Goal: Task Accomplishment & Management: Complete application form

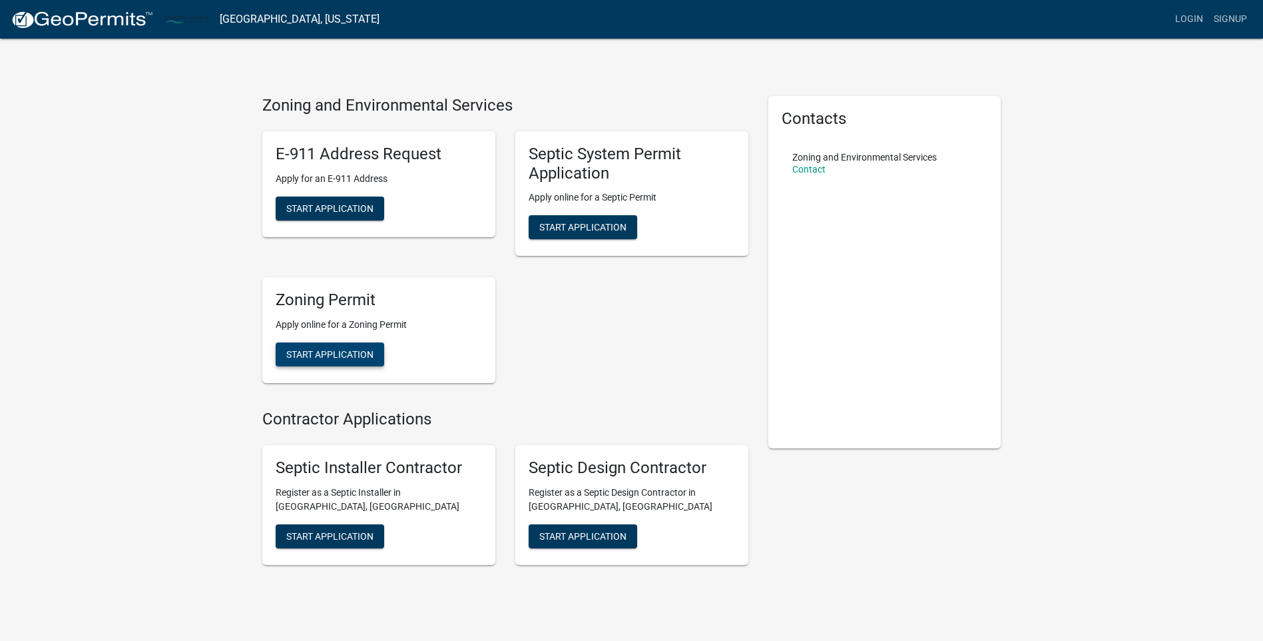
click at [324, 350] on span "Start Application" at bounding box center [329, 354] width 87 height 11
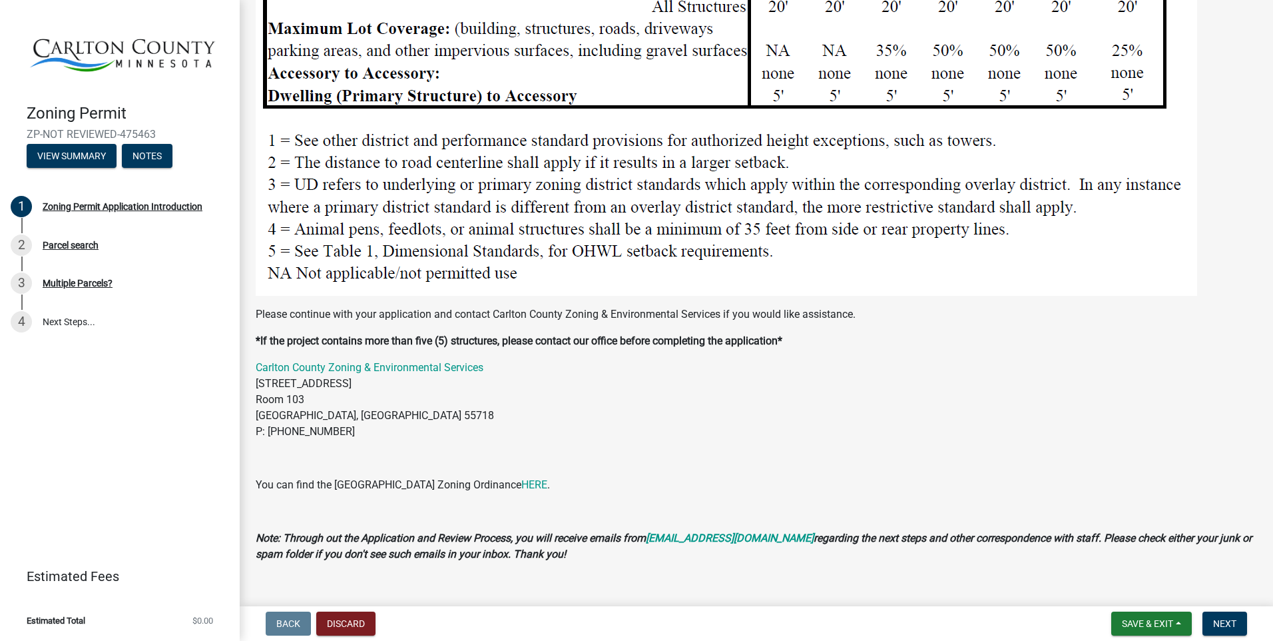
scroll to position [1636, 0]
drag, startPoint x: 1157, startPoint y: 623, endPoint x: 1123, endPoint y: 597, distance: 42.2
click at [1016, 621] on div "Back Discard Save & Exit Save Save & Exit Next" at bounding box center [756, 623] width 1012 height 24
click at [1226, 622] on span "Next" at bounding box center [1224, 623] width 23 height 11
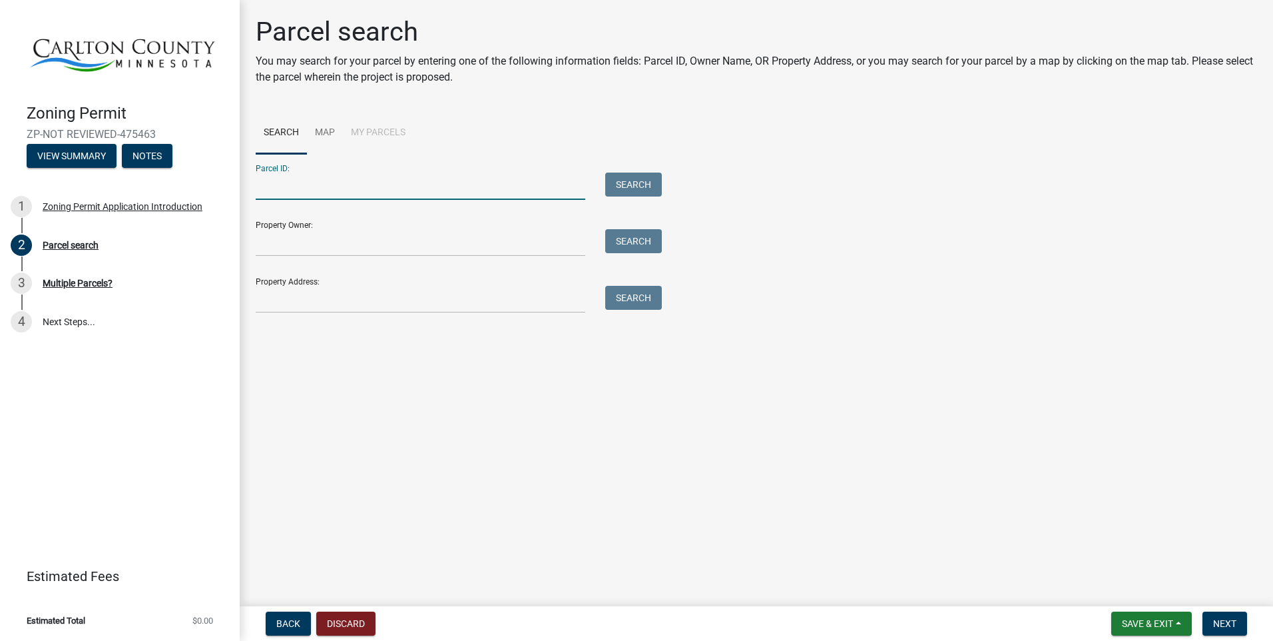
click at [290, 179] on input "Parcel ID:" at bounding box center [421, 185] width 330 height 27
type input "[PHONE_NUMBER]"
click at [80, 278] on div "Multiple Parcels?" at bounding box center [78, 282] width 70 height 9
click at [71, 280] on div "Multiple Parcels?" at bounding box center [78, 282] width 70 height 9
click at [629, 181] on button "Search" at bounding box center [633, 184] width 57 height 24
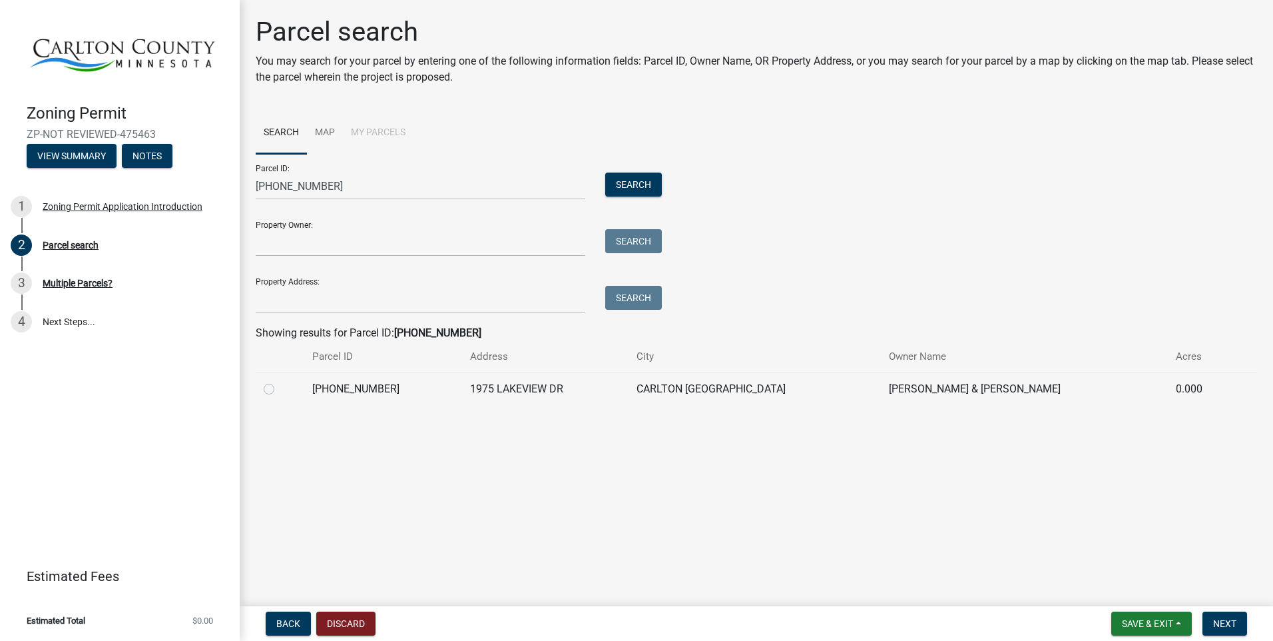
click at [280, 381] on label at bounding box center [280, 381] width 0 height 0
click at [280, 387] on input "radio" at bounding box center [284, 385] width 9 height 9
radio input "true"
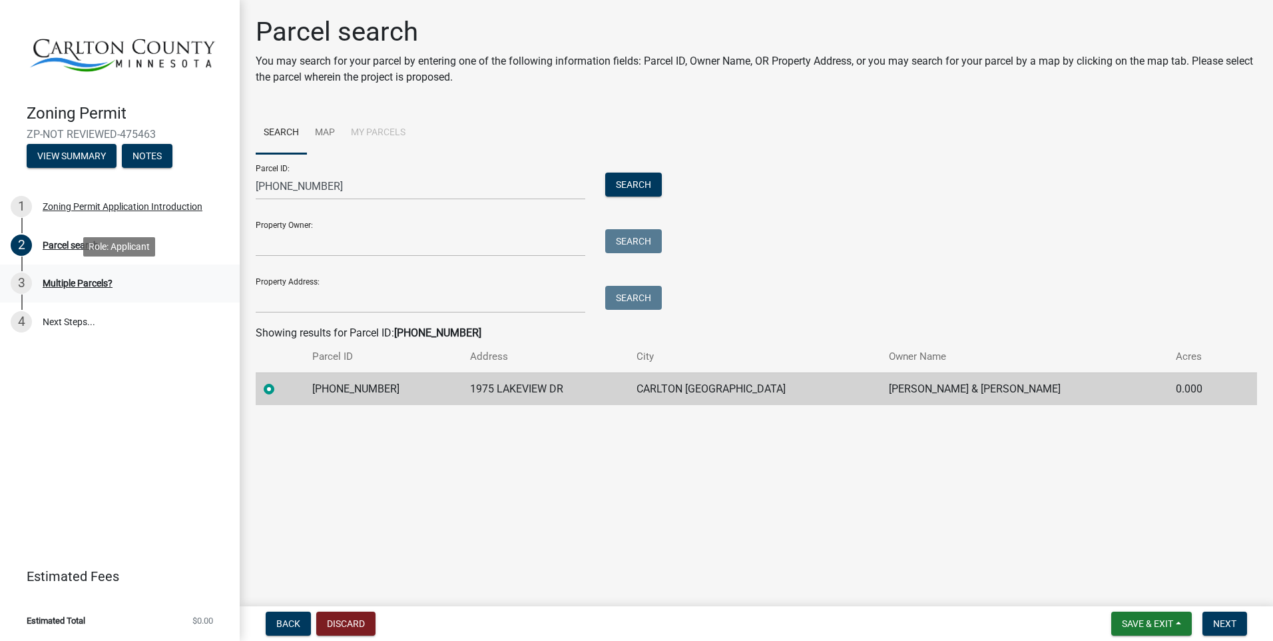
click at [65, 283] on div "Multiple Parcels?" at bounding box center [78, 282] width 70 height 9
click at [1225, 621] on span "Next" at bounding box center [1224, 623] width 23 height 11
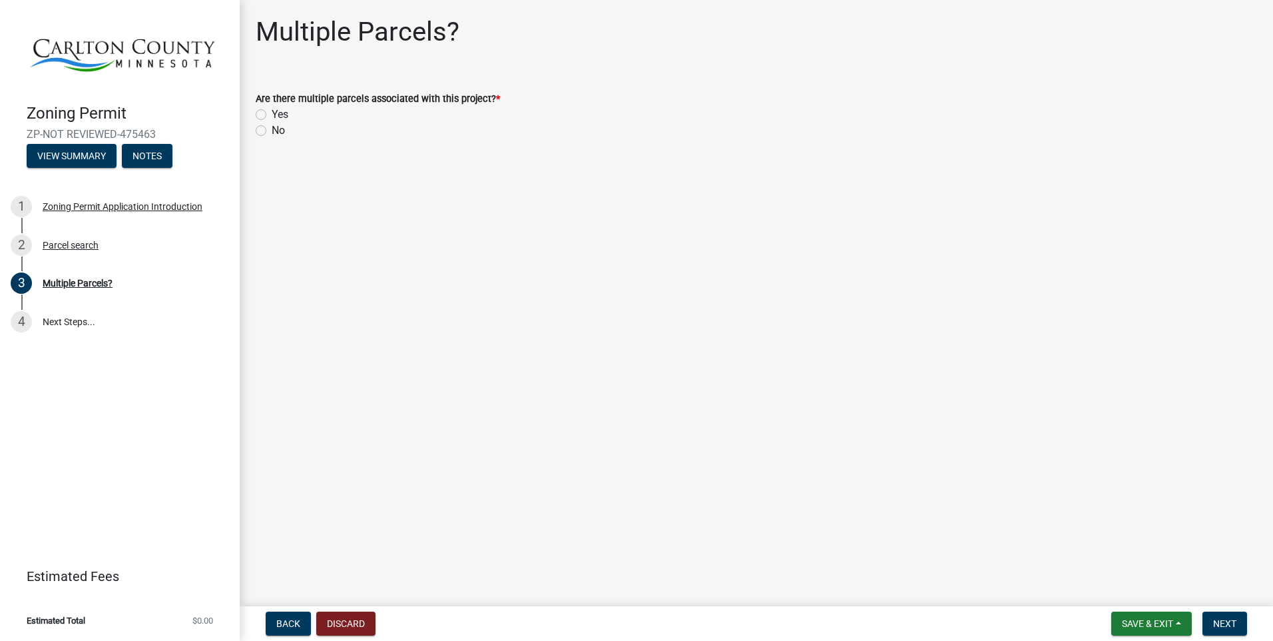
click at [272, 112] on label "Yes" at bounding box center [280, 115] width 17 height 16
click at [272, 112] on input "Yes" at bounding box center [276, 111] width 9 height 9
radio input "true"
click at [1228, 619] on span "Next" at bounding box center [1224, 623] width 23 height 11
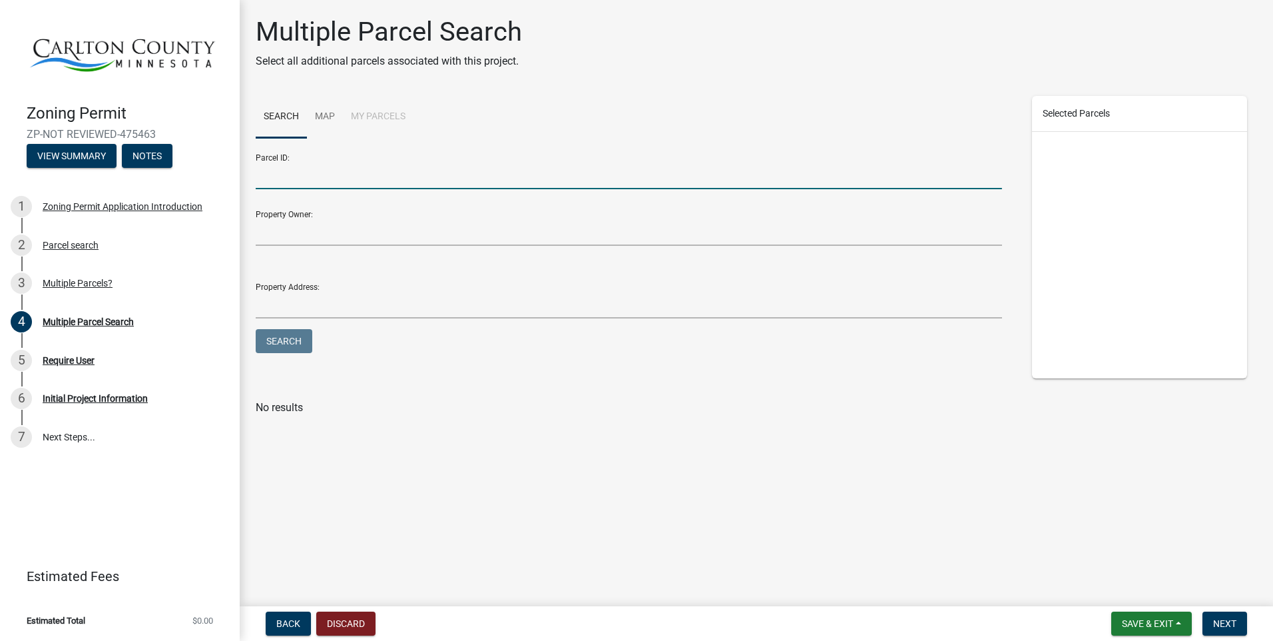
click at [286, 176] on input "Parcel ID:" at bounding box center [629, 175] width 746 height 27
type input "[PHONE_NUMBER]"
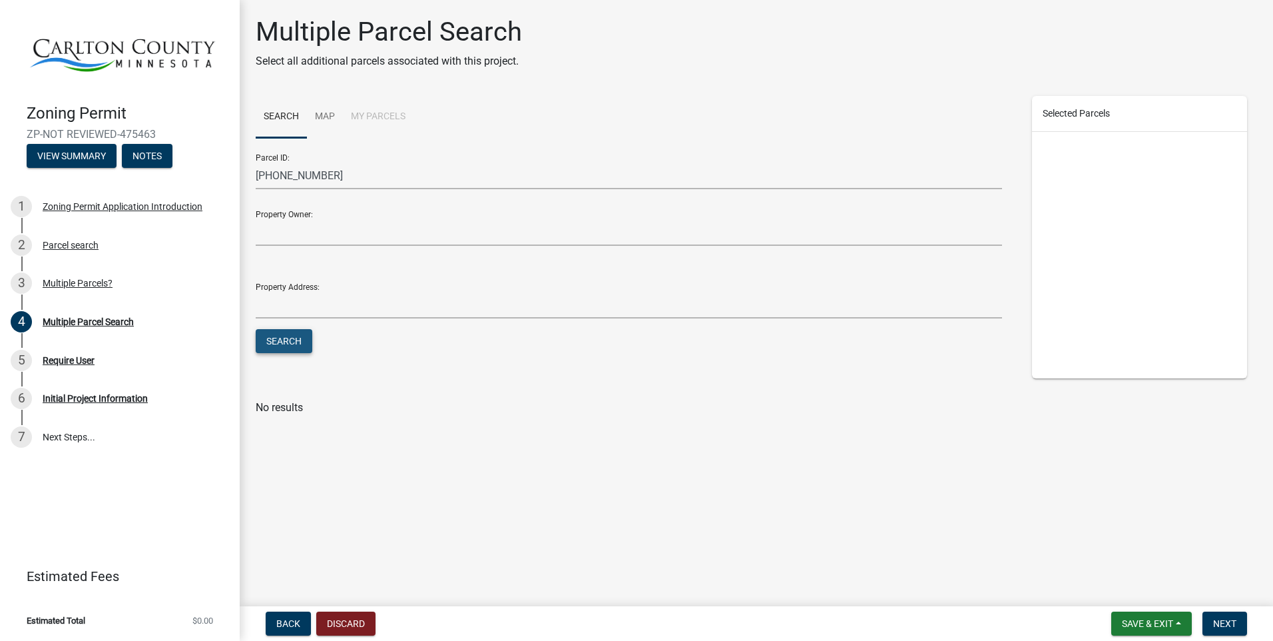
click at [290, 338] on button "Search" at bounding box center [284, 341] width 57 height 24
click at [280, 439] on label at bounding box center [280, 439] width 0 height 0
click at [280, 445] on input "checkbox" at bounding box center [284, 443] width 9 height 9
checkbox input "true"
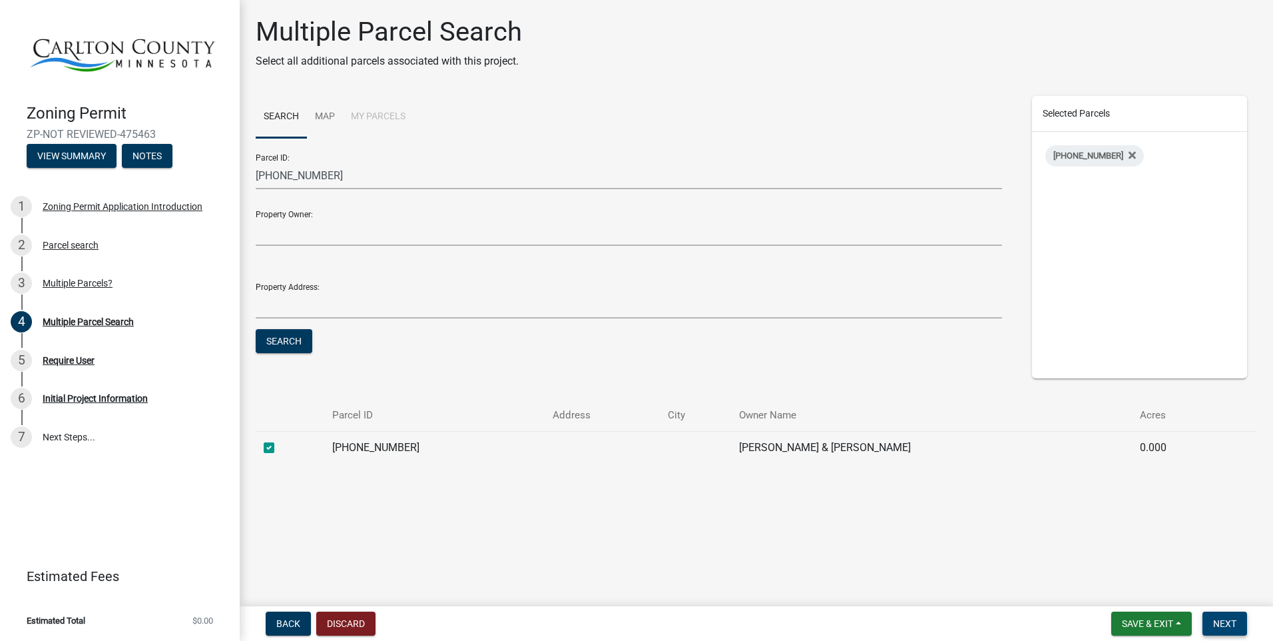
click at [1223, 623] on span "Next" at bounding box center [1224, 623] width 23 height 11
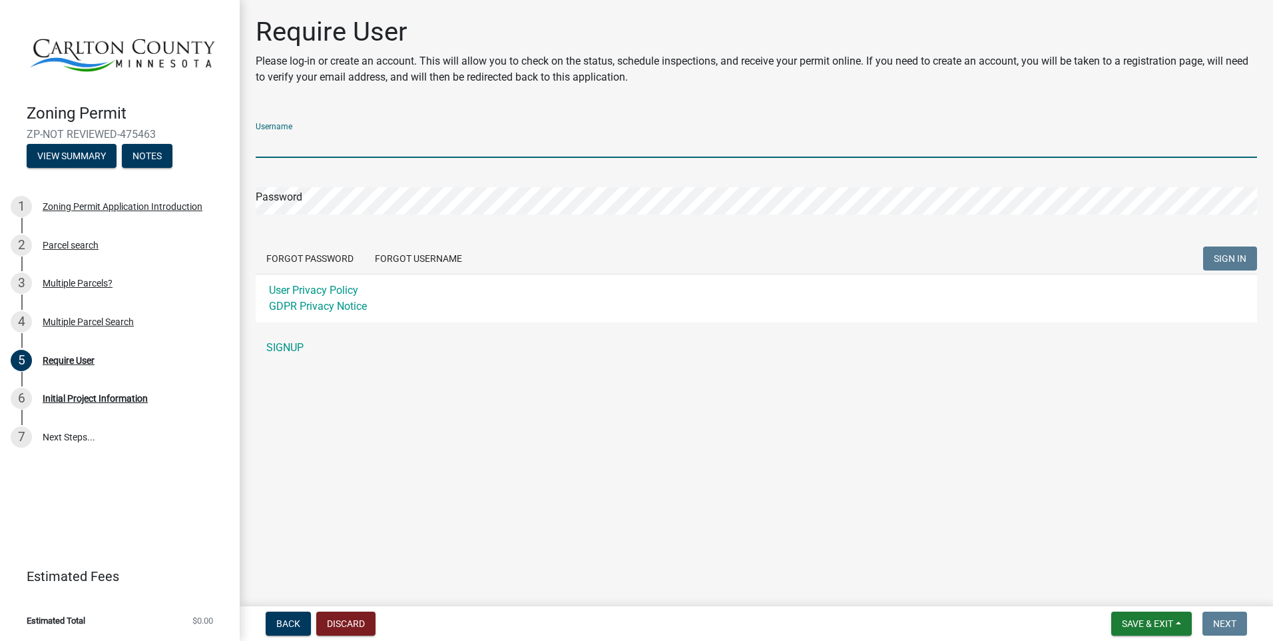
click at [296, 140] on input "Username" at bounding box center [756, 144] width 1001 height 27
type input "flekken"
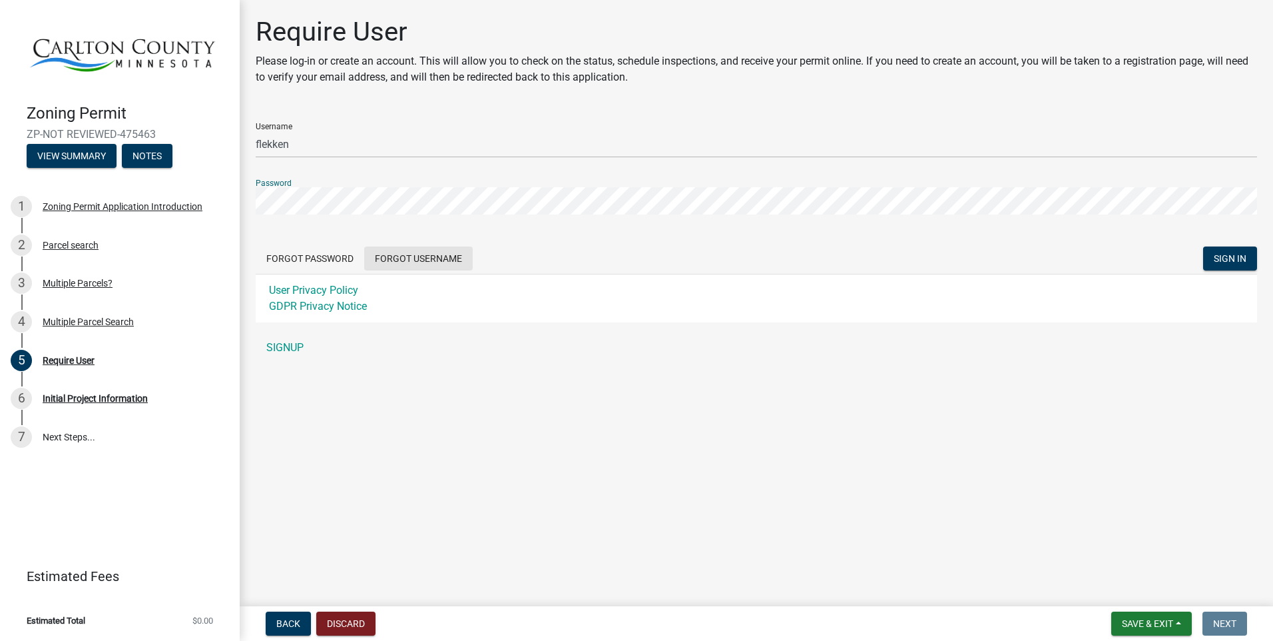
click at [417, 258] on button "Forgot Username" at bounding box center [418, 258] width 109 height 24
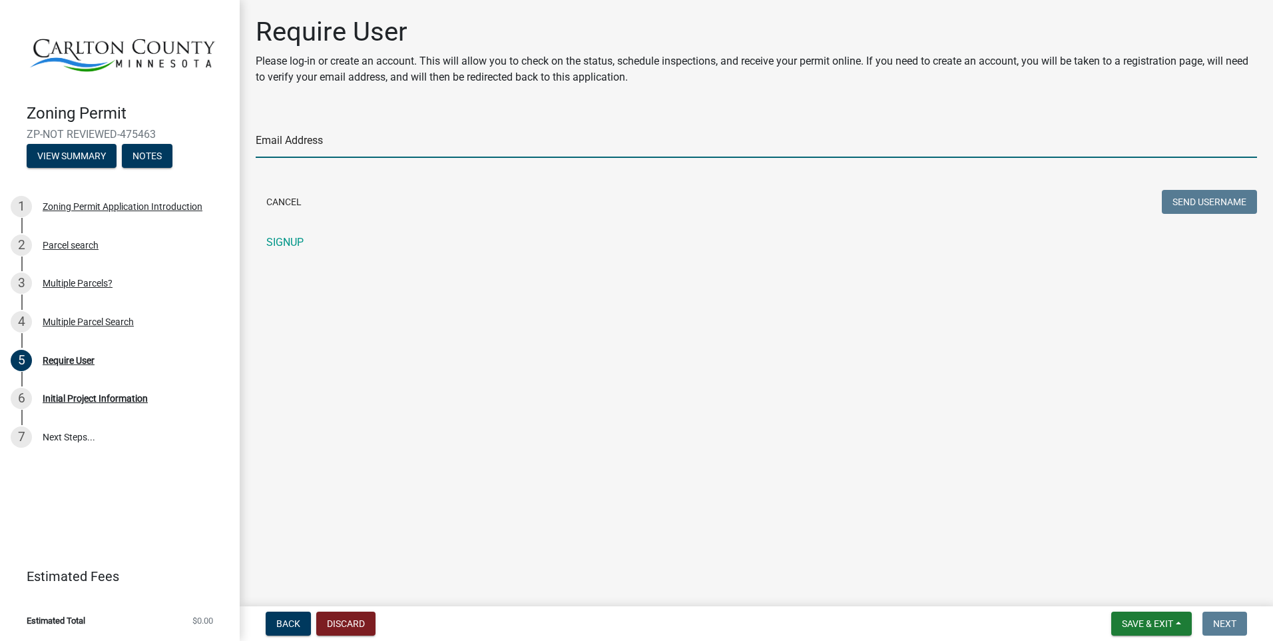
click at [298, 139] on input "Email Address" at bounding box center [756, 144] width 1001 height 27
type input "[PERSON_NAME][EMAIL_ADDRESS][PERSON_NAME][DOMAIN_NAME]"
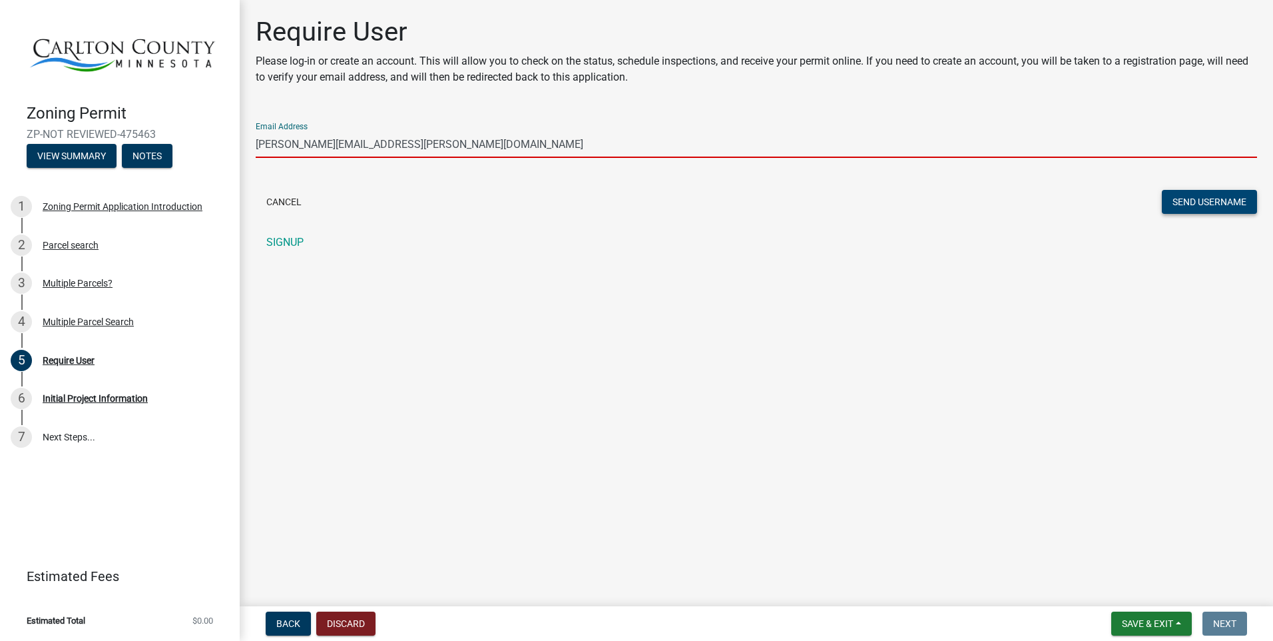
click at [1201, 199] on button "Send Username" at bounding box center [1209, 202] width 95 height 24
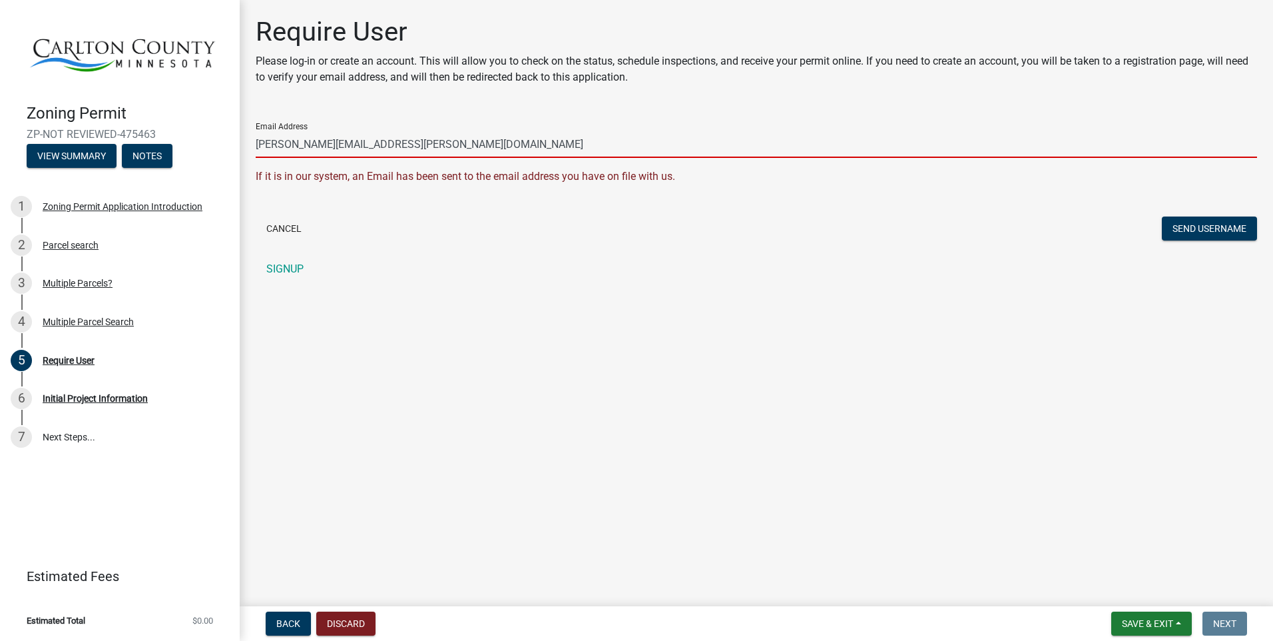
click at [406, 143] on input "[PERSON_NAME][EMAIL_ADDRESS][PERSON_NAME][DOMAIN_NAME]" at bounding box center [756, 144] width 1001 height 27
click at [427, 135] on input "[PERSON_NAME][EMAIL_ADDRESS][PERSON_NAME][DOMAIN_NAME]" at bounding box center [756, 144] width 1001 height 27
click at [900, 246] on div "Email Address [PERSON_NAME][EMAIL_ADDRESS][PERSON_NAME][DOMAIN_NAME] If it is i…" at bounding box center [756, 197] width 1001 height 170
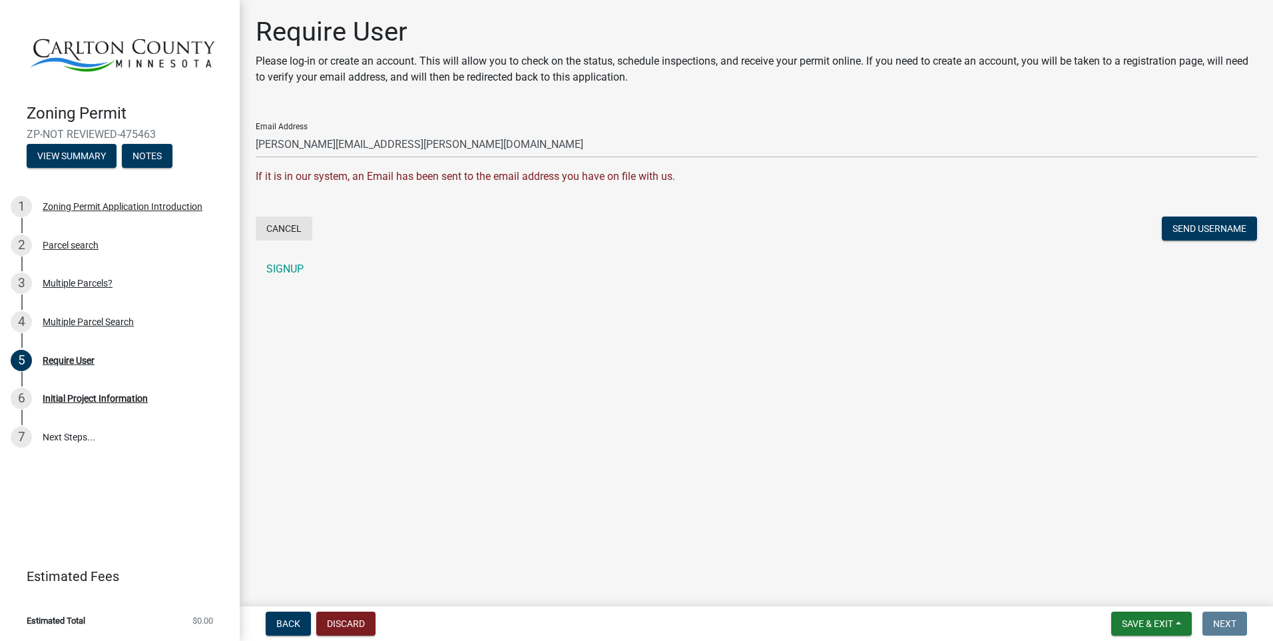
click at [286, 227] on button "Cancel" at bounding box center [284, 228] width 57 height 24
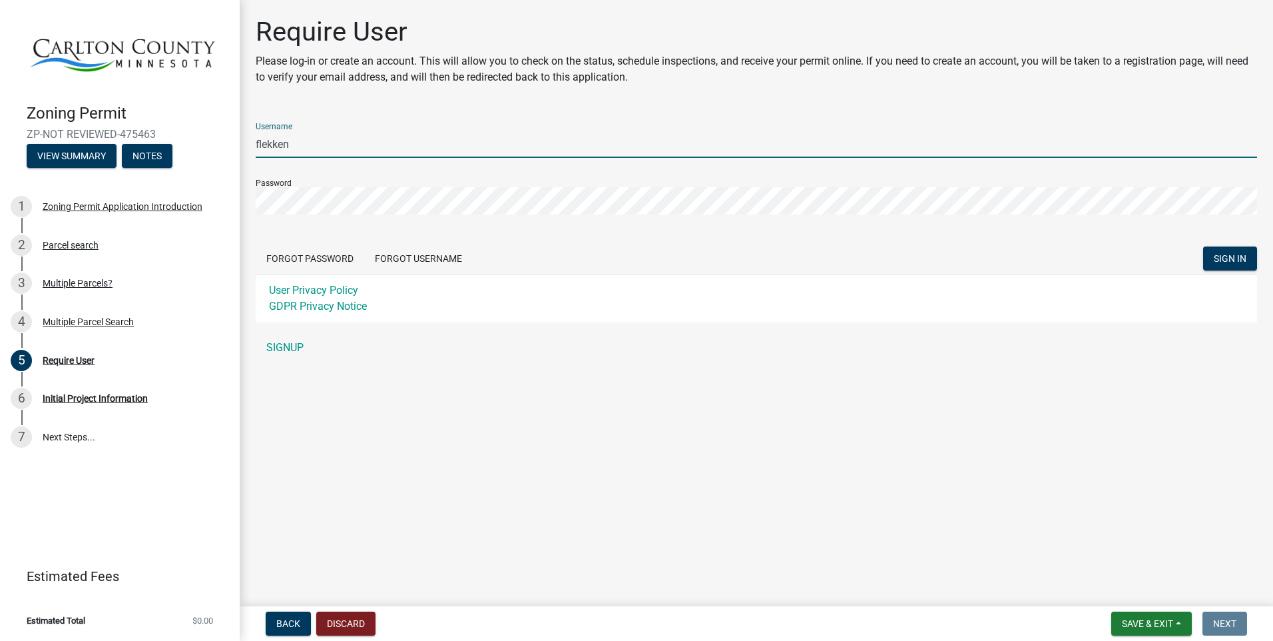
drag, startPoint x: 305, startPoint y: 142, endPoint x: 86, endPoint y: 137, distance: 219.1
click at [86, 137] on div "Zoning Permit ZP-NOT REVIEWED-475463 View Summary Notes 1 Zoning Permit Applica…" at bounding box center [636, 320] width 1273 height 641
type input "[PERSON_NAME][EMAIL_ADDRESS][PERSON_NAME][DOMAIN_NAME]"
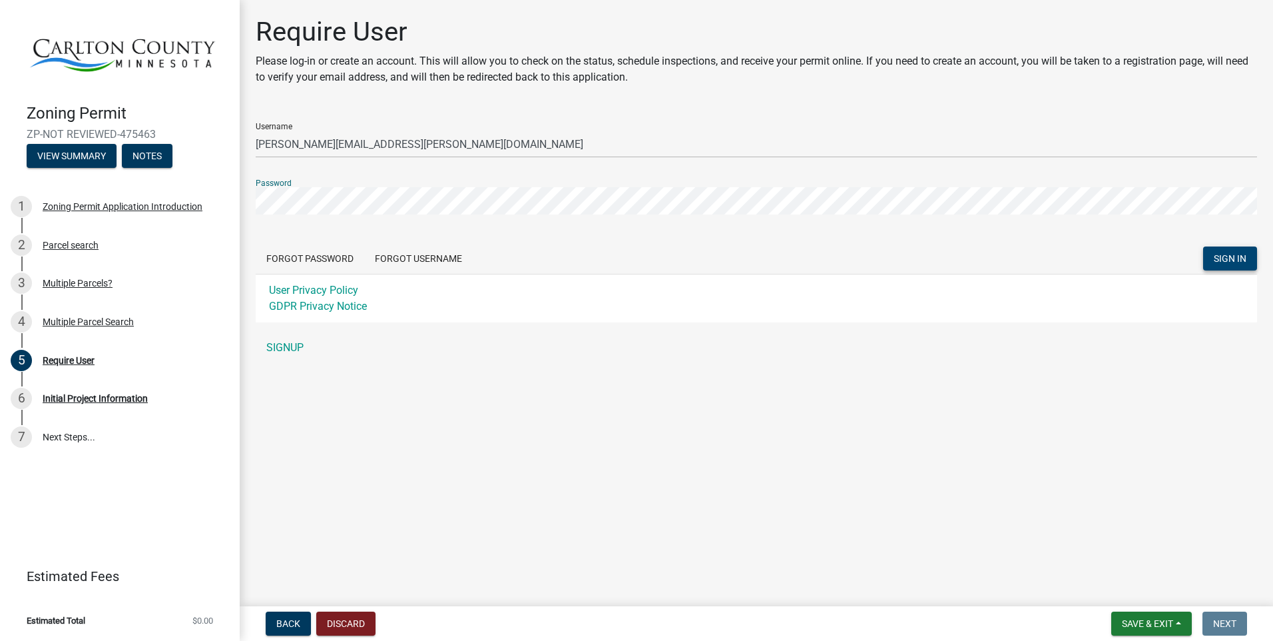
click at [1223, 257] on span "SIGN IN" at bounding box center [1230, 258] width 33 height 11
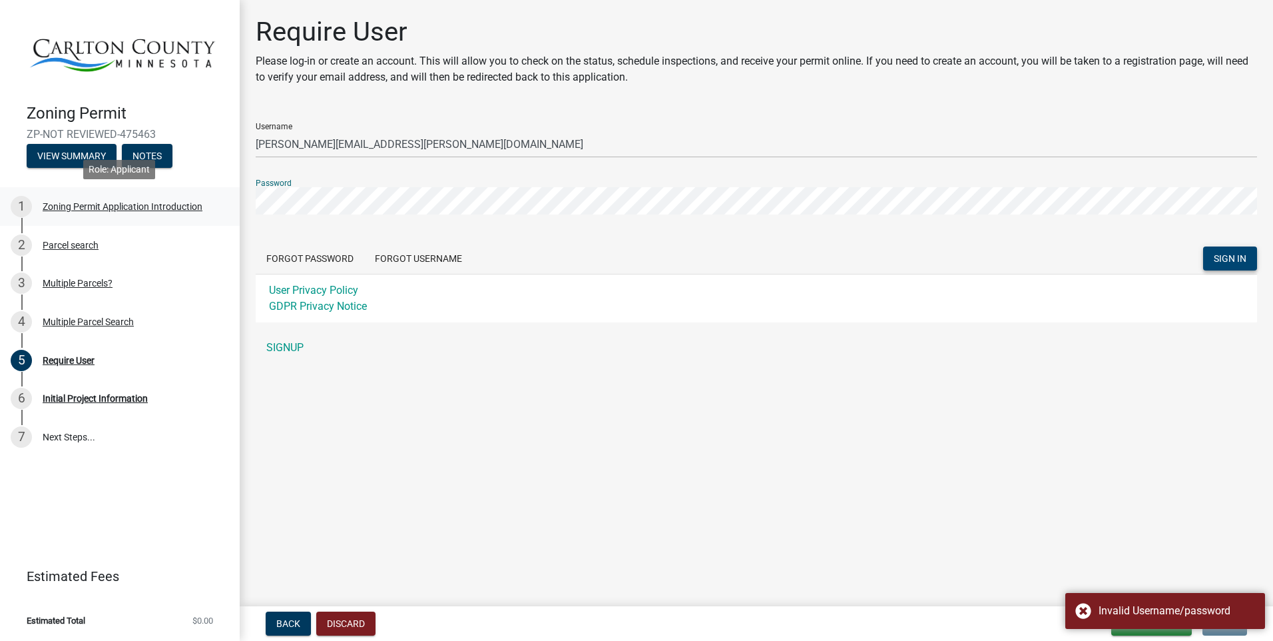
click at [147, 202] on div "Zoning Permit ZP-NOT REVIEWED-475463 View Summary Notes 1 Zoning Permit Applica…" at bounding box center [636, 320] width 1273 height 641
click at [1203, 246] on button "SIGN IN" at bounding box center [1230, 258] width 54 height 24
click at [302, 254] on button "Forgot Password" at bounding box center [310, 258] width 109 height 24
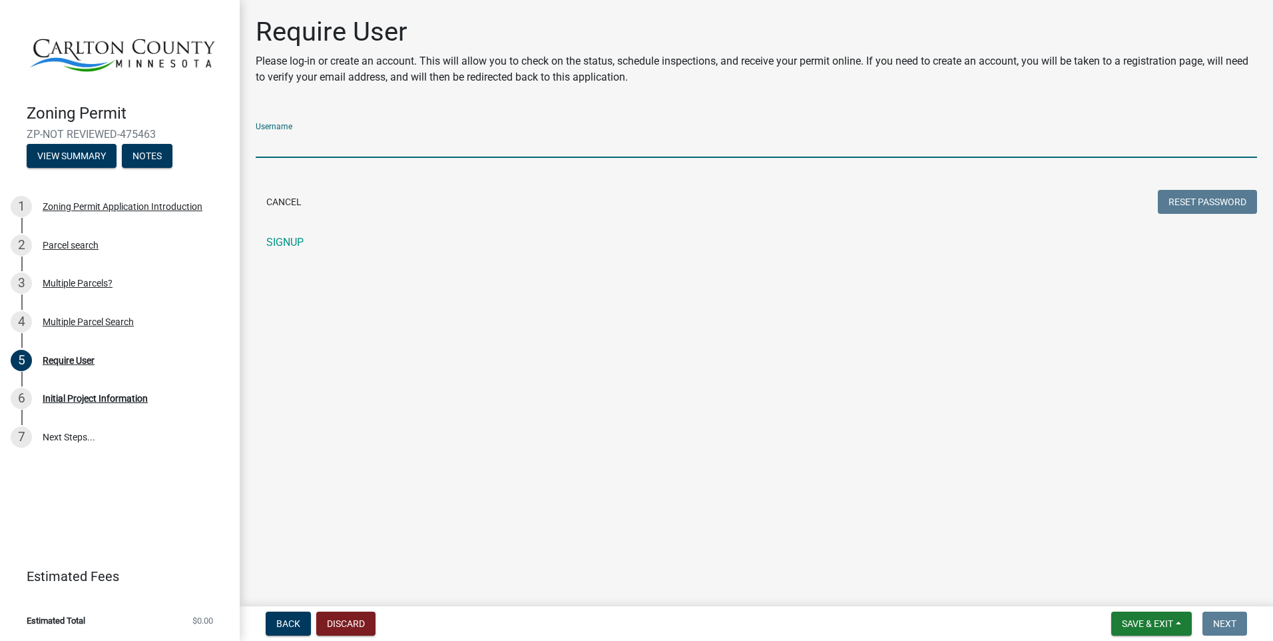
click at [268, 137] on input "Username" at bounding box center [756, 144] width 1001 height 27
type input "[PERSON_NAME][EMAIL_ADDRESS][PERSON_NAME][DOMAIN_NAME]"
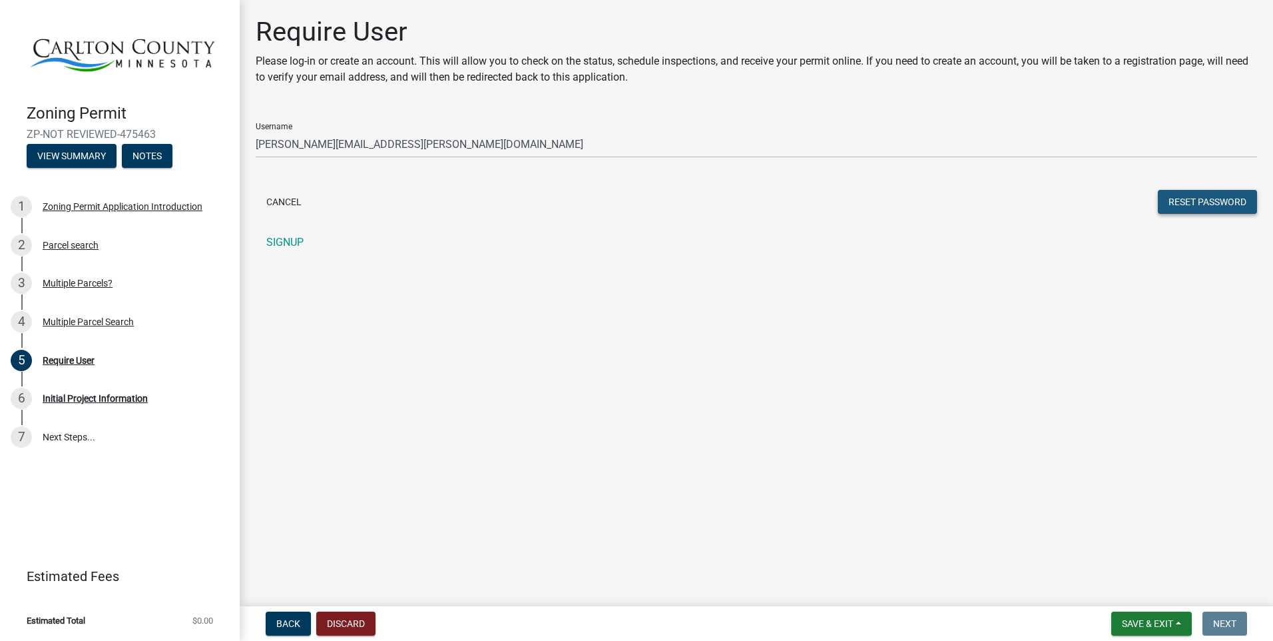
click at [1217, 200] on button "Reset Password" at bounding box center [1207, 202] width 99 height 24
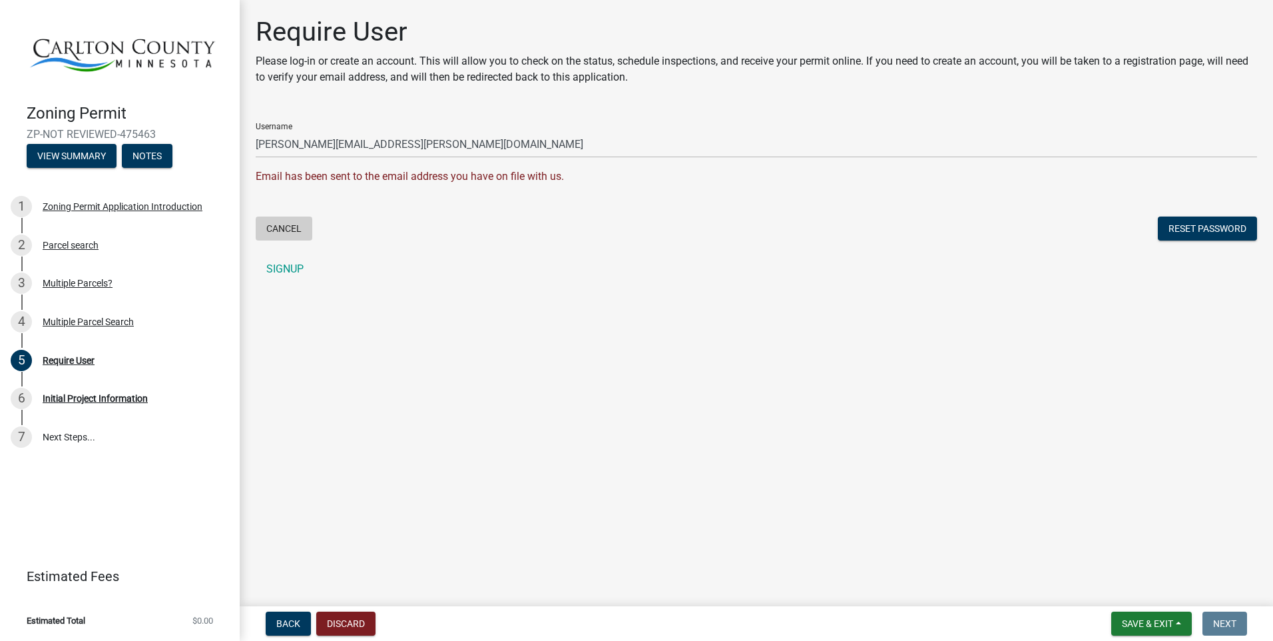
click at [282, 227] on button "Cancel" at bounding box center [284, 228] width 57 height 24
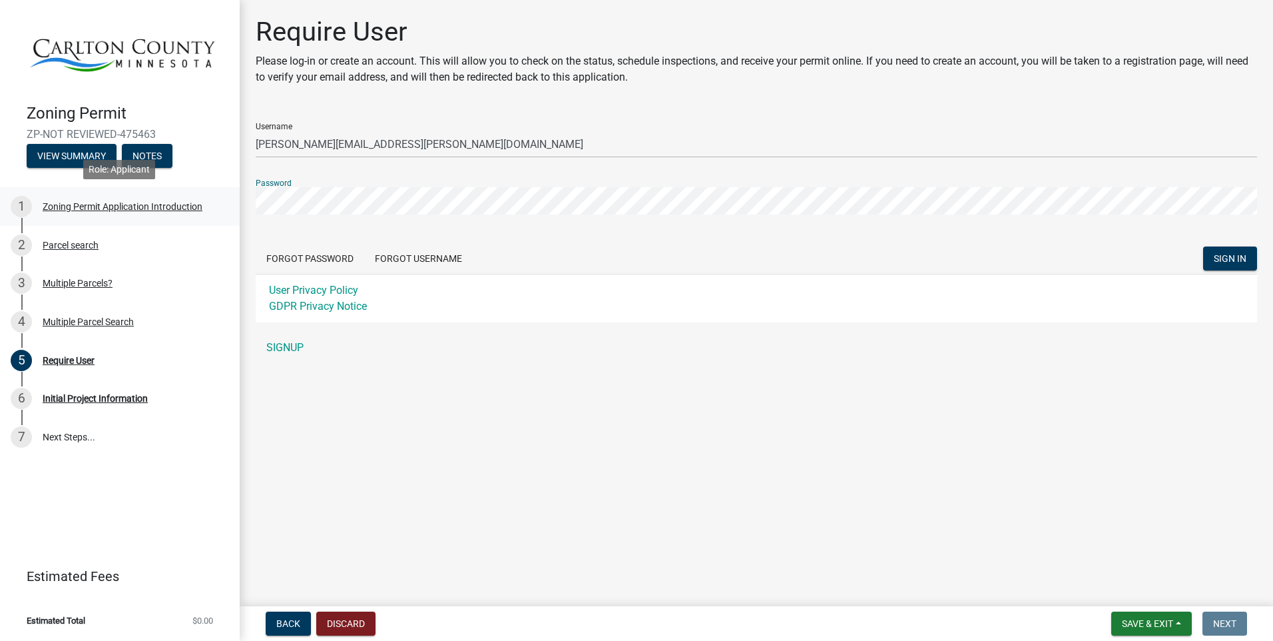
click at [189, 191] on div "Zoning Permit ZP-NOT REVIEWED-475463 View Summary Notes 1 Zoning Permit Applica…" at bounding box center [636, 320] width 1273 height 641
click at [1227, 254] on span "SIGN IN" at bounding box center [1230, 258] width 33 height 11
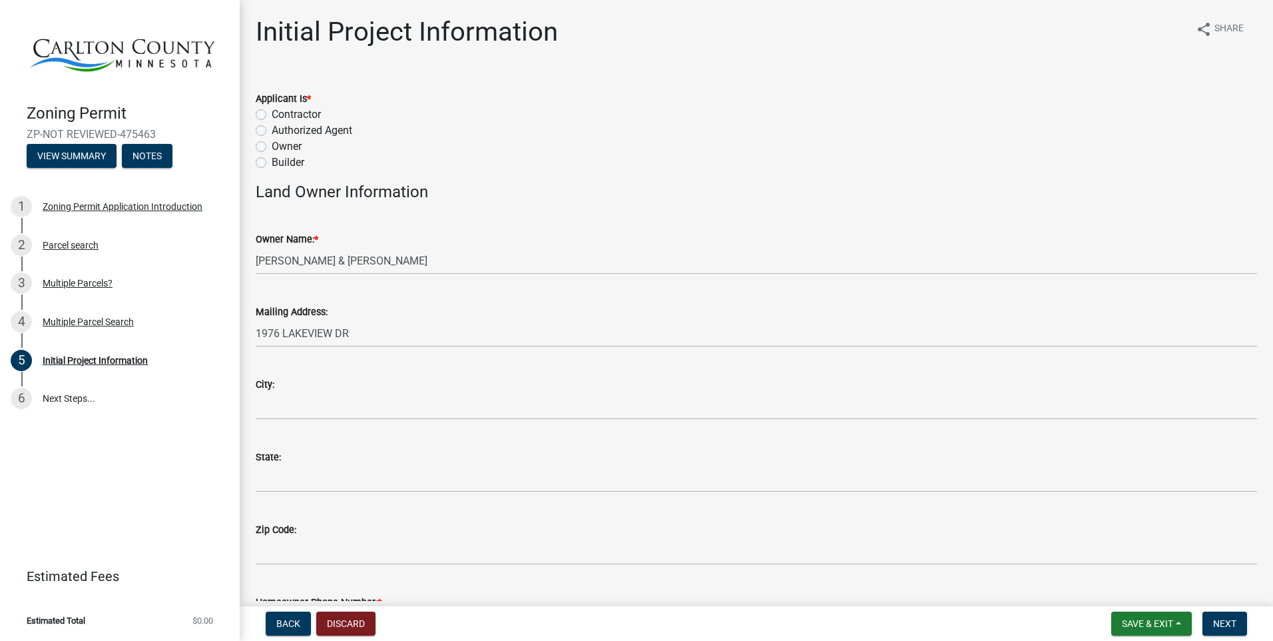
click at [272, 145] on label "Owner" at bounding box center [287, 147] width 30 height 16
click at [272, 145] on input "Owner" at bounding box center [276, 143] width 9 height 9
radio input "true"
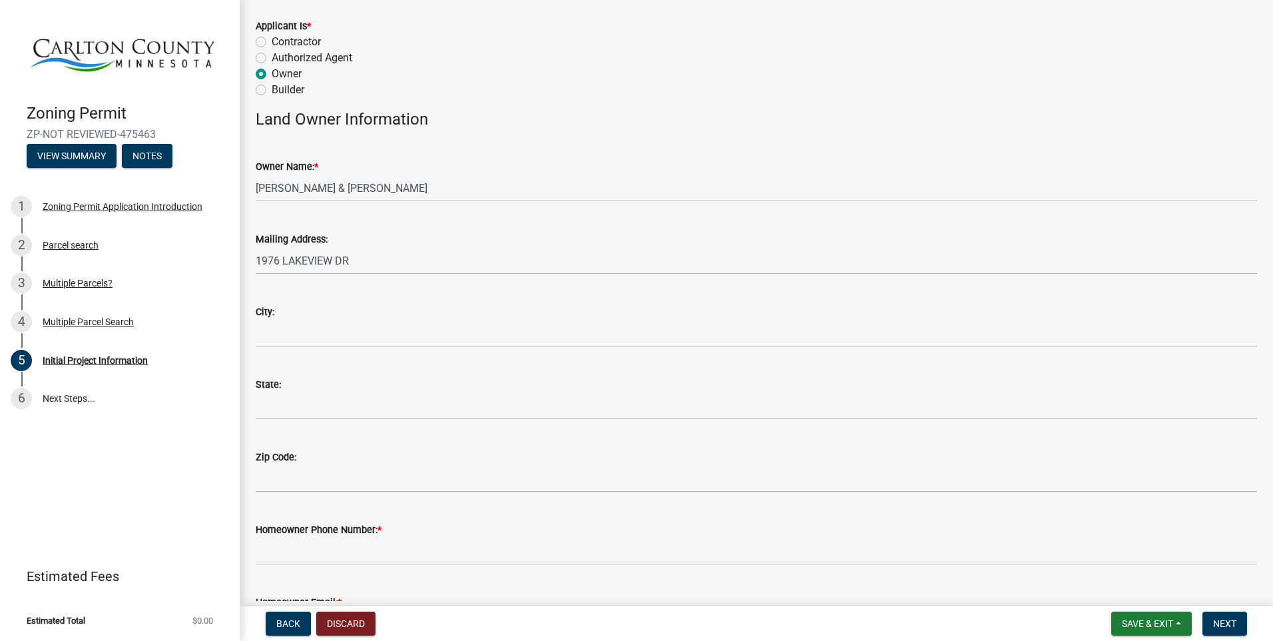
scroll to position [133, 0]
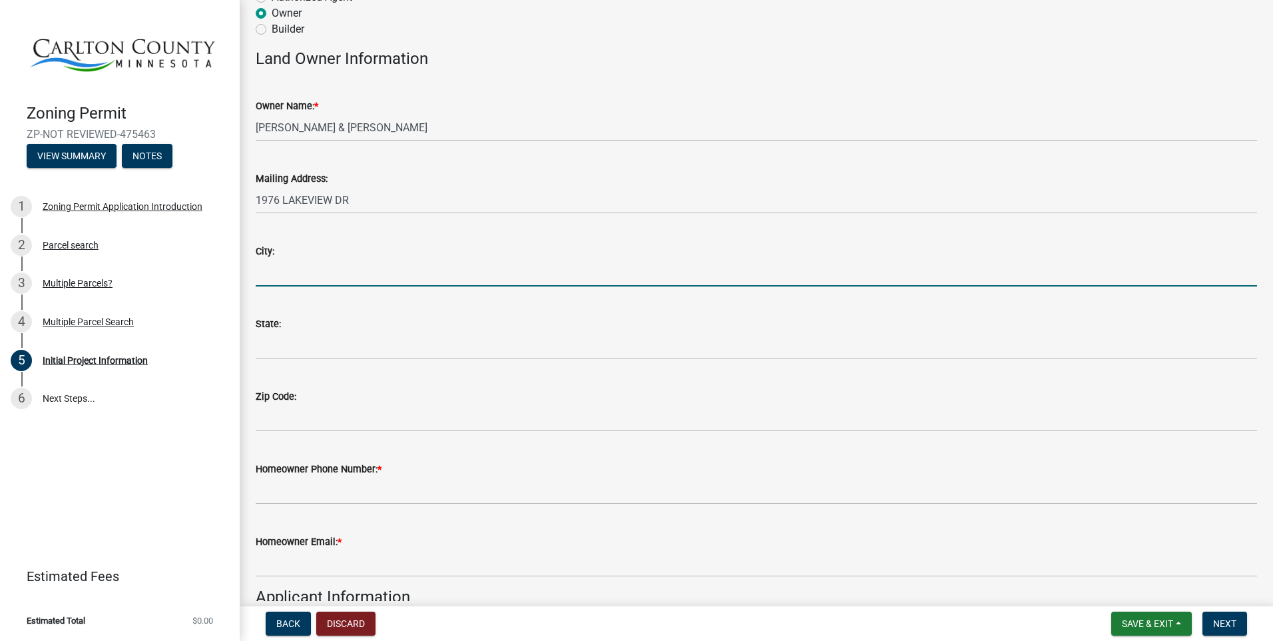
click at [299, 276] on input "City:" at bounding box center [756, 272] width 1001 height 27
type input "1976 [GEOGRAPHIC_DATA]"
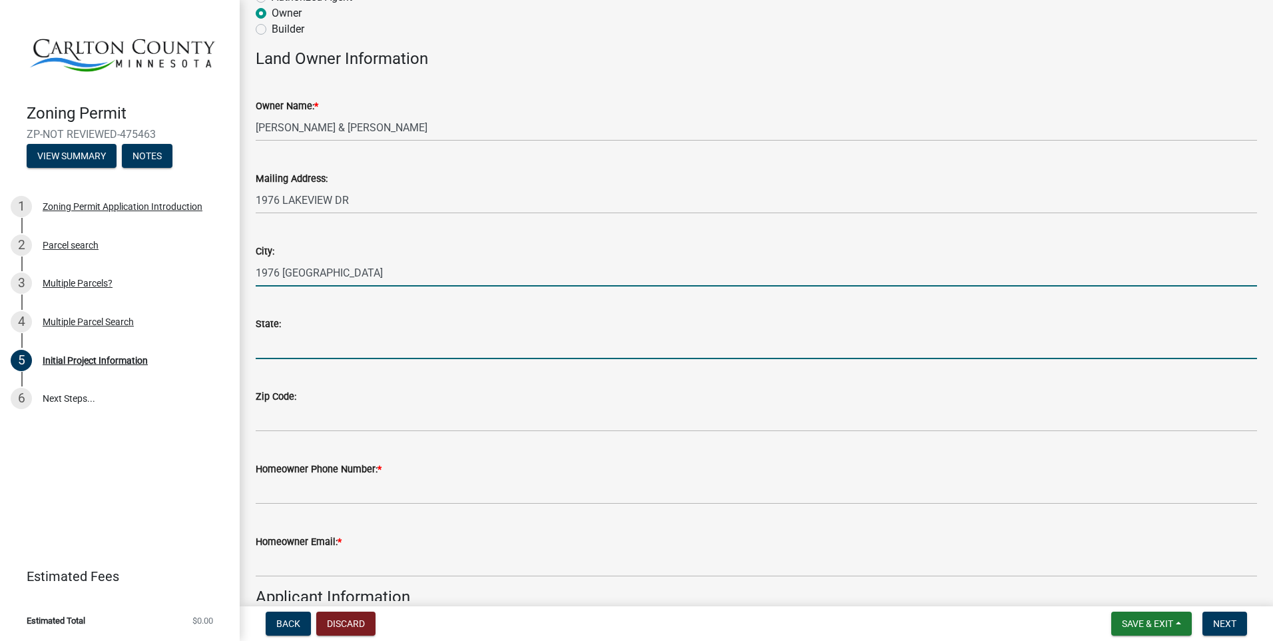
click at [303, 338] on input "State:" at bounding box center [756, 345] width 1001 height 27
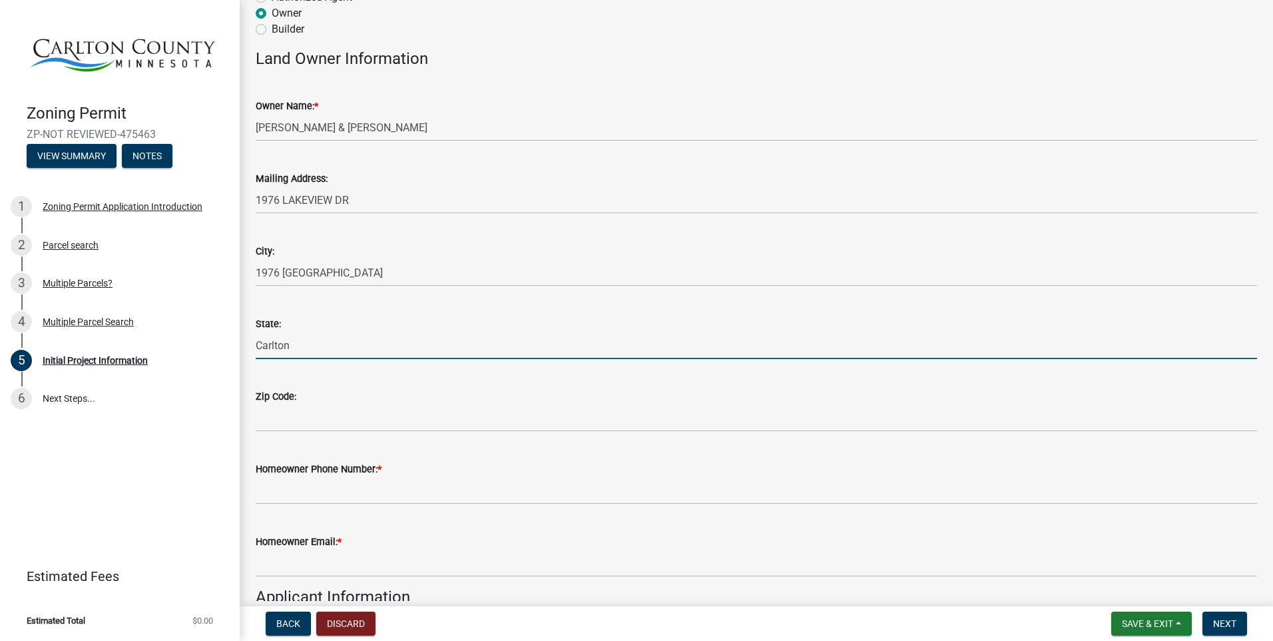
type input "Carlton"
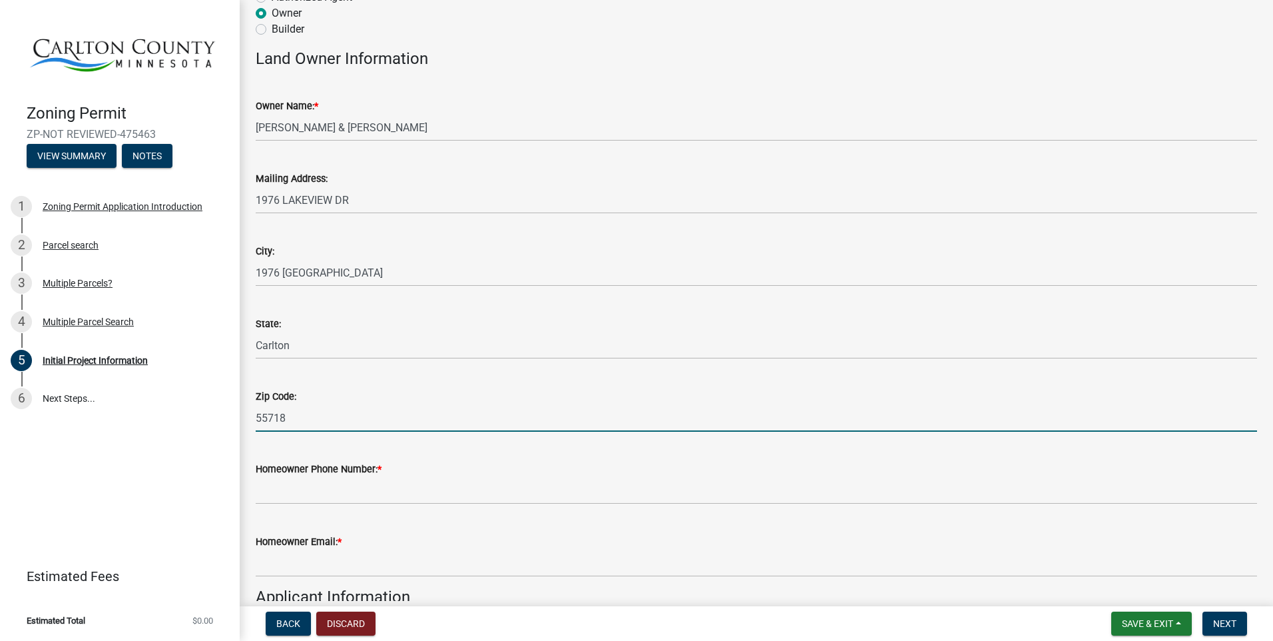
type input "55718"
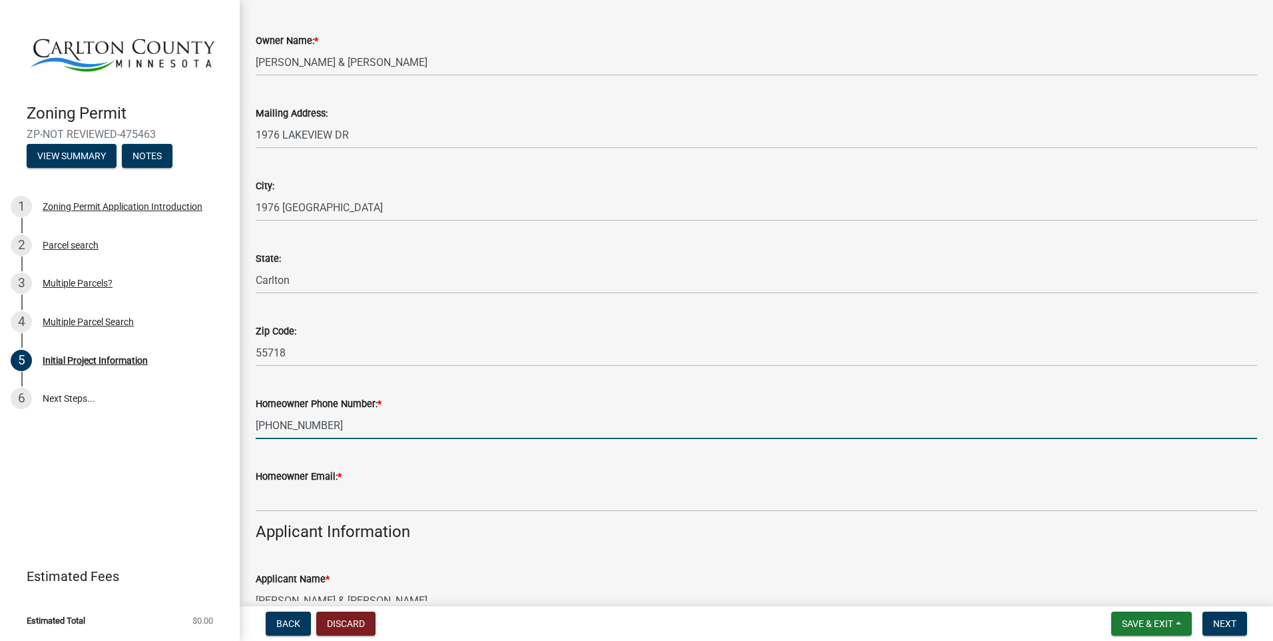
scroll to position [200, 0]
type input "[PHONE_NUMBER]"
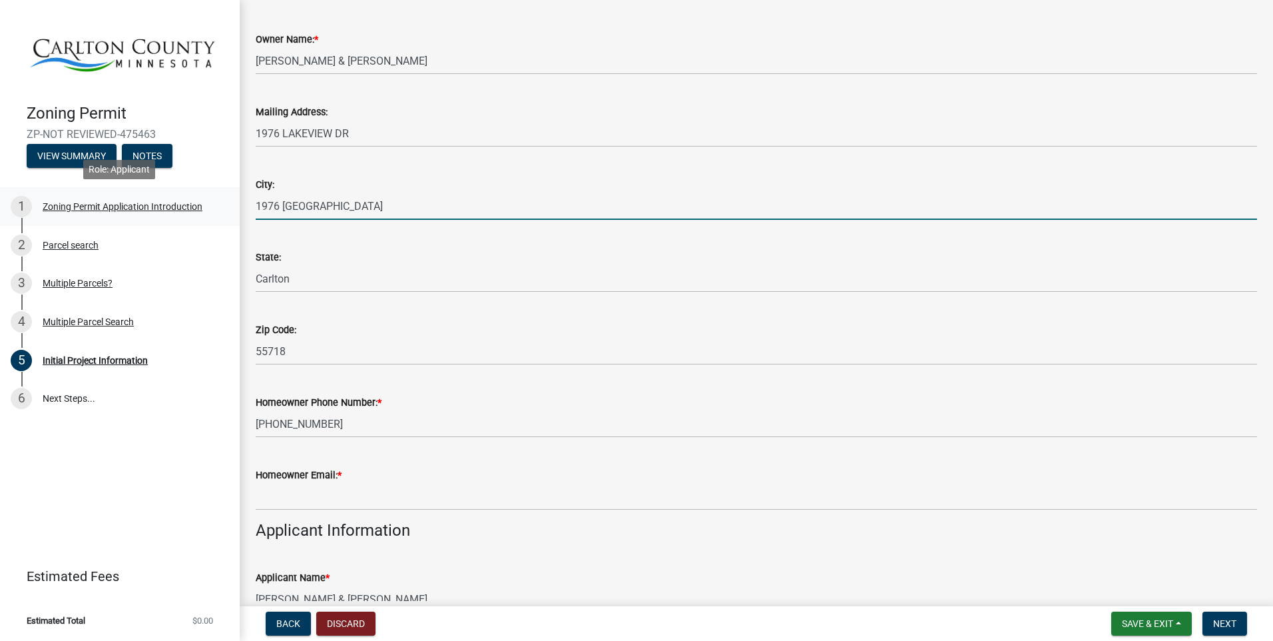
drag, startPoint x: 354, startPoint y: 205, endPoint x: 200, endPoint y: 199, distance: 153.9
click at [201, 199] on div "Zoning Permit ZP-NOT REVIEWED-475463 View Summary Notes 1 Zoning Permit Applica…" at bounding box center [636, 320] width 1273 height 641
type input "Carlton"
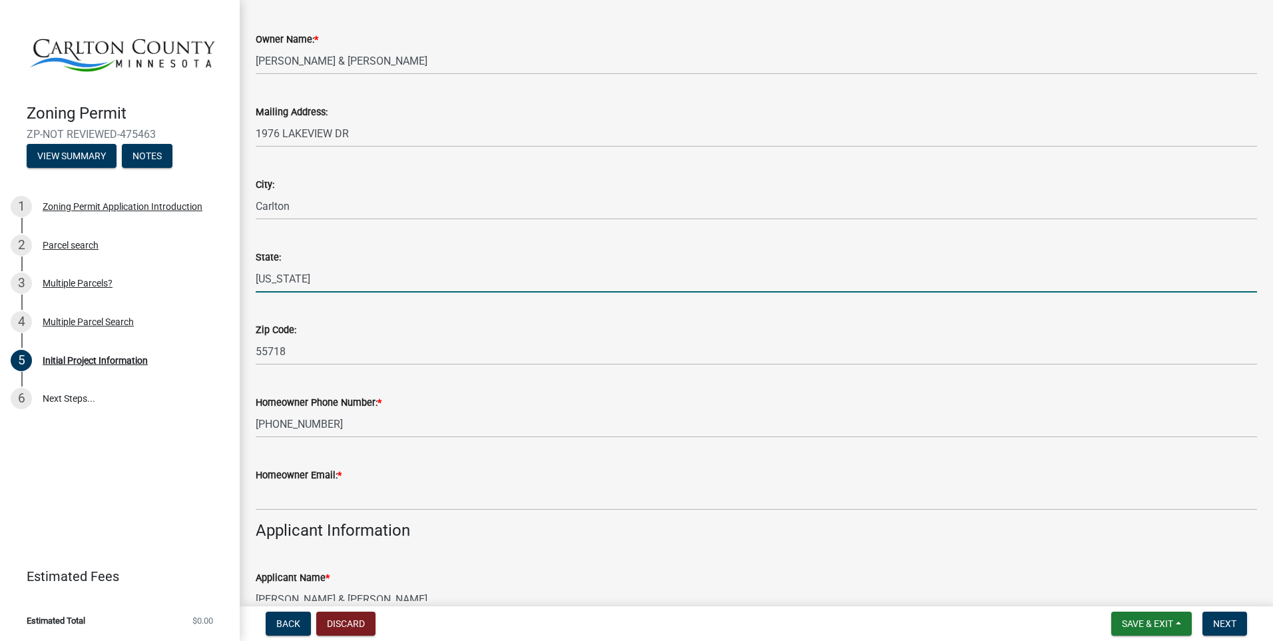
type input "[US_STATE]"
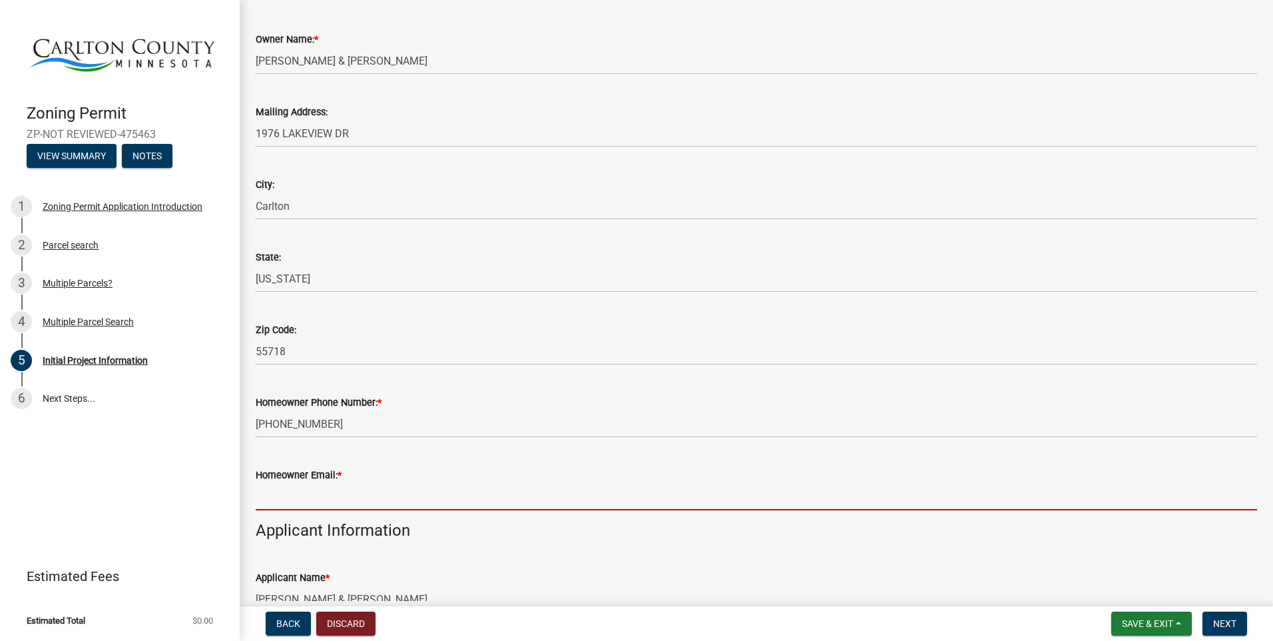
click at [302, 496] on input "Homeowner Email: *" at bounding box center [756, 496] width 1001 height 27
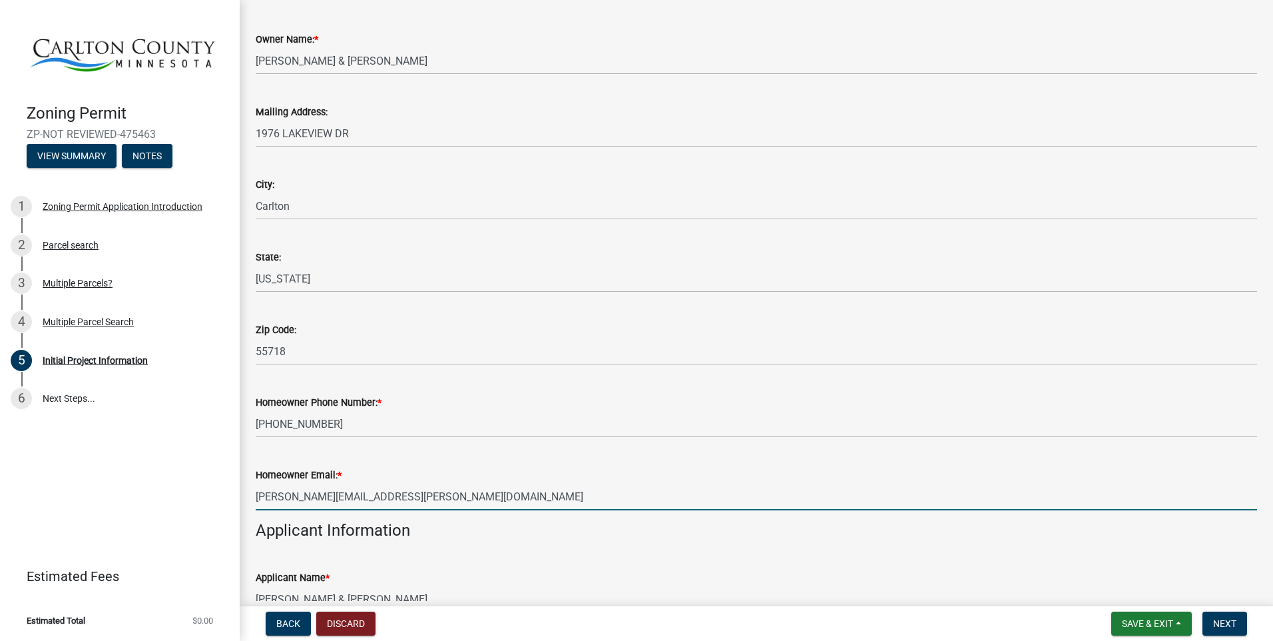
drag, startPoint x: 270, startPoint y: 499, endPoint x: 218, endPoint y: 485, distance: 54.4
click at [218, 491] on div "Zoning Permit ZP-NOT REVIEWED-475463 View Summary Notes 1 Zoning Permit Applica…" at bounding box center [636, 320] width 1273 height 641
type input "[PERSON_NAME][EMAIL_ADDRESS][PERSON_NAME][DOMAIN_NAME]"
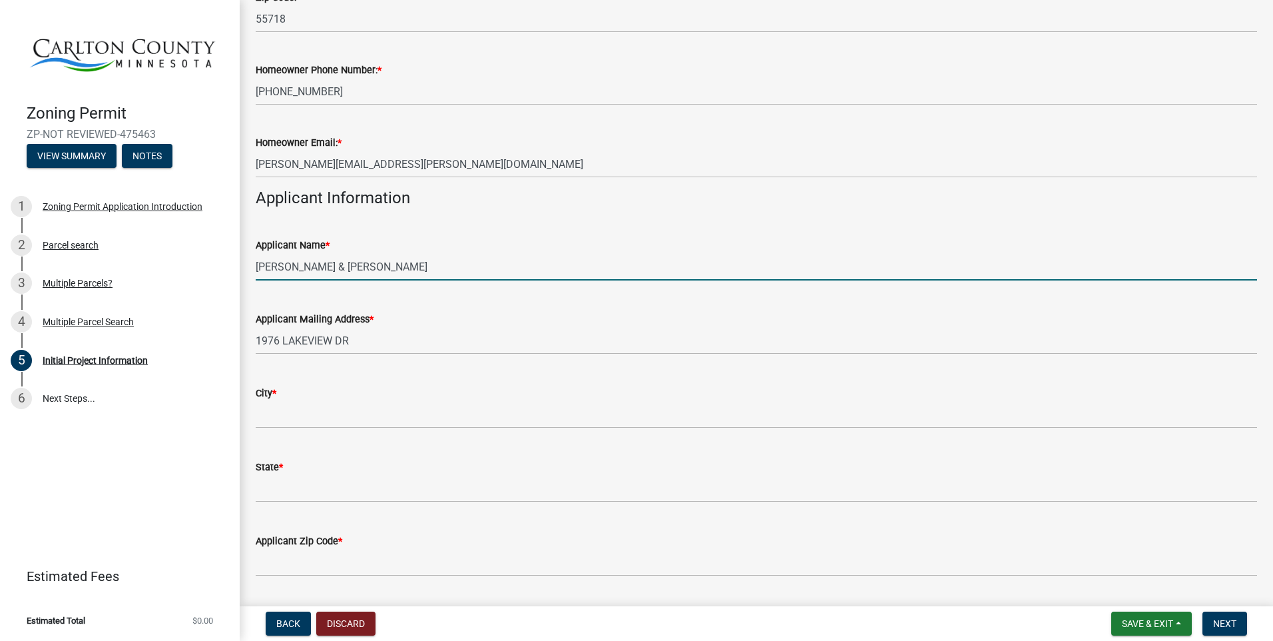
scroll to position [533, 0]
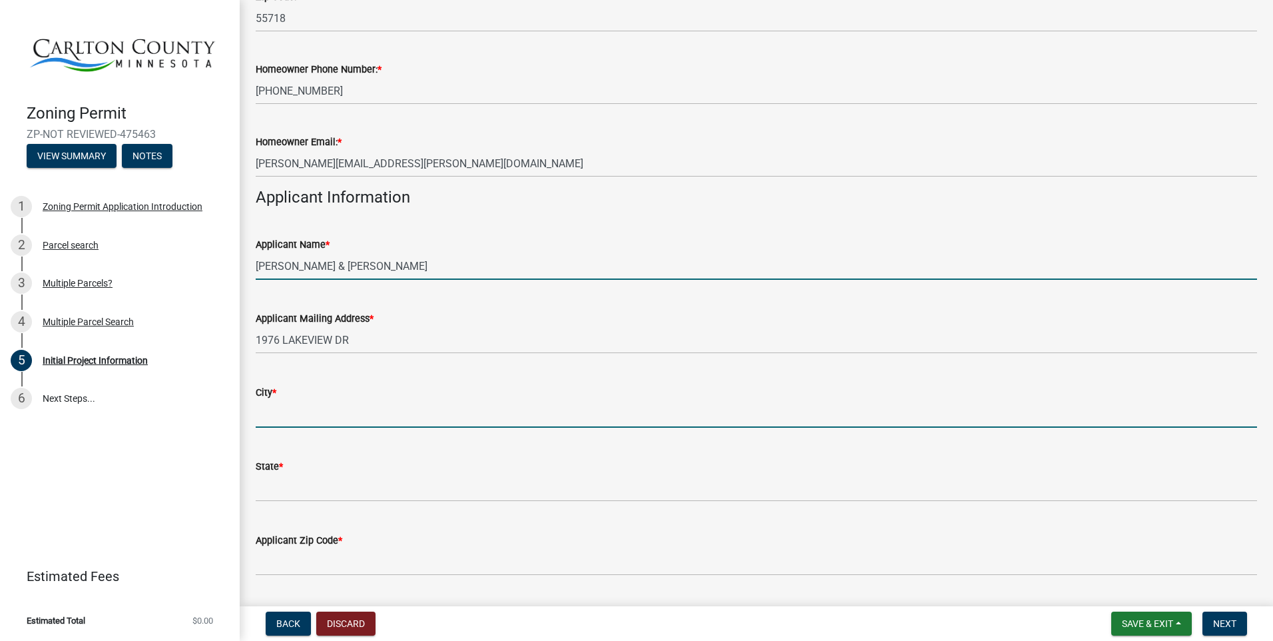
click at [288, 414] on input "City *" at bounding box center [756, 413] width 1001 height 27
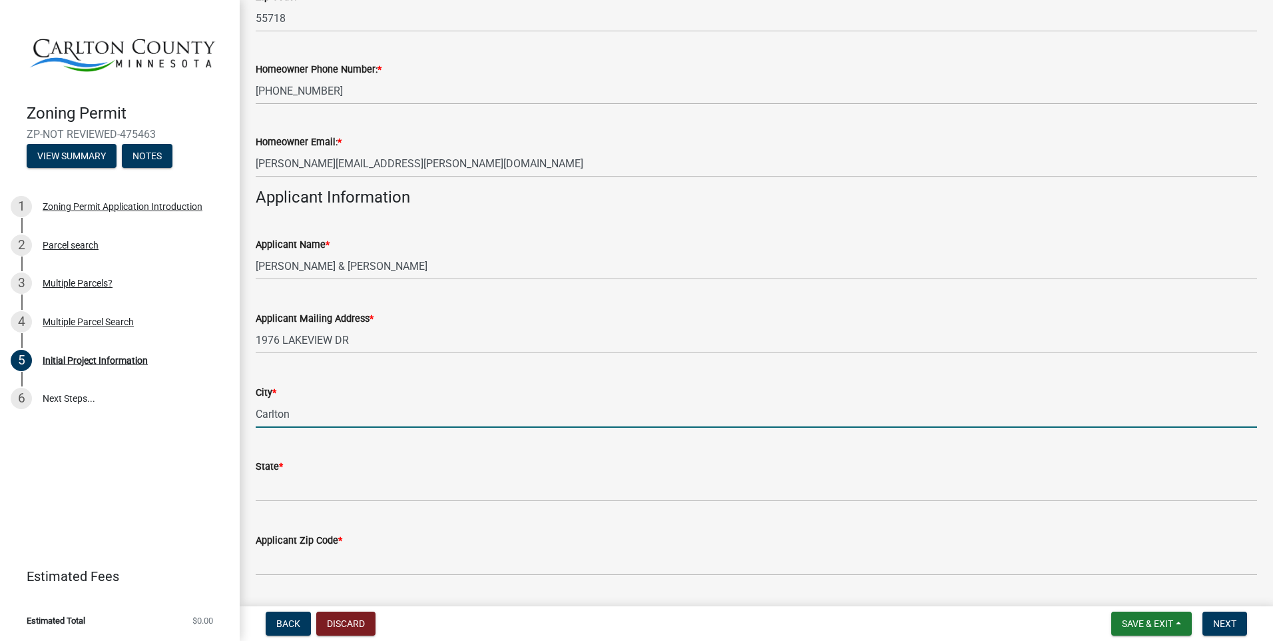
type input "Carlton"
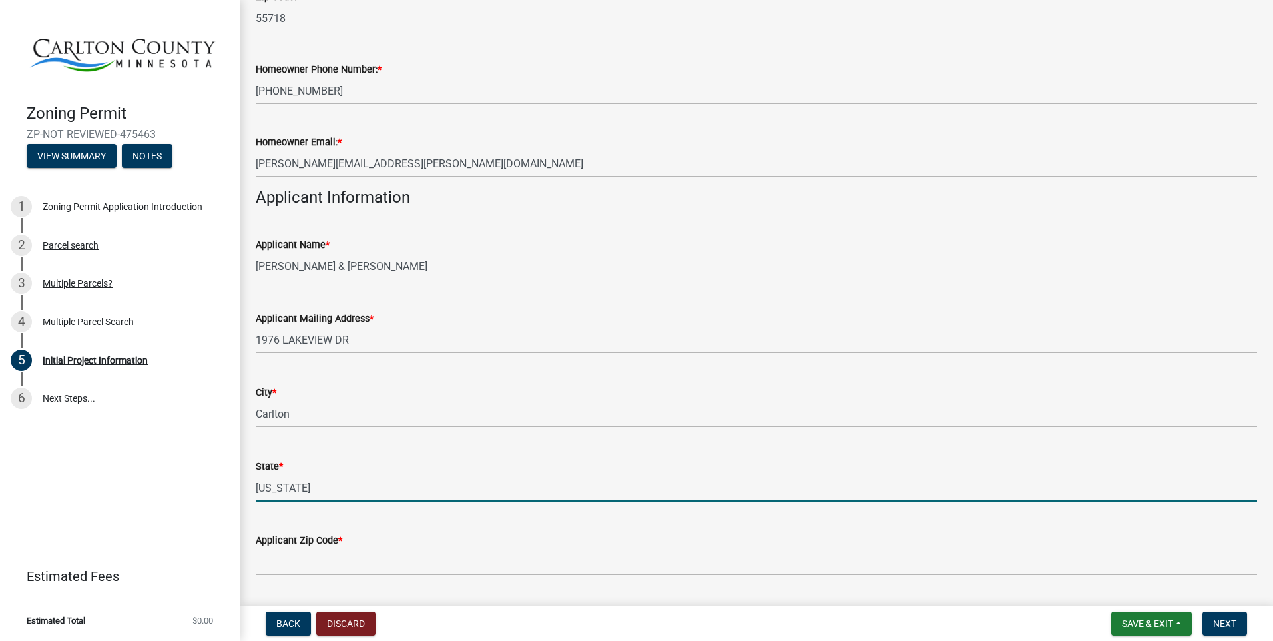
type input "[US_STATE]"
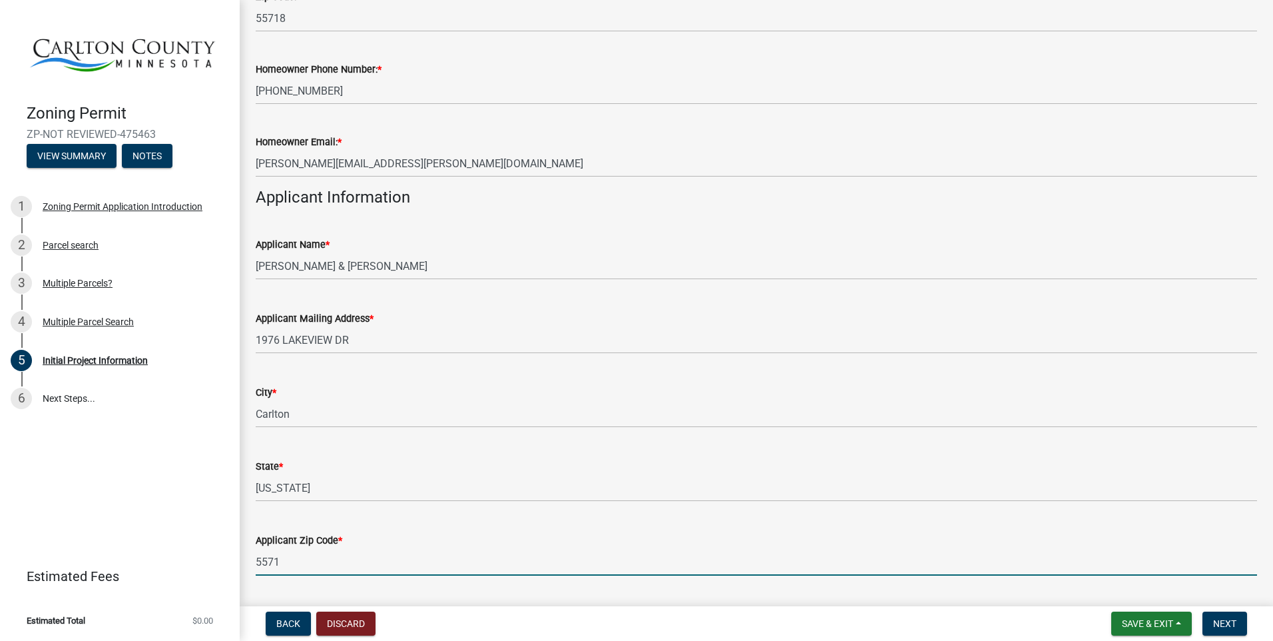
type input "55718"
type input "8144046150"
type input "[PERSON_NAME][EMAIL_ADDRESS][PERSON_NAME][DOMAIN_NAME]"
type input "55718"
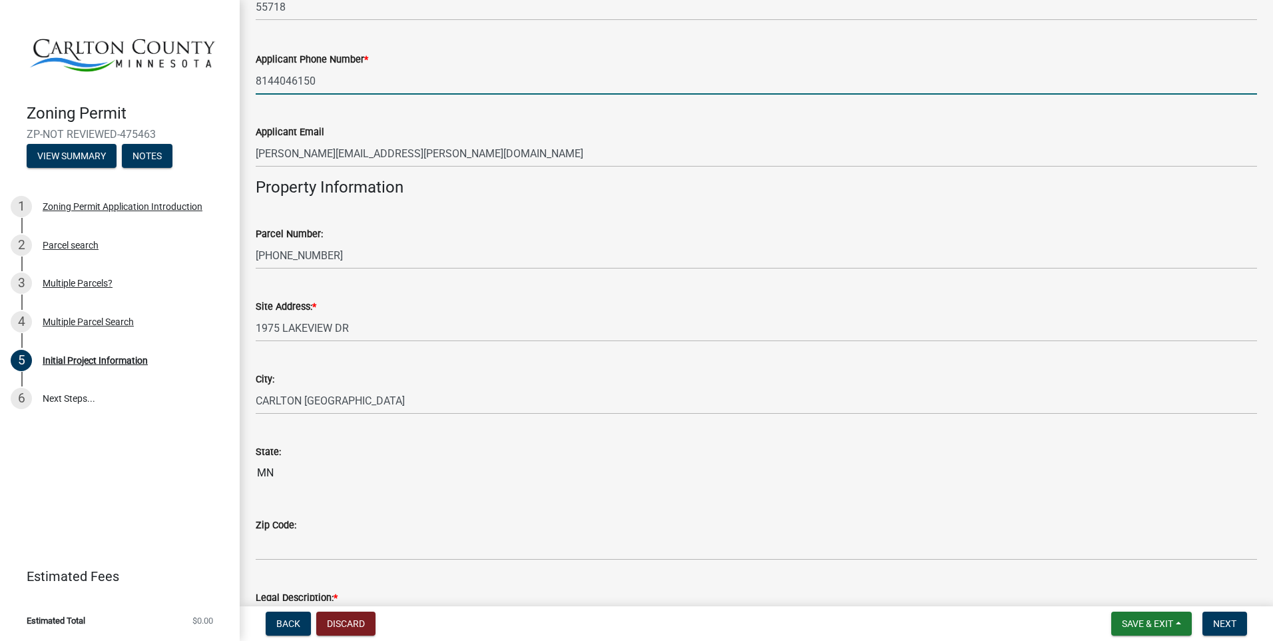
scroll to position [1134, 0]
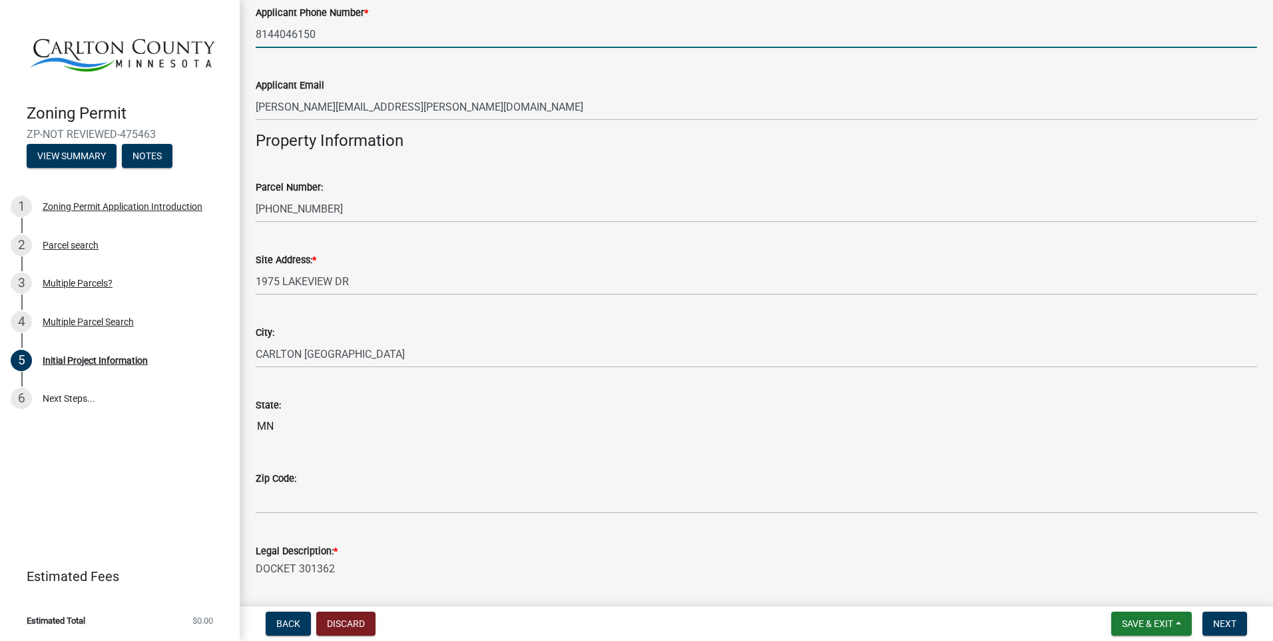
click at [272, 30] on input "8144046150" at bounding box center [756, 34] width 1001 height 27
click at [274, 37] on input "8144046150" at bounding box center [756, 34] width 1001 height 27
drag, startPoint x: 293, startPoint y: 33, endPoint x: 306, endPoint y: 35, distance: 12.7
click at [295, 33] on input "814-4046150" at bounding box center [756, 34] width 1001 height 27
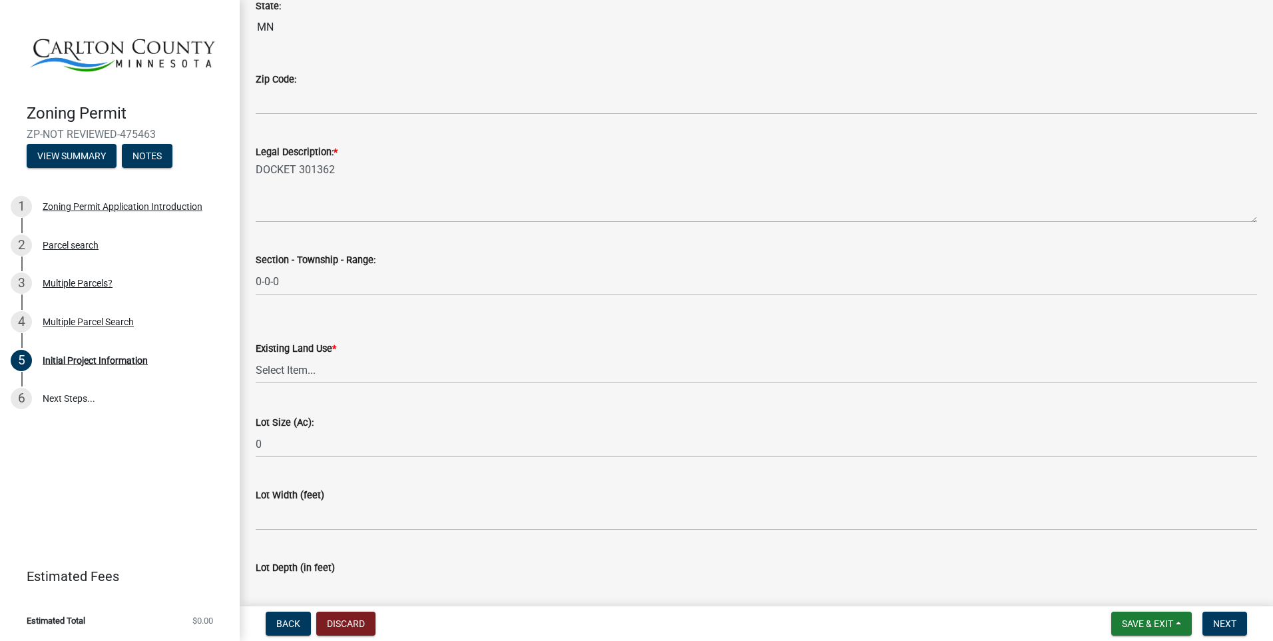
scroll to position [1534, 0]
type input "[PHONE_NUMBER]"
click at [322, 366] on select "Select Item... Residential Commercial Recreational/hunting Agricultural" at bounding box center [756, 369] width 1001 height 27
click at [256, 356] on select "Select Item... Residential Commercial Recreational/hunting Agricultural" at bounding box center [756, 369] width 1001 height 27
select select "33d21d3a-ebb3-419e-8315-ef7213d04586"
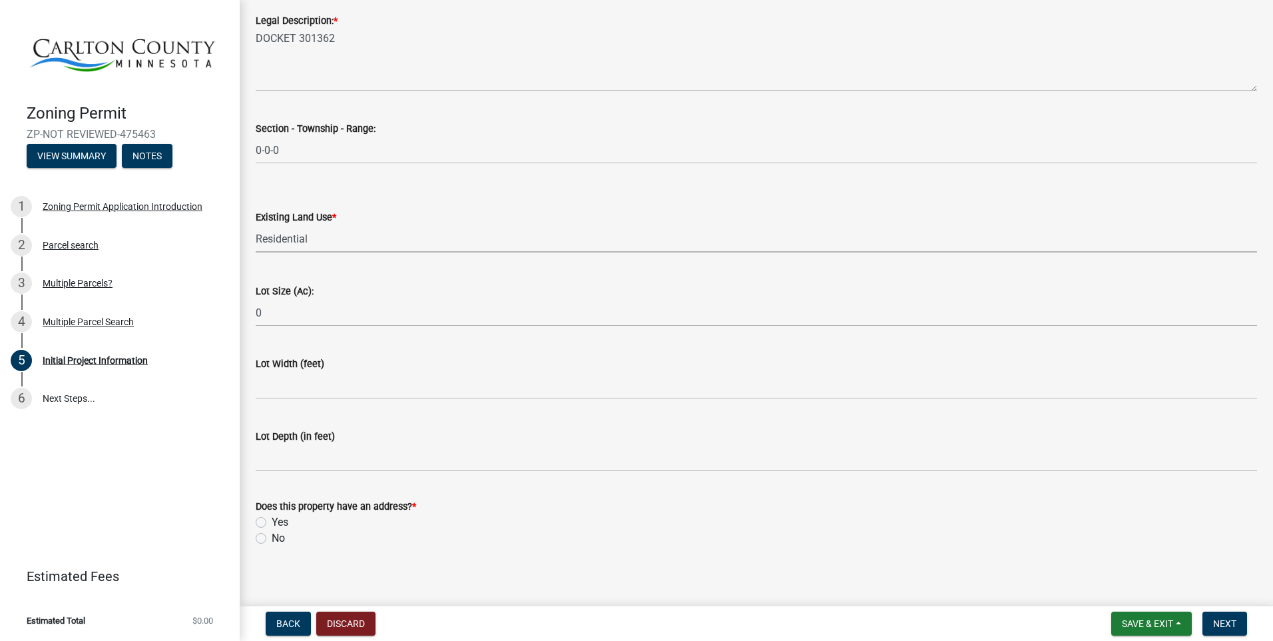
scroll to position [1667, 0]
click at [272, 521] on label "Yes" at bounding box center [280, 519] width 17 height 16
click at [272, 520] on input "Yes" at bounding box center [276, 515] width 9 height 9
radio input "true"
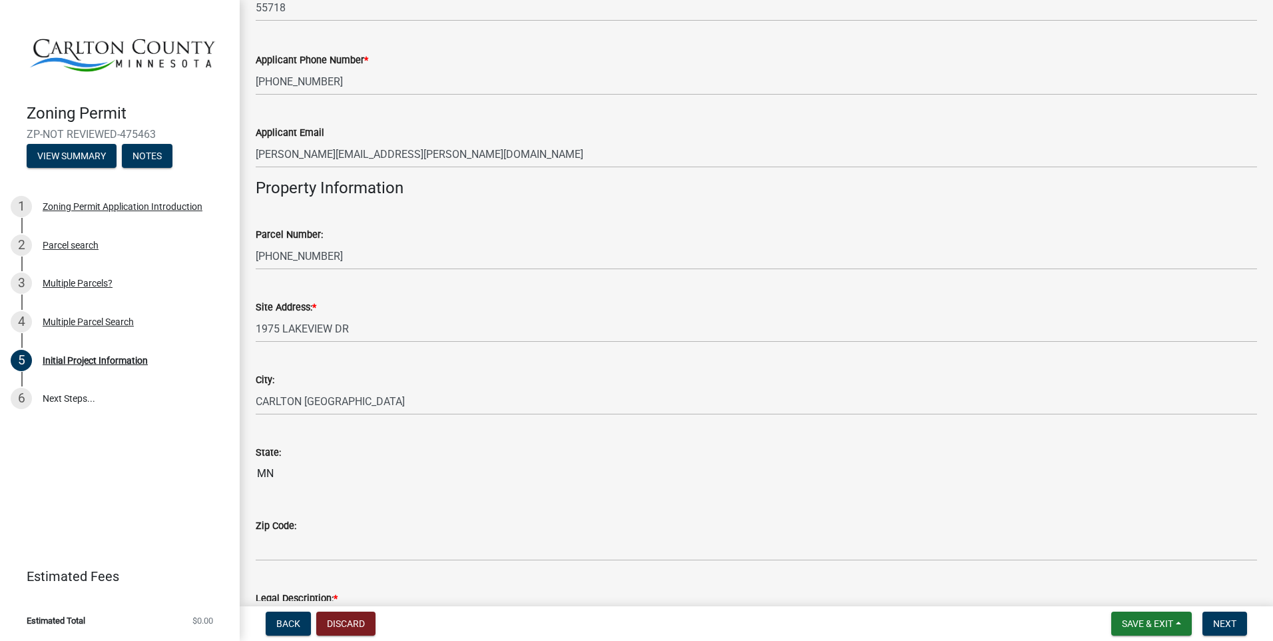
scroll to position [1132, 0]
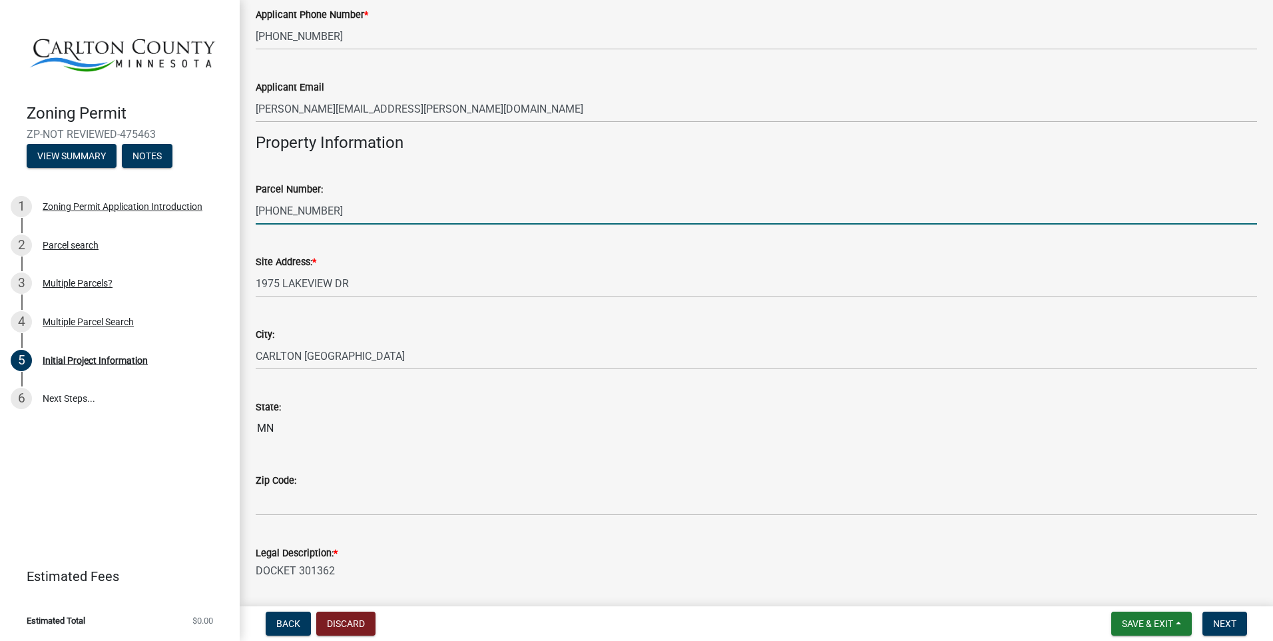
click at [377, 213] on input "[PHONE_NUMBER]" at bounding box center [756, 210] width 1001 height 27
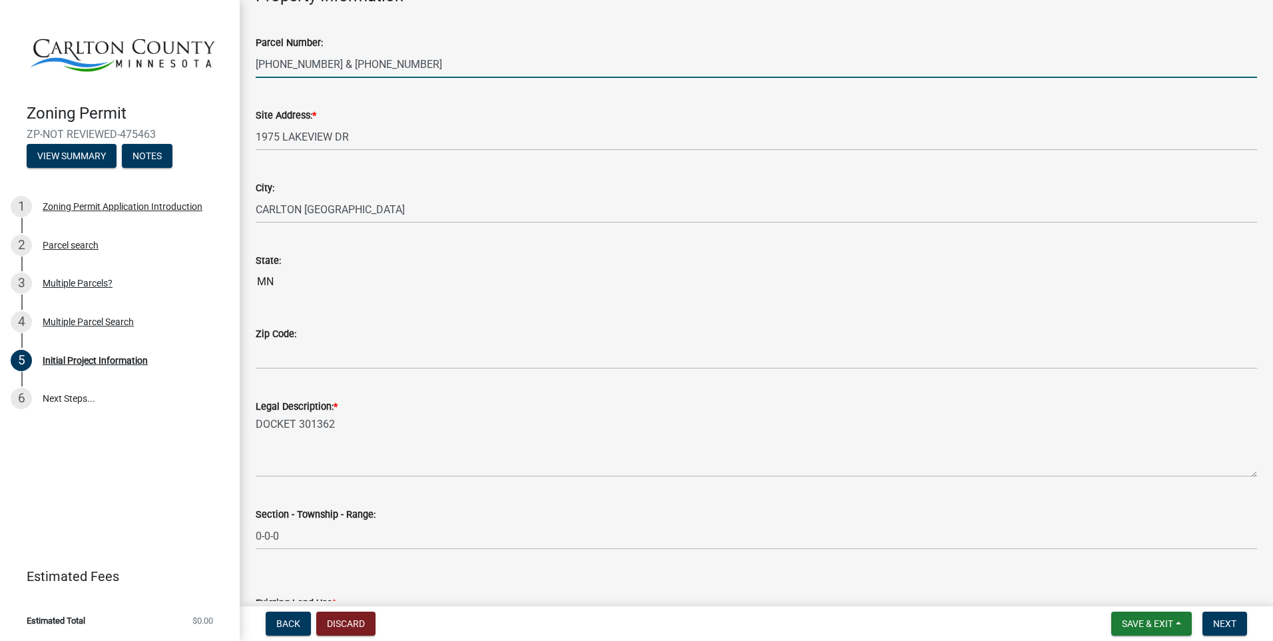
scroll to position [1332, 0]
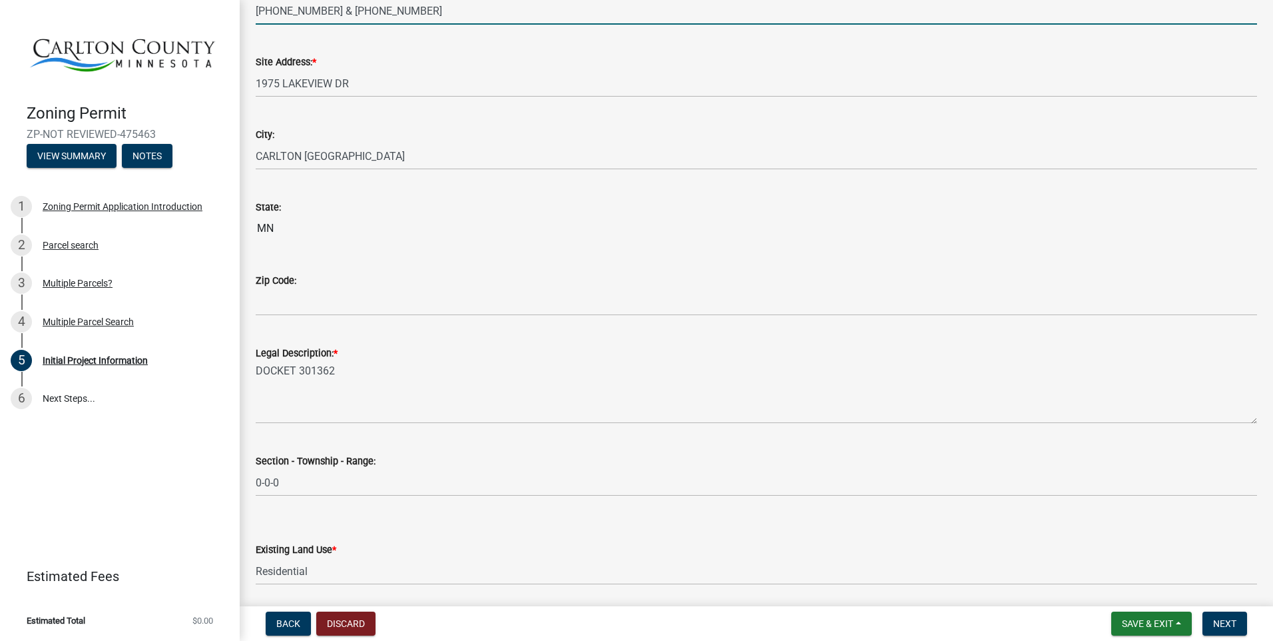
type input "[PHONE_NUMBER] & [PHONE_NUMBER]"
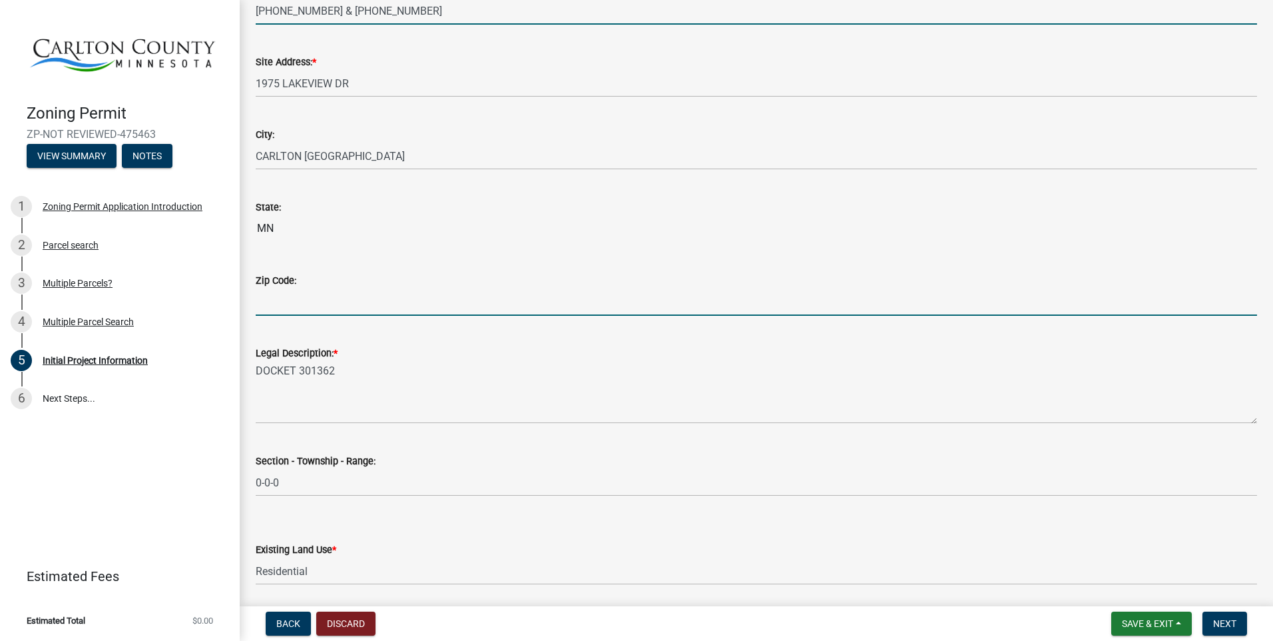
click at [306, 302] on input "Zip Code:" at bounding box center [756, 301] width 1001 height 27
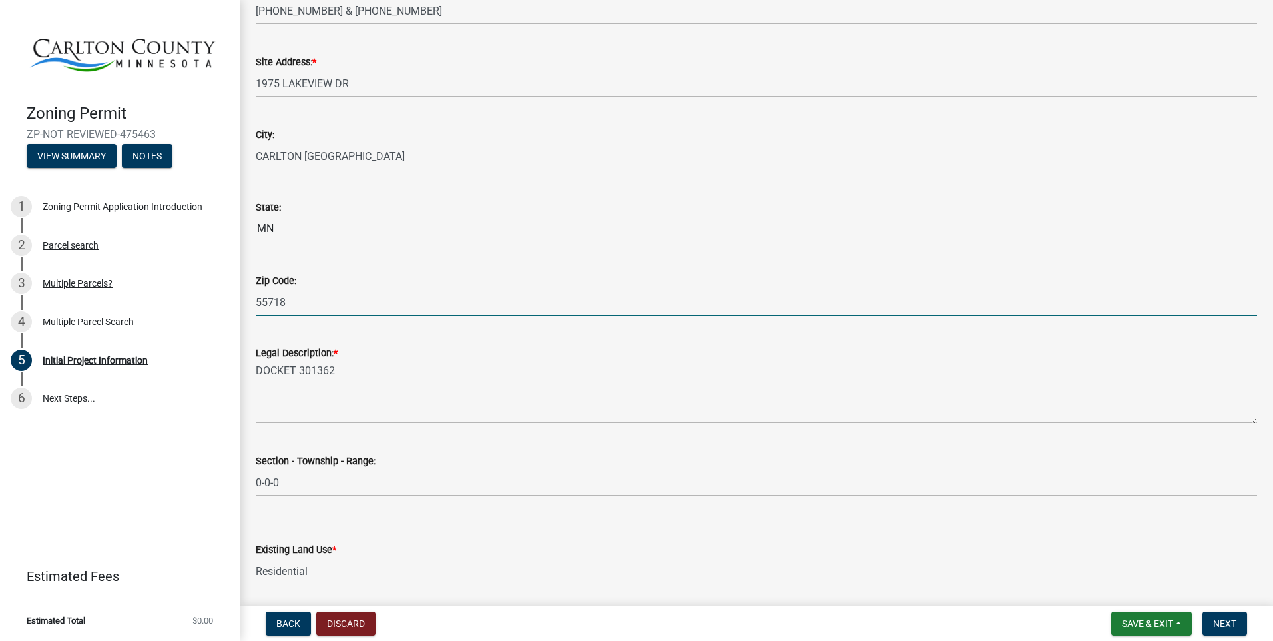
type input "55718"
click at [288, 232] on input "MN" at bounding box center [756, 228] width 1001 height 27
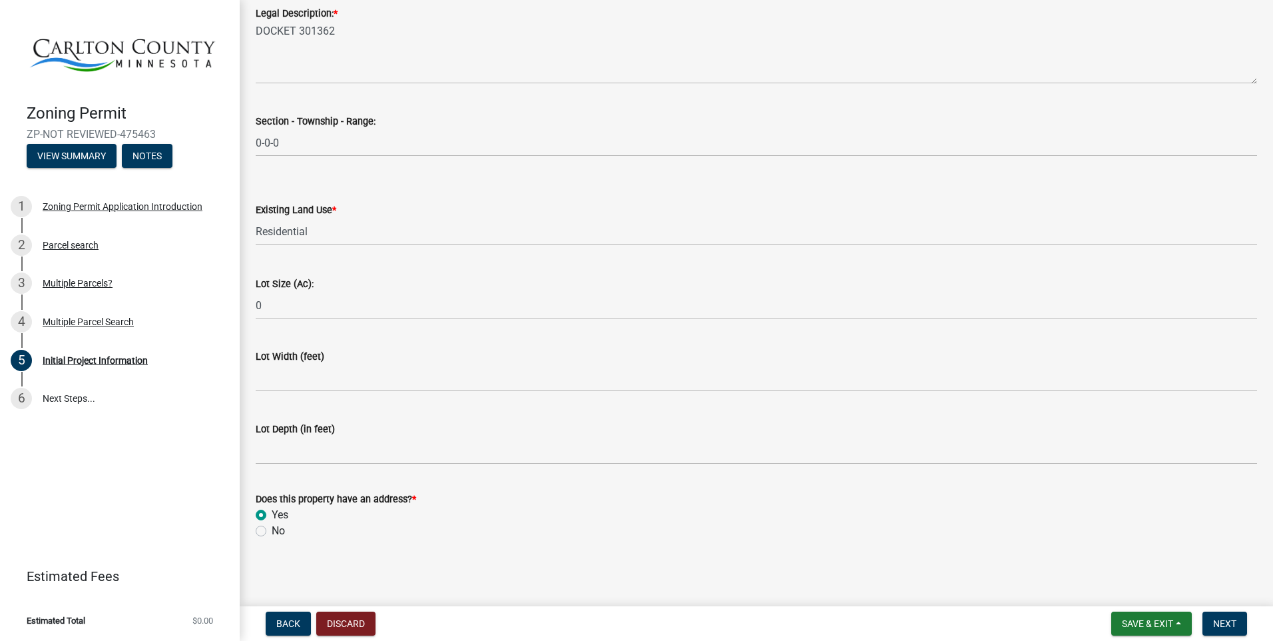
scroll to position [1673, 0]
click at [1231, 624] on span "Next" at bounding box center [1224, 623] width 23 height 11
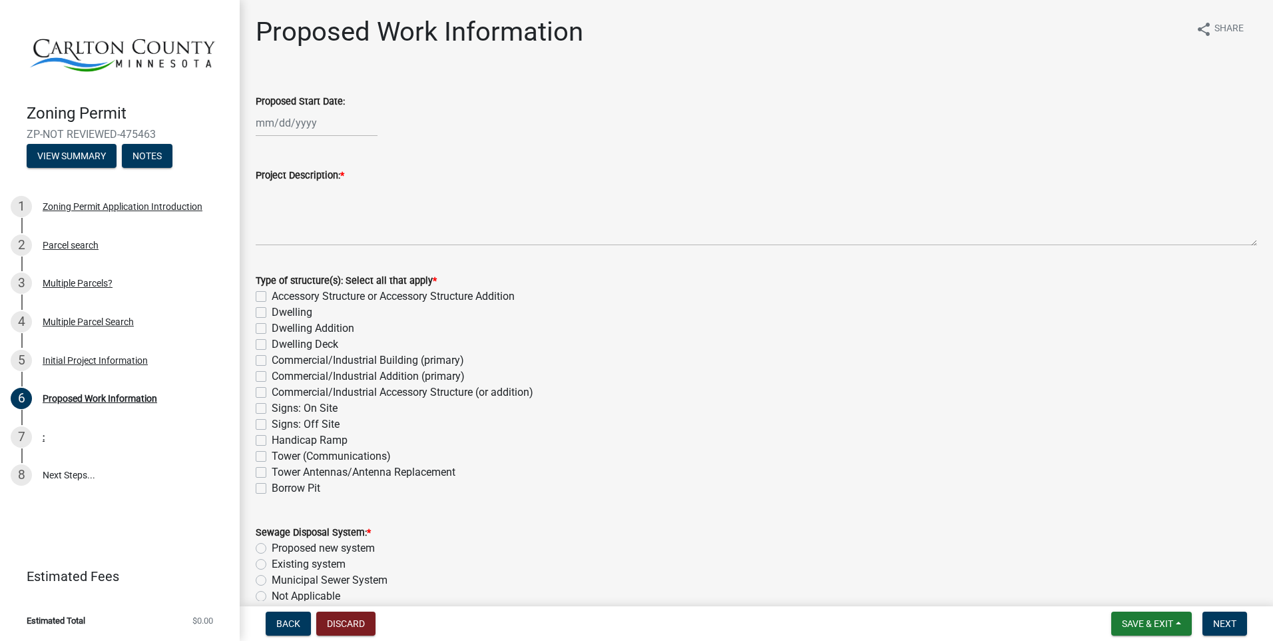
click at [272, 296] on label "Accessory Structure or Accessory Structure Addition" at bounding box center [393, 296] width 243 height 16
click at [272, 296] on input "Accessory Structure or Accessory Structure Addition" at bounding box center [276, 292] width 9 height 9
checkbox input "true"
checkbox input "false"
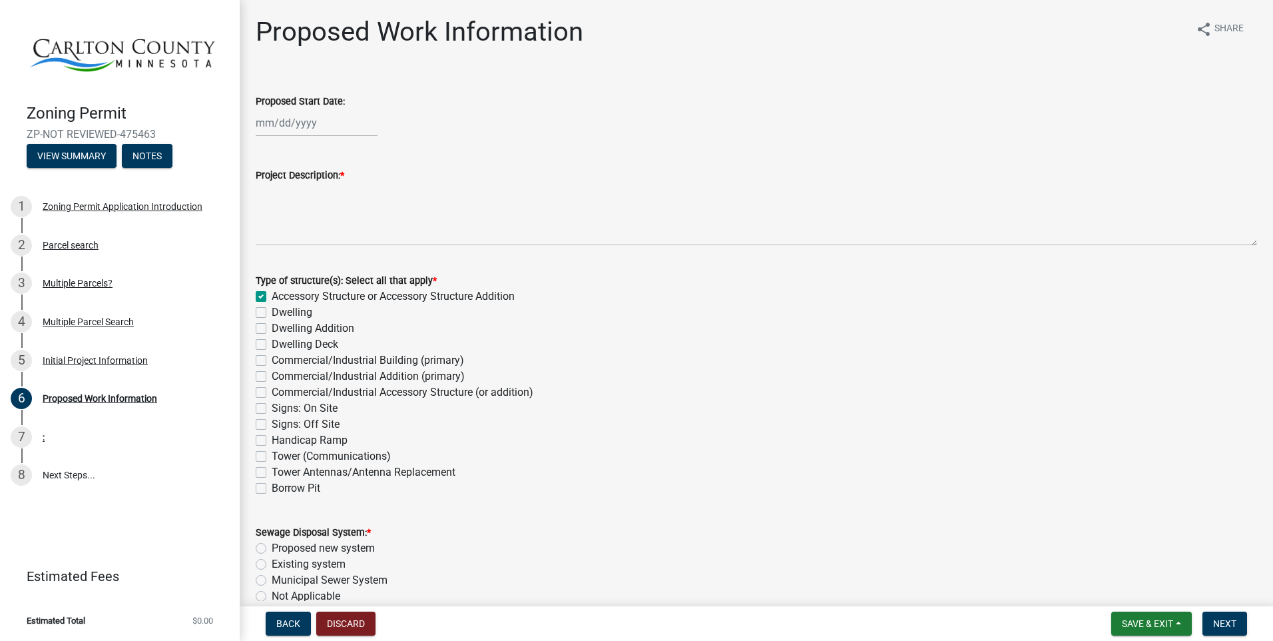
checkbox input "false"
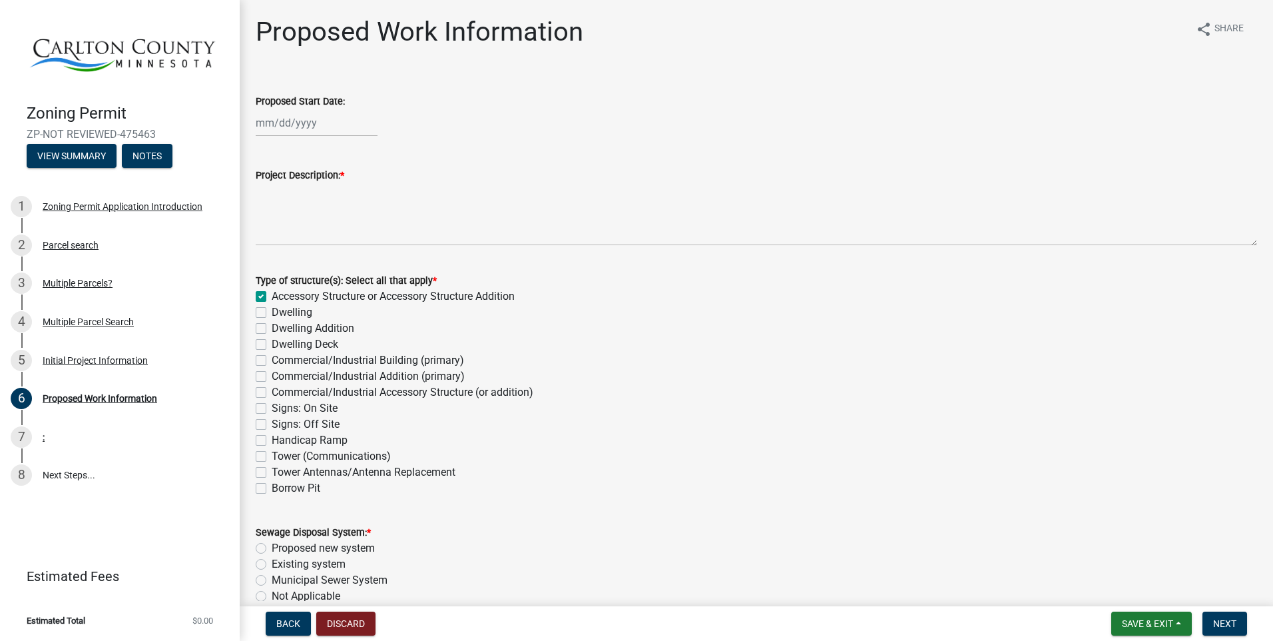
checkbox input "false"
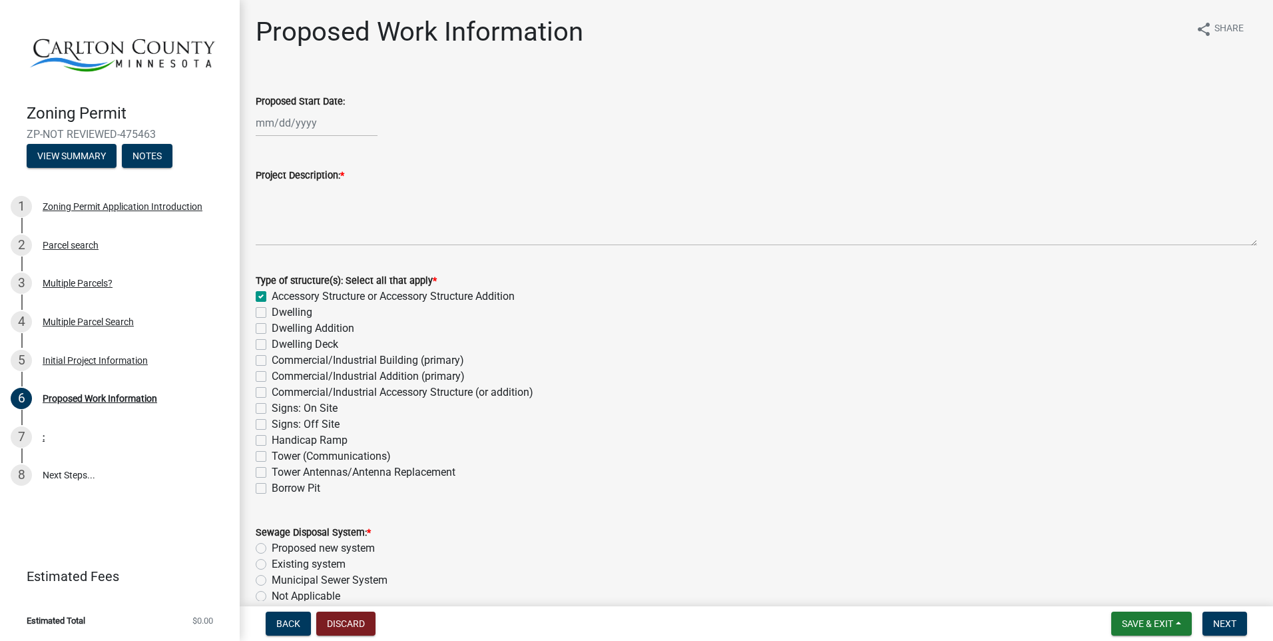
click at [272, 294] on label "Accessory Structure or Accessory Structure Addition" at bounding box center [393, 296] width 243 height 16
click at [272, 294] on input "Accessory Structure or Accessory Structure Addition" at bounding box center [276, 292] width 9 height 9
checkbox input "false"
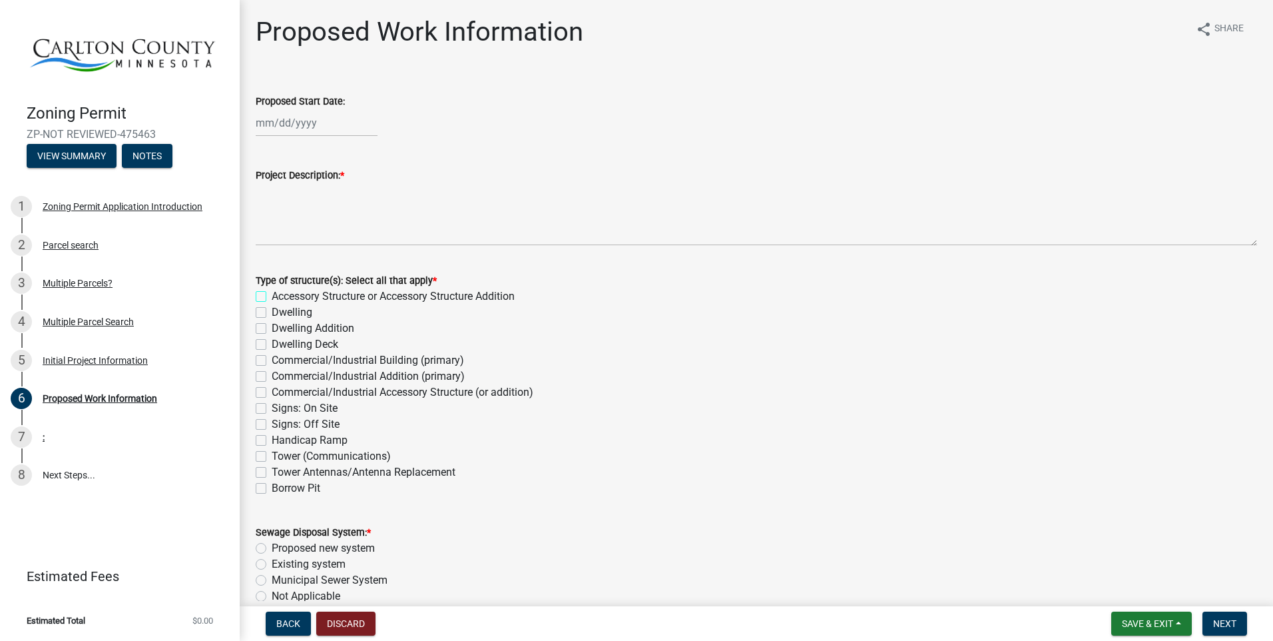
checkbox input "false"
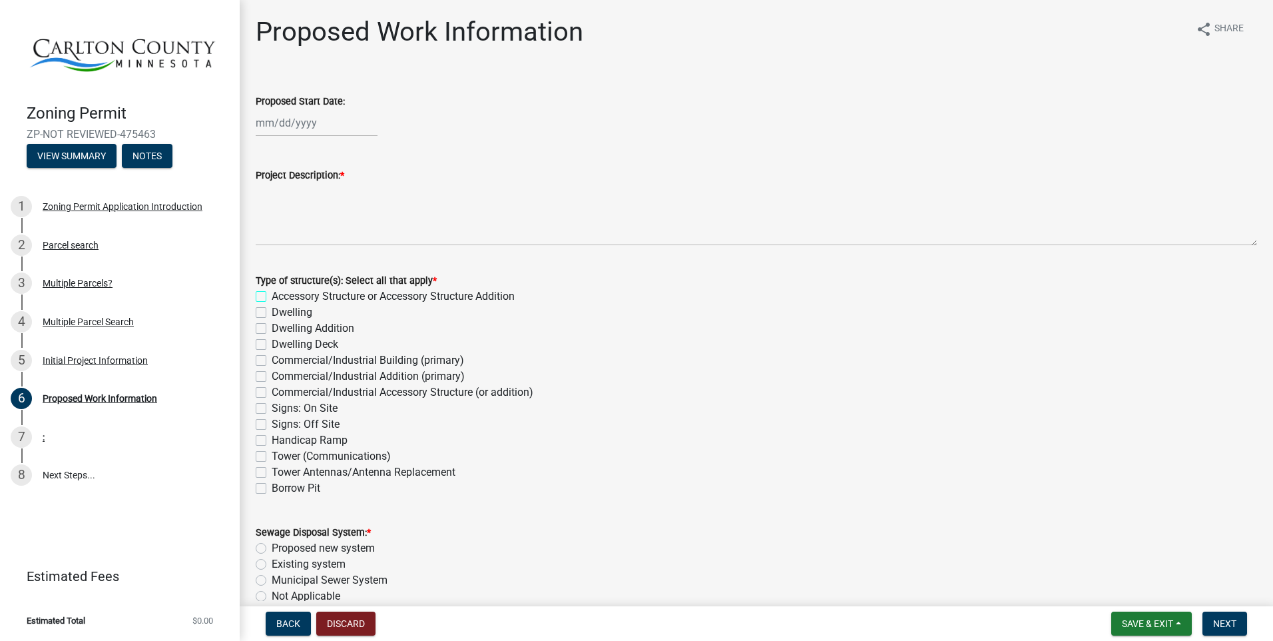
checkbox input "false"
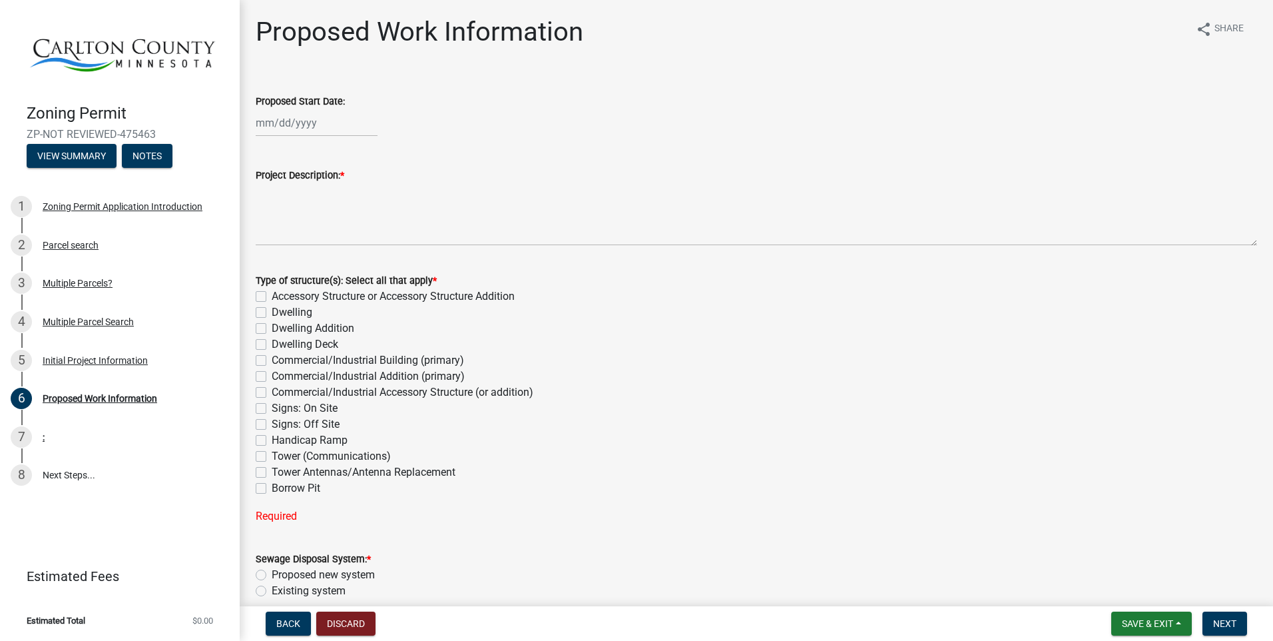
click at [272, 310] on label "Dwelling" at bounding box center [292, 312] width 41 height 16
click at [272, 310] on input "Dwelling" at bounding box center [276, 308] width 9 height 9
checkbox input "true"
checkbox input "false"
checkbox input "true"
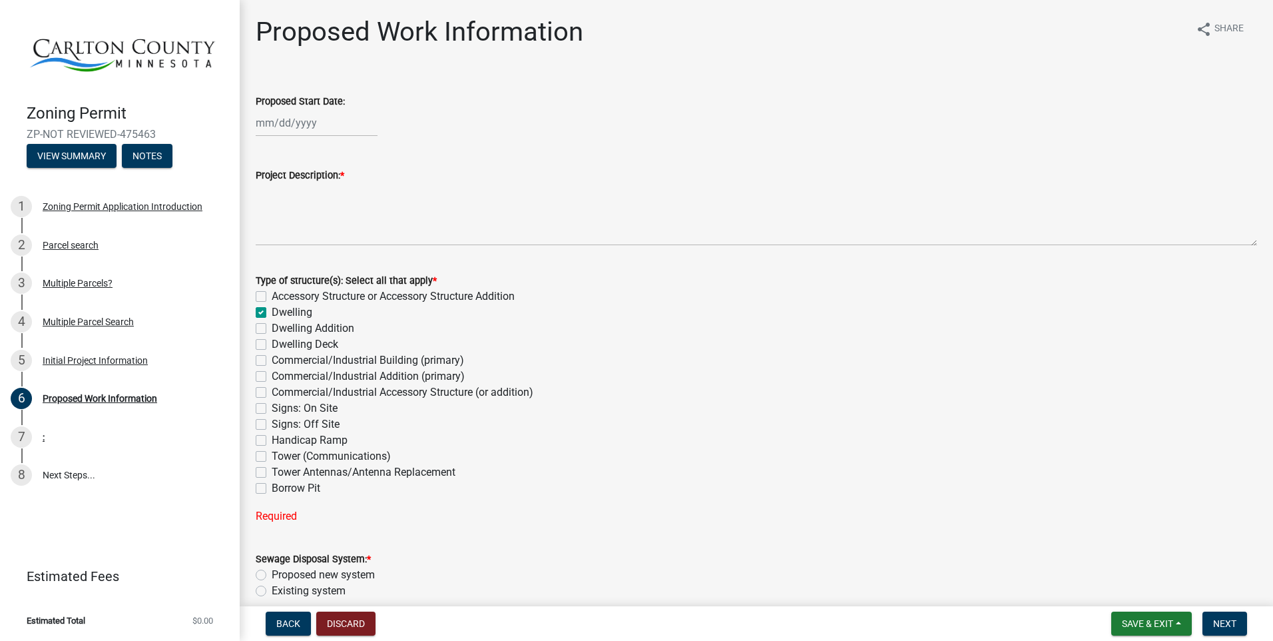
checkbox input "false"
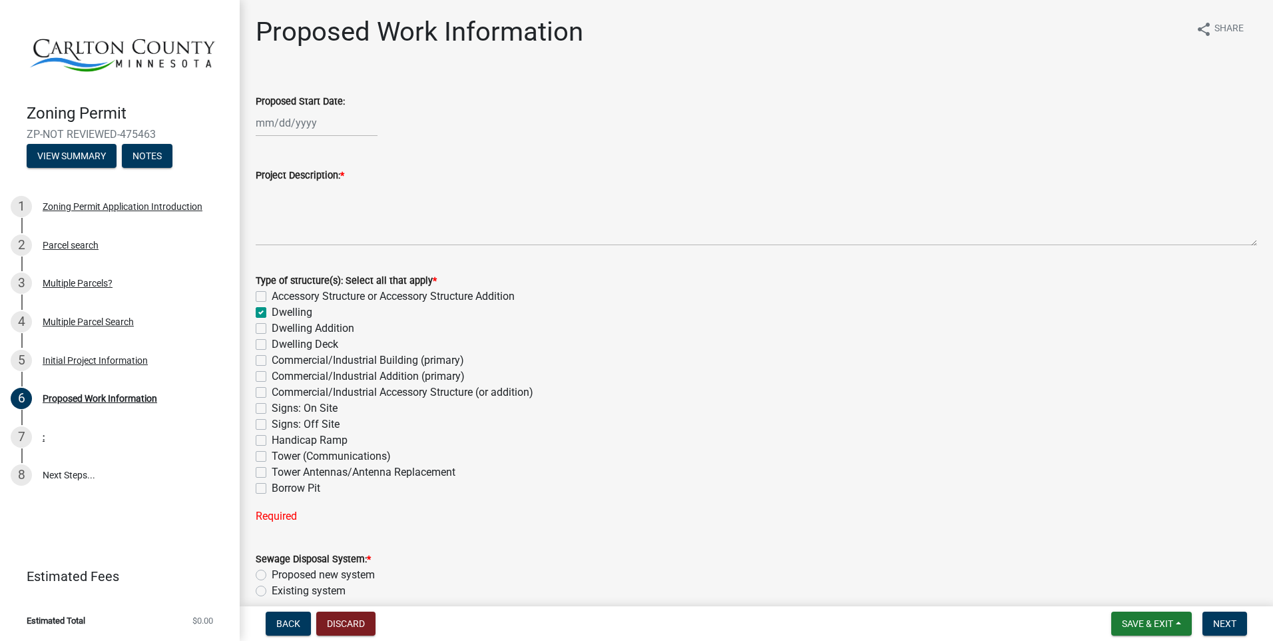
checkbox input "false"
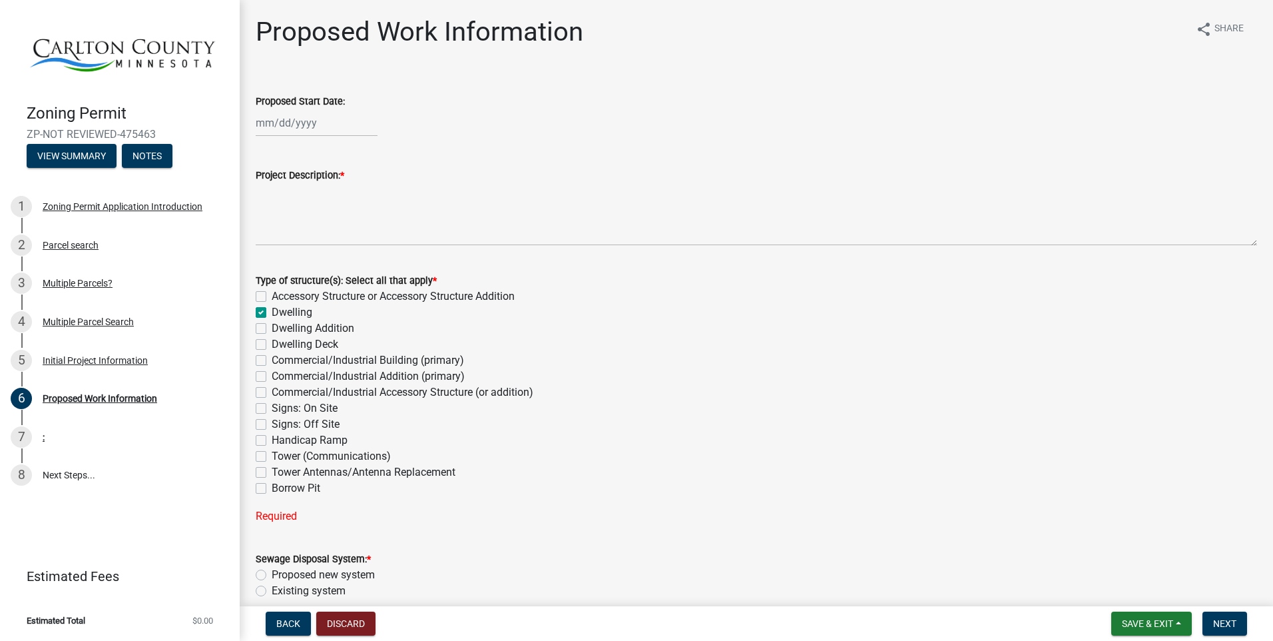
checkbox input "false"
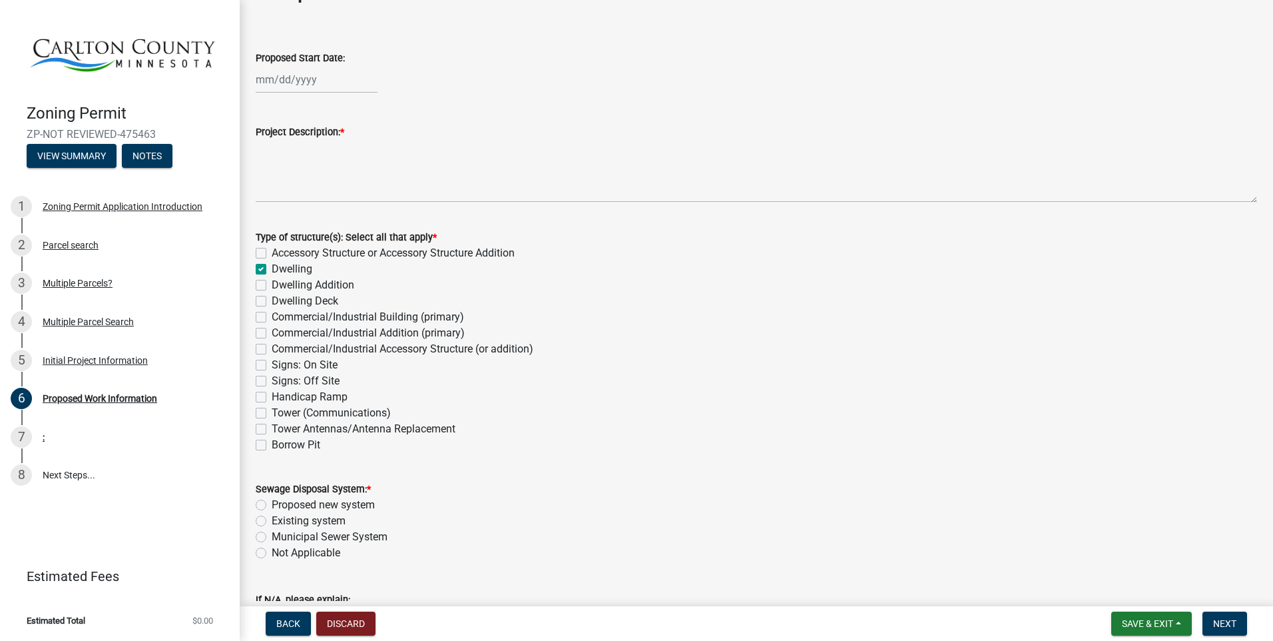
scroll to position [67, 0]
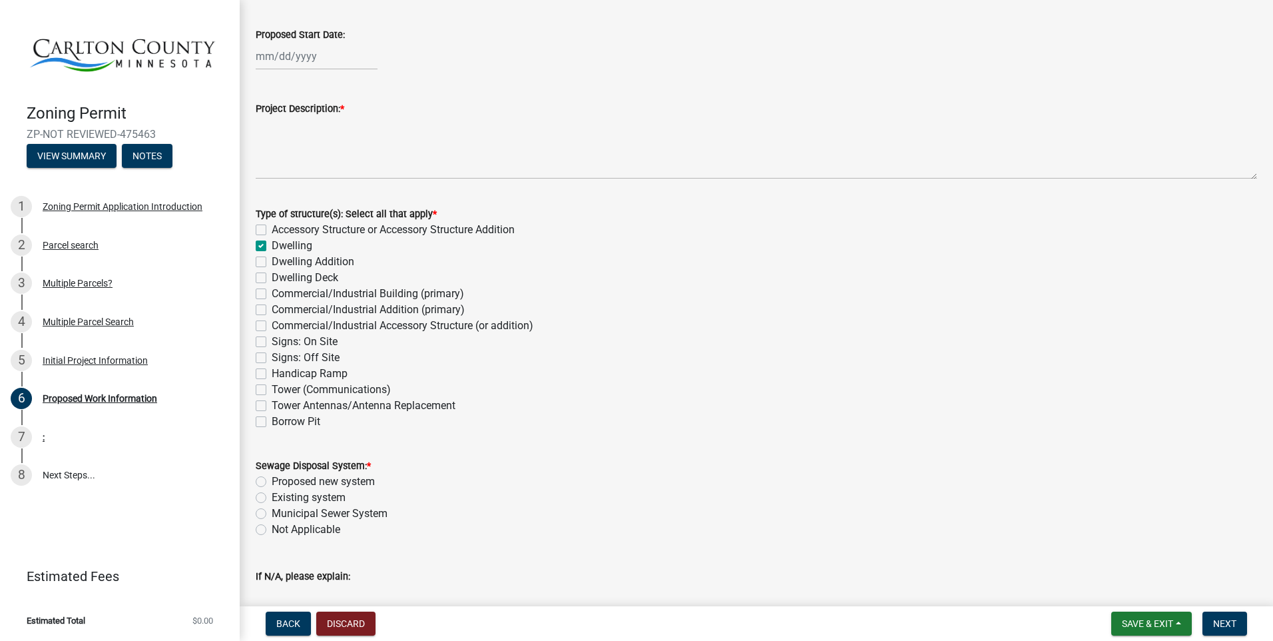
click at [272, 242] on label "Dwelling" at bounding box center [292, 246] width 41 height 16
click at [272, 242] on input "Dwelling" at bounding box center [276, 242] width 9 height 9
checkbox input "false"
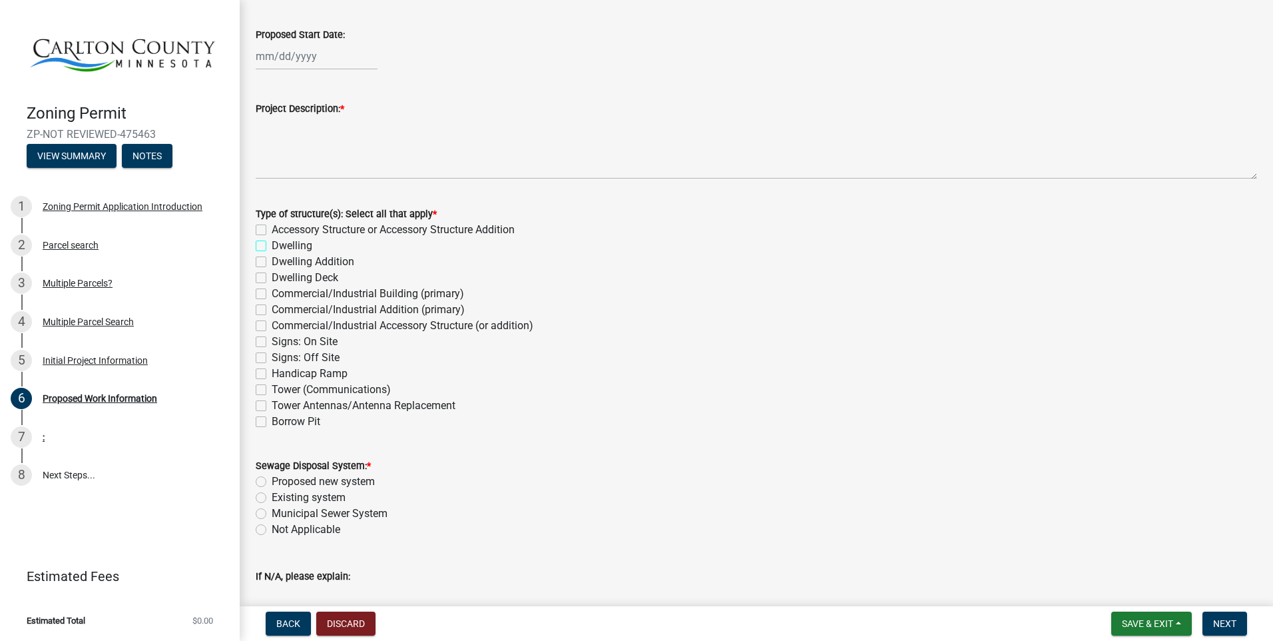
checkbox input "false"
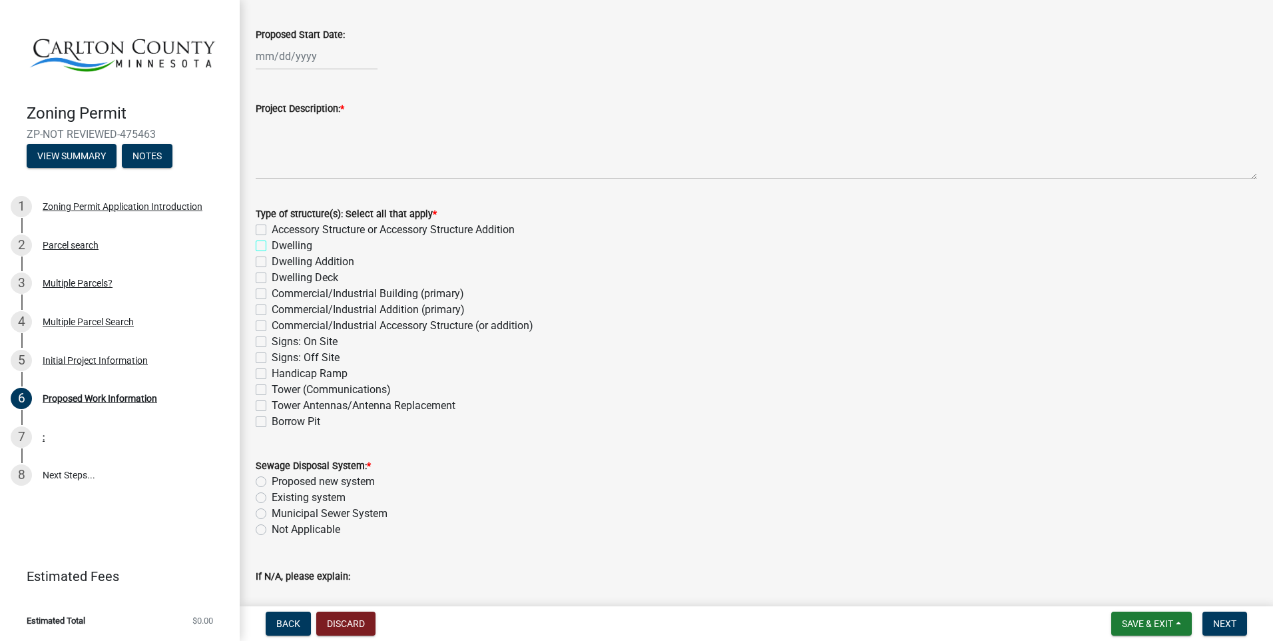
checkbox input "false"
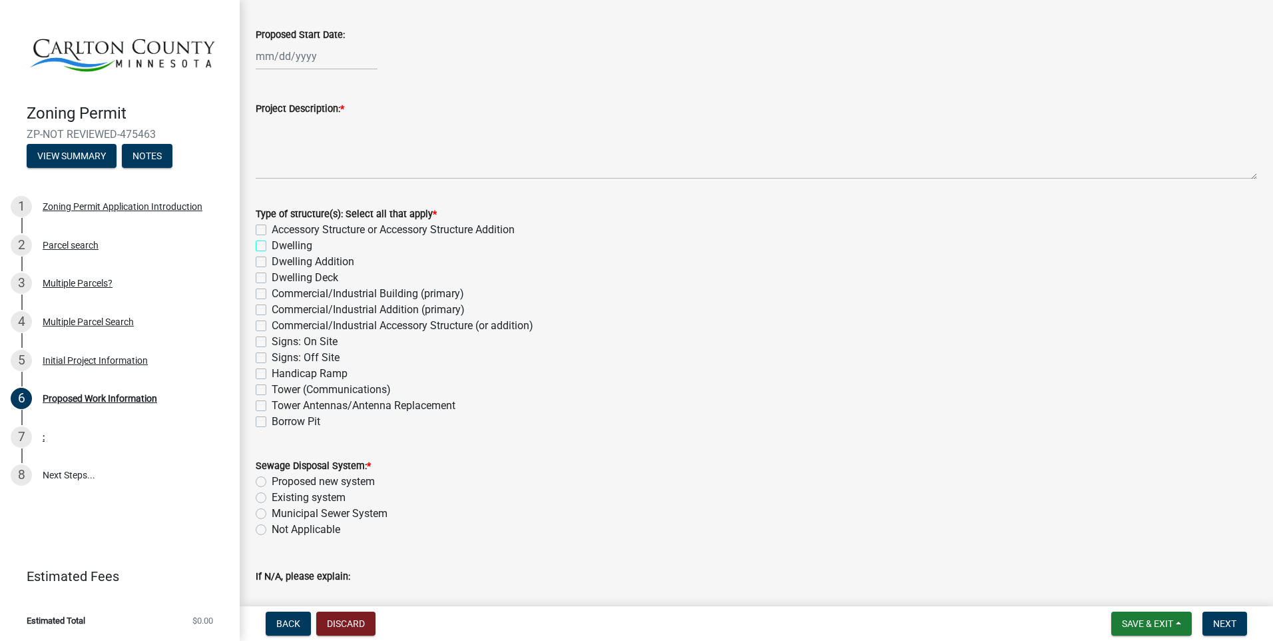
checkbox input "false"
click at [272, 262] on label "Dwelling Addition" at bounding box center [313, 262] width 83 height 16
click at [272, 262] on input "Dwelling Addition" at bounding box center [276, 258] width 9 height 9
checkbox input "true"
checkbox input "false"
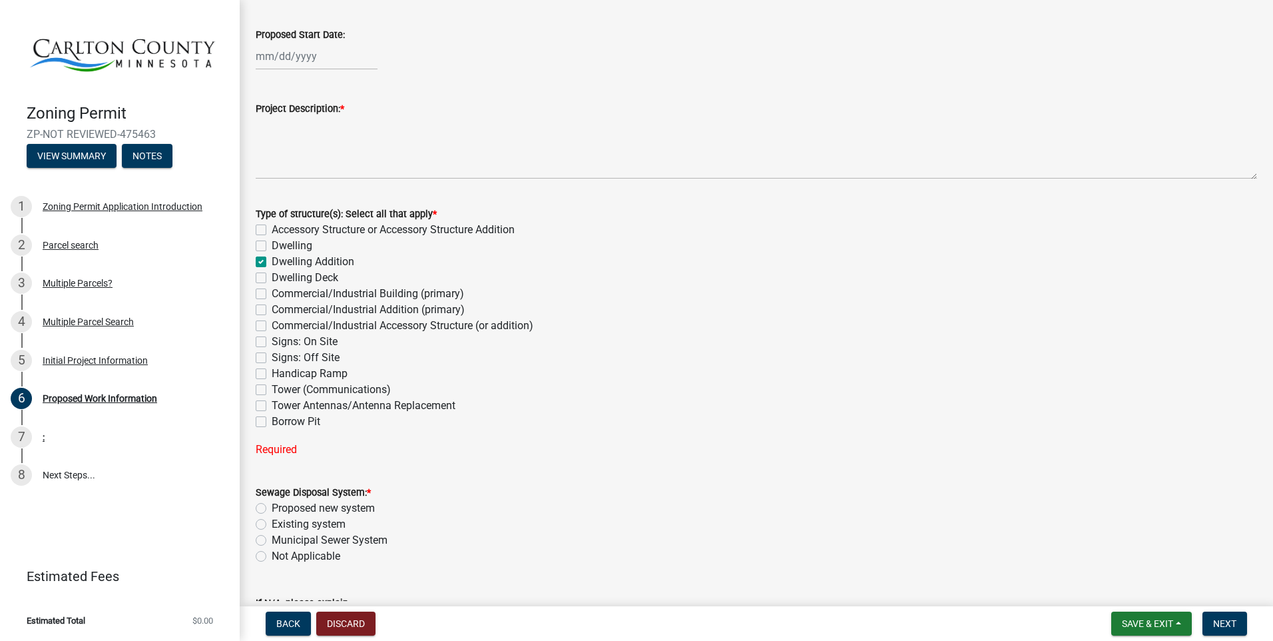
checkbox input "false"
checkbox input "true"
checkbox input "false"
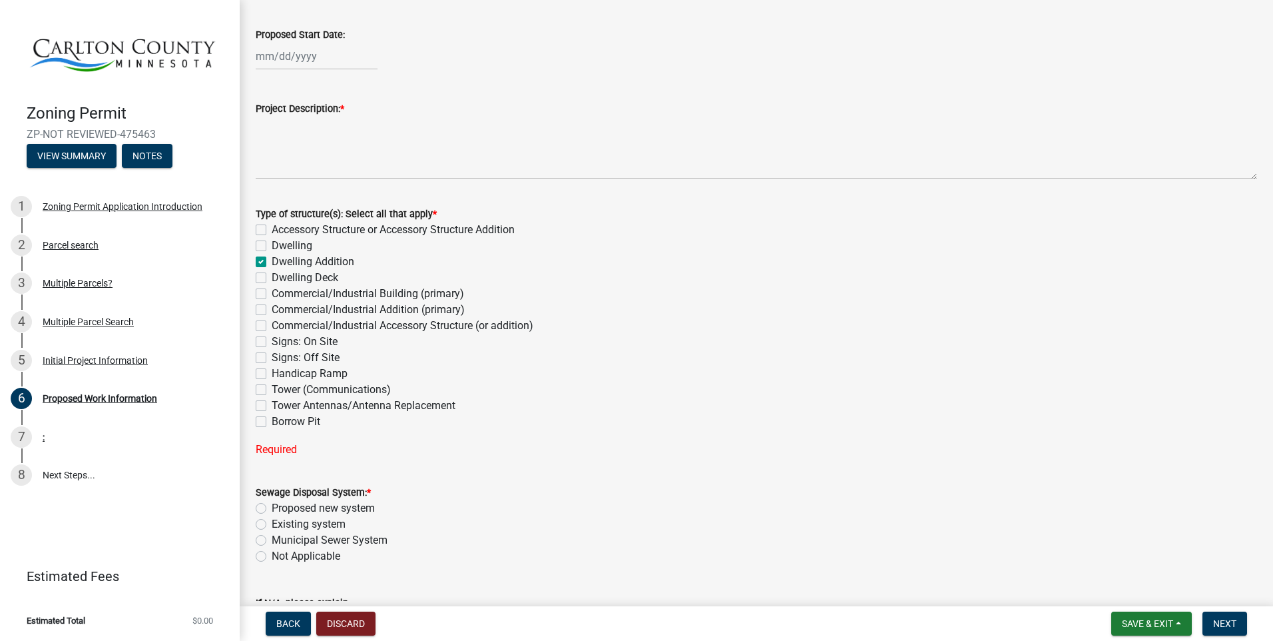
checkbox input "false"
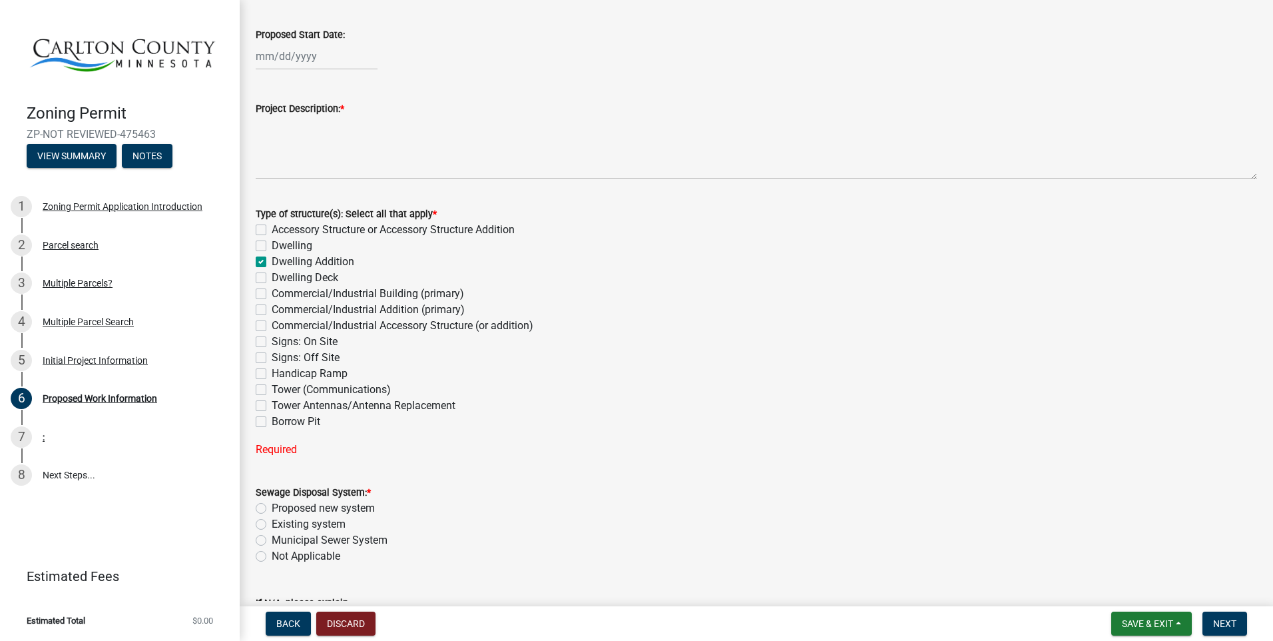
checkbox input "false"
click at [272, 274] on label "Dwelling Deck" at bounding box center [305, 278] width 67 height 16
click at [272, 274] on input "Dwelling Deck" at bounding box center [276, 274] width 9 height 9
checkbox input "true"
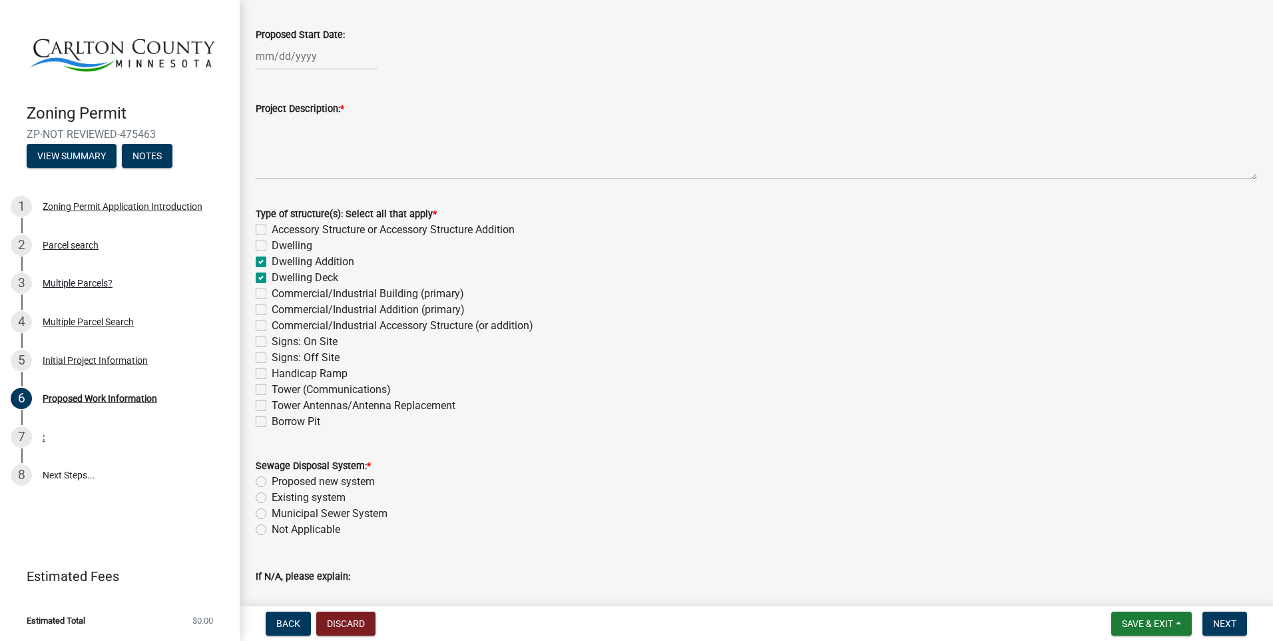
checkbox input "false"
checkbox input "true"
checkbox input "false"
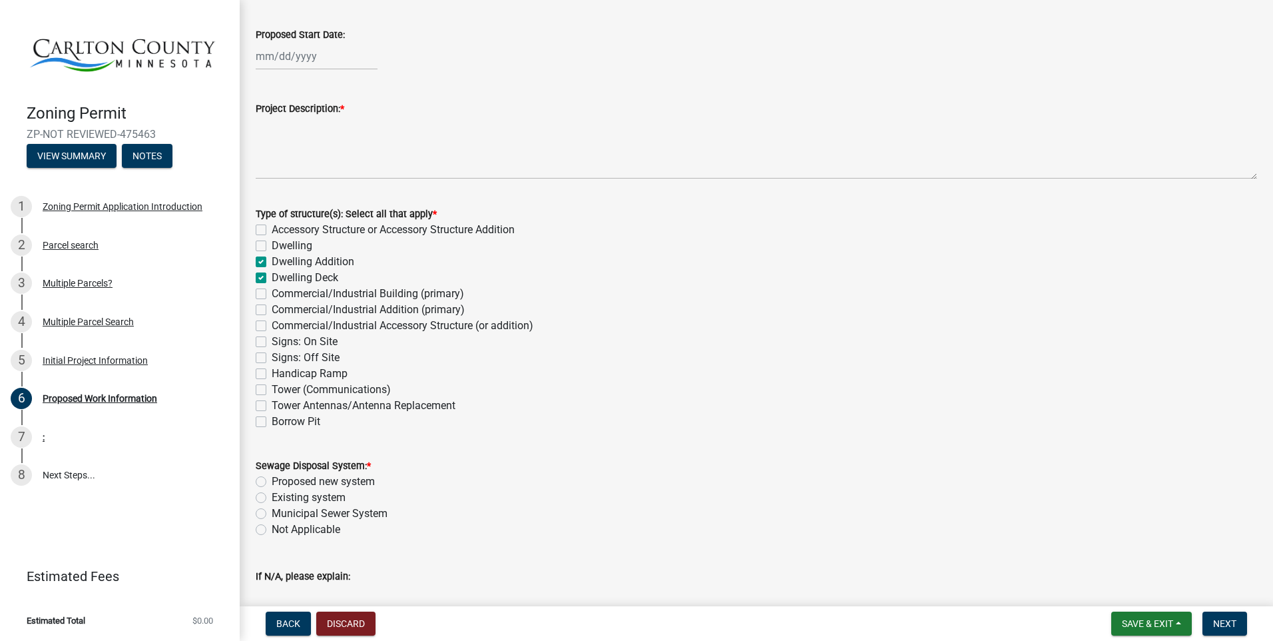
checkbox input "false"
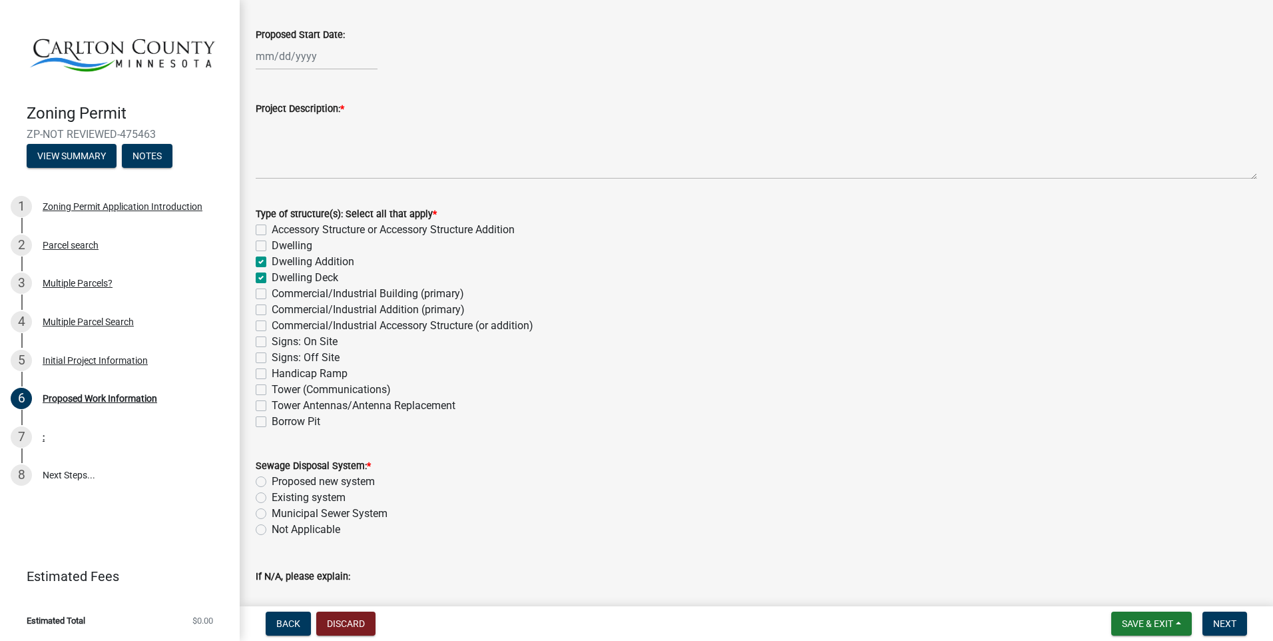
checkbox input "false"
click at [272, 495] on label "Existing system" at bounding box center [309, 497] width 74 height 16
click at [272, 495] on input "Existing system" at bounding box center [276, 493] width 9 height 9
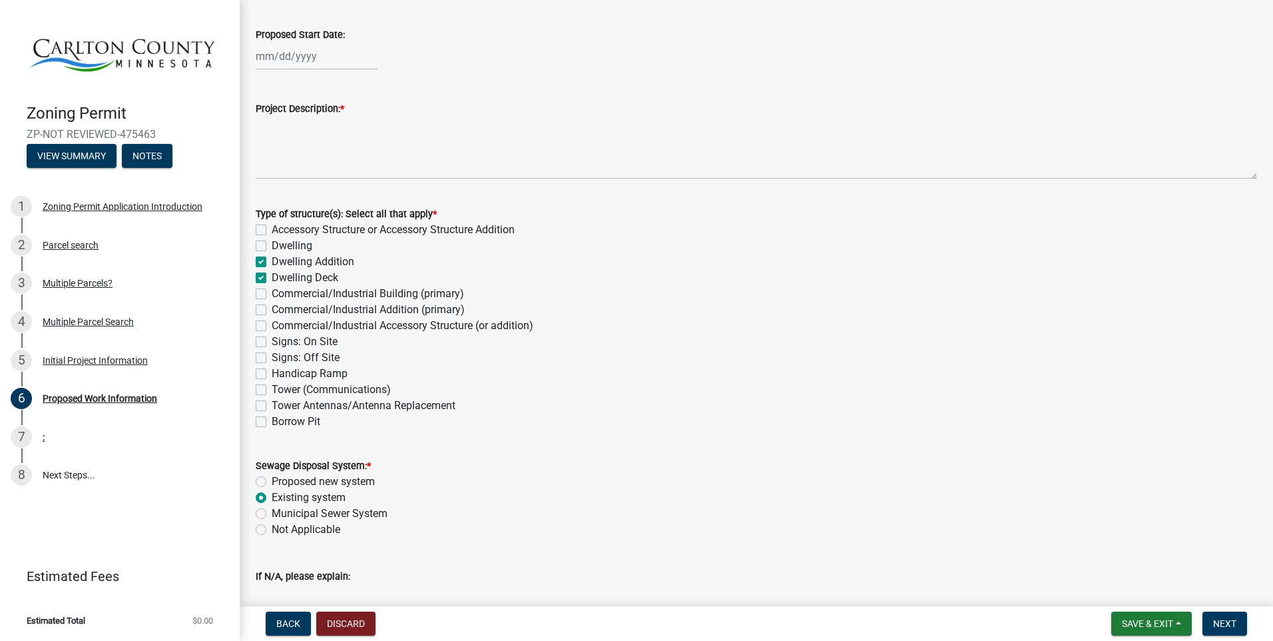
radio input "true"
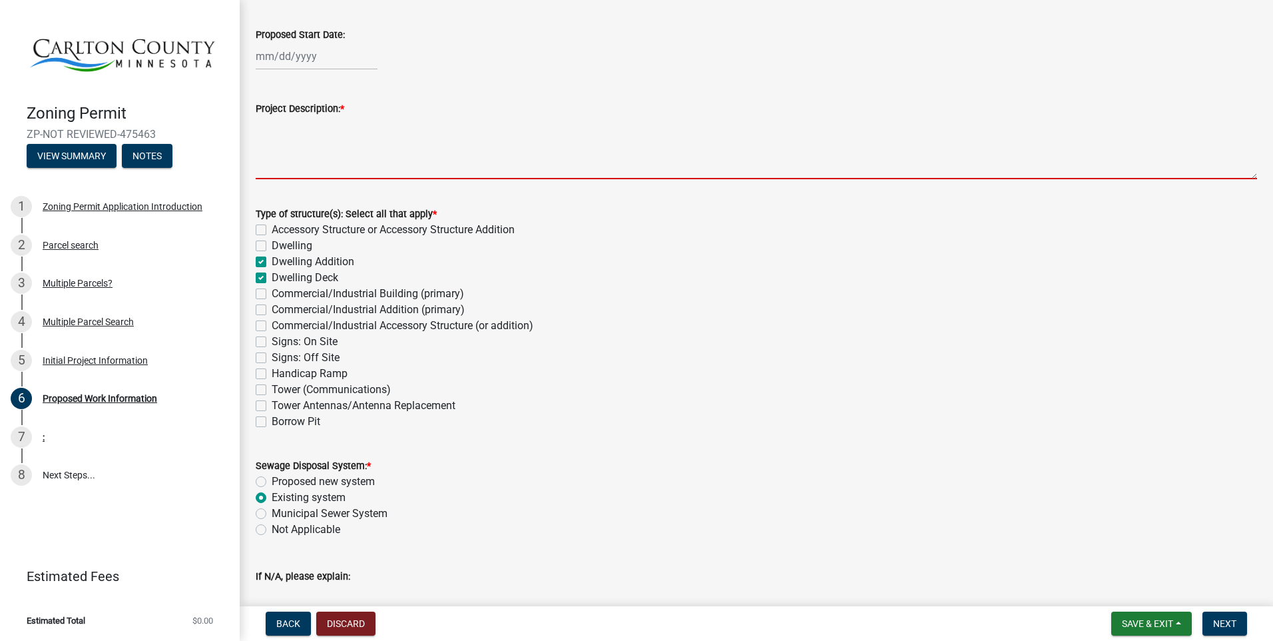
click at [325, 134] on textarea "Project Description: *" at bounding box center [756, 148] width 1001 height 63
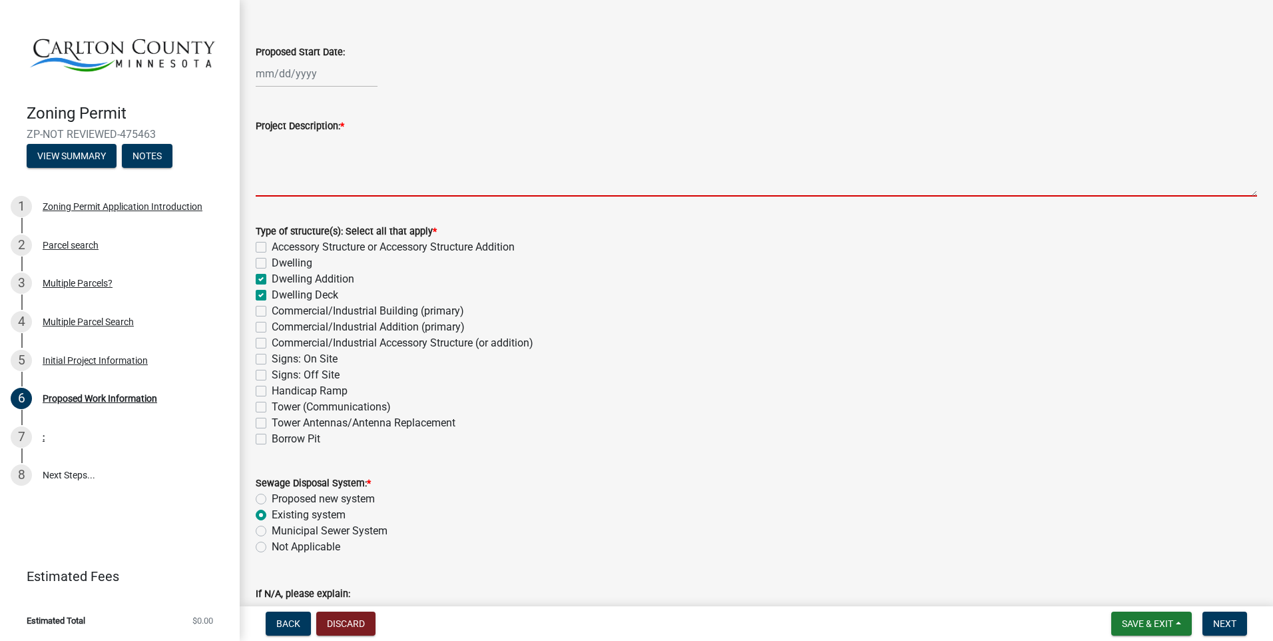
scroll to position [0, 0]
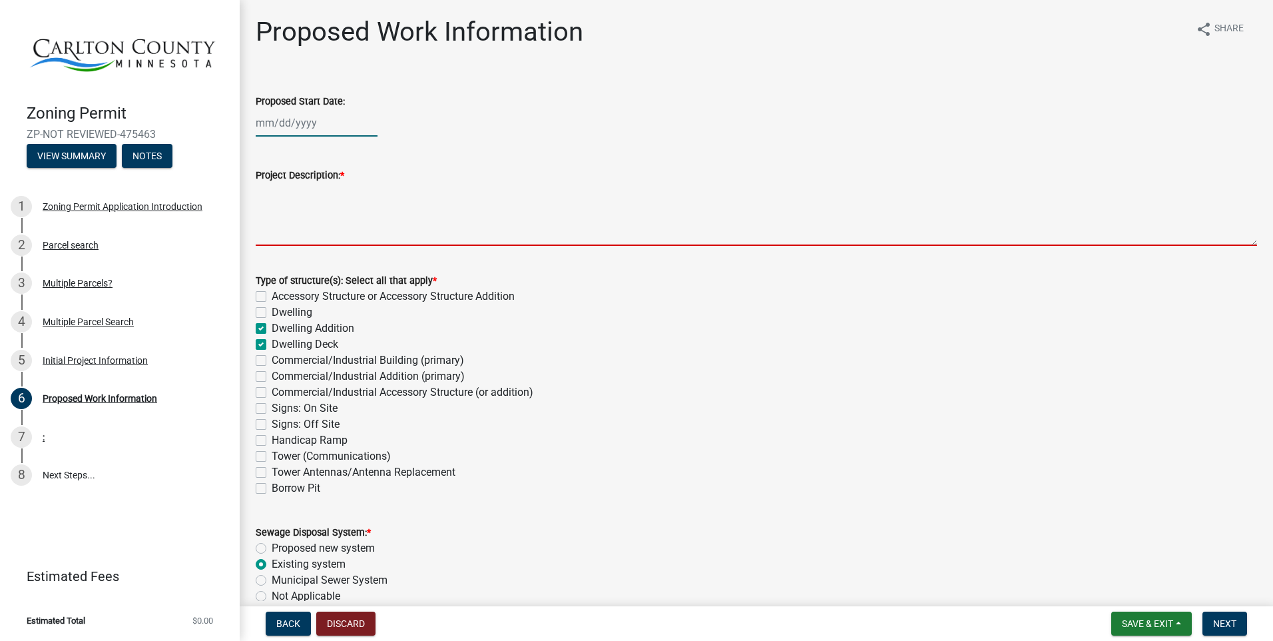
click at [266, 122] on div at bounding box center [317, 122] width 122 height 27
select select "9"
select select "2025"
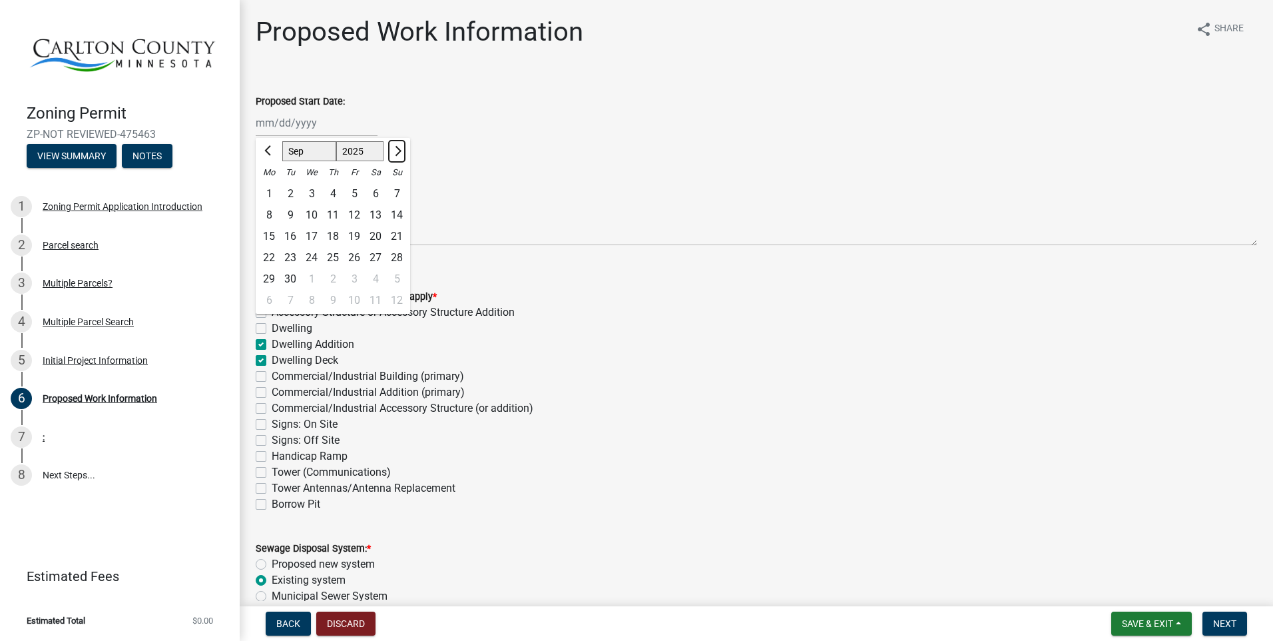
click at [399, 150] on span "Next month" at bounding box center [397, 151] width 10 height 10
select select "10"
click at [312, 190] on div "1" at bounding box center [311, 193] width 21 height 21
type input "[DATE]"
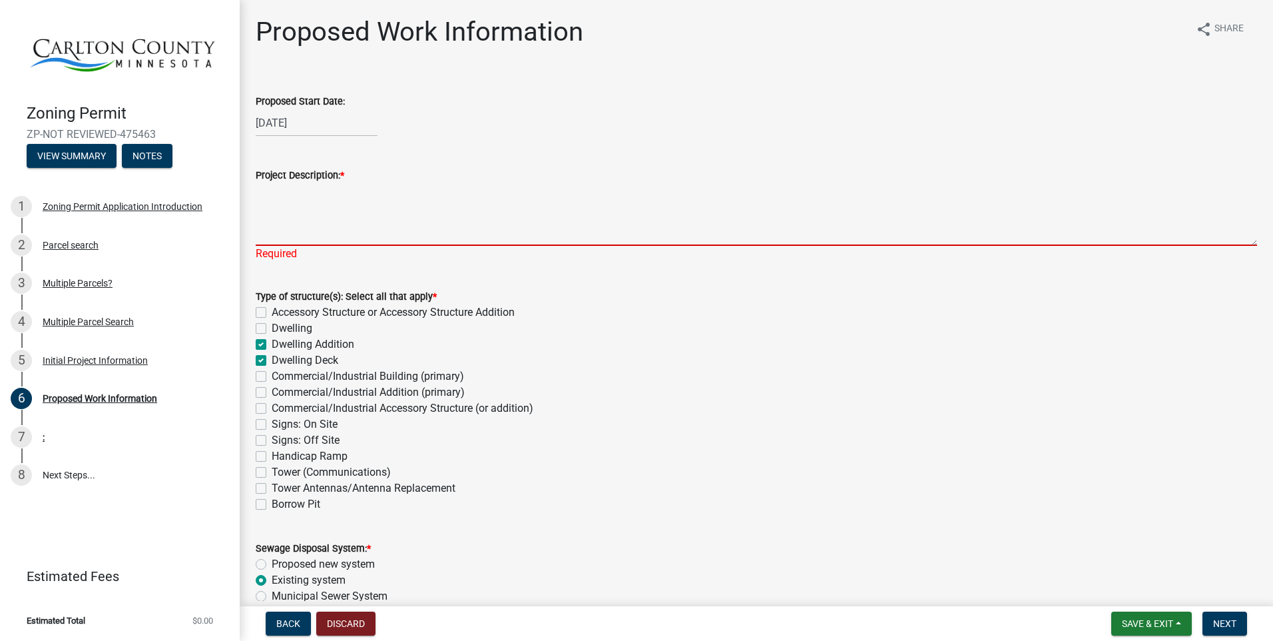
click at [275, 200] on textarea "Project Description: *" at bounding box center [756, 214] width 1001 height 63
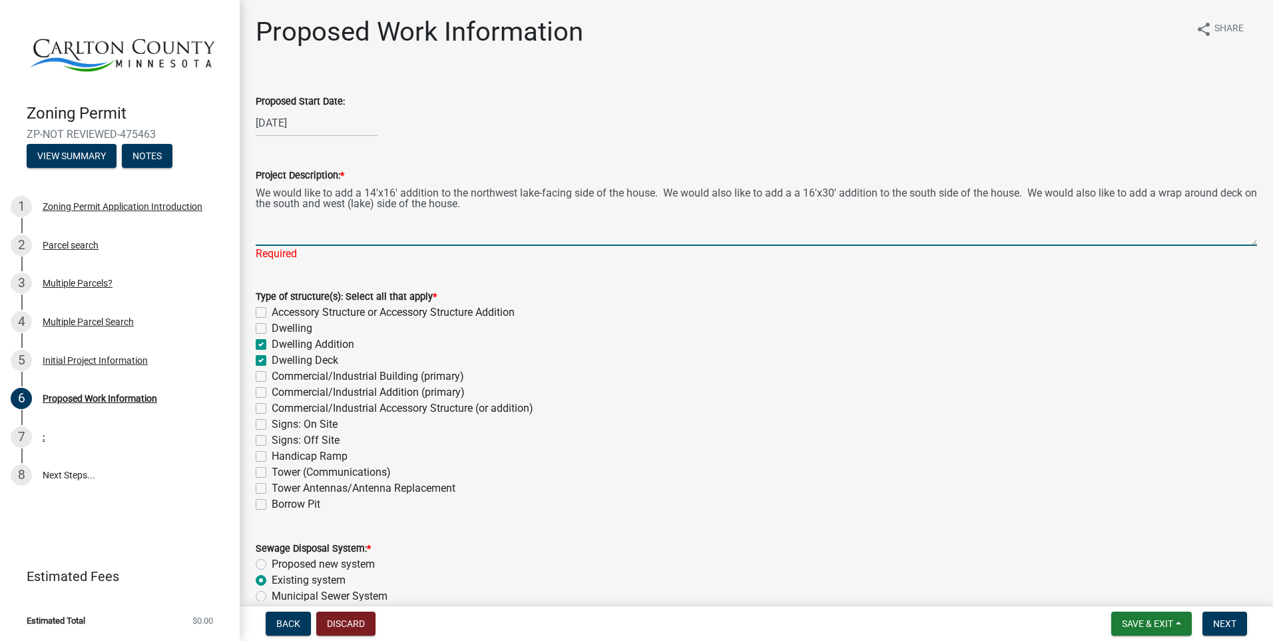
click at [496, 203] on textarea "We would like to add a 14'x16' addition to the northwest lake-facing side of th…" at bounding box center [756, 214] width 1001 height 63
click at [794, 192] on textarea "We would like to add a 14'x16' addition to the northwest lake-facing side of th…" at bounding box center [756, 214] width 1001 height 63
click at [501, 204] on textarea "We would like to add a 14'x16' addition to the northwest lake-facing side of th…" at bounding box center [756, 214] width 1001 height 63
click at [372, 231] on textarea "We would like to add a 14'x16' addition to the northwest lake-facing side of th…" at bounding box center [756, 214] width 1001 height 63
click at [431, 235] on textarea "We would like to add a 14'x16' addition to the northwest lake-facing side of th…" at bounding box center [756, 214] width 1001 height 63
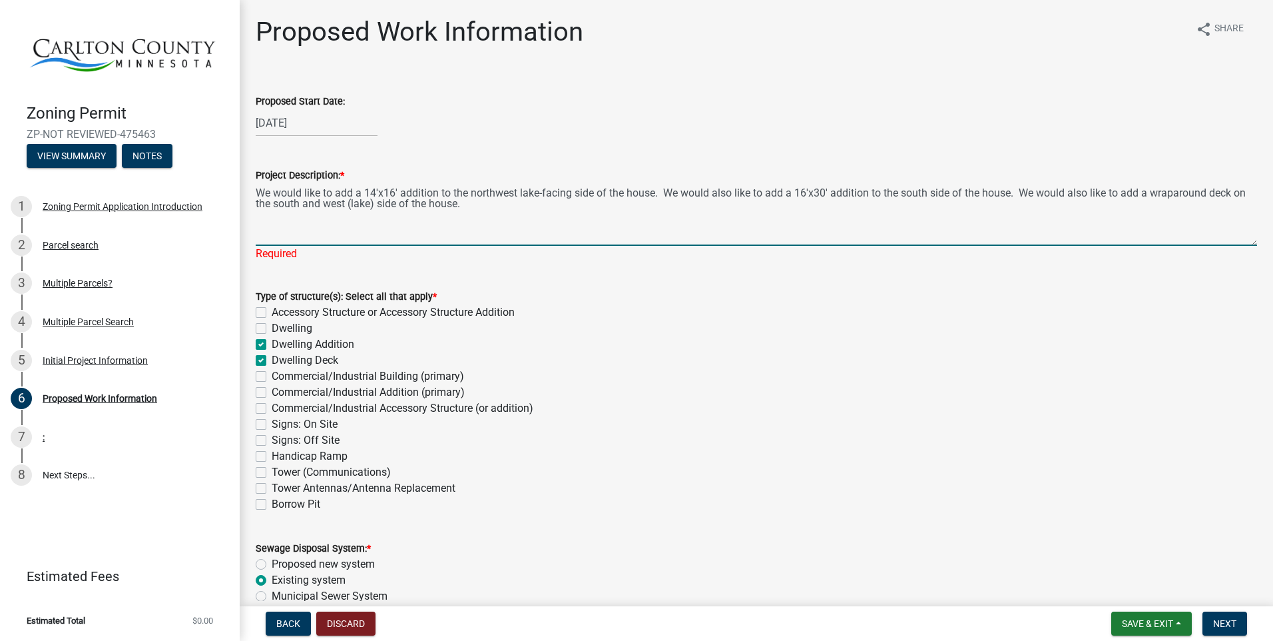
click at [501, 199] on textarea "We would like to add a 14'x16' addition to the northwest lake-facing side of th…" at bounding box center [756, 214] width 1001 height 63
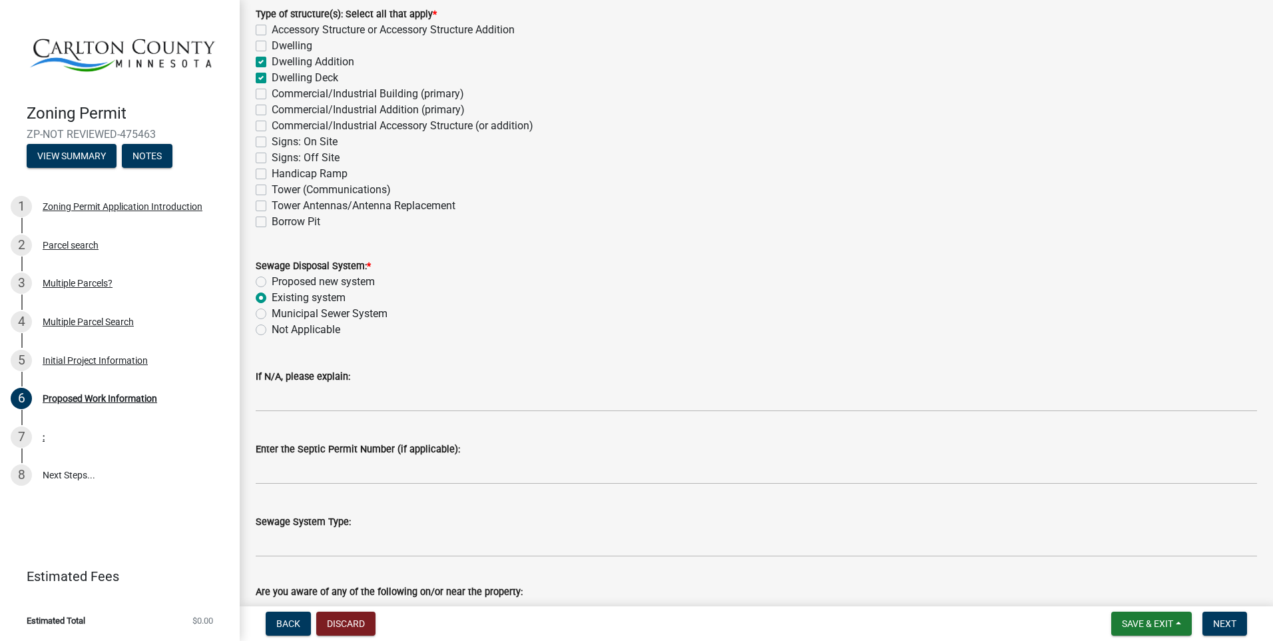
scroll to position [333, 0]
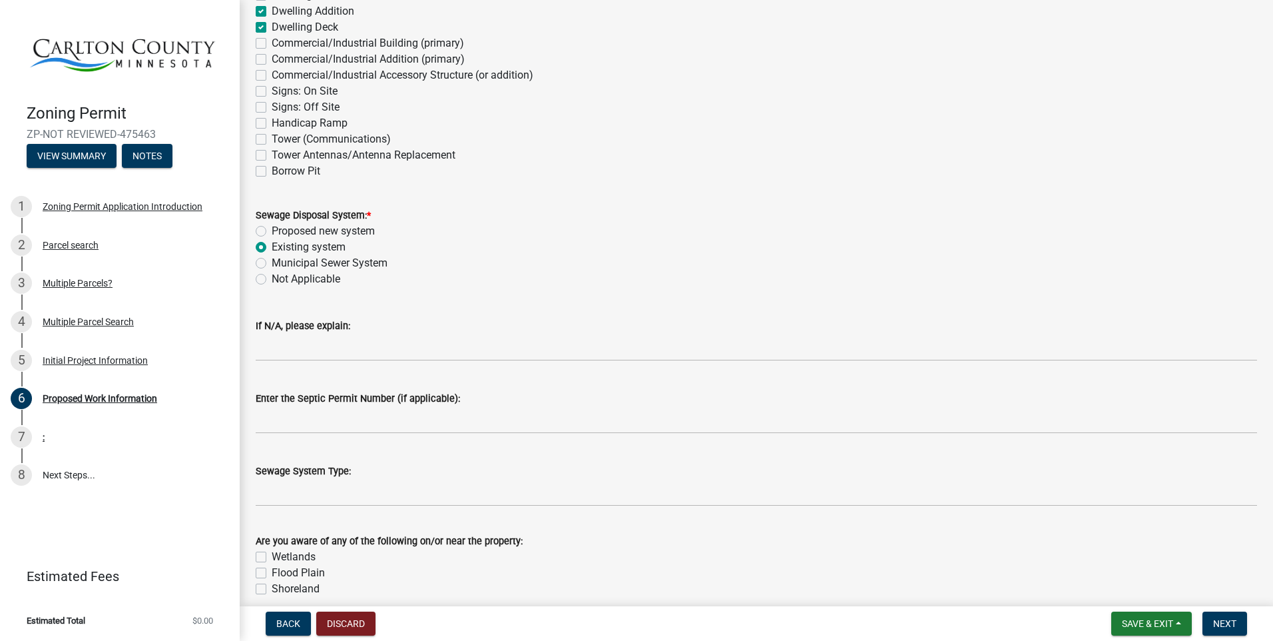
type textarea "We would like to add a 14'x16' addition to the northwest lake-facing side of th…"
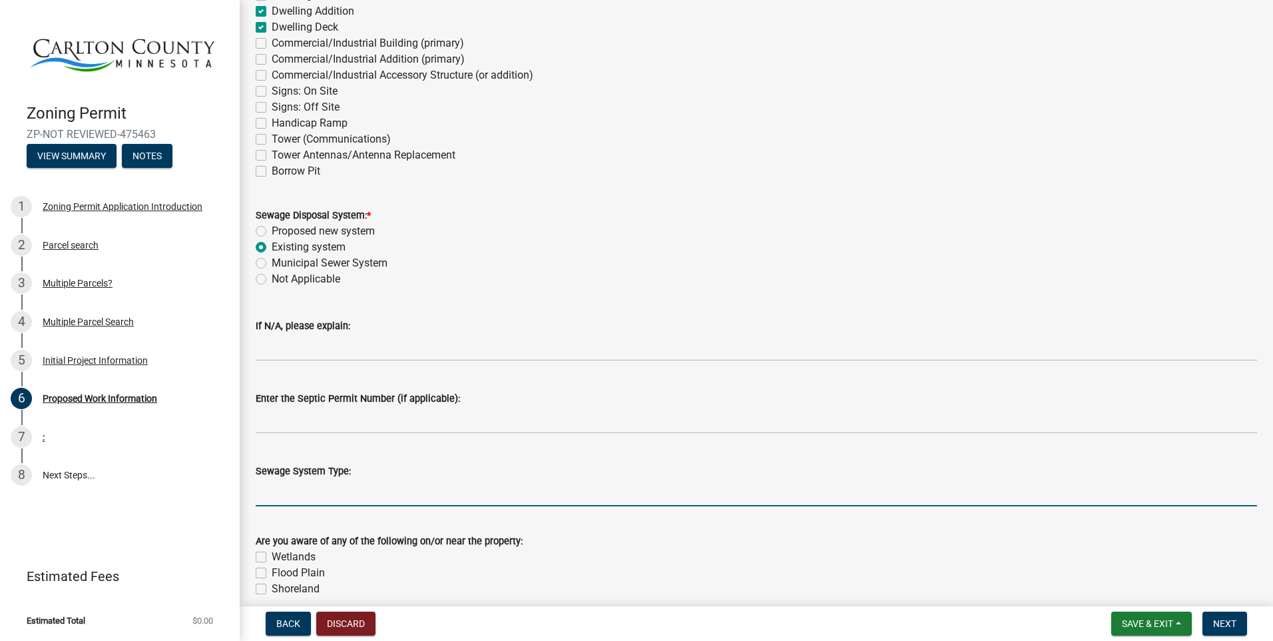
click at [288, 489] on input "Sewage System Type:" at bounding box center [756, 492] width 1001 height 27
drag, startPoint x: 289, startPoint y: 492, endPoint x: 312, endPoint y: 440, distance: 56.7
click at [289, 491] on input "Onsite septic system" at bounding box center [756, 492] width 1001 height 27
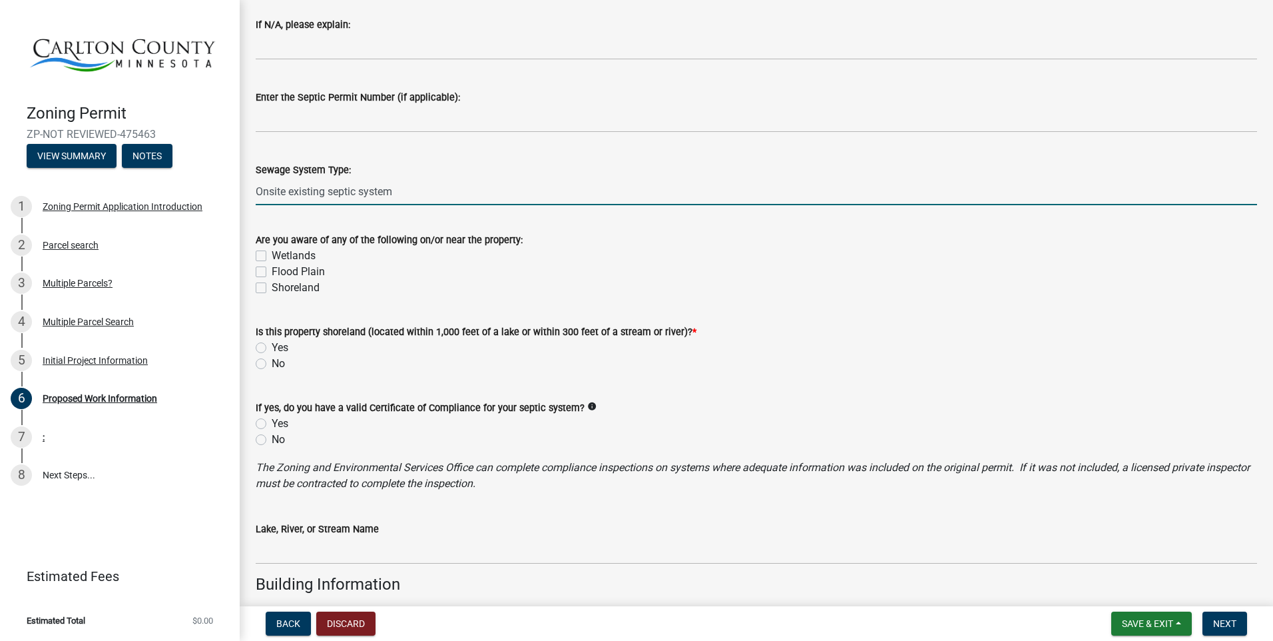
scroll to position [650, 0]
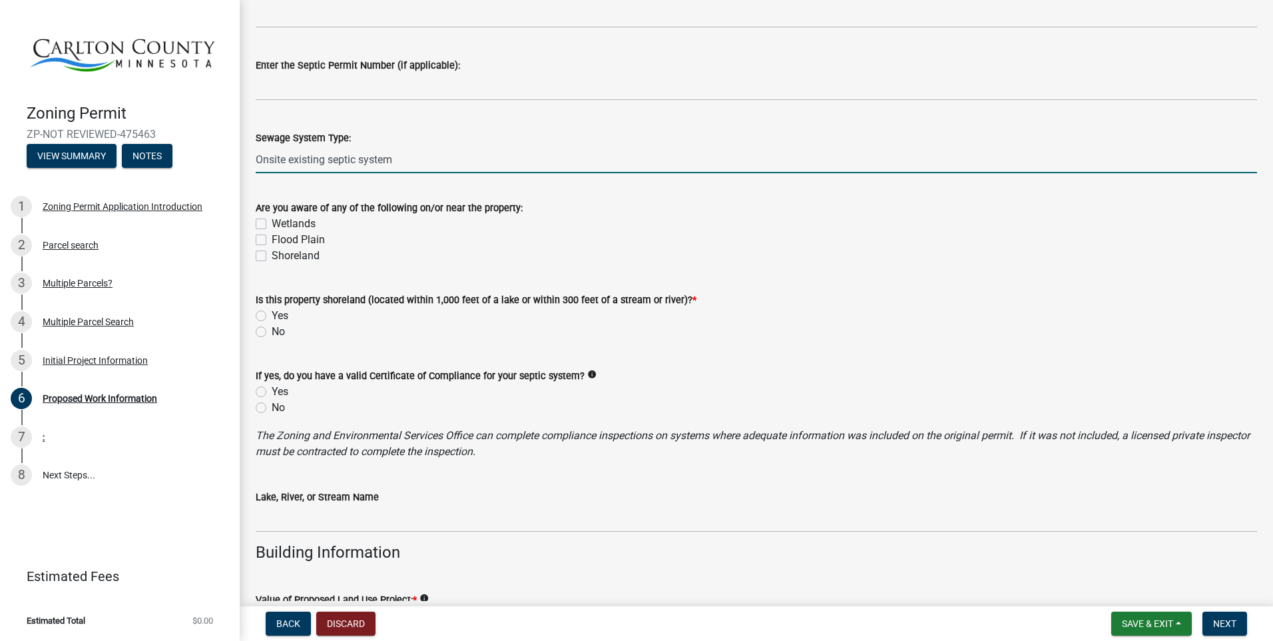
type input "Onsite existing septic system"
click at [272, 254] on label "Shoreland" at bounding box center [296, 256] width 48 height 16
click at [272, 254] on input "Shoreland" at bounding box center [276, 252] width 9 height 9
checkbox input "true"
checkbox input "false"
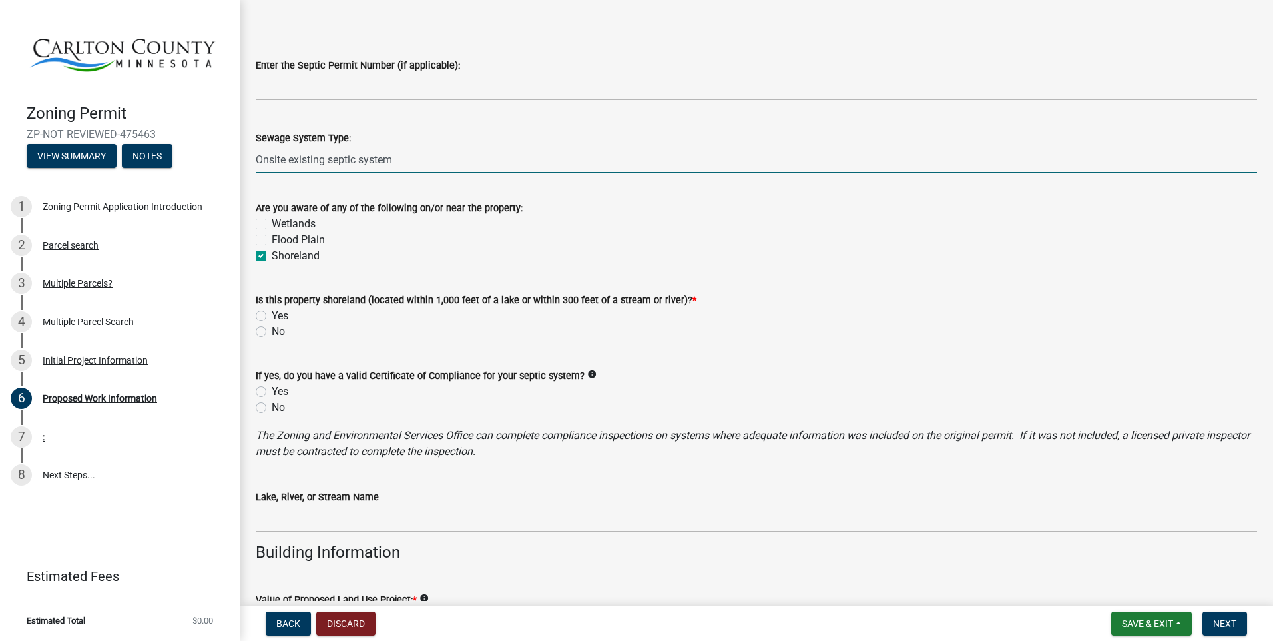
checkbox input "false"
checkbox input "true"
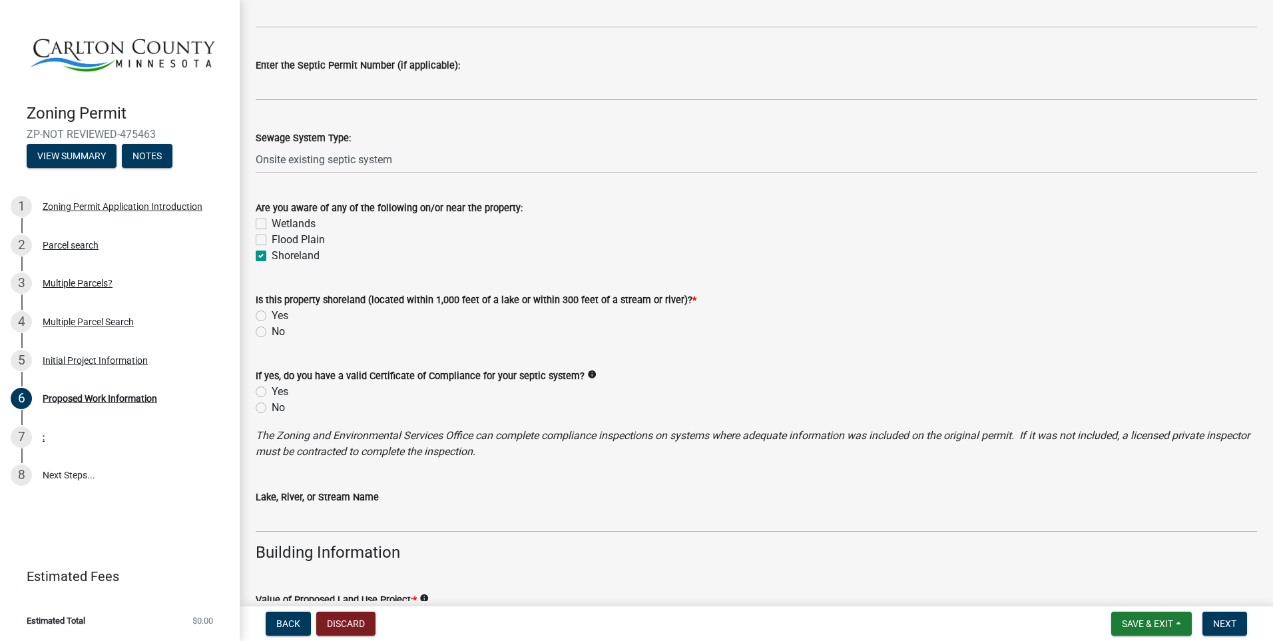
click at [272, 315] on label "Yes" at bounding box center [280, 316] width 17 height 16
click at [272, 315] on input "Yes" at bounding box center [276, 312] width 9 height 9
radio input "true"
click at [272, 392] on label "Yes" at bounding box center [280, 392] width 17 height 16
click at [272, 392] on input "Yes" at bounding box center [276, 388] width 9 height 9
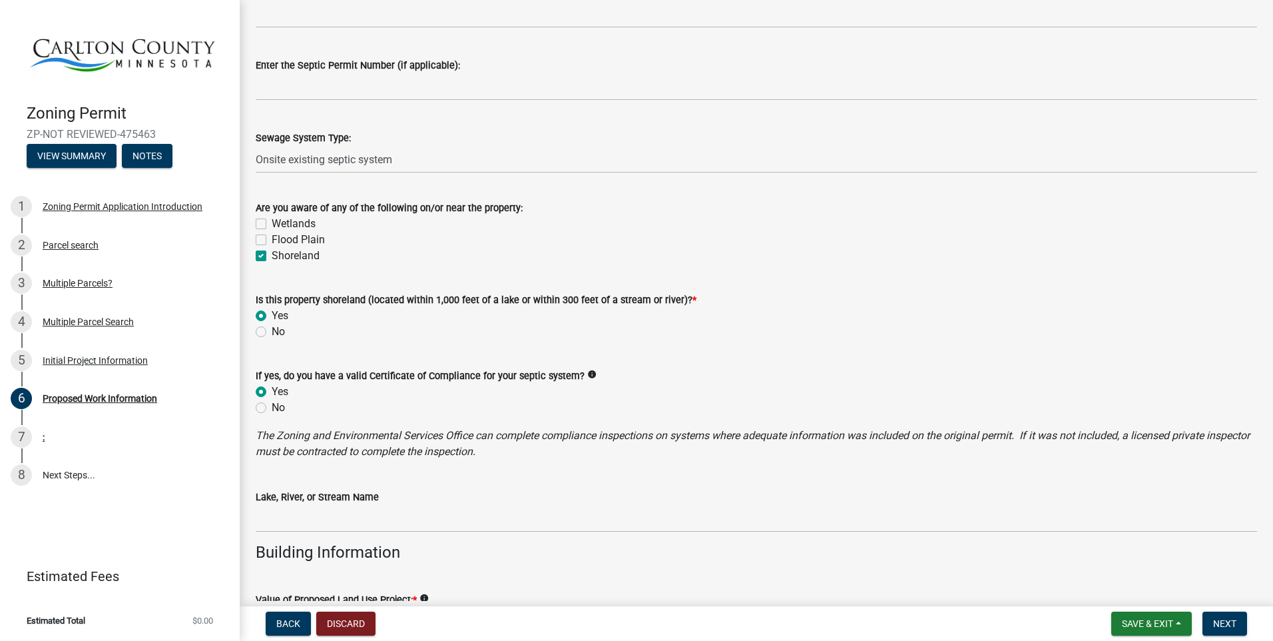
radio input "true"
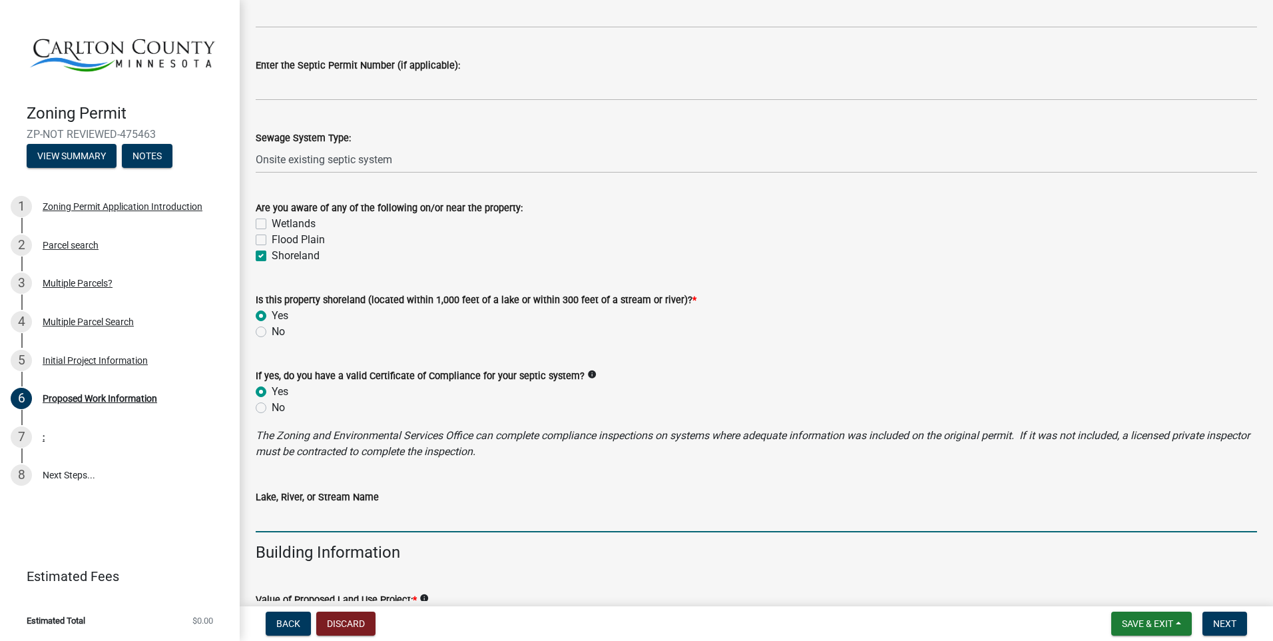
click at [279, 511] on input "Lake, River, or Stream Name" at bounding box center [756, 518] width 1001 height 27
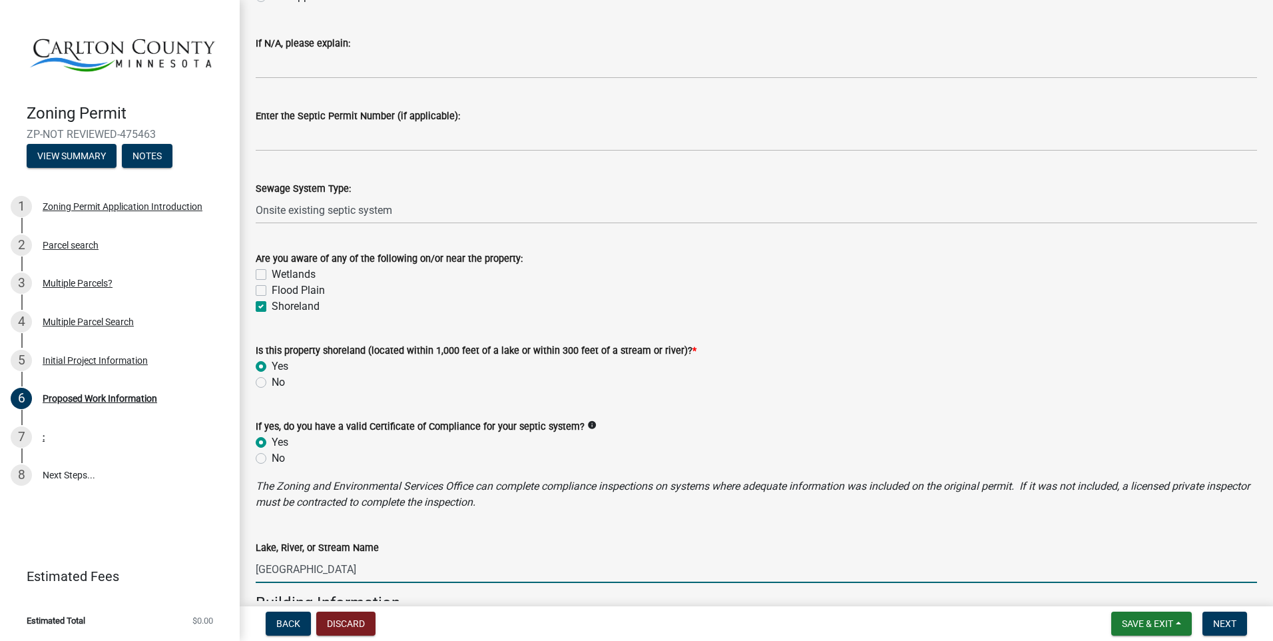
scroll to position [666, 0]
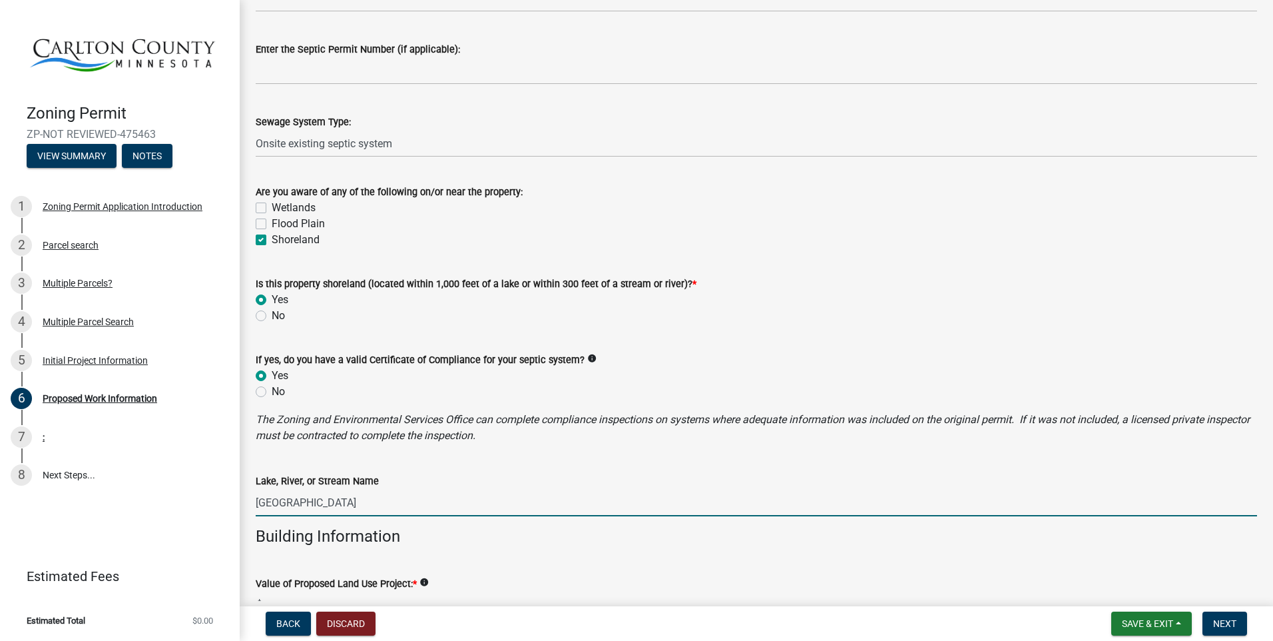
type input "[GEOGRAPHIC_DATA]"
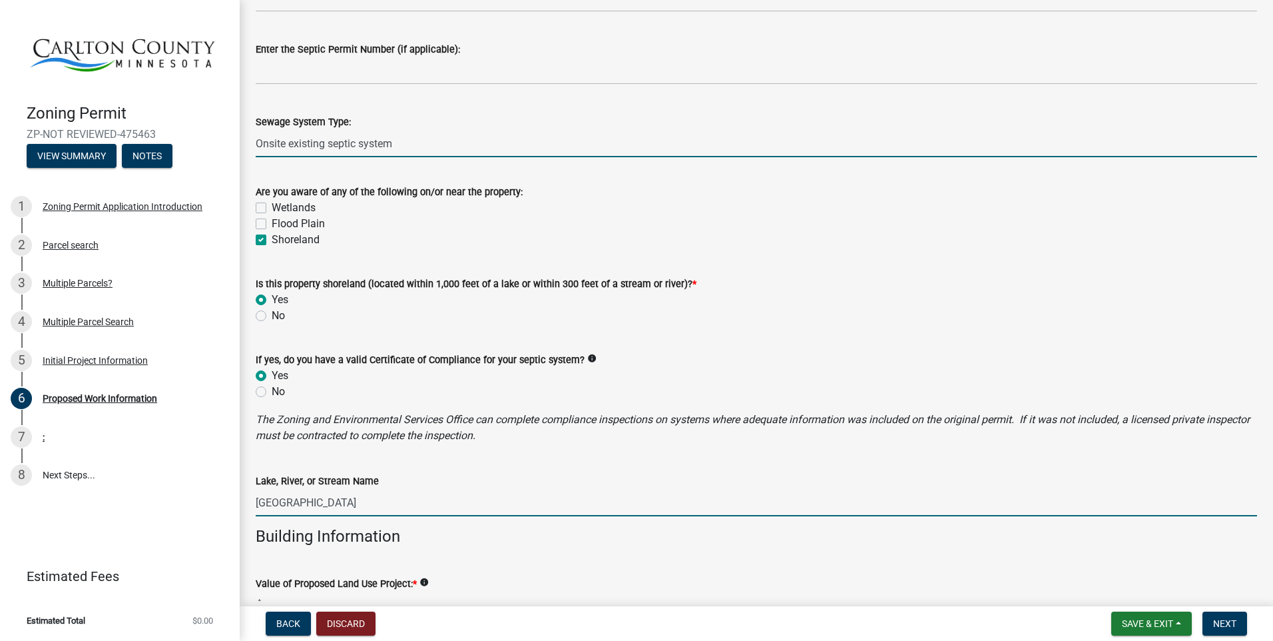
click at [402, 145] on input "Onsite existing septic system" at bounding box center [756, 143] width 1001 height 27
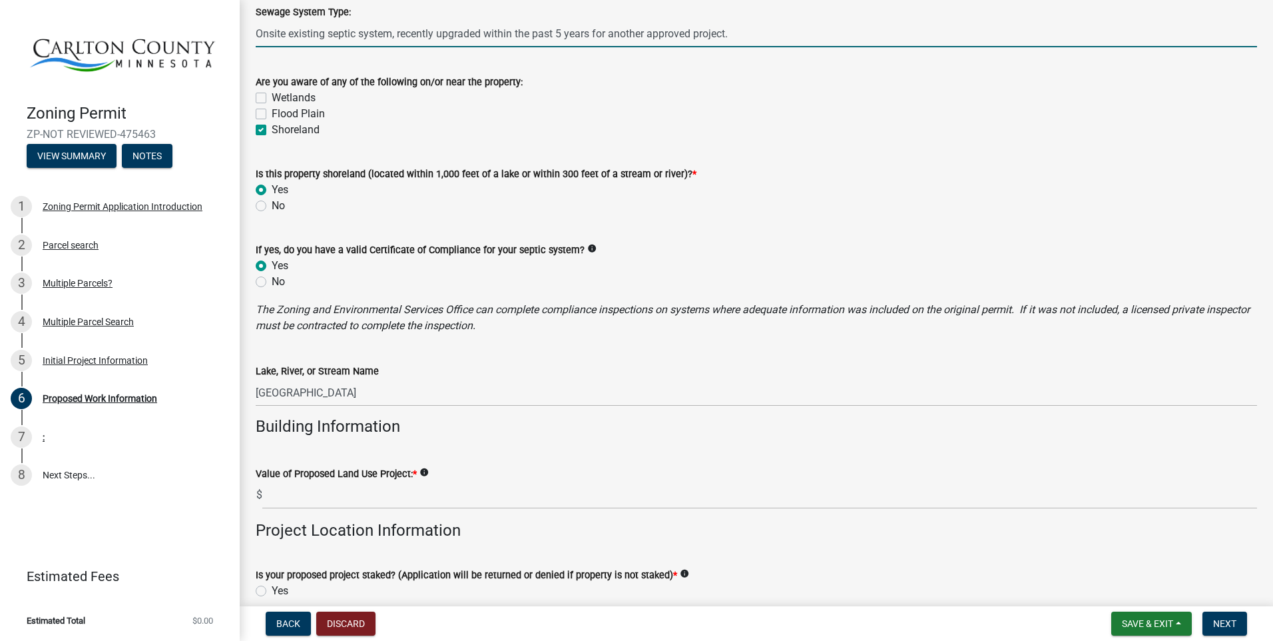
scroll to position [799, 0]
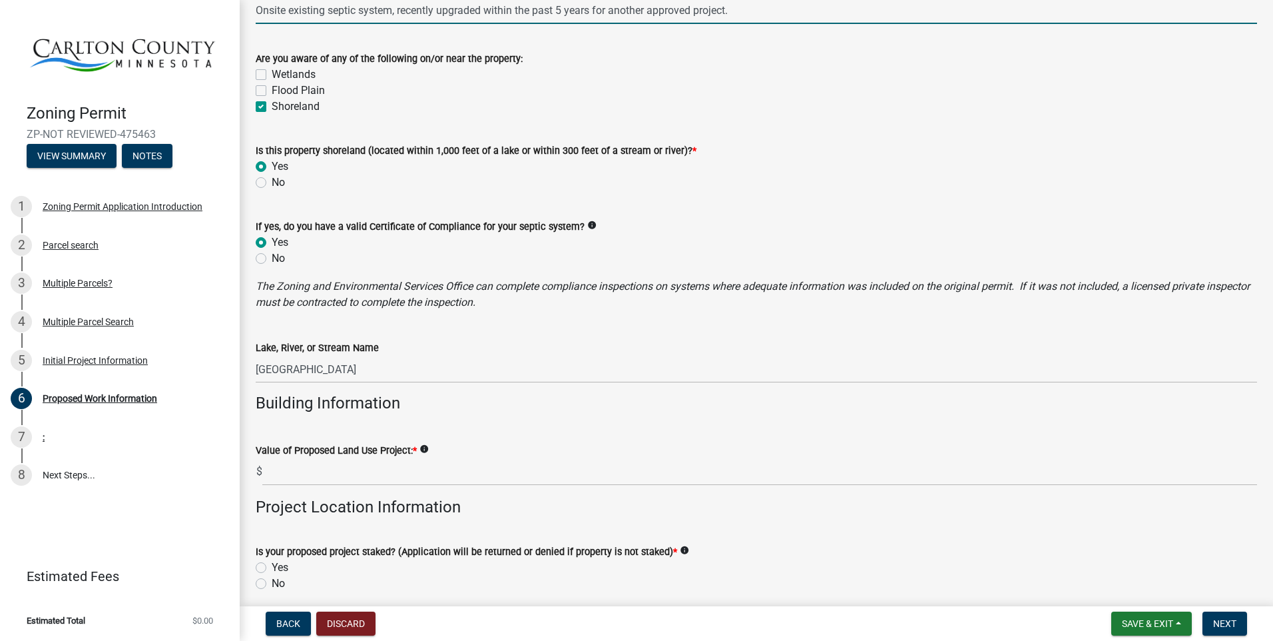
type input "Onsite existing septic system, recently upgraded within the past 5 years for an…"
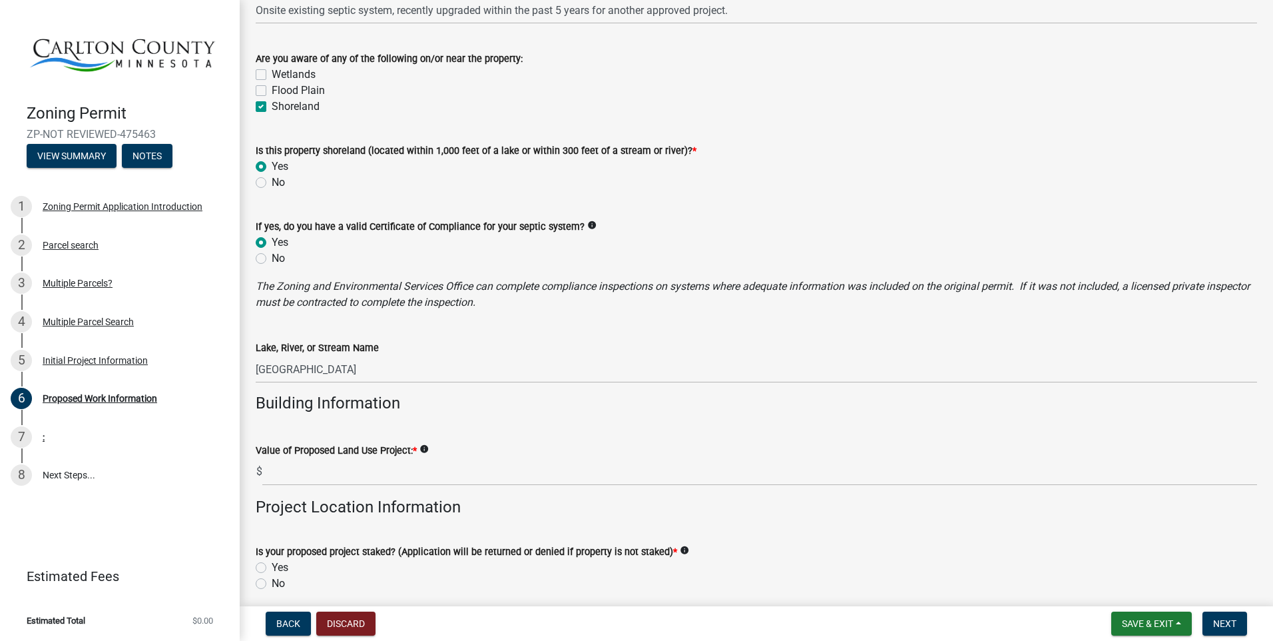
click at [587, 224] on icon "info" at bounding box center [591, 224] width 9 height 9
click at [465, 252] on div "No" at bounding box center [756, 258] width 1001 height 16
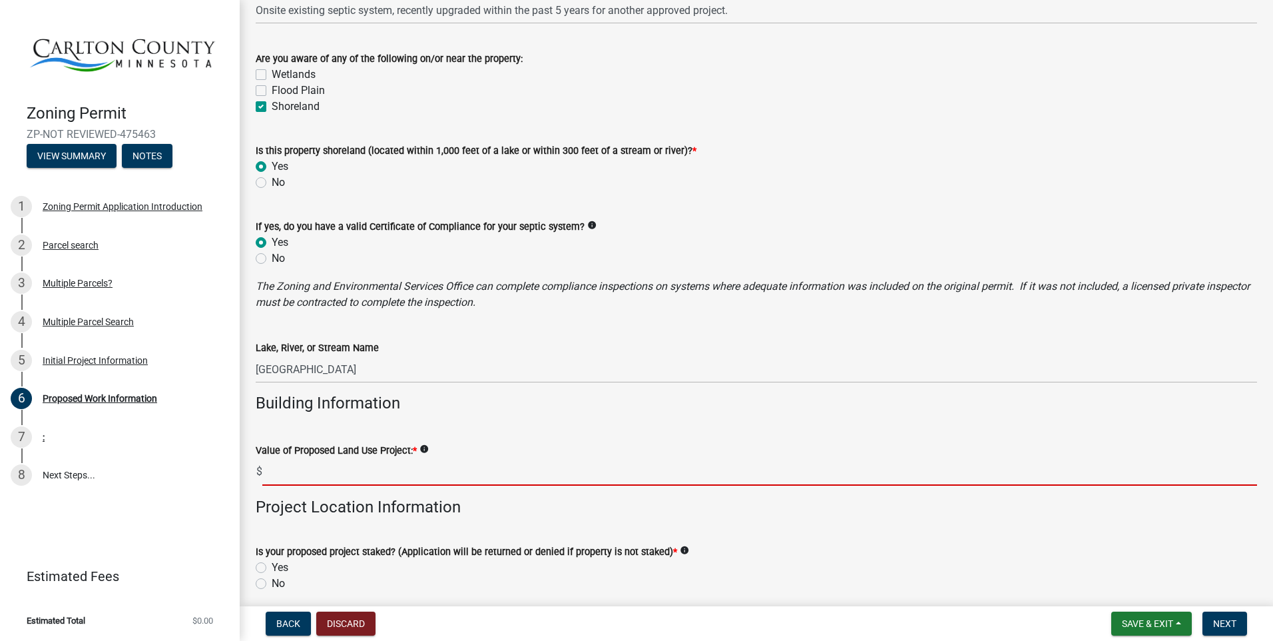
click at [288, 473] on input "text" at bounding box center [759, 471] width 995 height 27
click at [425, 451] on icon "info" at bounding box center [423, 448] width 9 height 9
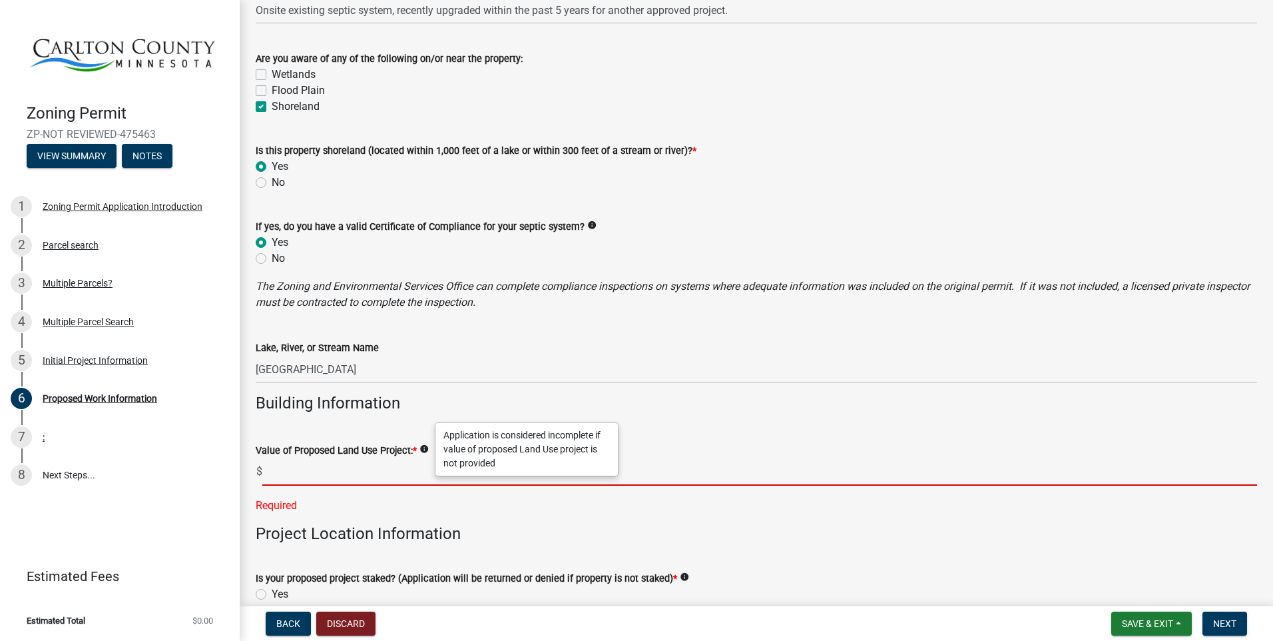
click at [310, 463] on input "text" at bounding box center [759, 471] width 995 height 27
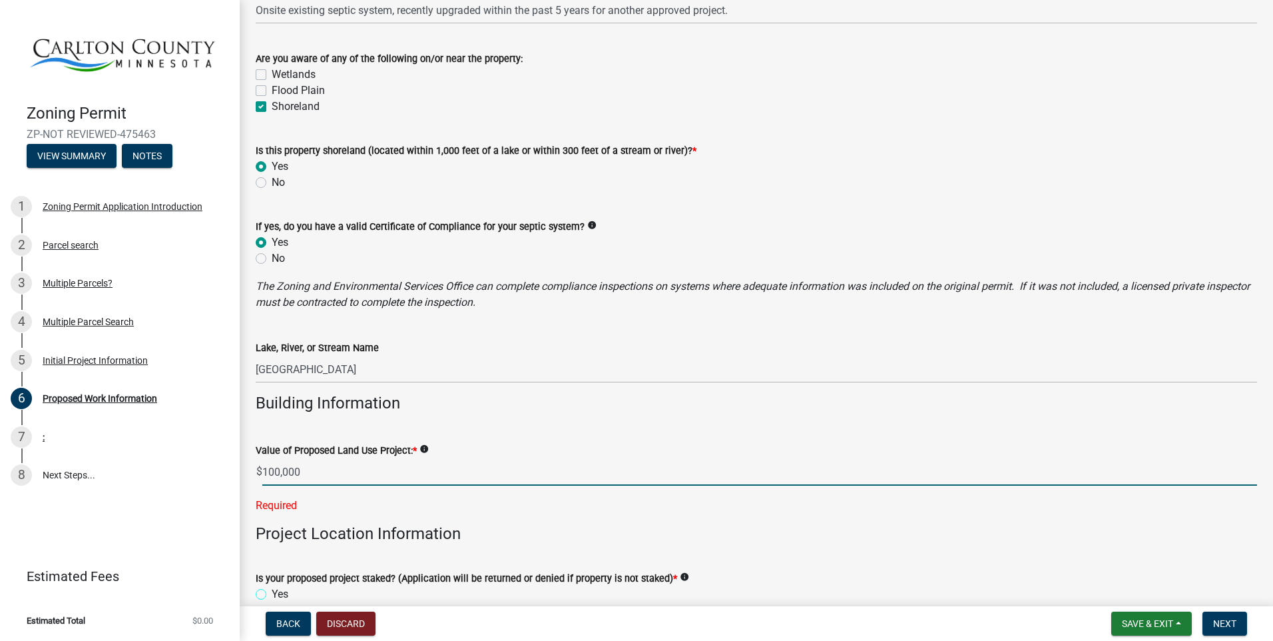
type input "100000"
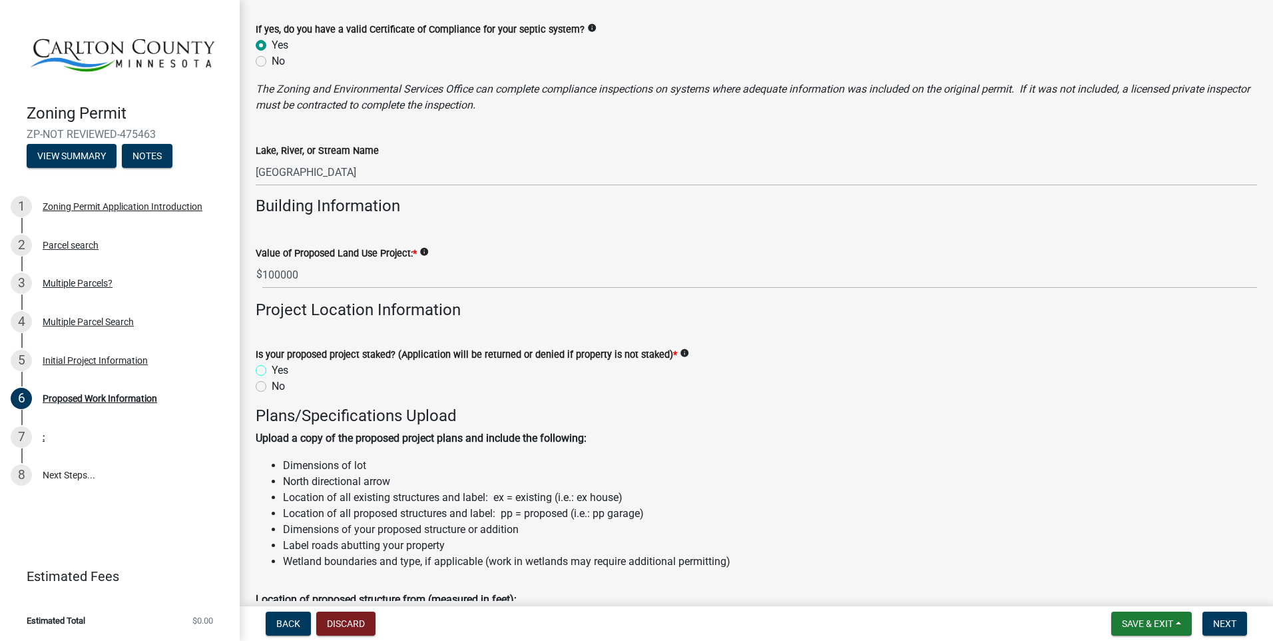
scroll to position [999, 0]
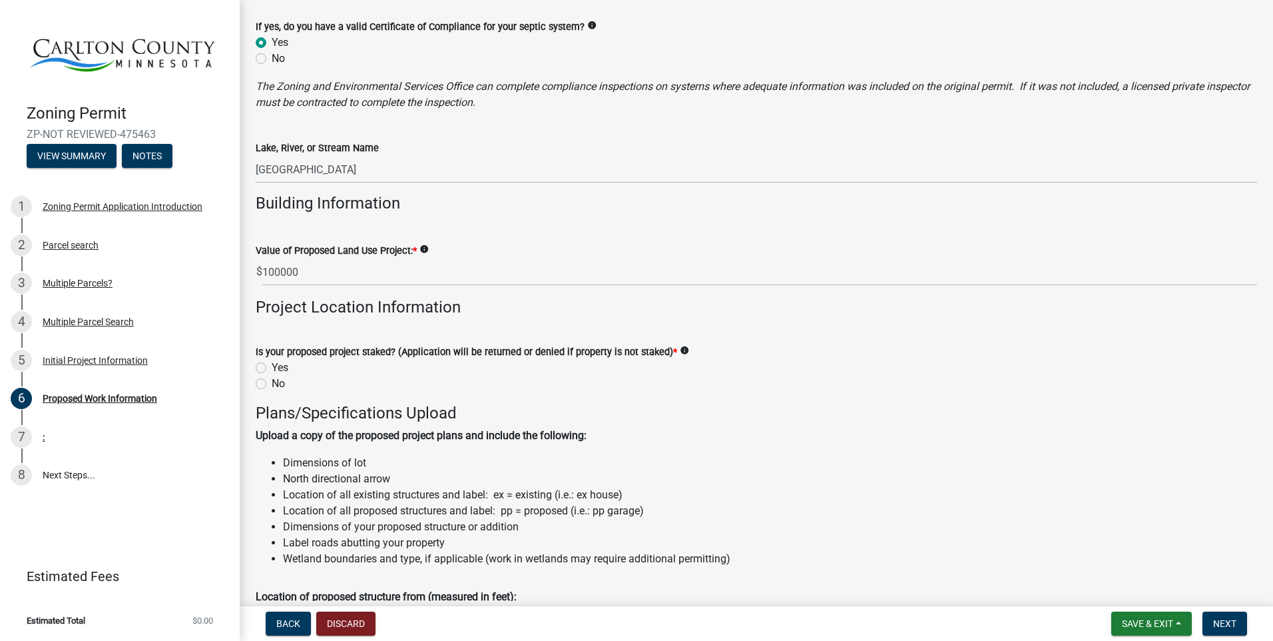
click at [272, 366] on label "Yes" at bounding box center [280, 368] width 17 height 16
click at [272, 366] on input "Yes" at bounding box center [276, 364] width 9 height 9
radio input "true"
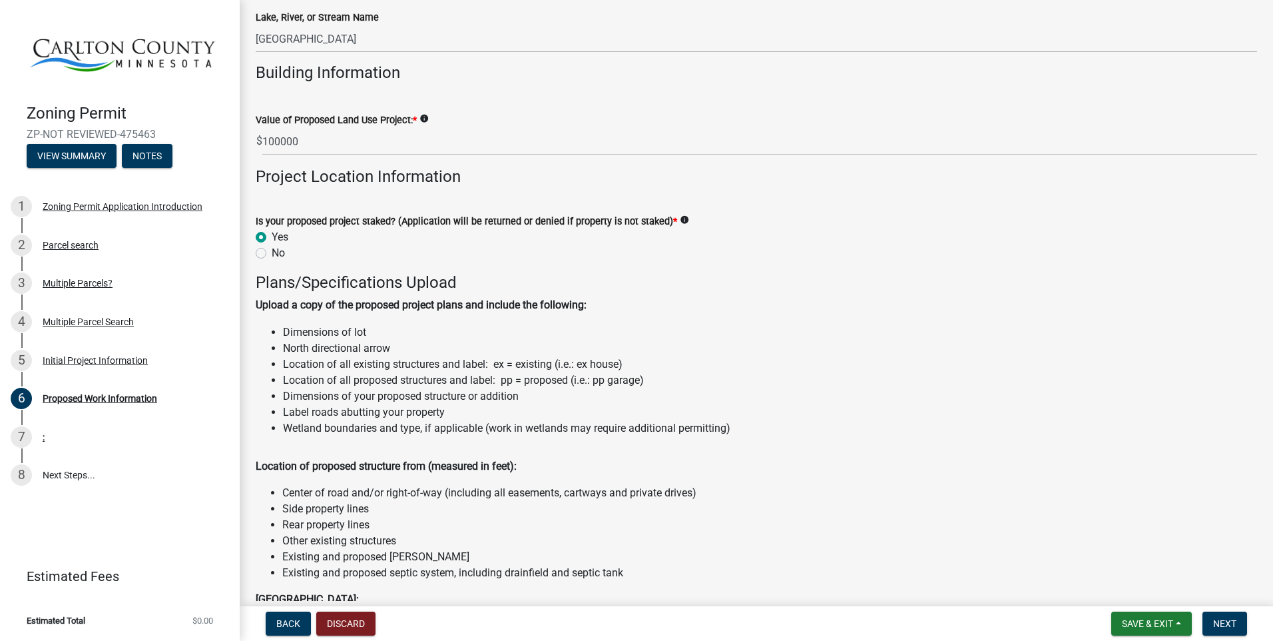
scroll to position [1199, 0]
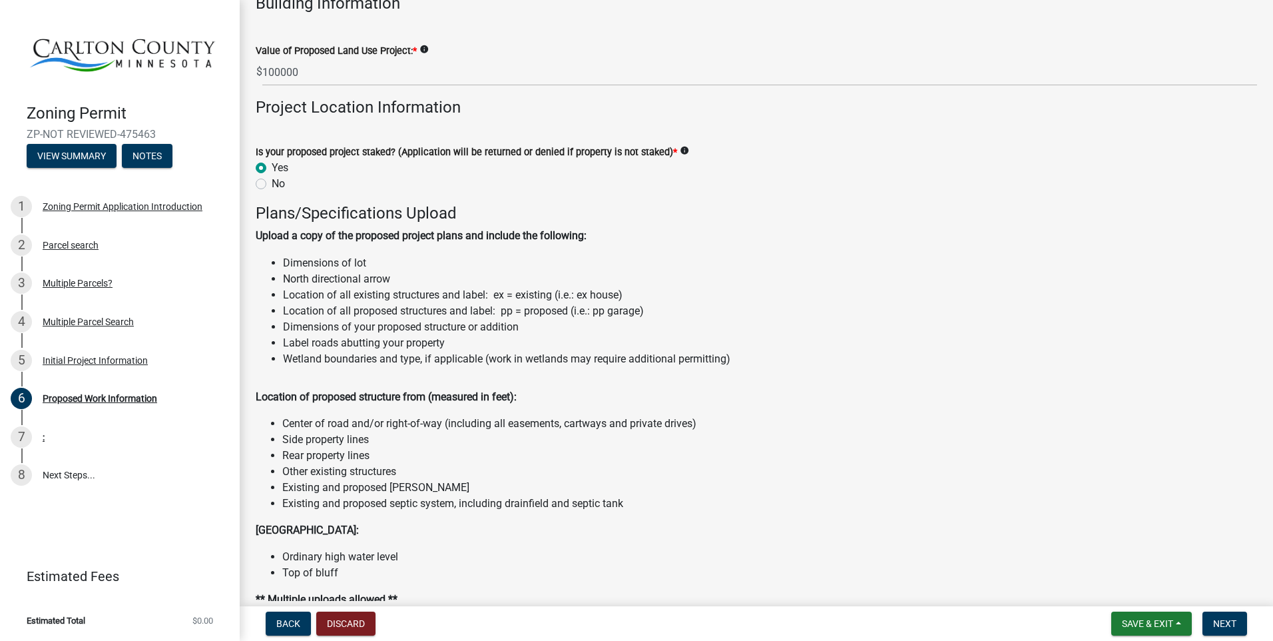
click at [680, 149] on icon "info" at bounding box center [684, 150] width 9 height 9
click at [606, 171] on div "Yes" at bounding box center [756, 168] width 1001 height 16
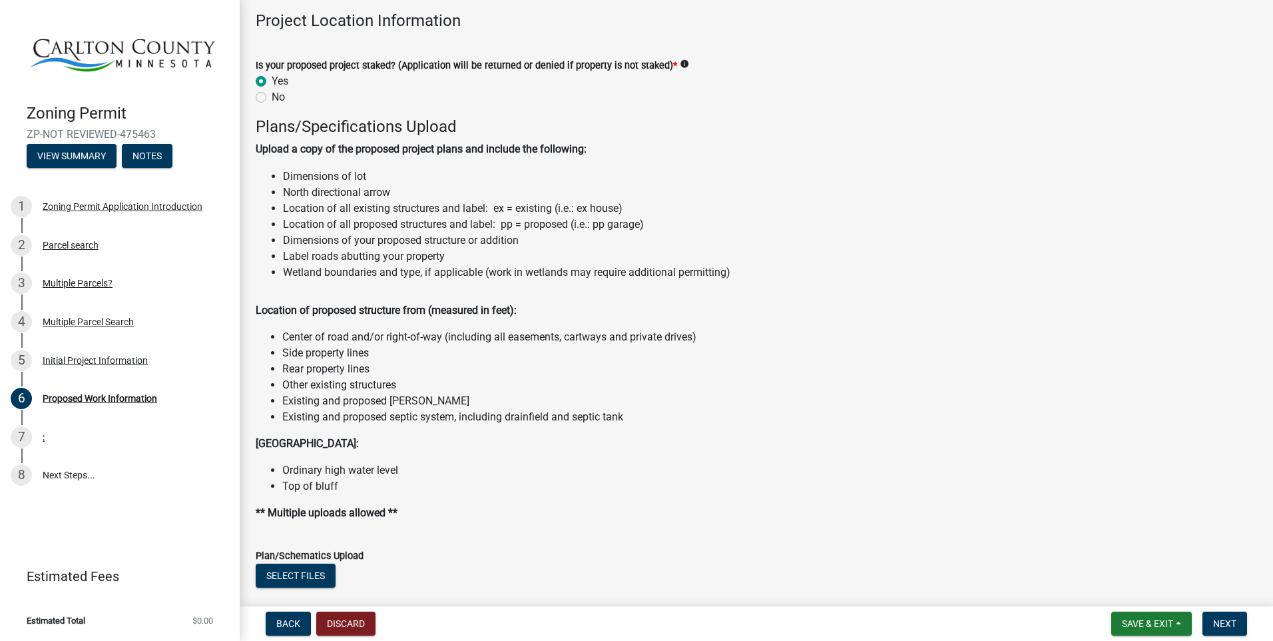
scroll to position [1465, 0]
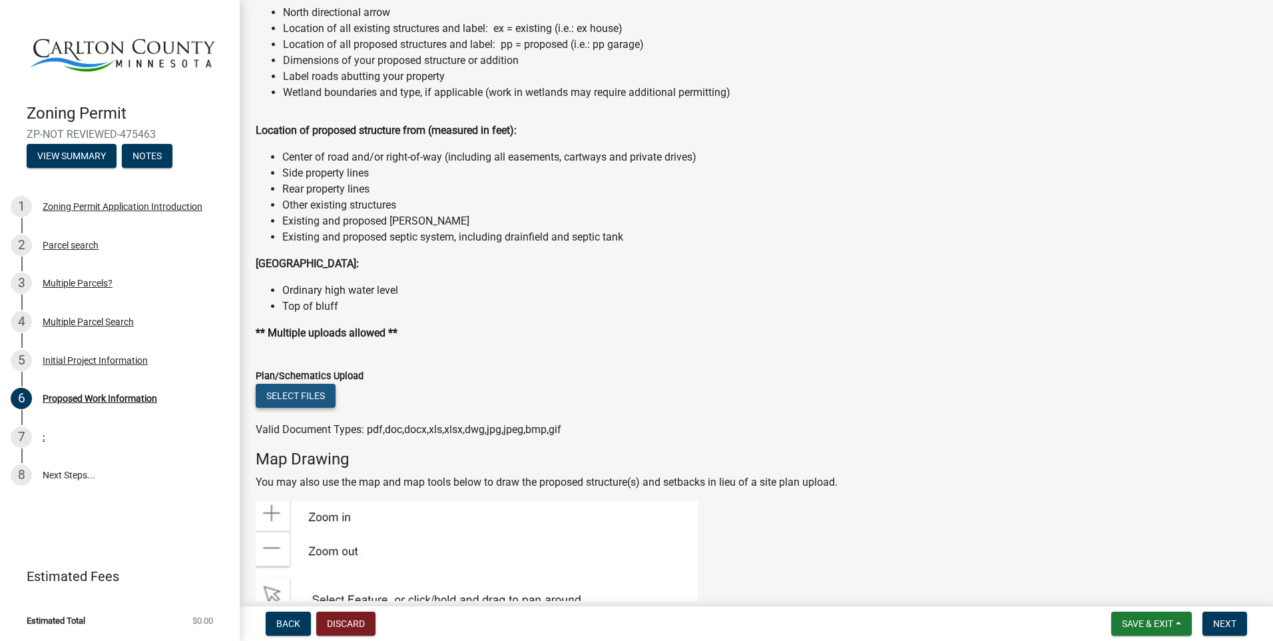
click at [300, 392] on button "Select files" at bounding box center [296, 396] width 80 height 24
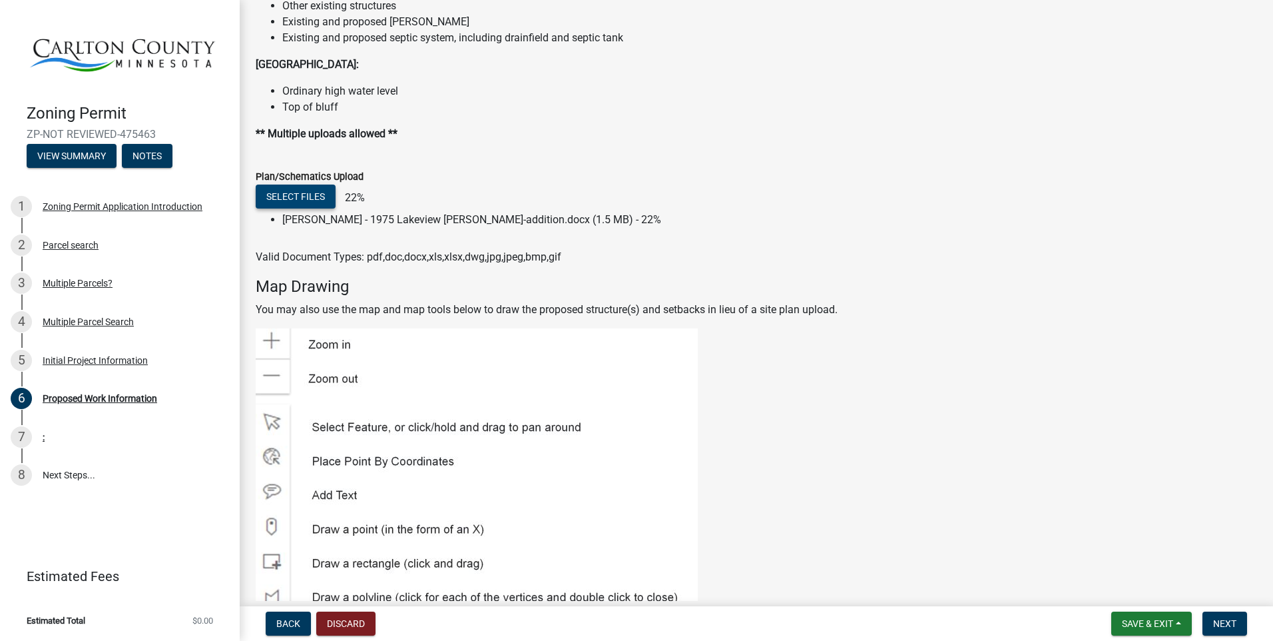
scroll to position [1665, 0]
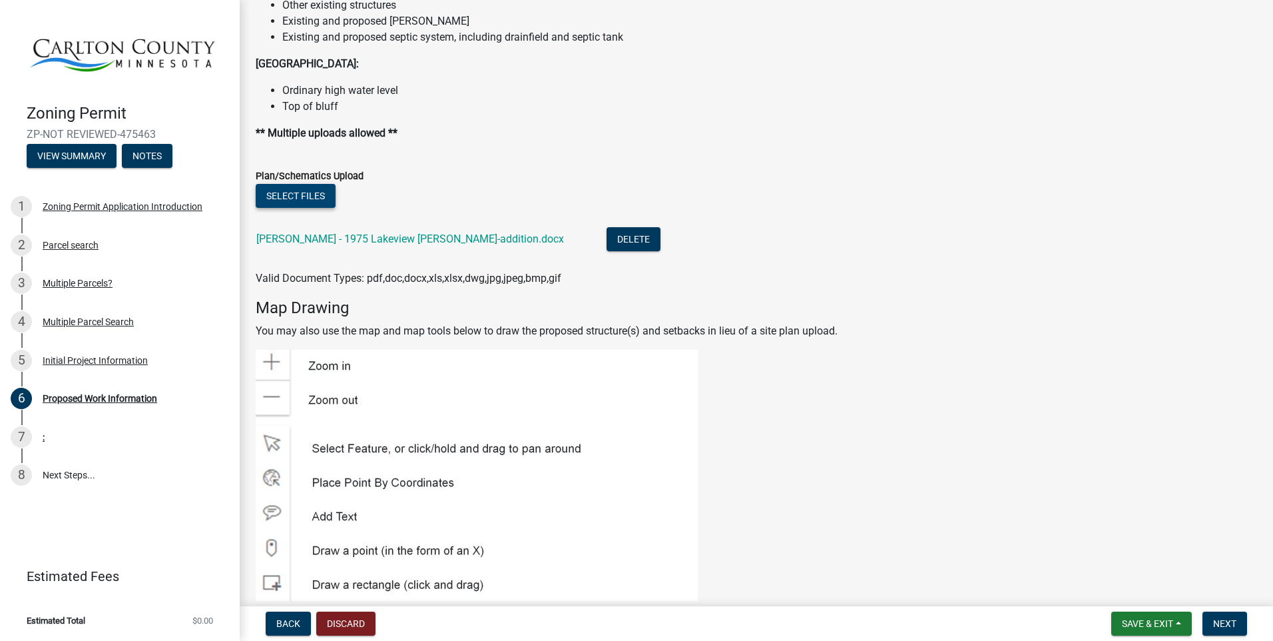
click at [297, 194] on button "Select files" at bounding box center [296, 196] width 80 height 24
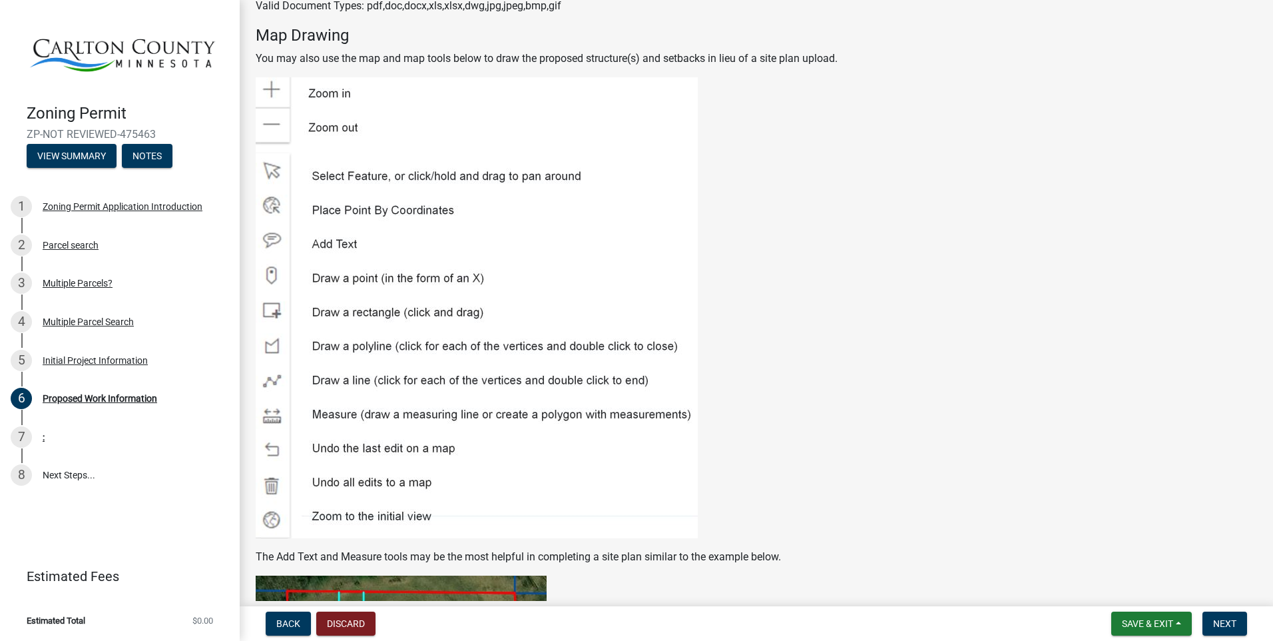
scroll to position [1810, 0]
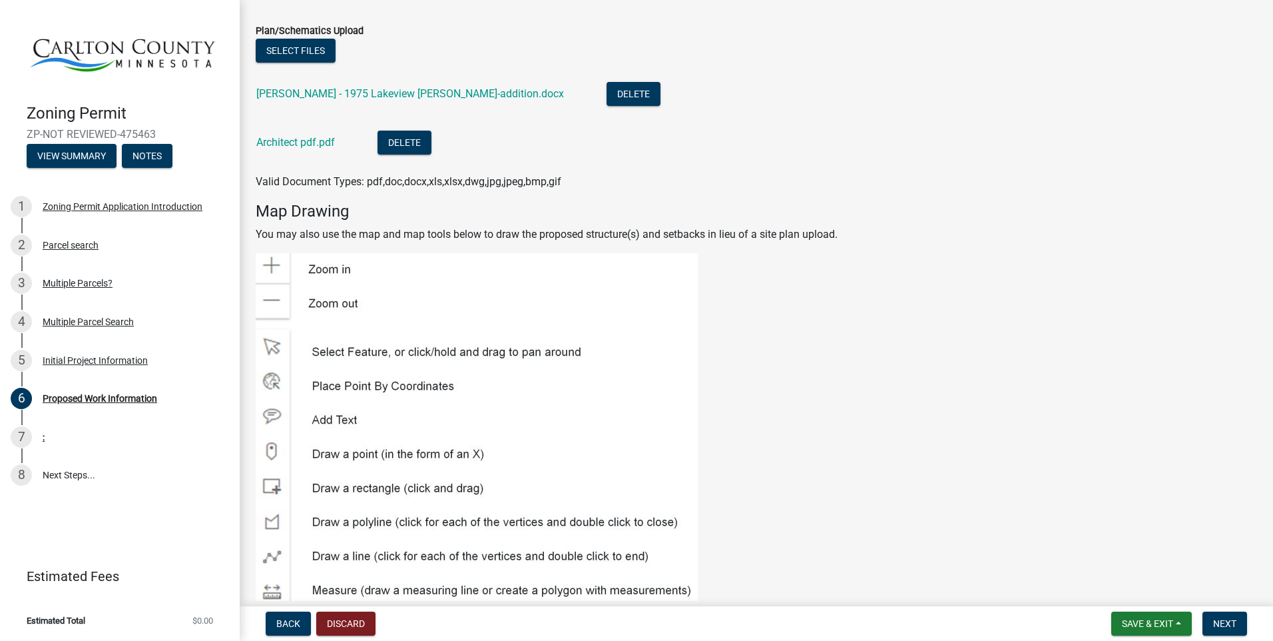
click at [403, 352] on img at bounding box center [477, 483] width 442 height 461
click at [479, 360] on img at bounding box center [477, 483] width 442 height 461
click at [453, 425] on img at bounding box center [477, 483] width 442 height 461
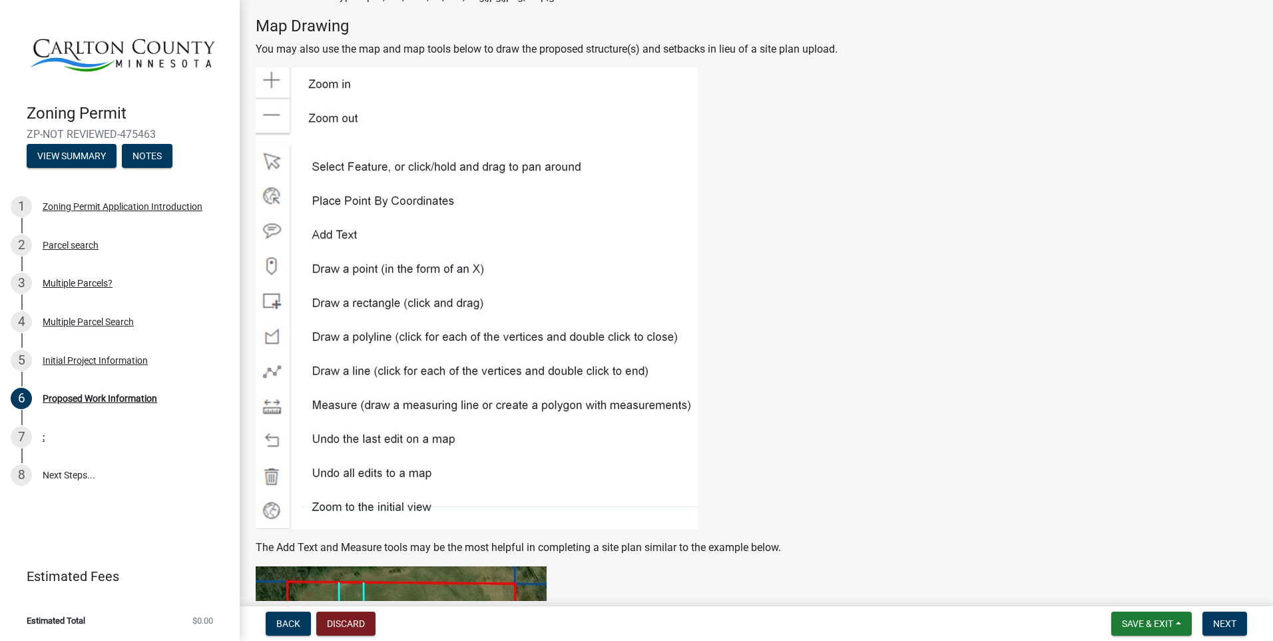
scroll to position [2143, 0]
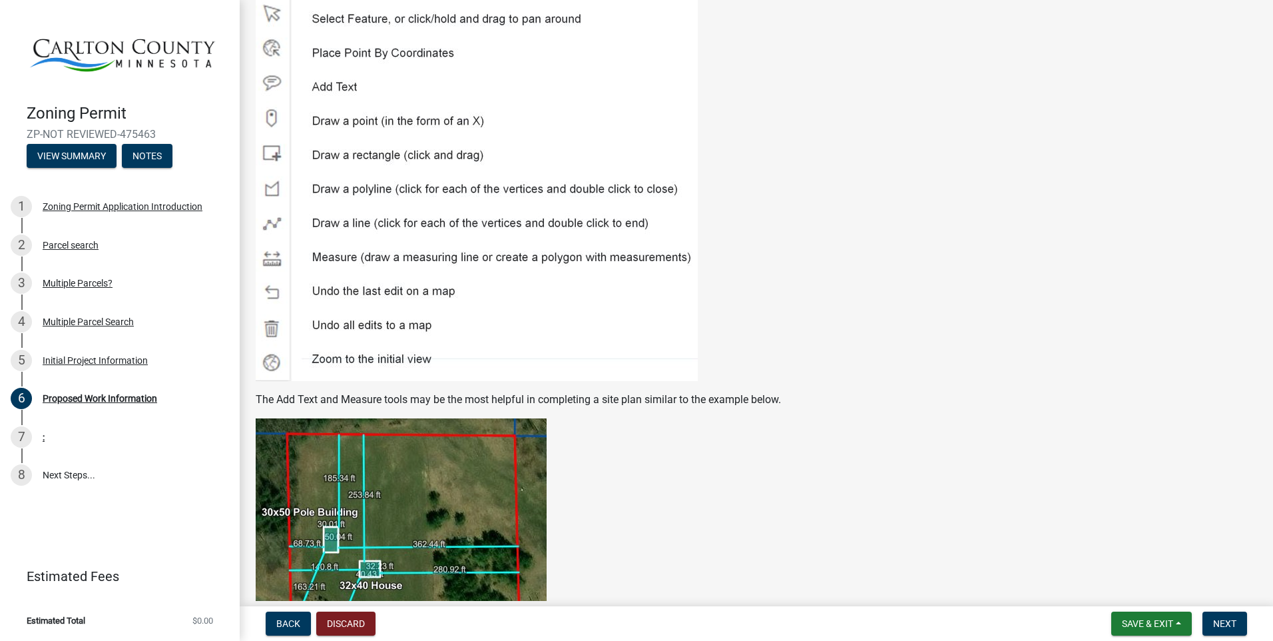
click at [423, 483] on img at bounding box center [401, 556] width 291 height 276
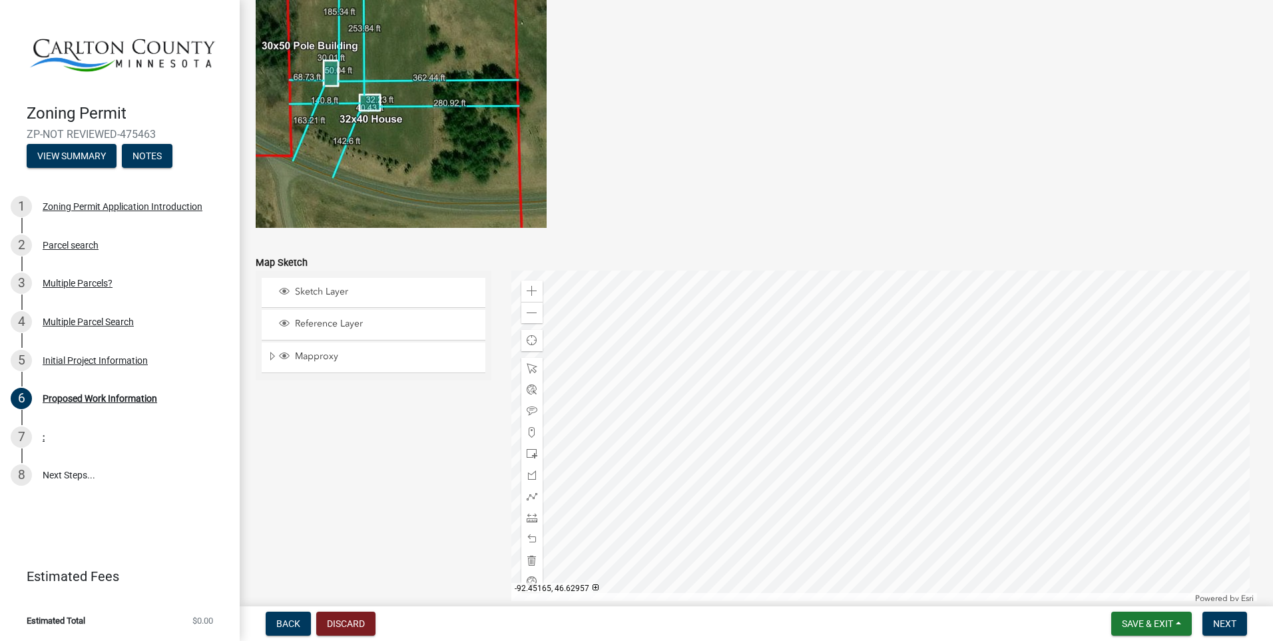
scroll to position [2675, 0]
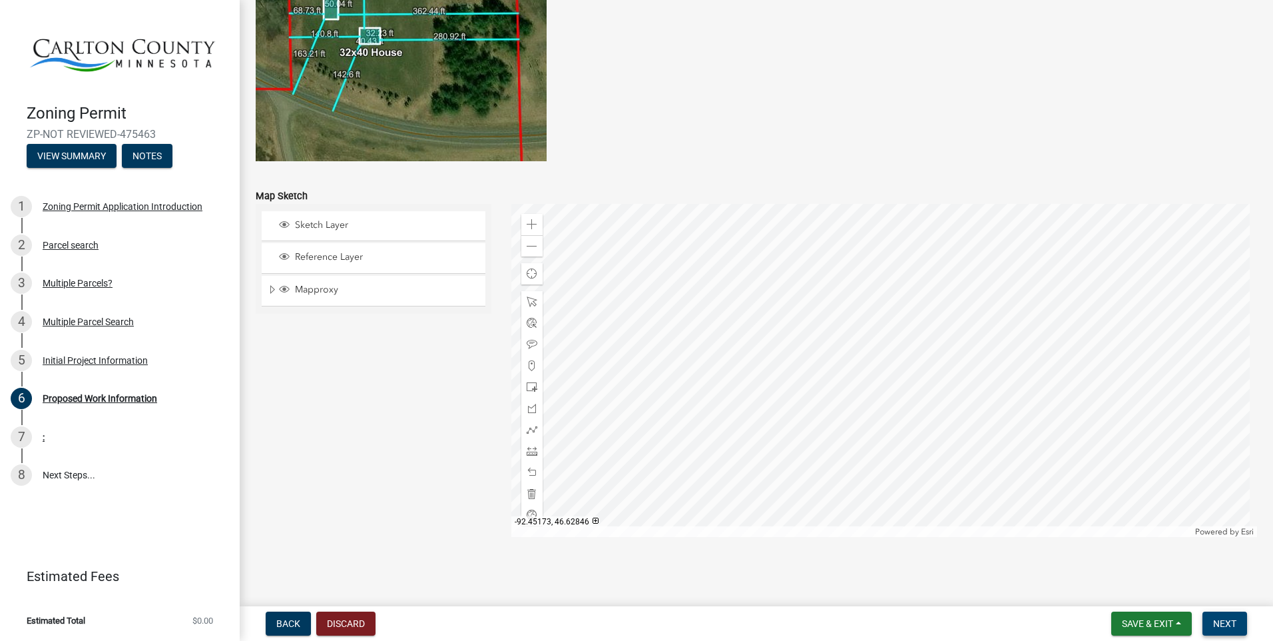
click at [1231, 619] on span "Next" at bounding box center [1224, 623] width 23 height 11
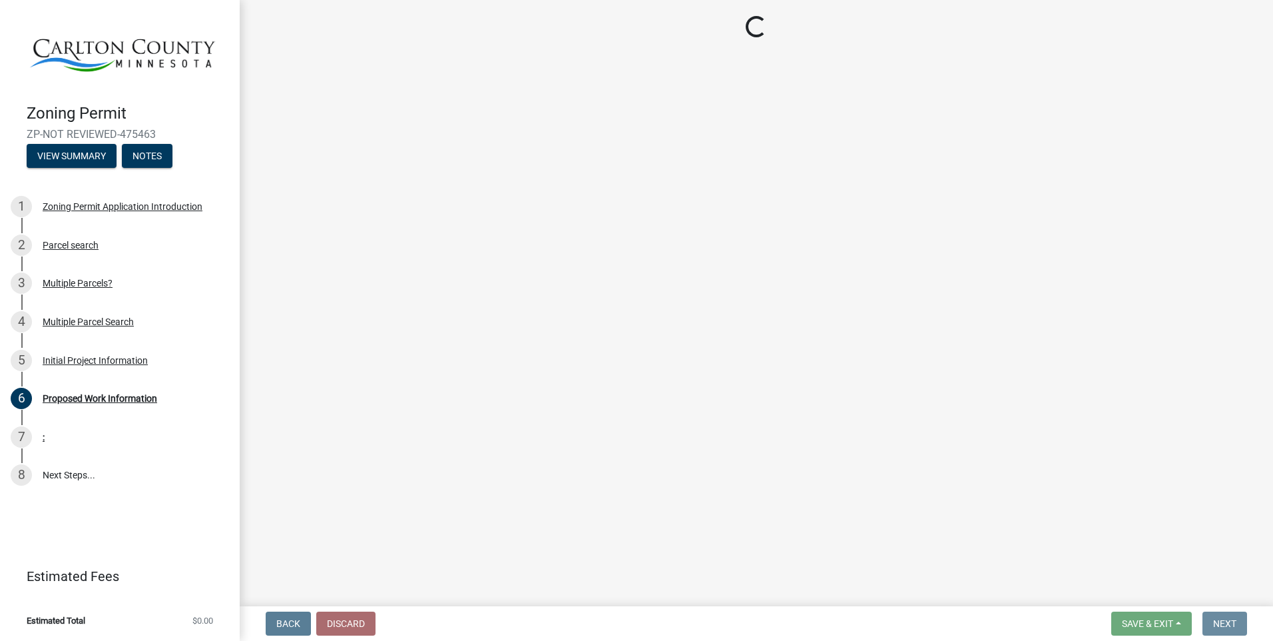
scroll to position [0, 0]
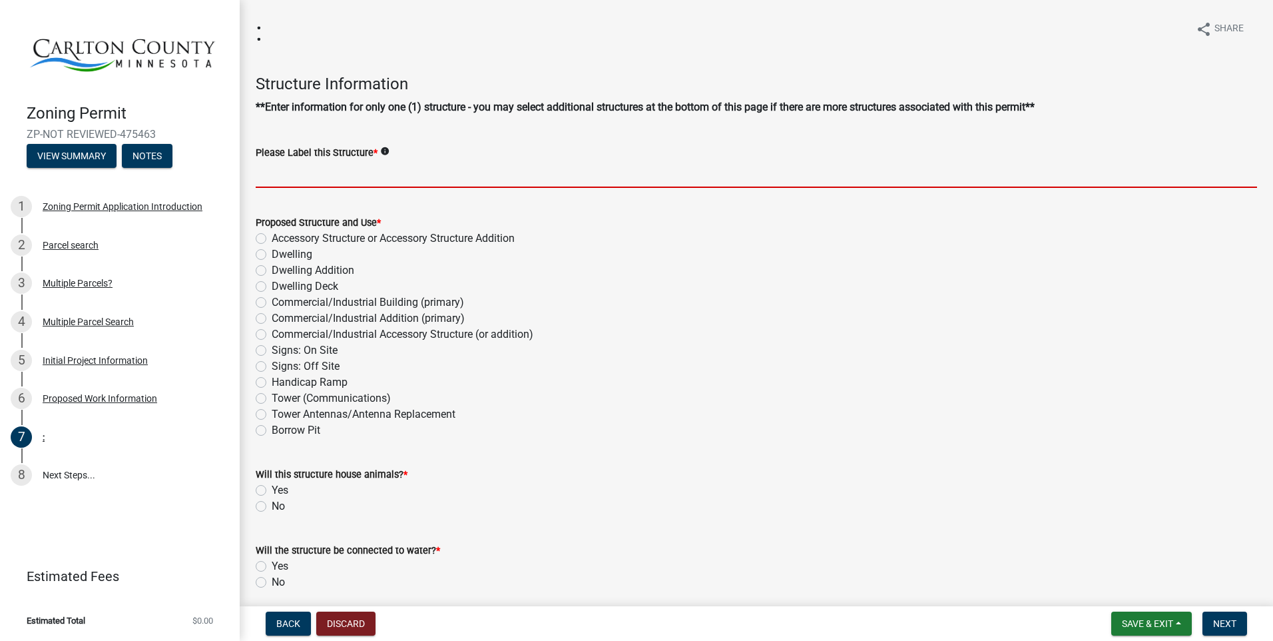
click at [284, 178] on input "Please Label this Structure *" at bounding box center [756, 173] width 1001 height 27
click at [382, 149] on icon "info" at bounding box center [384, 150] width 9 height 9
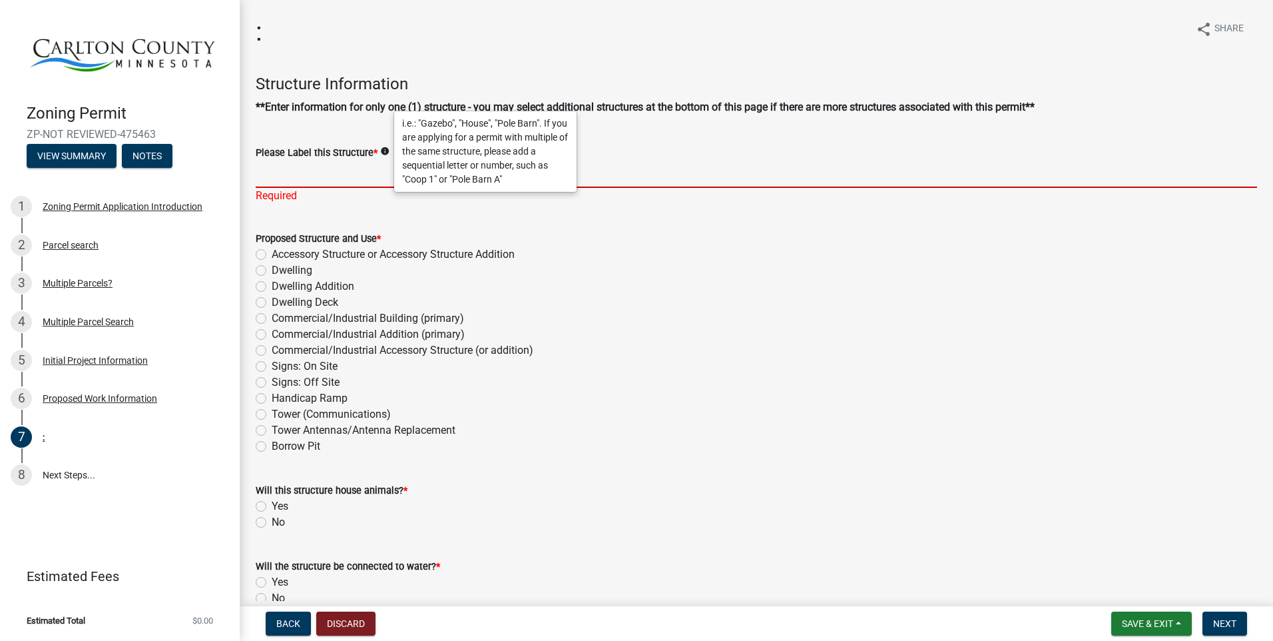
click at [347, 169] on input "Please Label this Structure *" at bounding box center [756, 173] width 1001 height 27
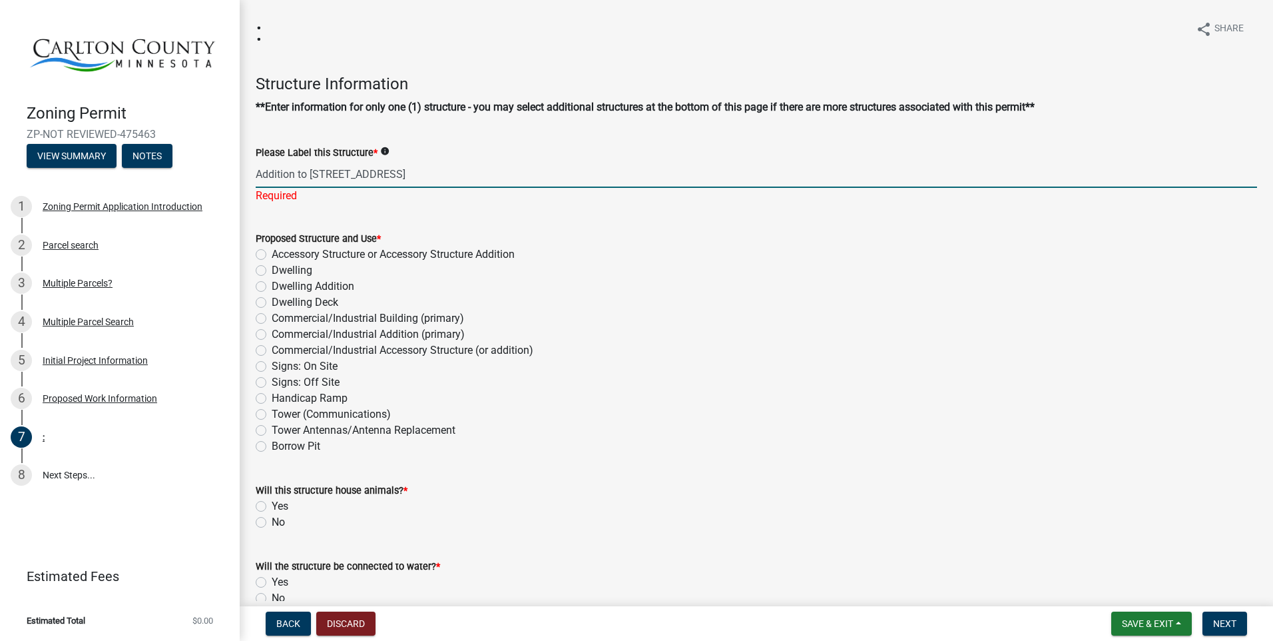
type input "Addition to [STREET_ADDRESS]"
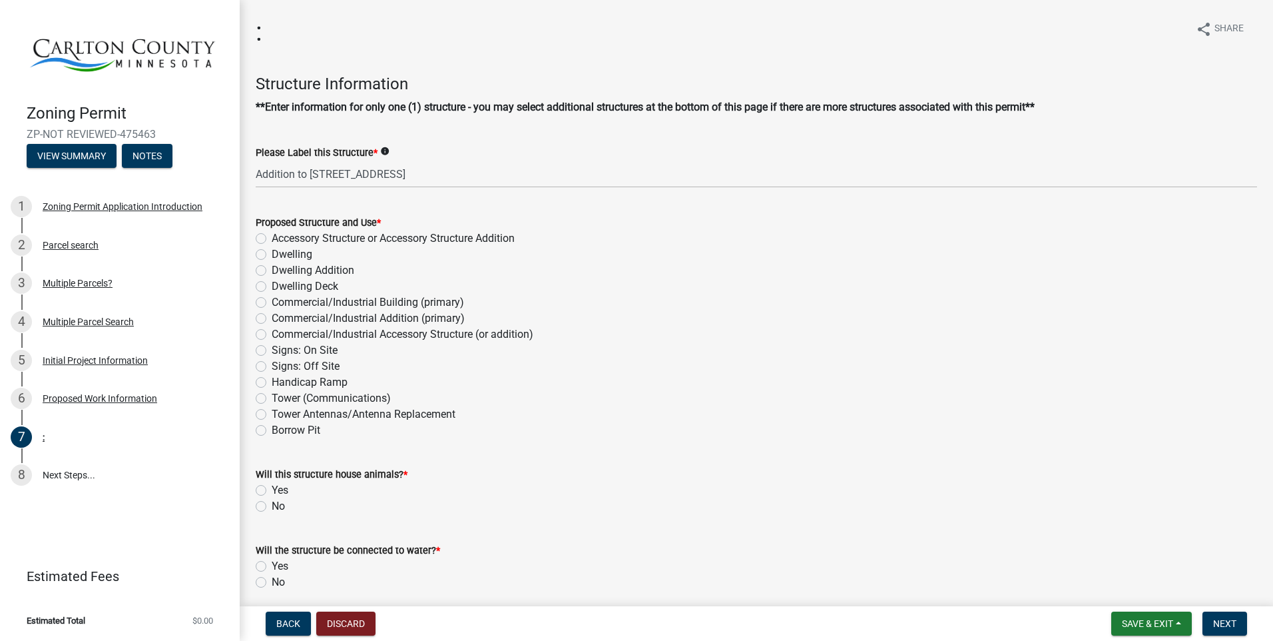
click at [260, 284] on div "Proposed Structure and Use * Accessory Structure or Accessory Structure Additio…" at bounding box center [756, 326] width 1001 height 224
click at [272, 272] on label "Dwelling Addition" at bounding box center [313, 270] width 83 height 16
click at [272, 271] on input "Dwelling Addition" at bounding box center [276, 266] width 9 height 9
radio input "true"
click at [272, 287] on label "Dwelling Deck" at bounding box center [305, 286] width 67 height 16
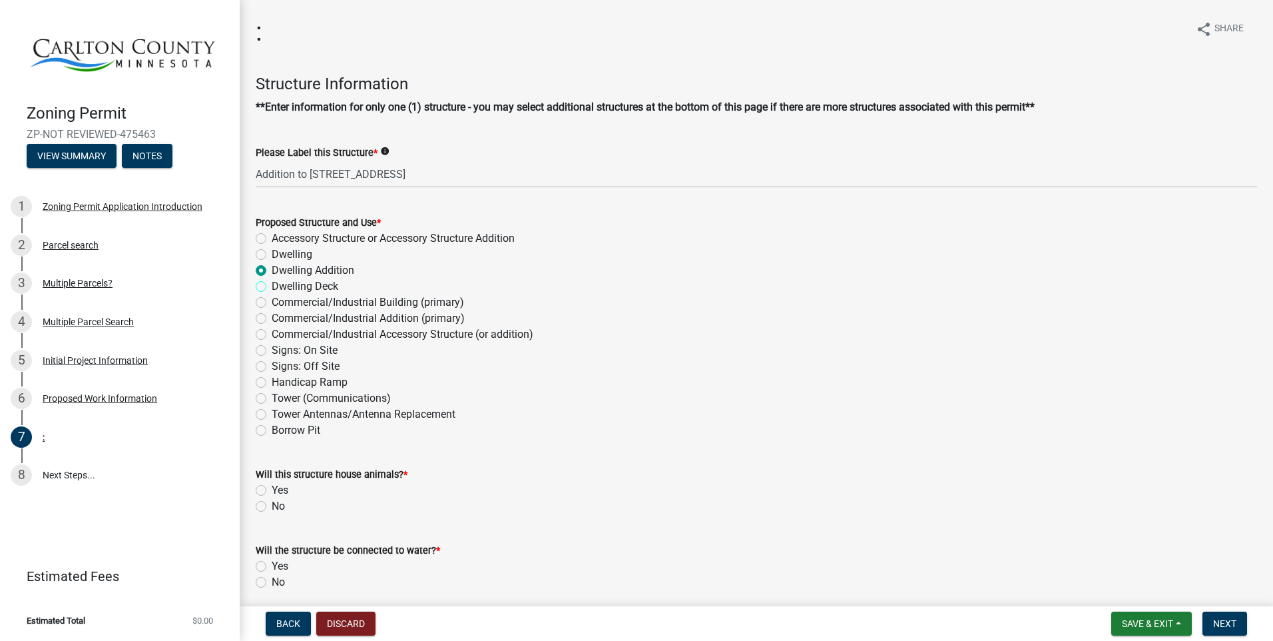
click at [272, 287] on input "Dwelling Deck" at bounding box center [276, 282] width 9 height 9
radio input "true"
click at [272, 268] on label "Dwelling Addition" at bounding box center [313, 270] width 83 height 16
click at [272, 268] on input "Dwelling Addition" at bounding box center [276, 266] width 9 height 9
radio input "true"
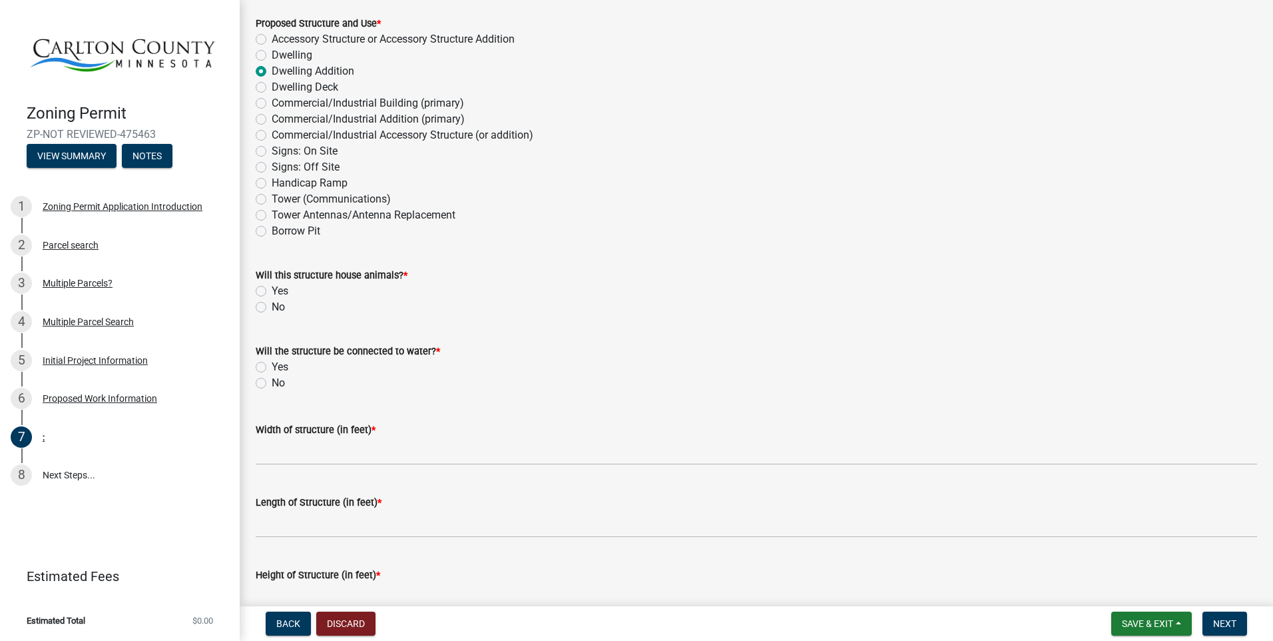
scroll to position [200, 0]
click at [272, 305] on label "No" at bounding box center [278, 306] width 13 height 16
click at [272, 305] on input "No" at bounding box center [276, 302] width 9 height 9
radio input "true"
click at [272, 382] on label "No" at bounding box center [278, 382] width 13 height 16
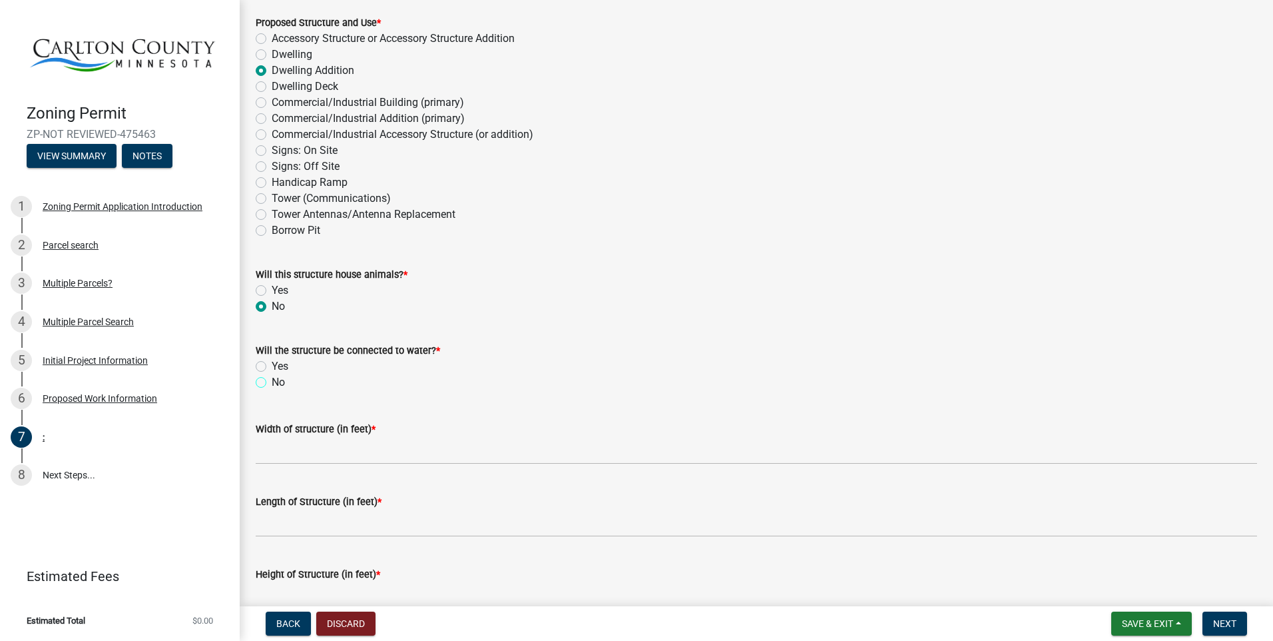
click at [272, 382] on input "No" at bounding box center [276, 378] width 9 height 9
radio input "true"
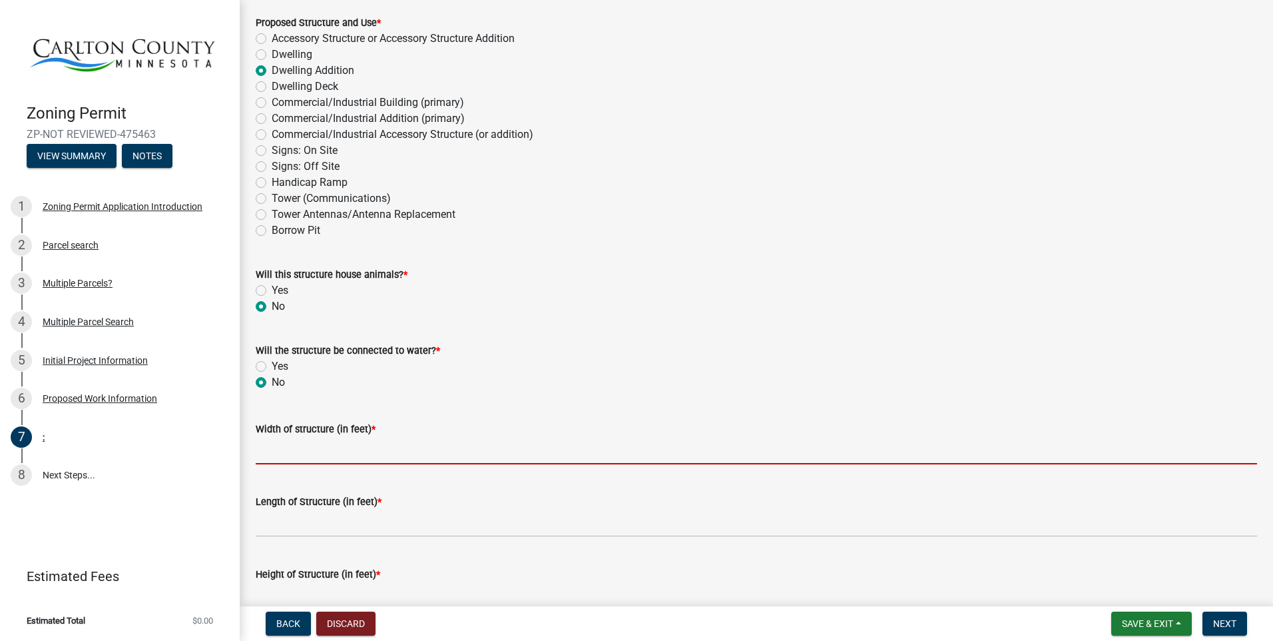
click at [294, 455] on input "Width of structure (in feet) *" at bounding box center [756, 450] width 1001 height 27
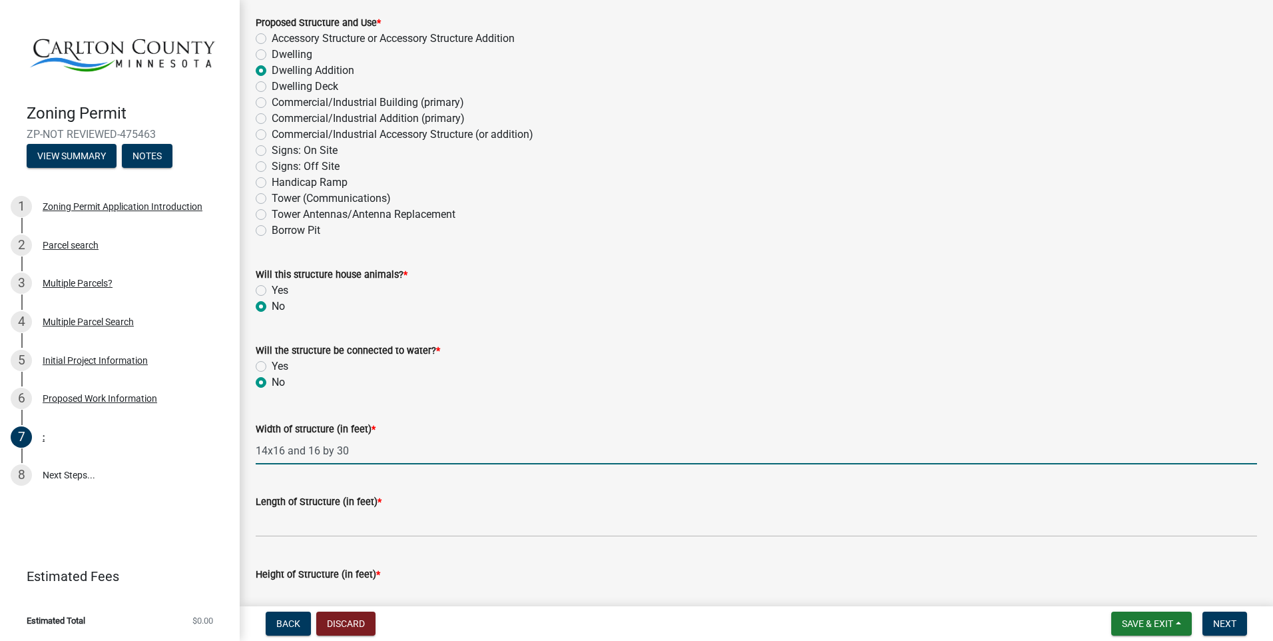
click at [334, 447] on input "14x16 and 16 by 30" at bounding box center [756, 450] width 1001 height 27
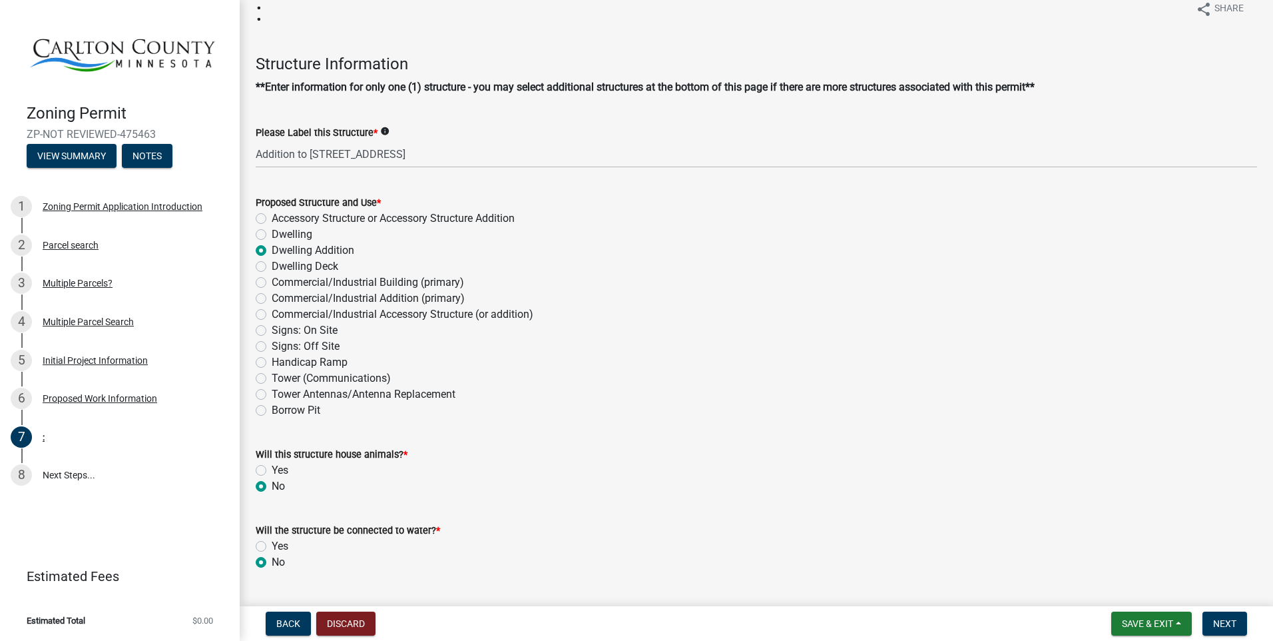
scroll to position [0, 0]
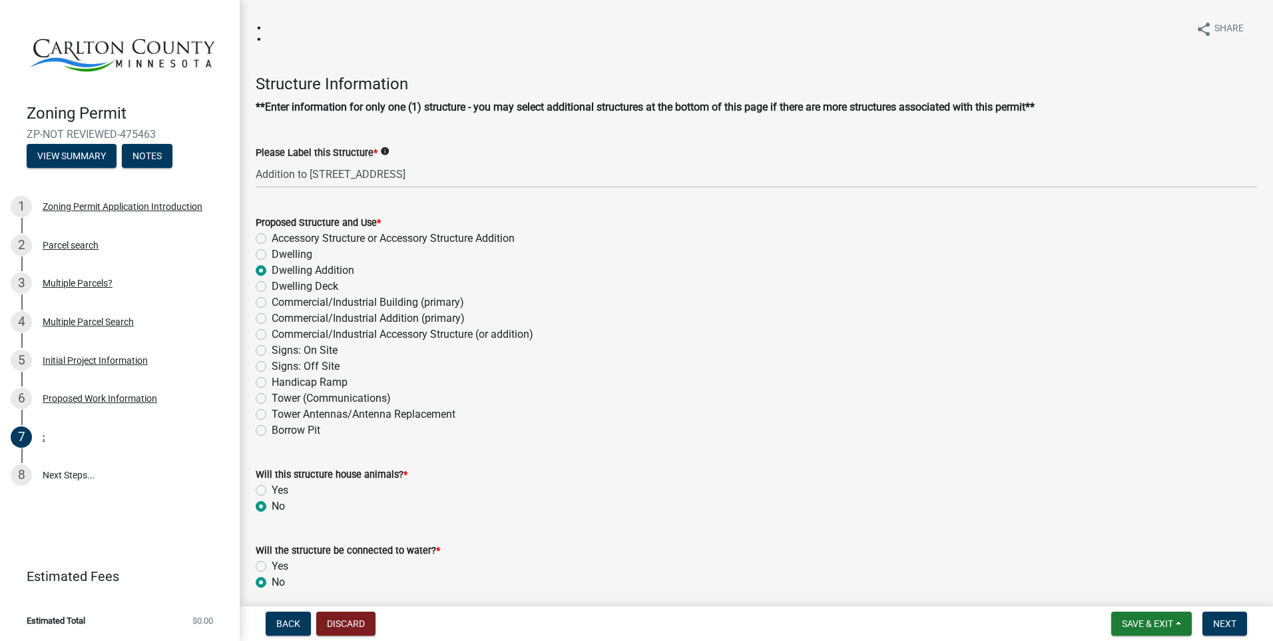
type input "14x16 and 16x30"
click at [384, 148] on icon "info" at bounding box center [384, 150] width 9 height 9
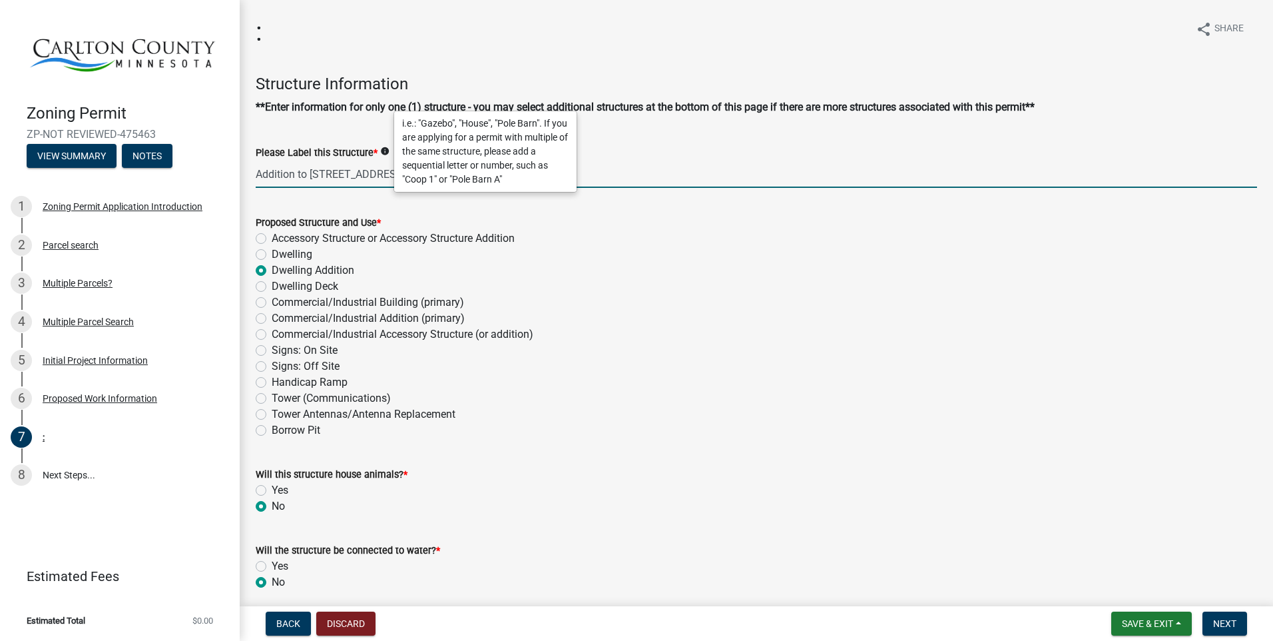
click at [342, 172] on input "Addition to [STREET_ADDRESS]" at bounding box center [756, 173] width 1001 height 27
drag, startPoint x: 419, startPoint y: 176, endPoint x: 352, endPoint y: 163, distance: 67.9
click at [265, 172] on input "Addition to [STREET_ADDRESS]" at bounding box center [756, 173] width 1001 height 27
type input "A"
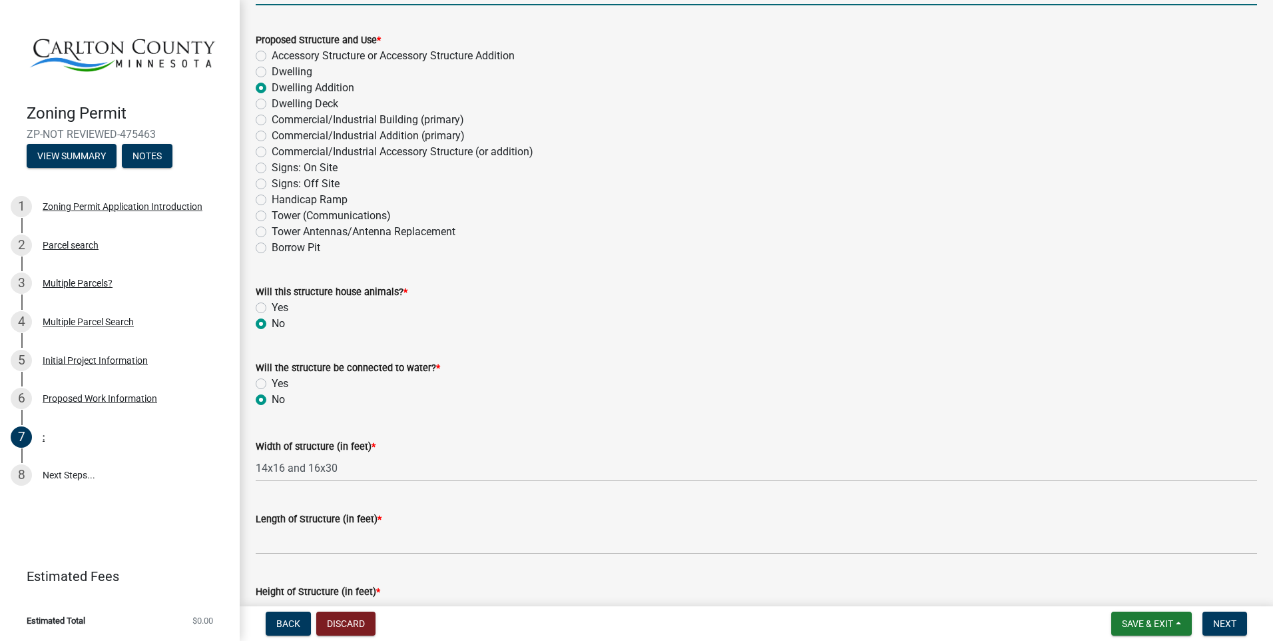
scroll to position [200, 0]
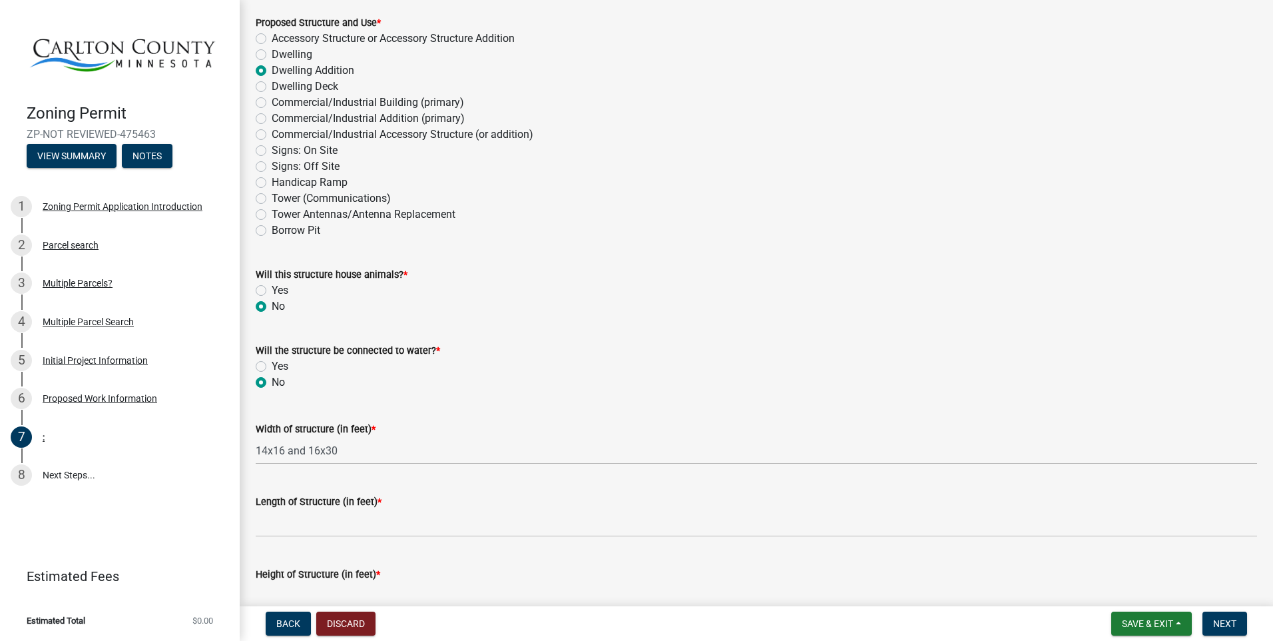
type input "Bedroom addition"
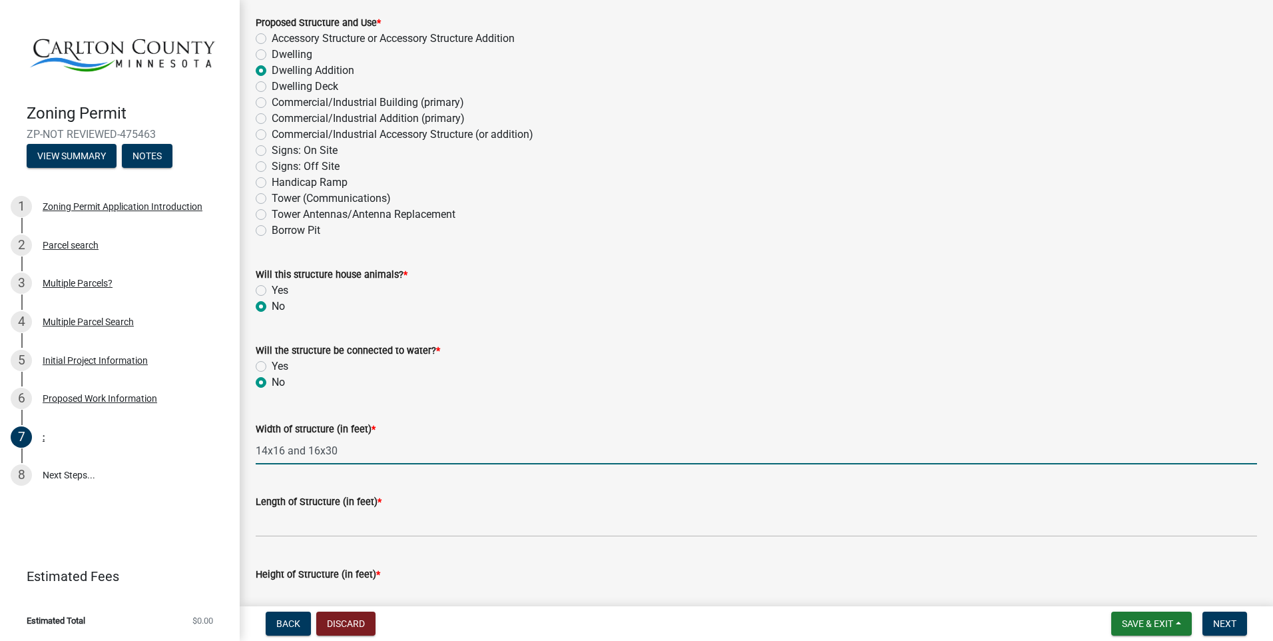
drag, startPoint x: 345, startPoint y: 453, endPoint x: 286, endPoint y: 439, distance: 60.7
click at [286, 439] on input "14x16 and 16x30" at bounding box center [756, 450] width 1001 height 27
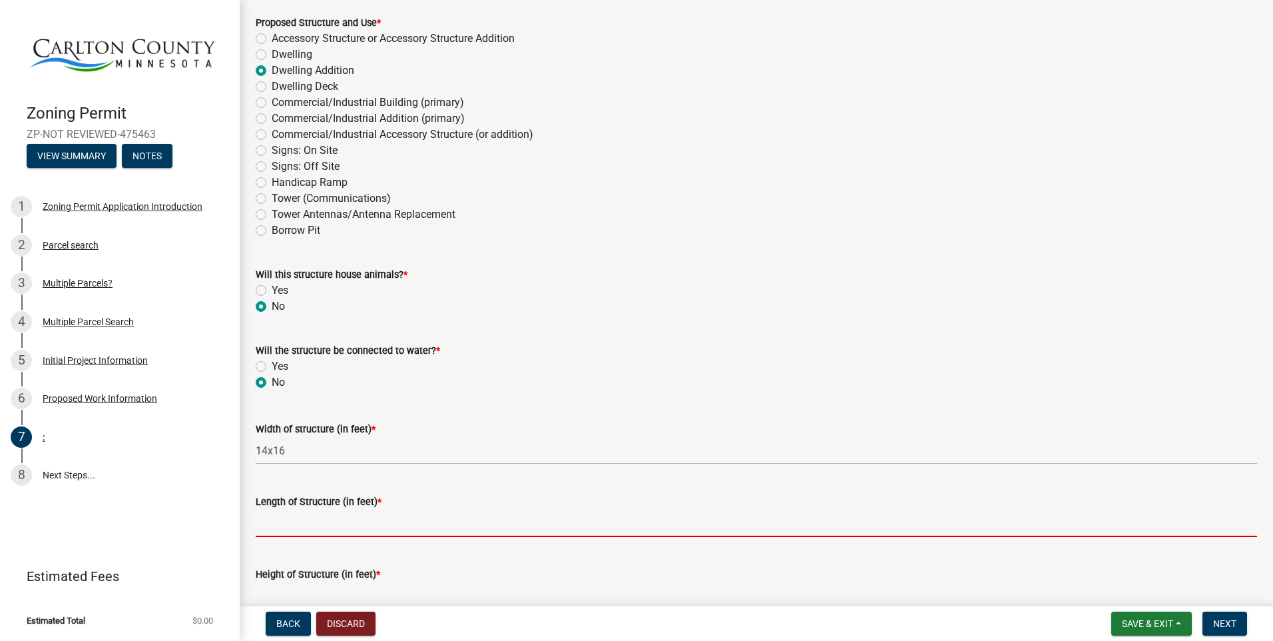
click at [268, 524] on input "Length of Structure (in feet) *" at bounding box center [756, 522] width 1001 height 27
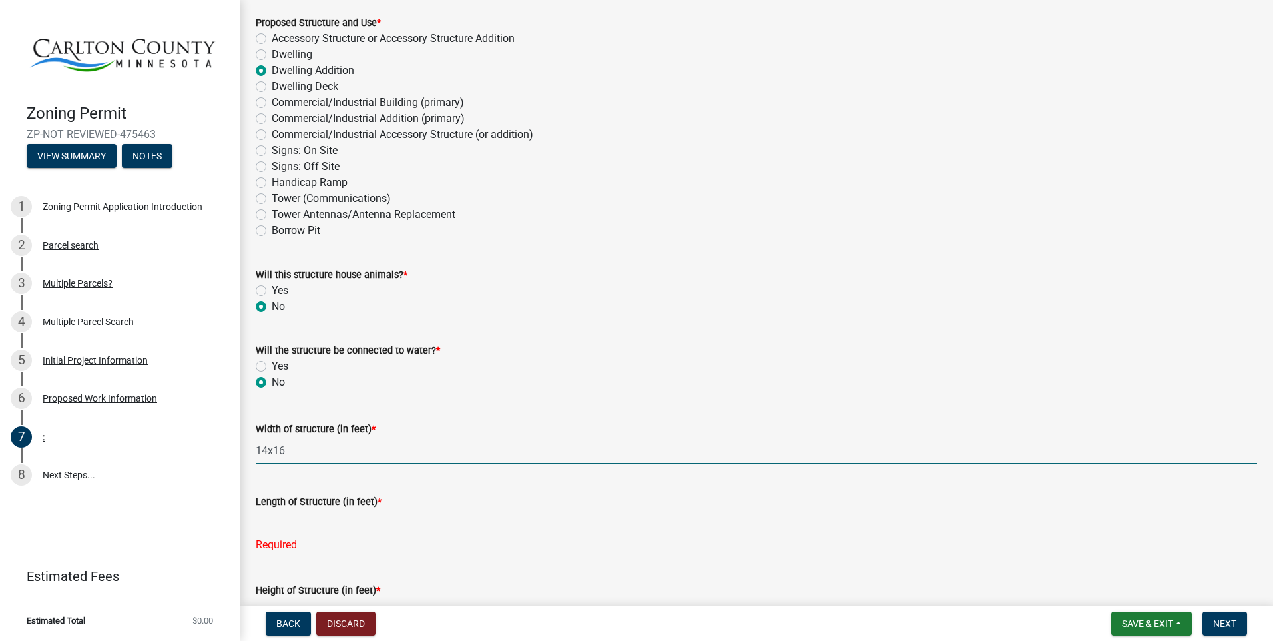
drag, startPoint x: 288, startPoint y: 449, endPoint x: 266, endPoint y: 448, distance: 22.6
click at [266, 448] on input "14x16" at bounding box center [756, 450] width 1001 height 27
click at [304, 454] on input "14x16" at bounding box center [756, 450] width 1001 height 27
type input "14"
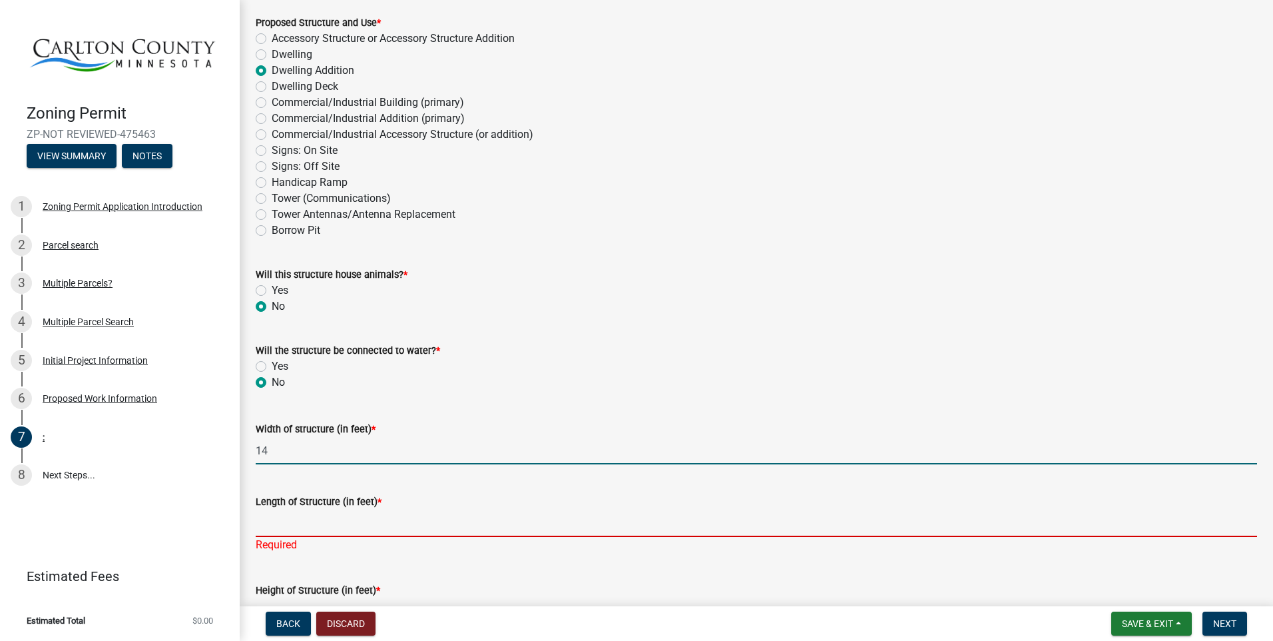
click at [266, 526] on input "Length of Structure (in feet) *" at bounding box center [756, 522] width 1001 height 27
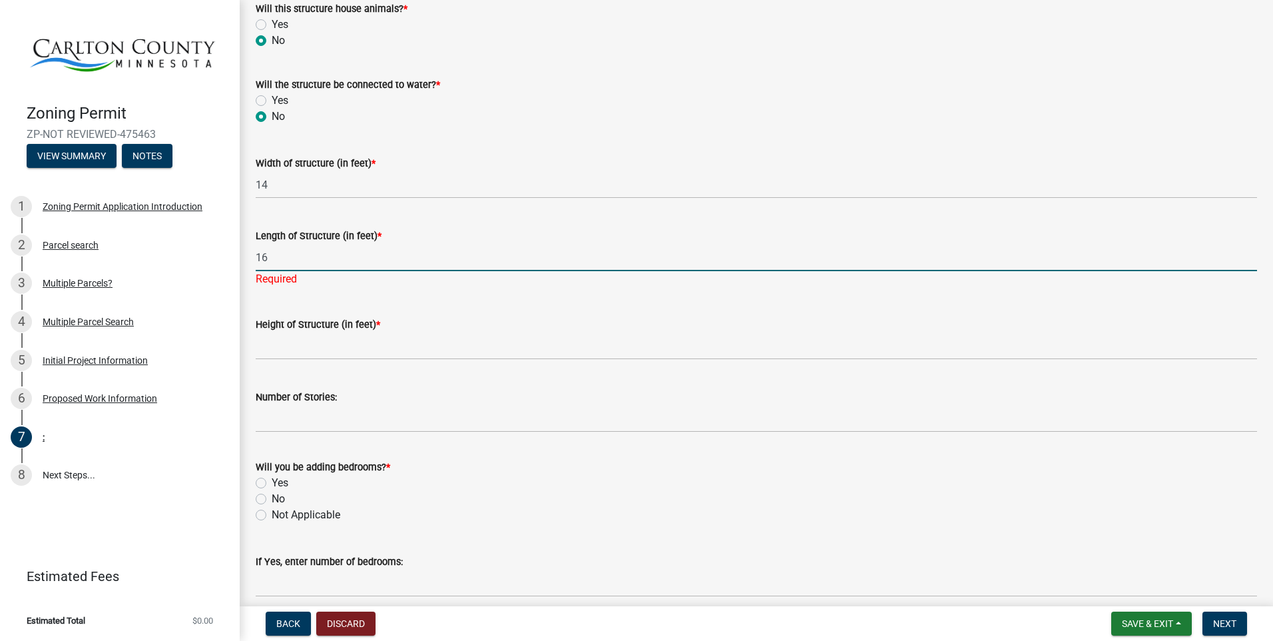
scroll to position [466, 0]
type input "16"
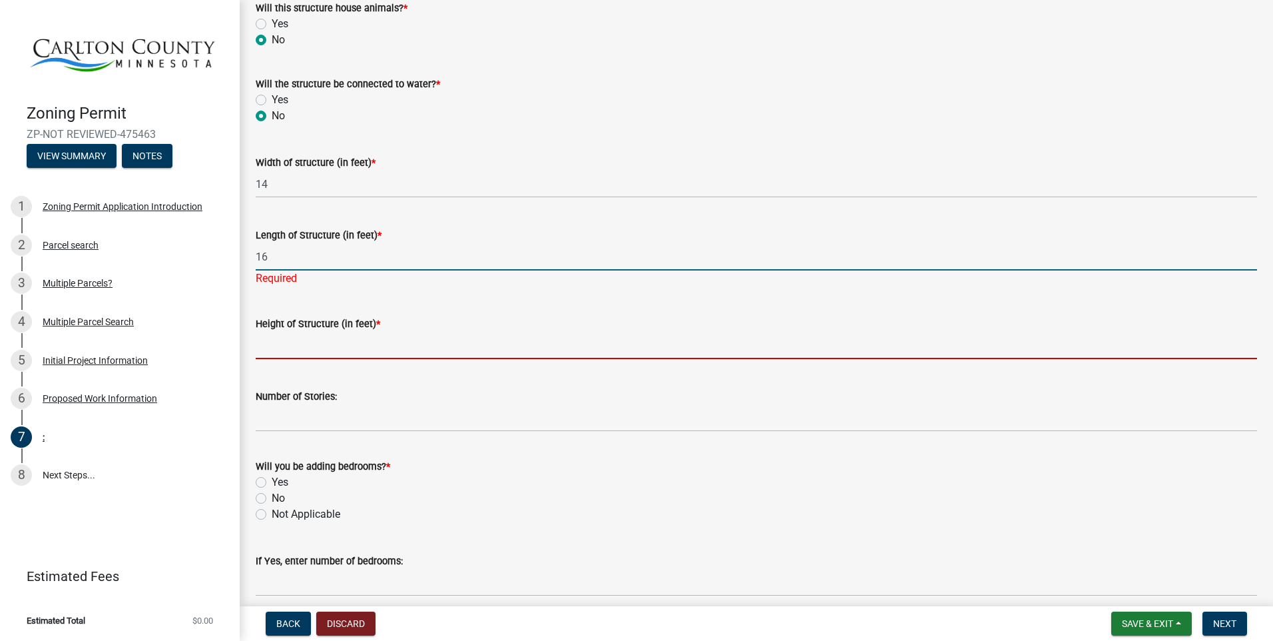
click at [299, 347] on wm-data-entity-input "Height of Structure (in feet) *" at bounding box center [756, 333] width 1001 height 73
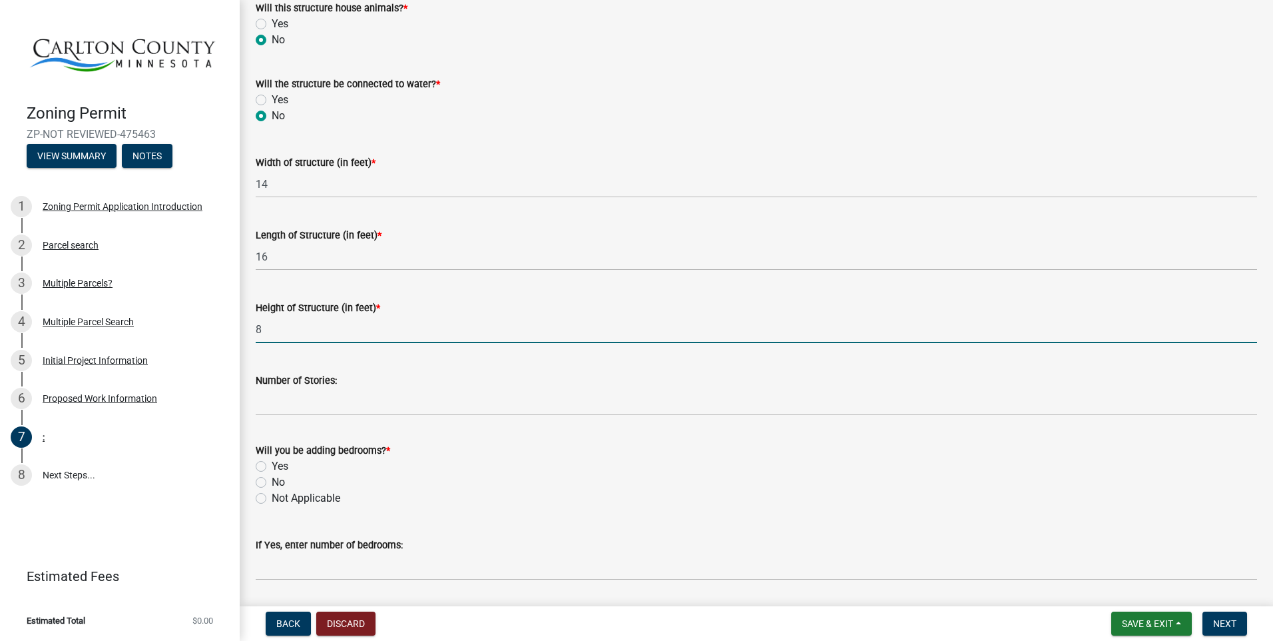
type input "8"
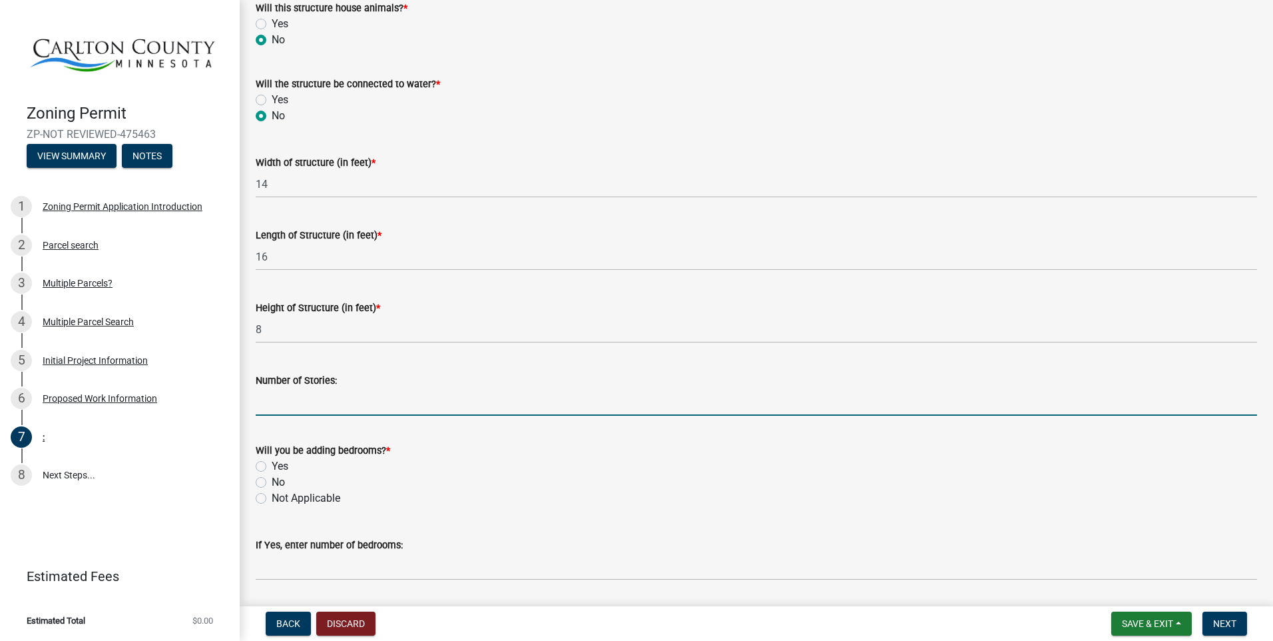
click at [282, 402] on input "Number of Stories:" at bounding box center [756, 401] width 1001 height 27
type input "2"
click at [272, 481] on label "No" at bounding box center [278, 482] width 13 height 16
click at [272, 481] on input "No" at bounding box center [276, 478] width 9 height 9
radio input "true"
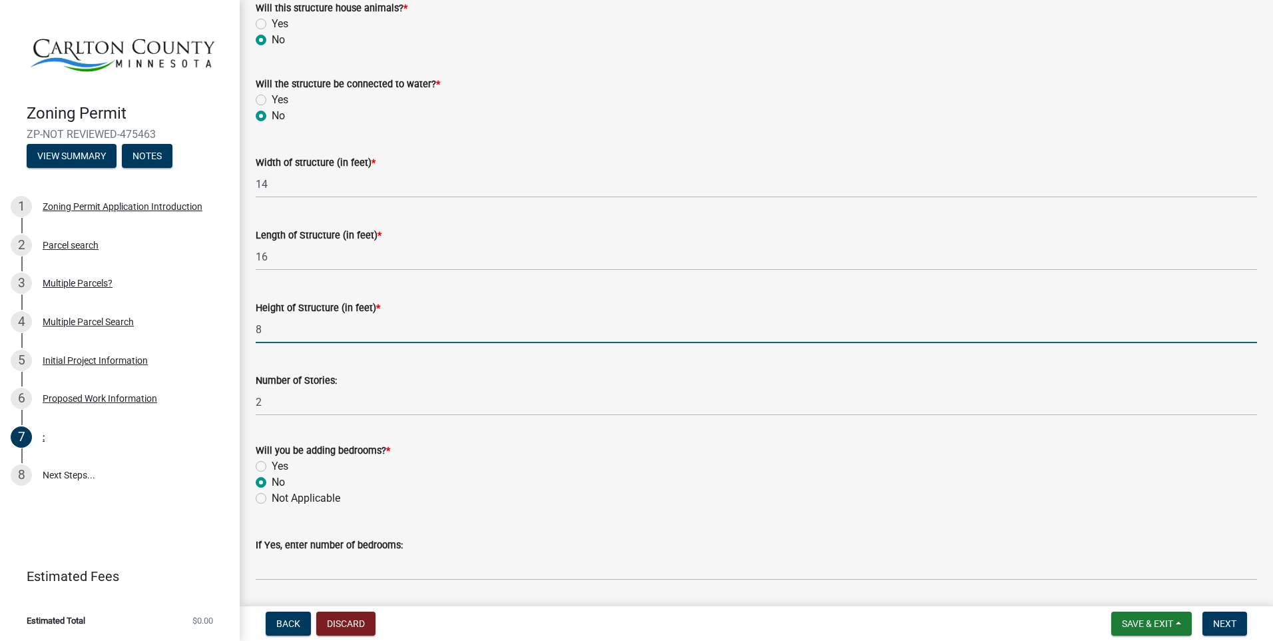
drag, startPoint x: 265, startPoint y: 330, endPoint x: 258, endPoint y: 327, distance: 7.4
click at [258, 327] on input "8" at bounding box center [756, 329] width 1001 height 27
click at [277, 326] on input "8" at bounding box center [756, 329] width 1001 height 27
type input "8 (each story)"
click at [418, 327] on input "8 (each story)" at bounding box center [756, 329] width 1001 height 27
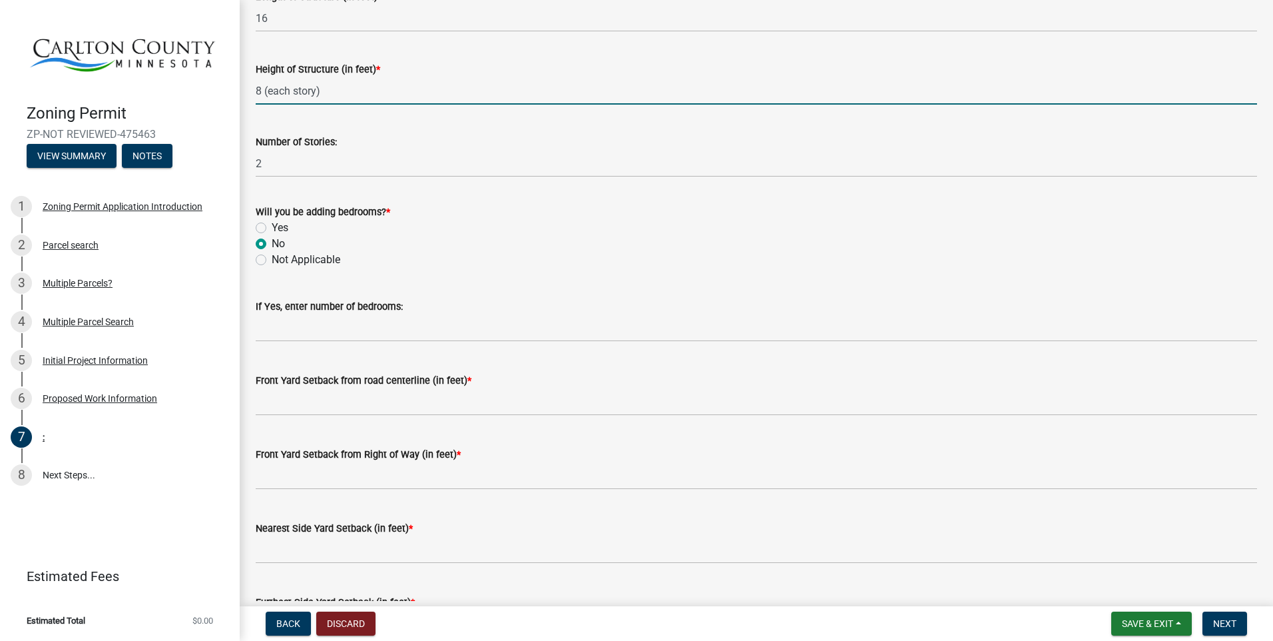
scroll to position [732, 0]
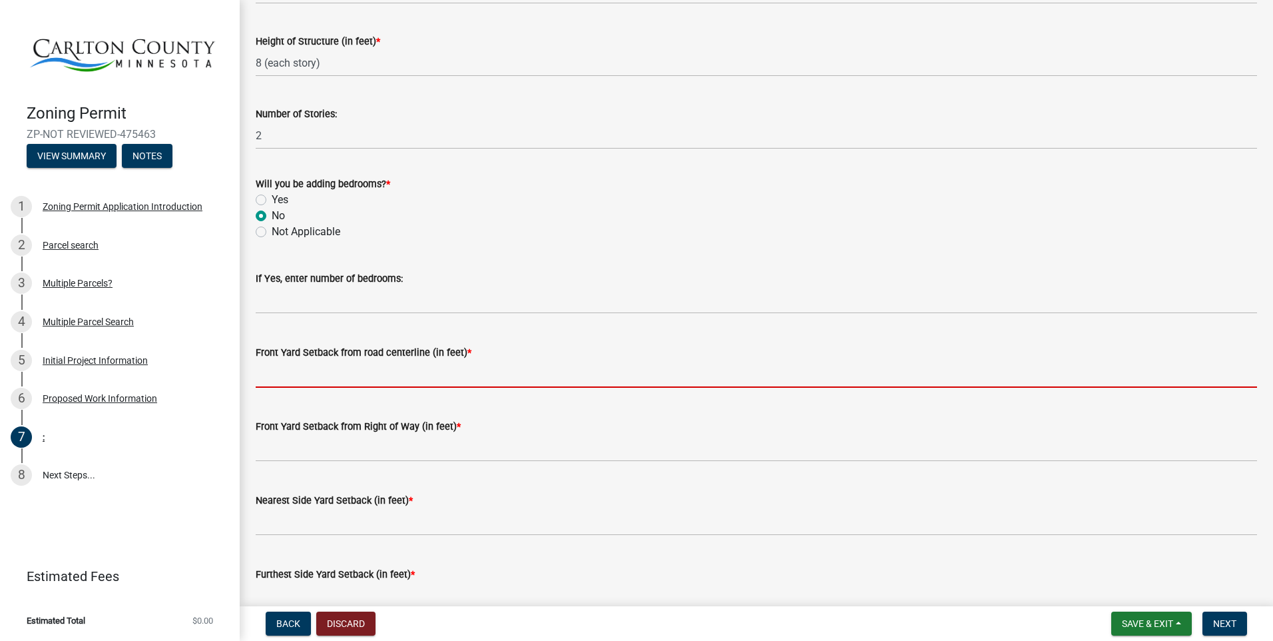
click at [286, 372] on input "text" at bounding box center [756, 373] width 1001 height 27
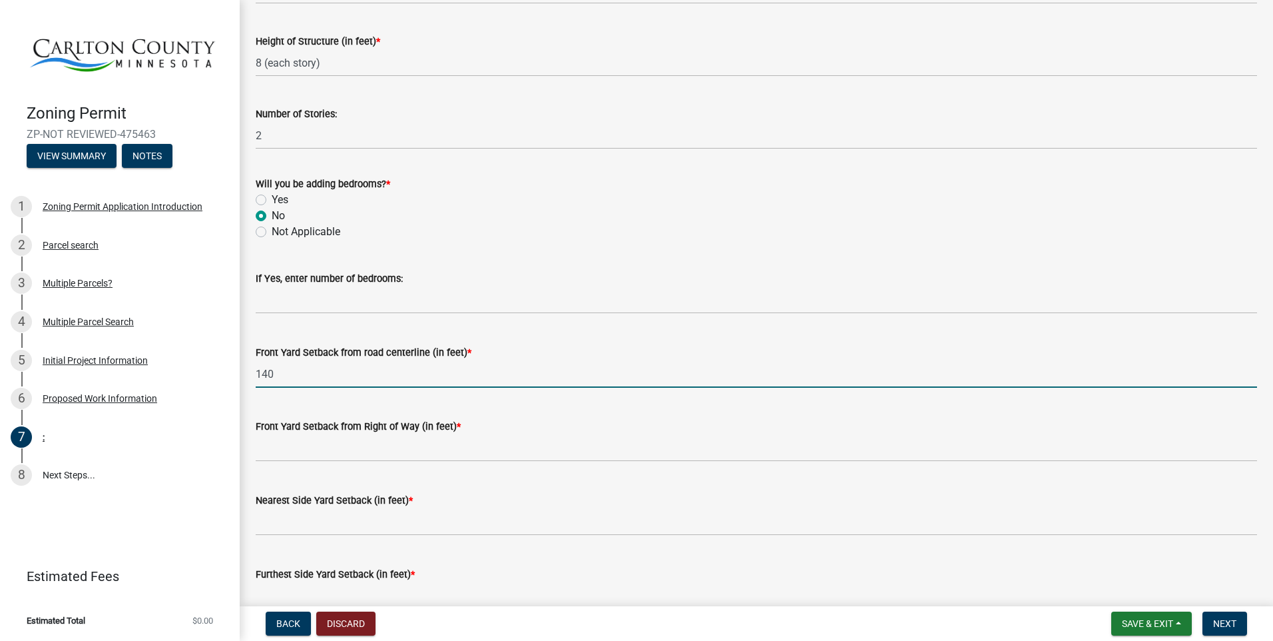
type input "140"
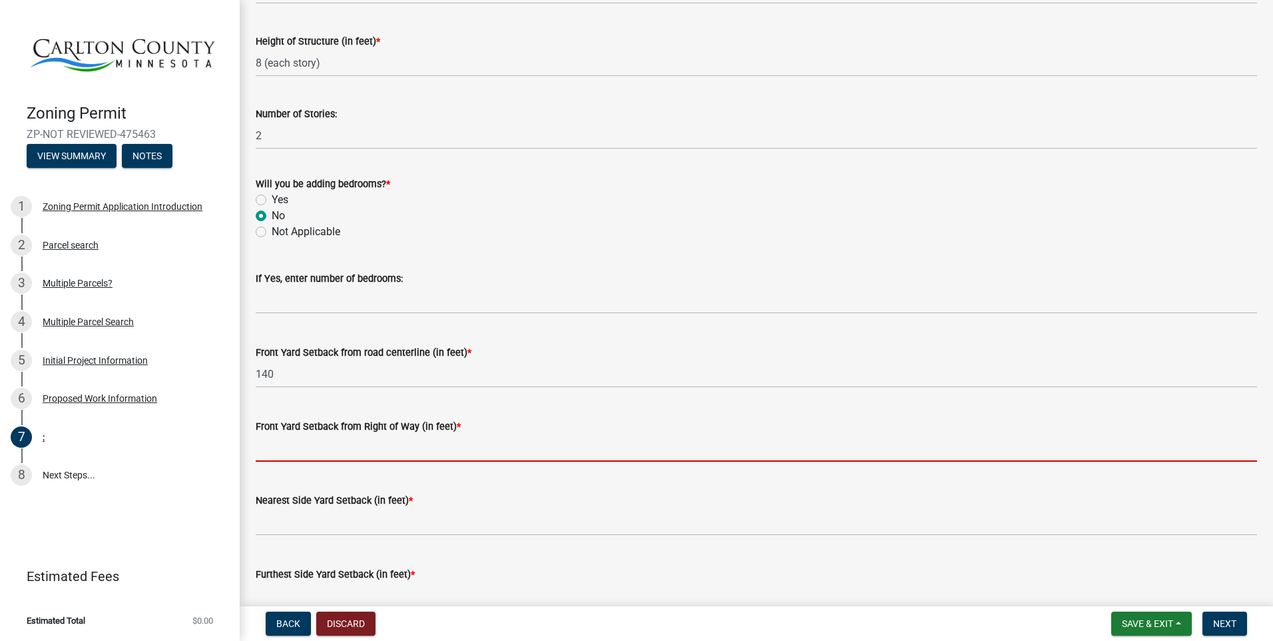
click at [406, 449] on input "text" at bounding box center [756, 447] width 1001 height 27
click at [306, 449] on input "text" at bounding box center [756, 447] width 1001 height 27
click at [280, 535] on form "Nearest Side Yard Setback (in feet) *" at bounding box center [756, 540] width 1001 height 43
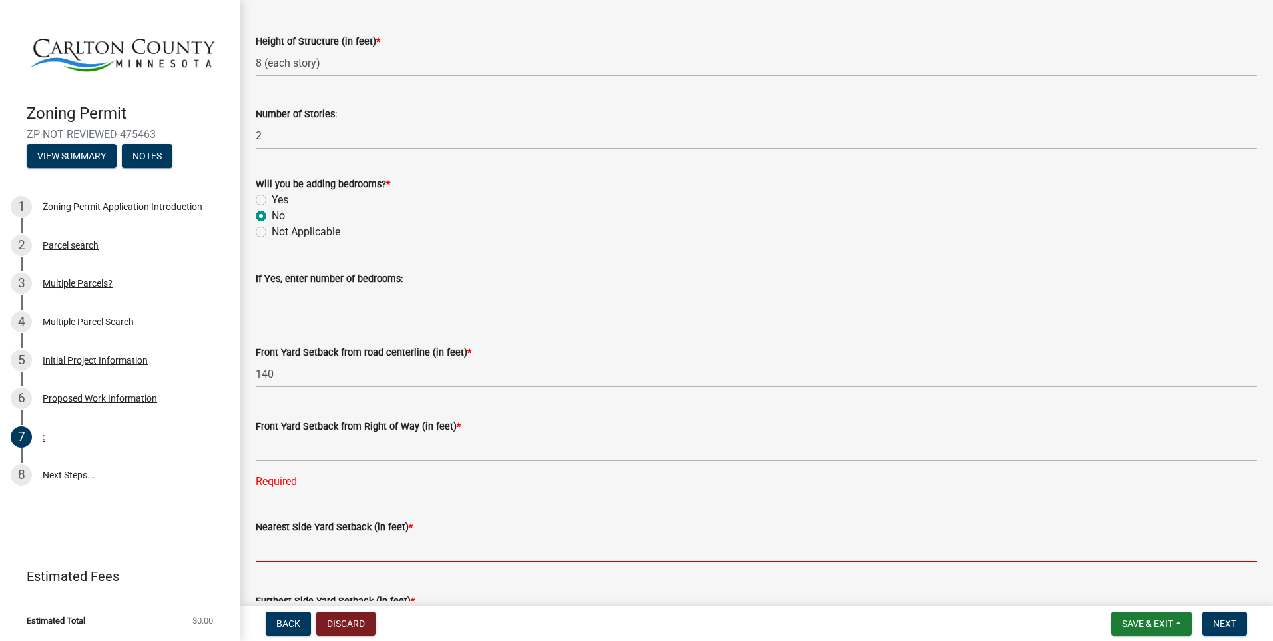
click at [286, 547] on input "text" at bounding box center [756, 548] width 1001 height 27
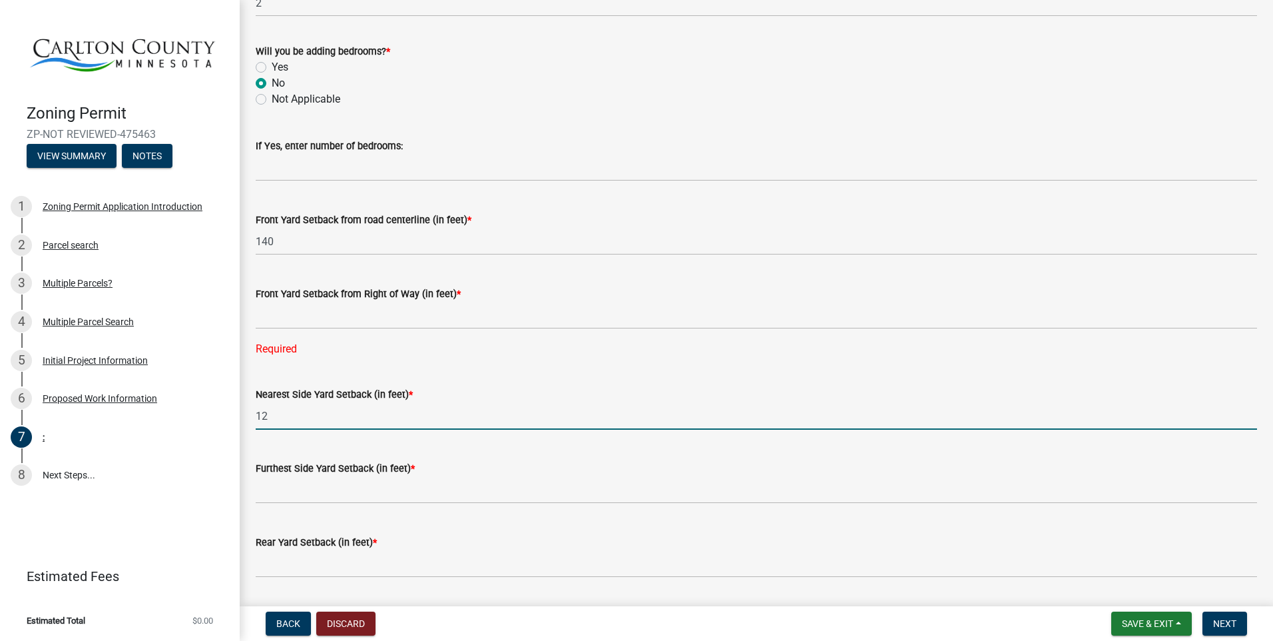
scroll to position [866, 0]
type input "12"
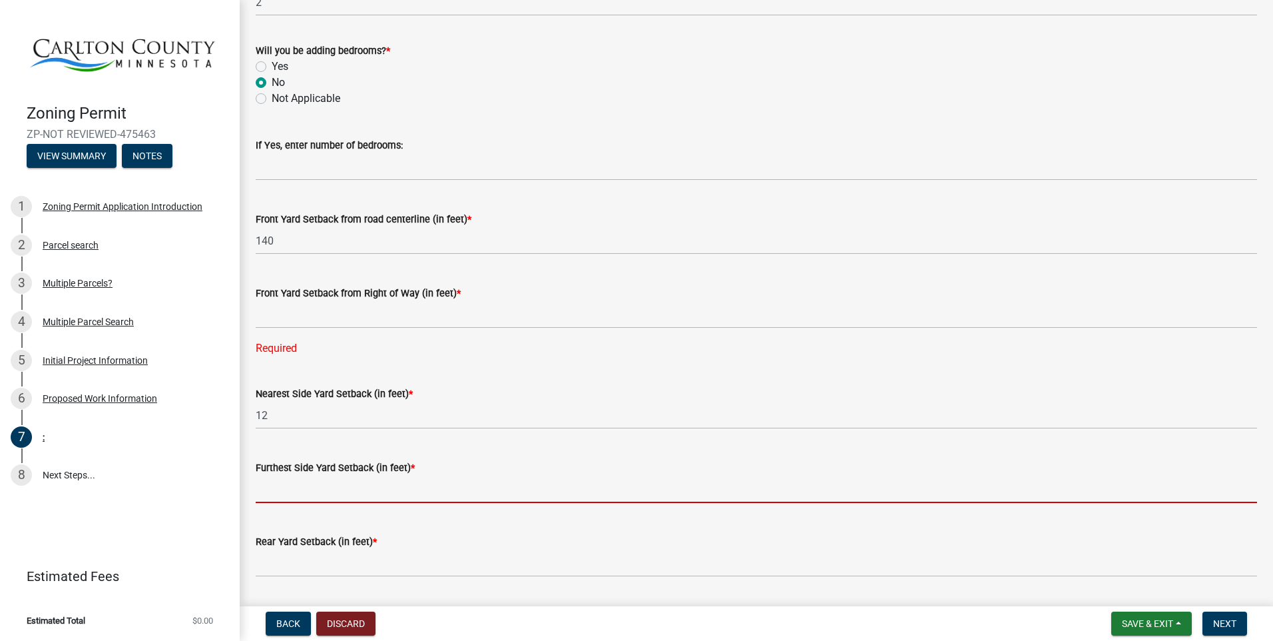
click at [285, 488] on input "text" at bounding box center [756, 488] width 1001 height 27
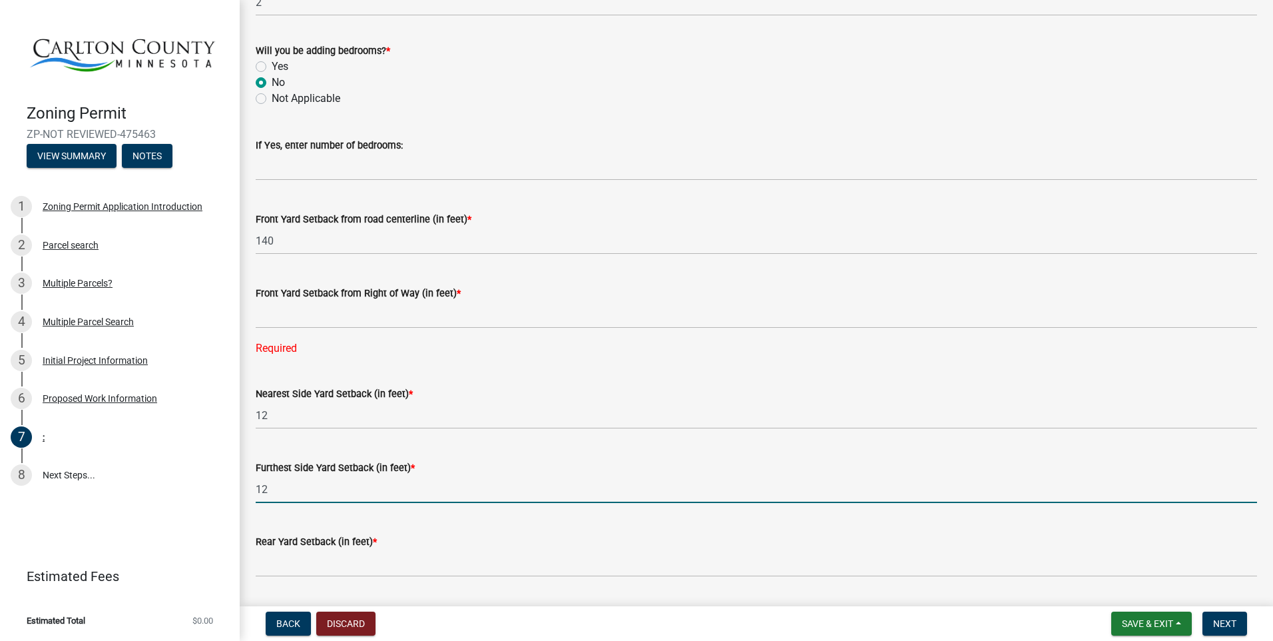
type input "12"
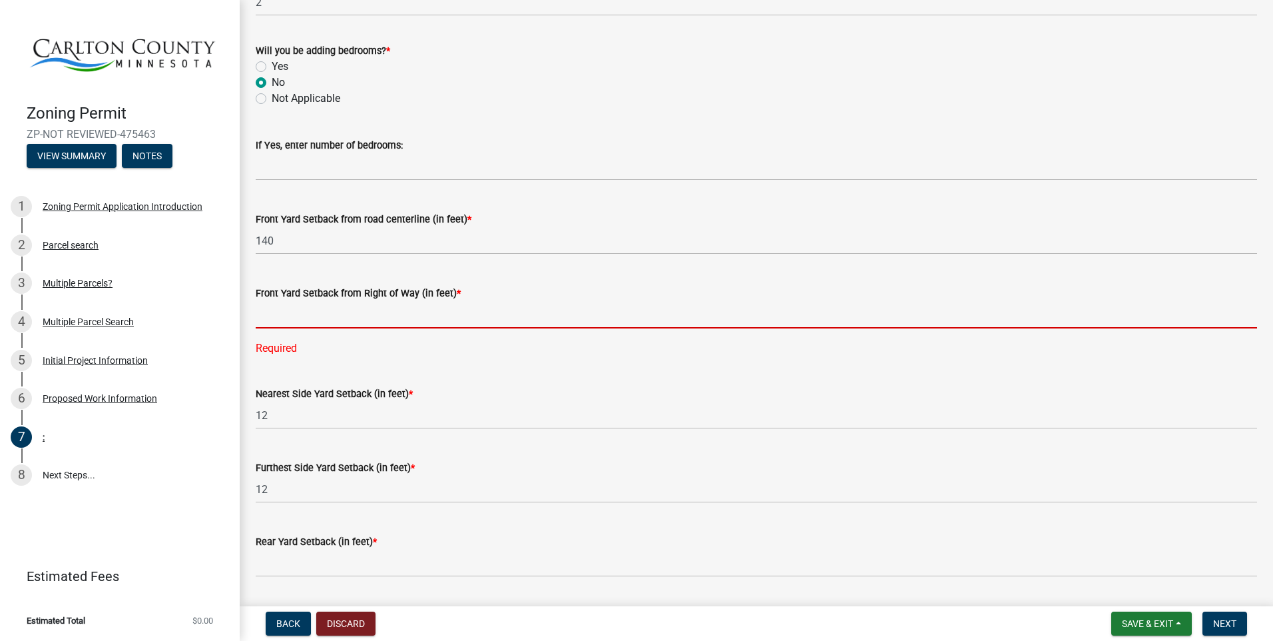
click at [283, 311] on input "text" at bounding box center [756, 314] width 1001 height 27
click at [275, 314] on input "text" at bounding box center [756, 314] width 1001 height 27
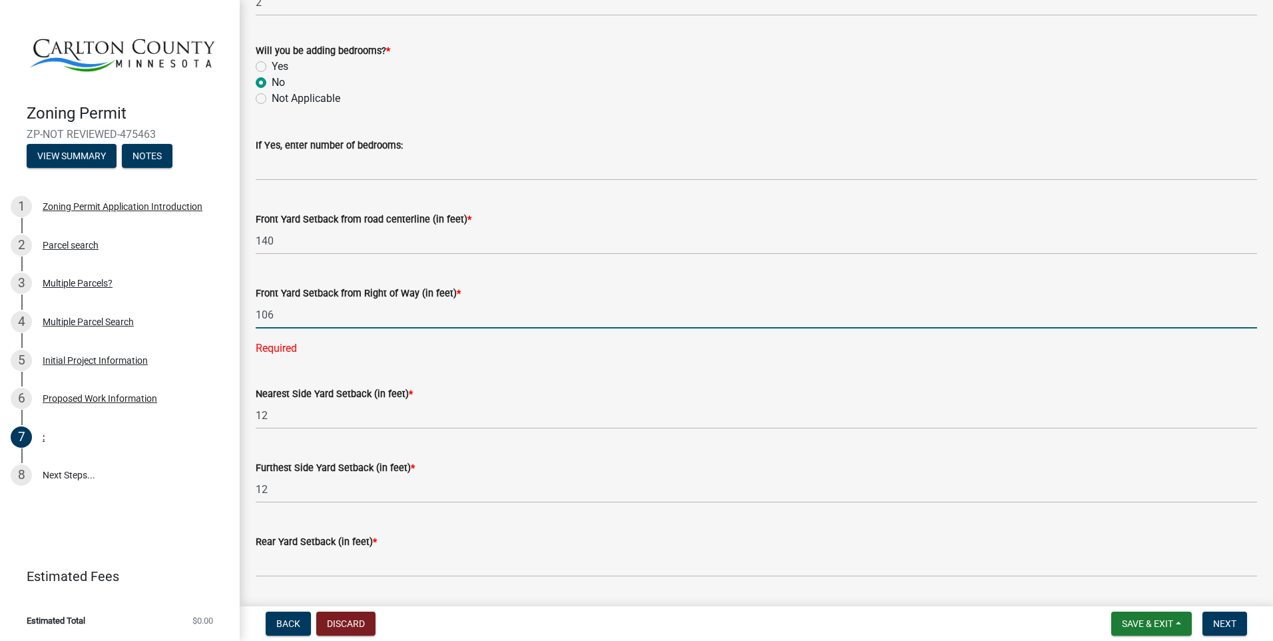
type input "106"
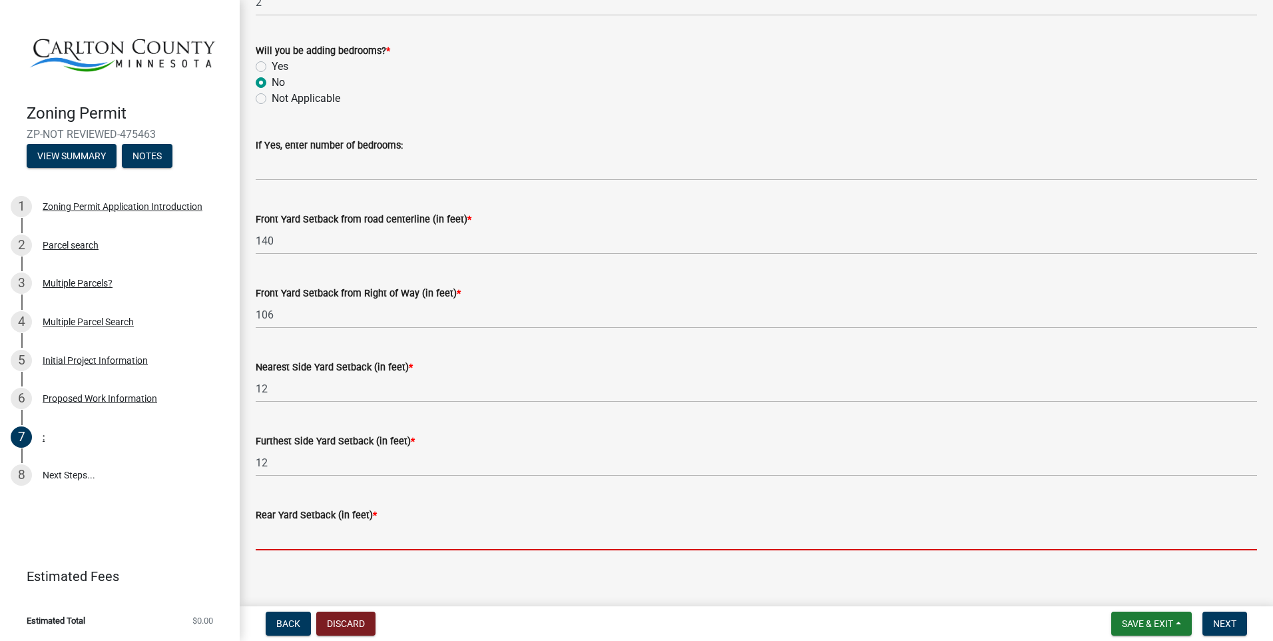
click at [308, 535] on input "text" at bounding box center [756, 536] width 1001 height 27
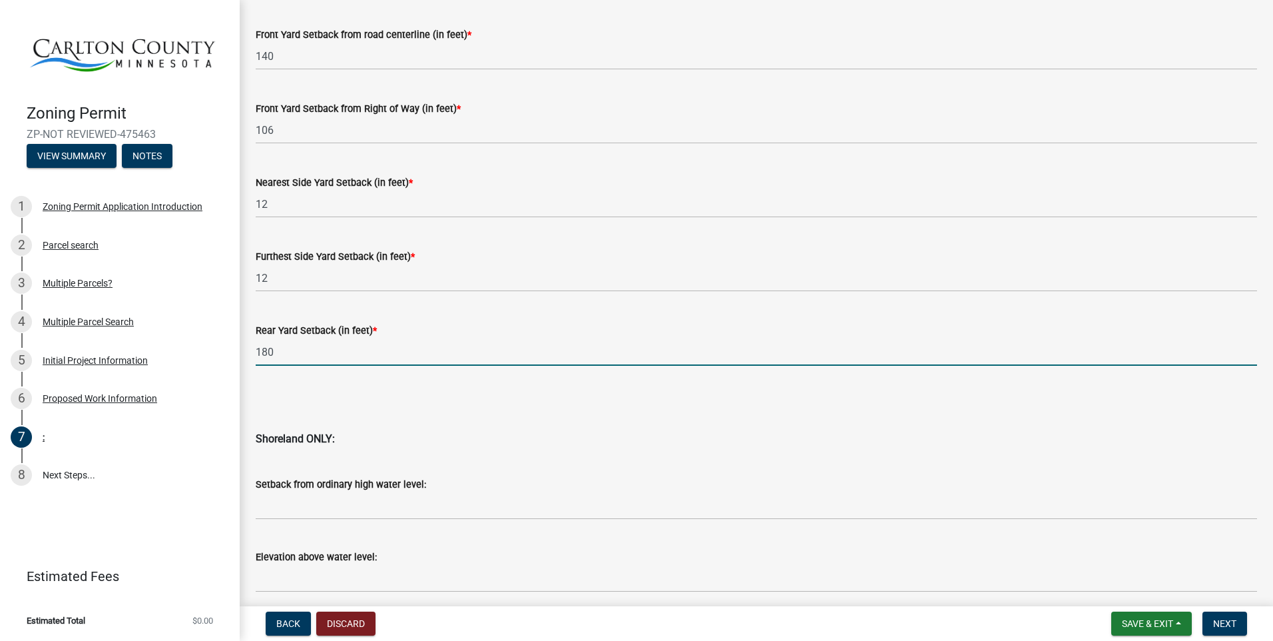
scroll to position [1065, 0]
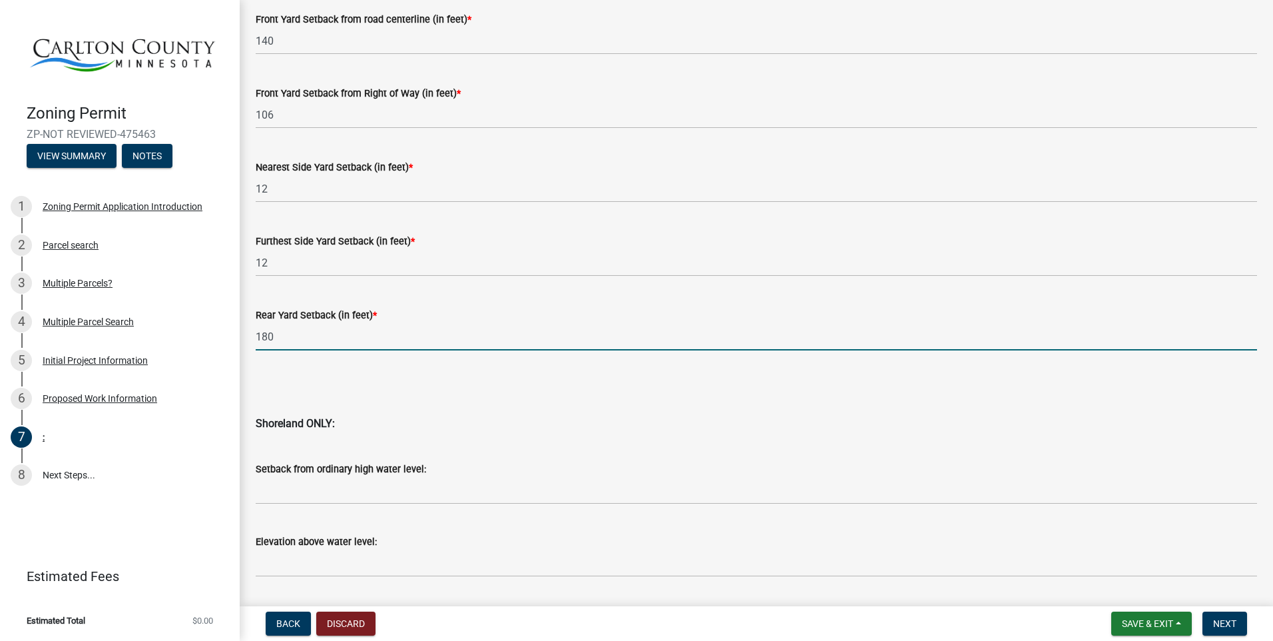
type input "180"
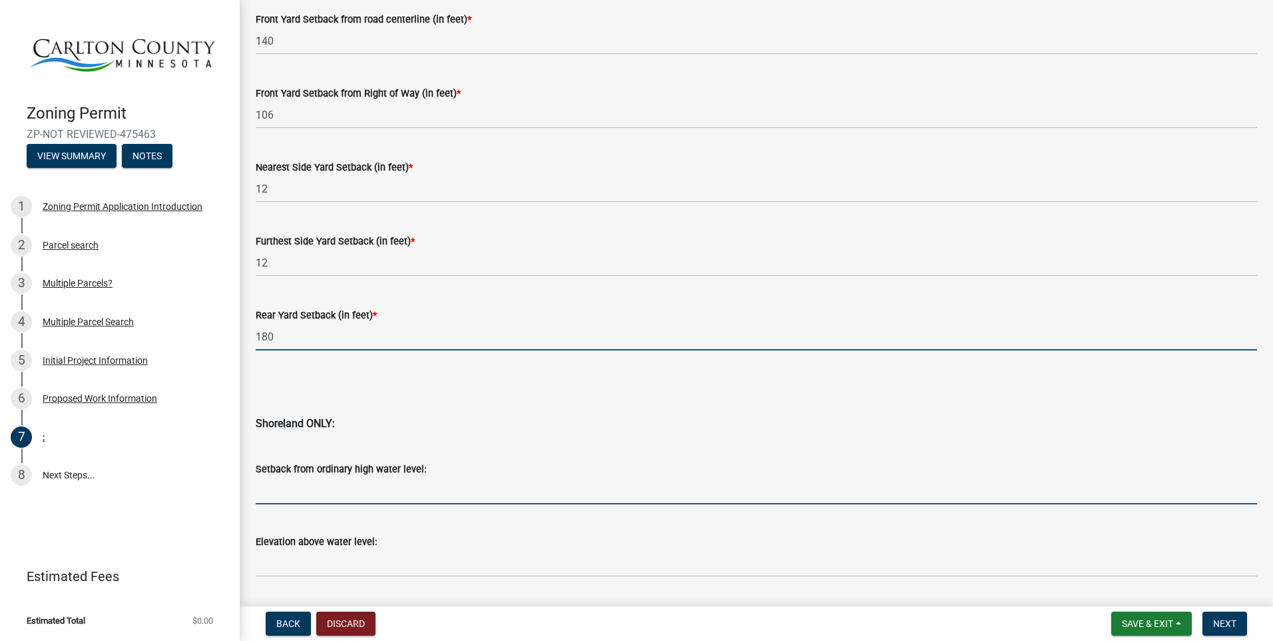
click at [411, 496] on input "Setback from ordinary high water level:" at bounding box center [756, 490] width 1001 height 27
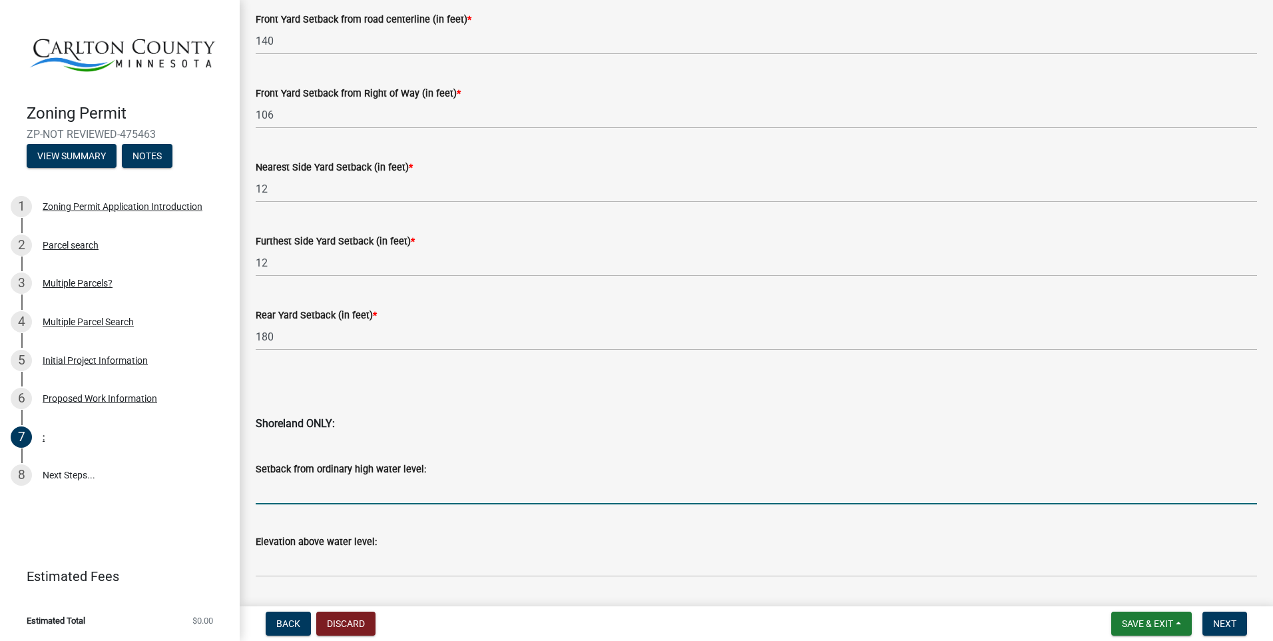
click at [332, 489] on input "Setback from ordinary high water level:" at bounding box center [756, 490] width 1001 height 27
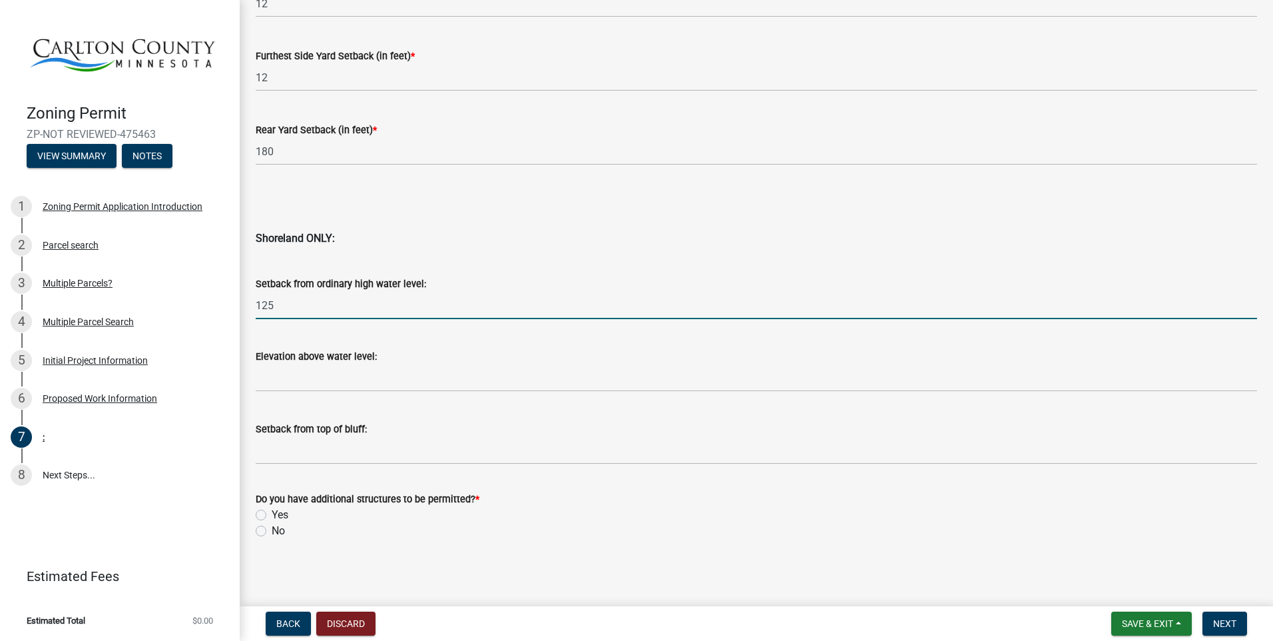
scroll to position [1253, 0]
type input "125"
click at [272, 512] on label "Yes" at bounding box center [280, 513] width 17 height 16
click at [272, 512] on input "Yes" at bounding box center [276, 509] width 9 height 9
radio input "true"
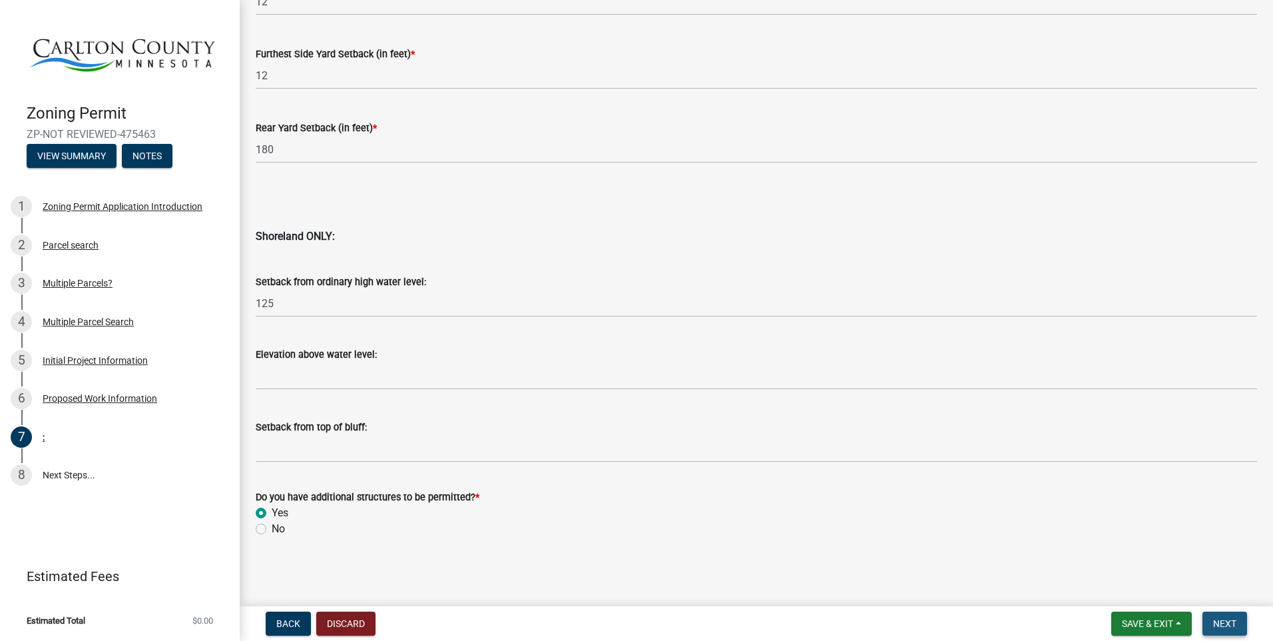
click at [1225, 623] on span "Next" at bounding box center [1224, 623] width 23 height 11
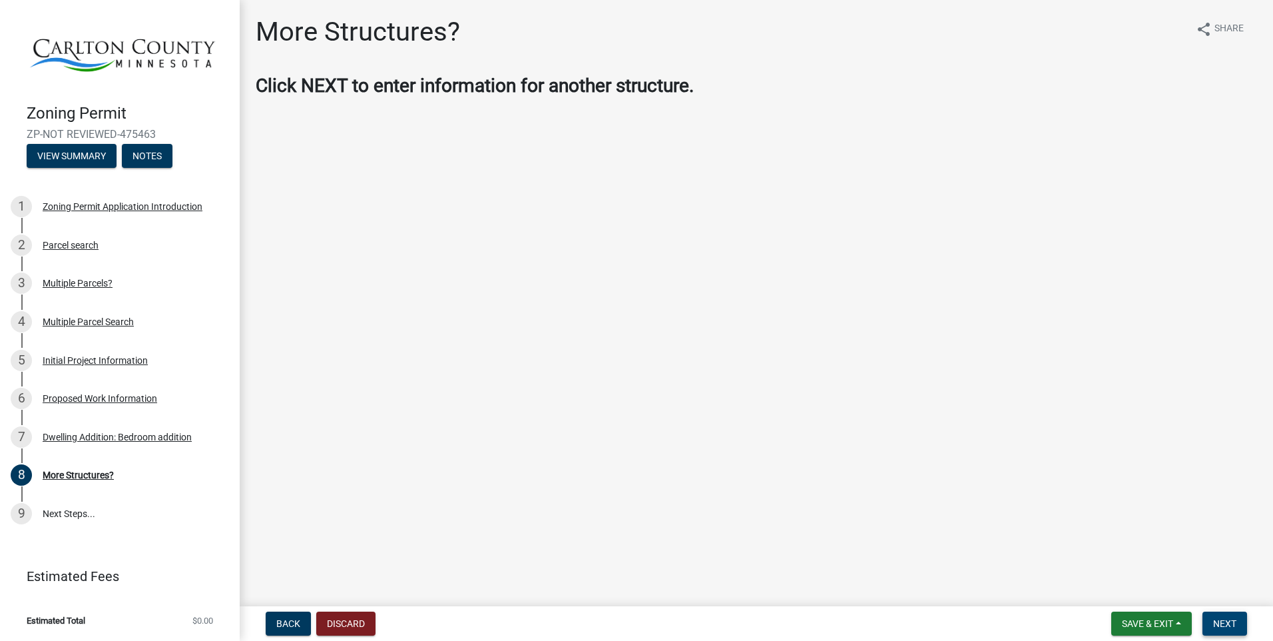
click at [1237, 623] on span "Next" at bounding box center [1224, 623] width 23 height 11
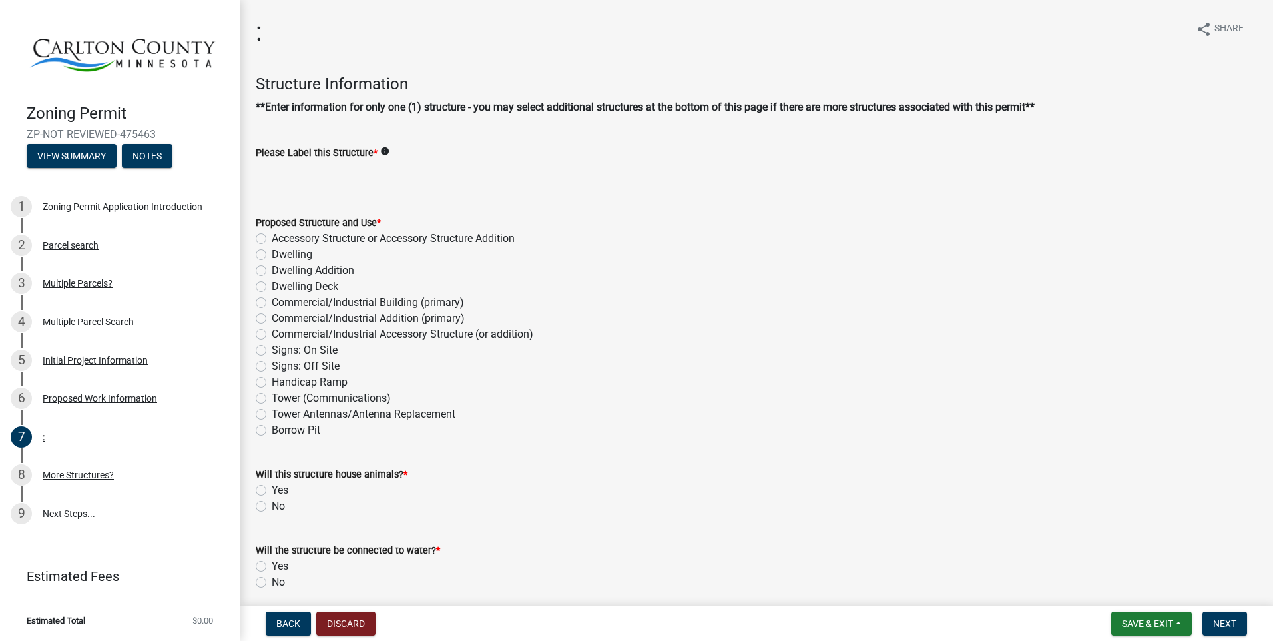
click at [272, 266] on label "Dwelling Addition" at bounding box center [313, 270] width 83 height 16
click at [272, 266] on input "Dwelling Addition" at bounding box center [276, 266] width 9 height 9
radio input "true"
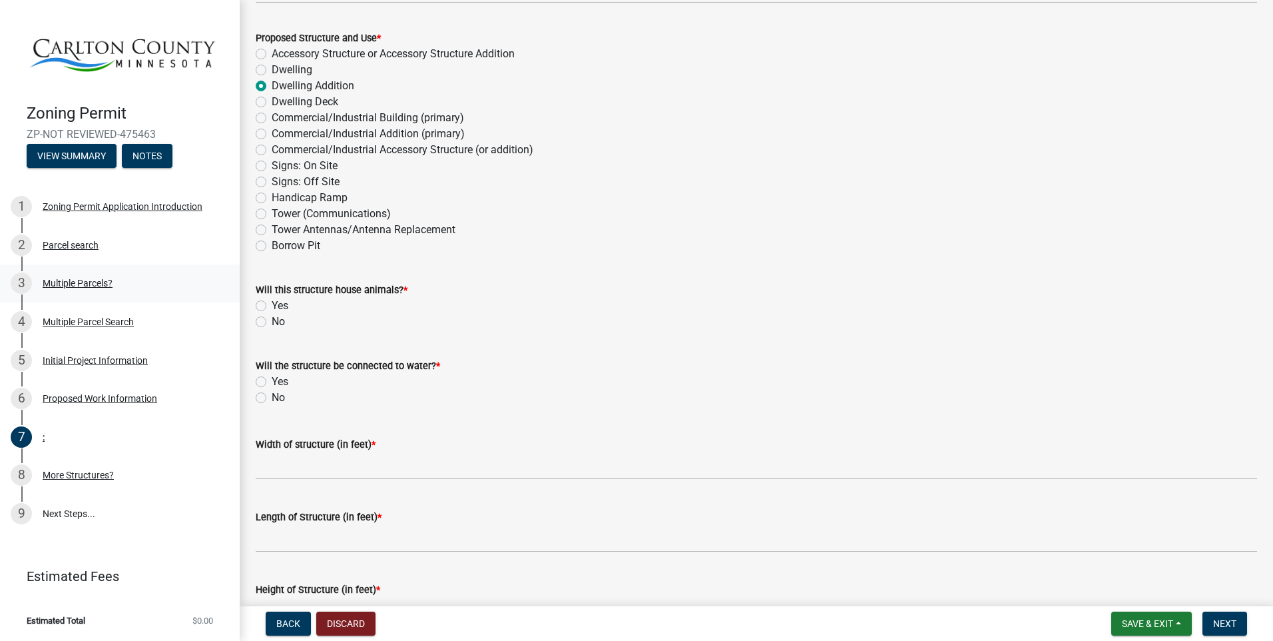
scroll to position [200, 0]
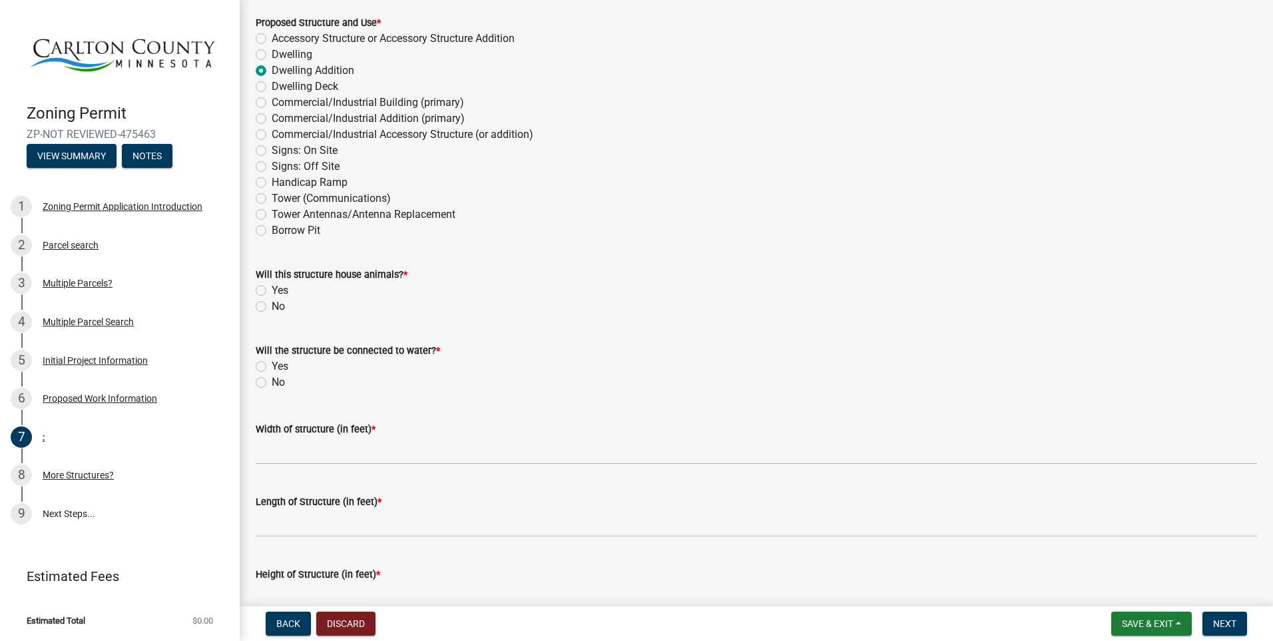
click at [272, 308] on label "No" at bounding box center [278, 306] width 13 height 16
click at [272, 307] on input "No" at bounding box center [276, 302] width 9 height 9
radio input "true"
click at [272, 362] on label "Yes" at bounding box center [280, 366] width 17 height 16
click at [272, 362] on input "Yes" at bounding box center [276, 362] width 9 height 9
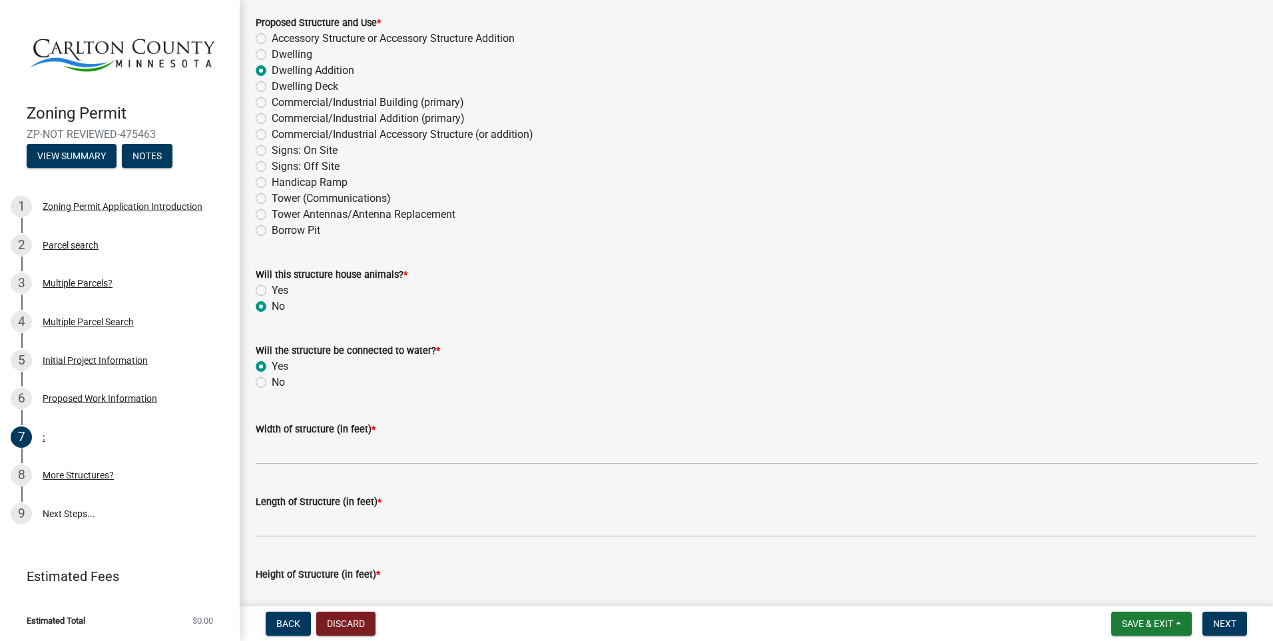
radio input "true"
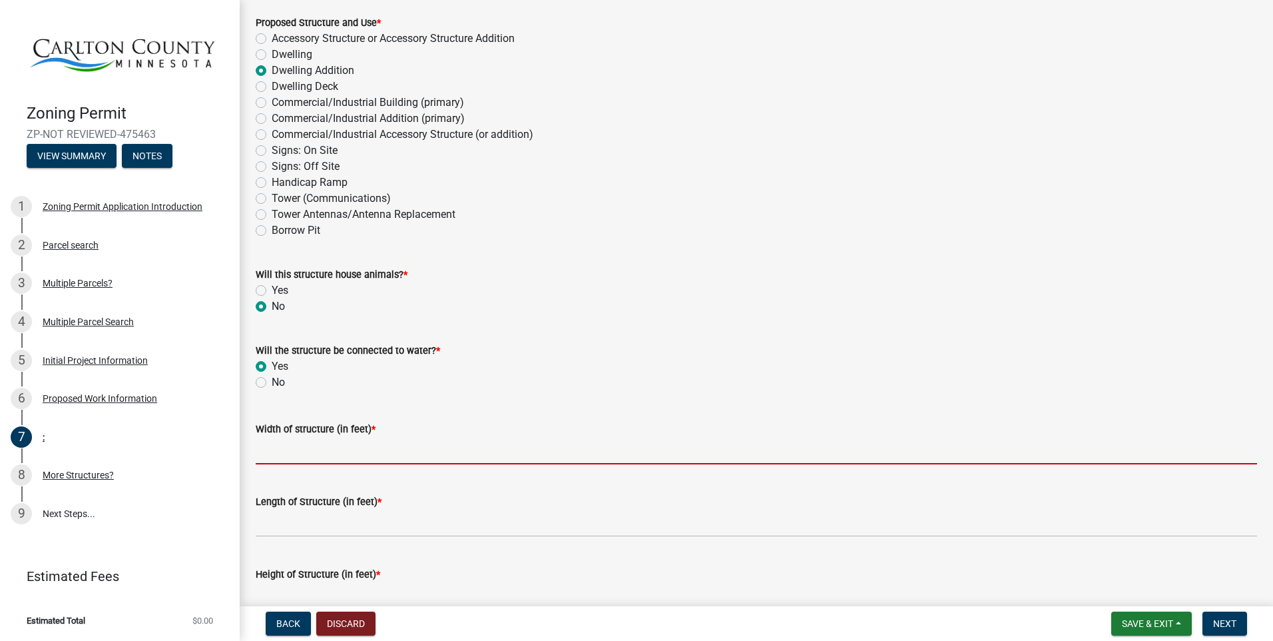
click at [315, 454] on input "Width of structure (in feet) *" at bounding box center [756, 450] width 1001 height 27
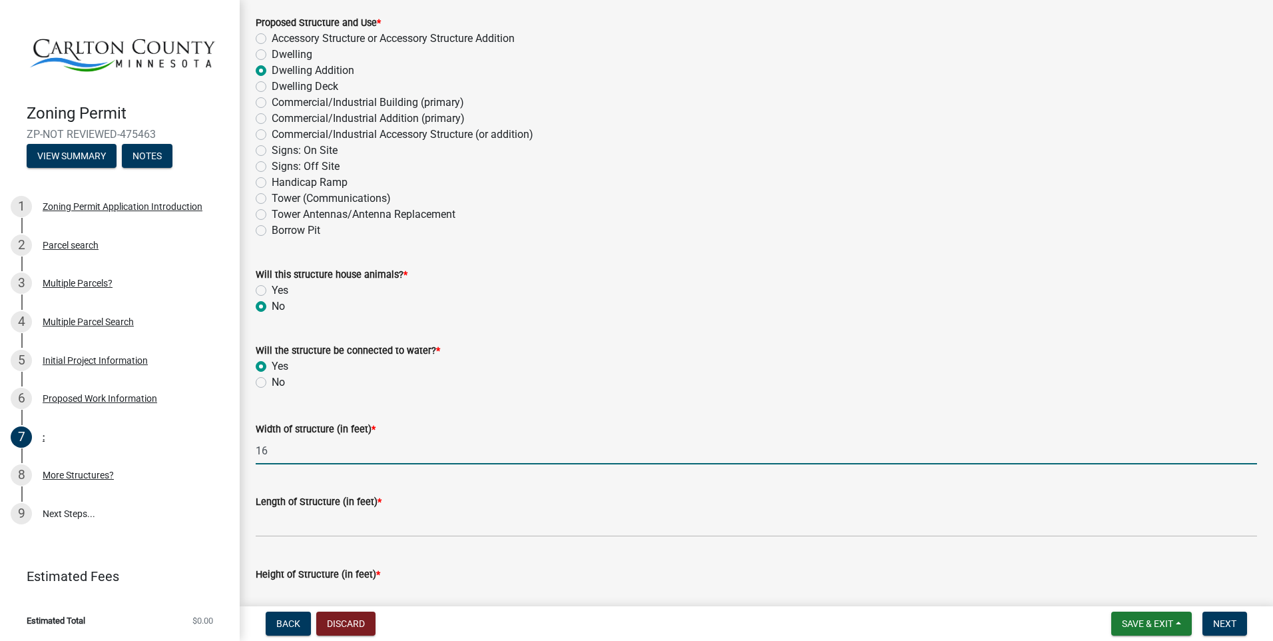
type input "16"
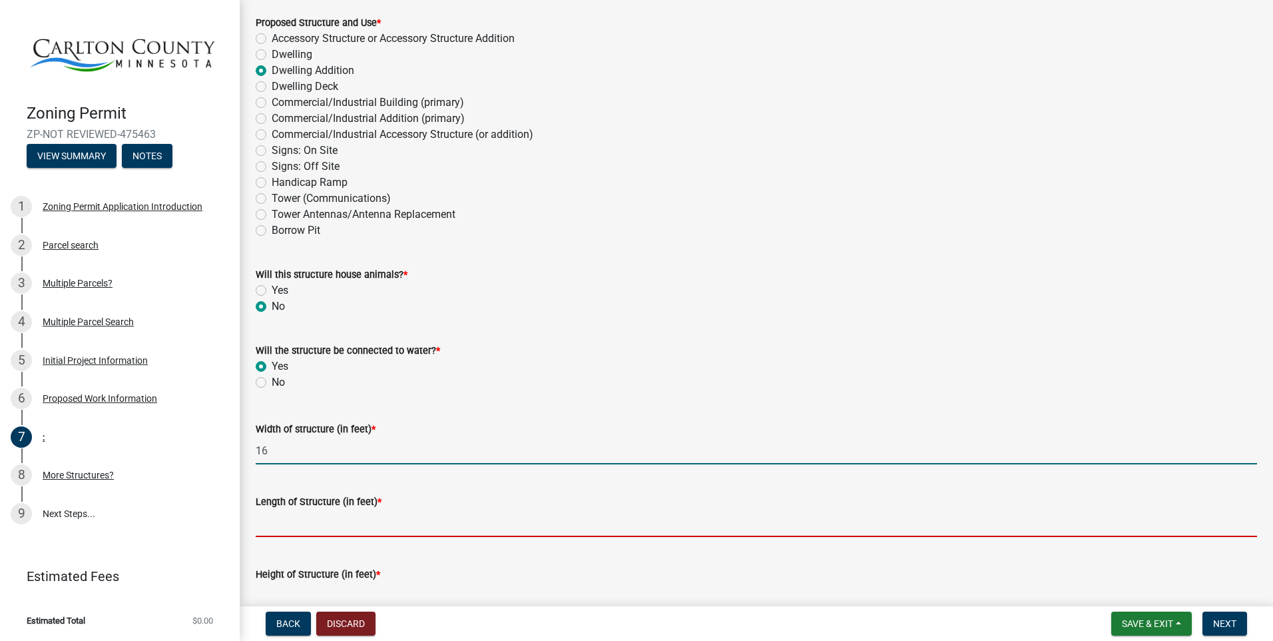
click at [272, 527] on input "Length of Structure (in feet) *" at bounding box center [756, 522] width 1001 height 27
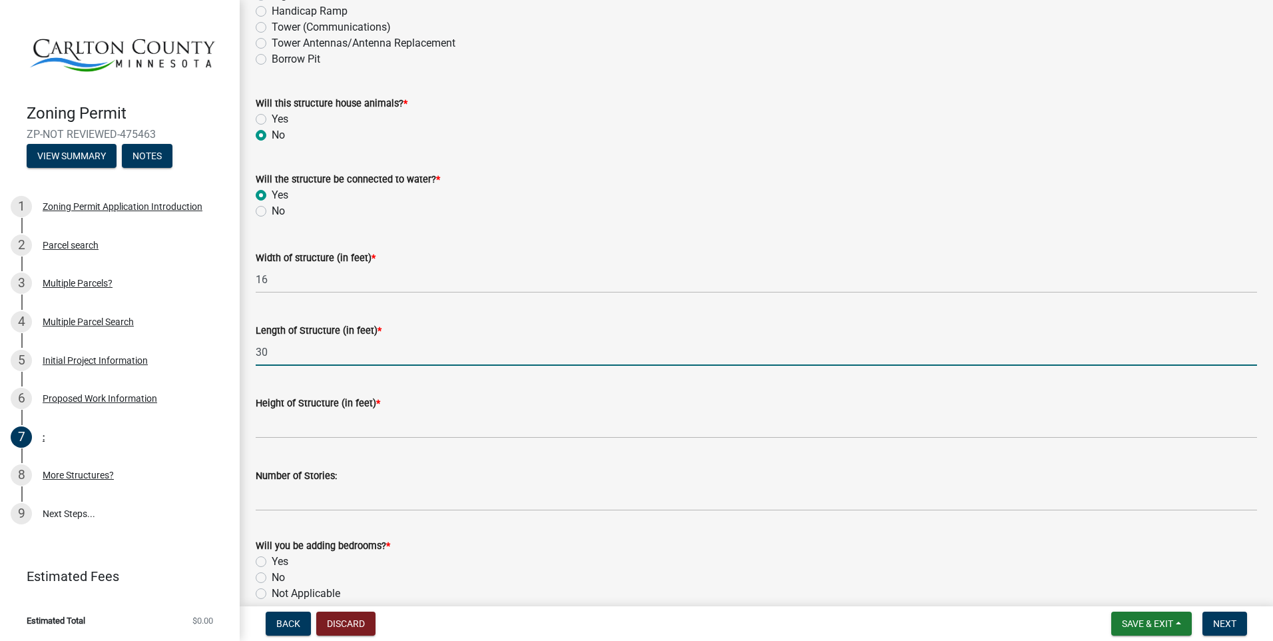
scroll to position [400, 0]
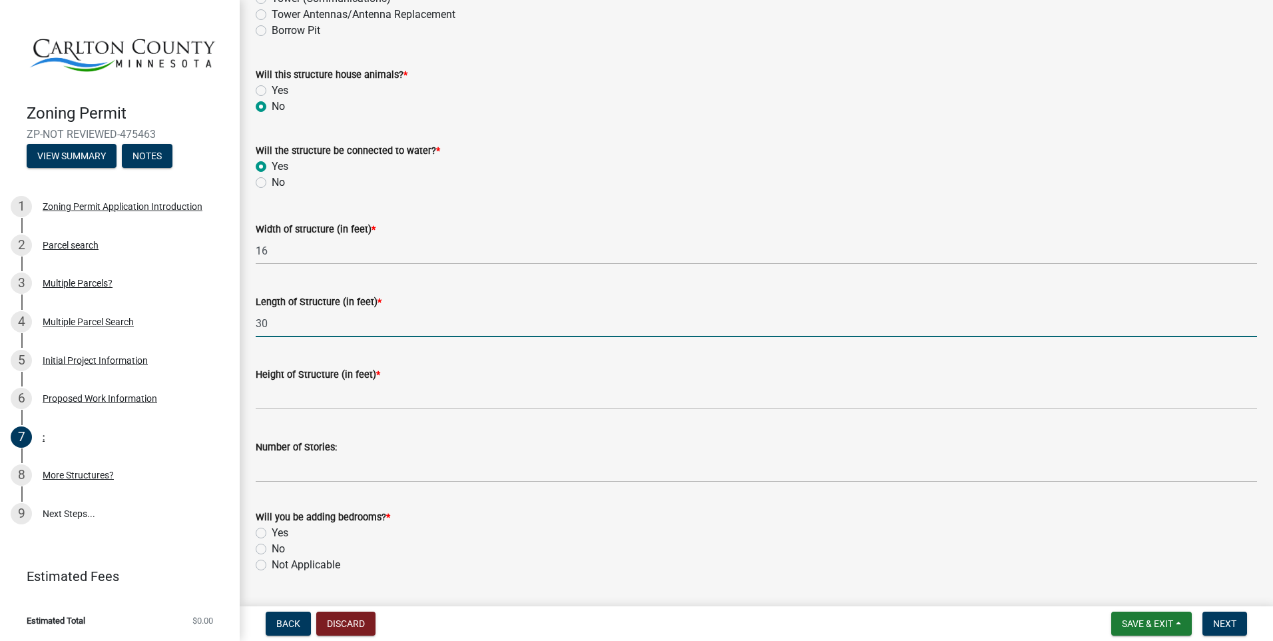
type input "30"
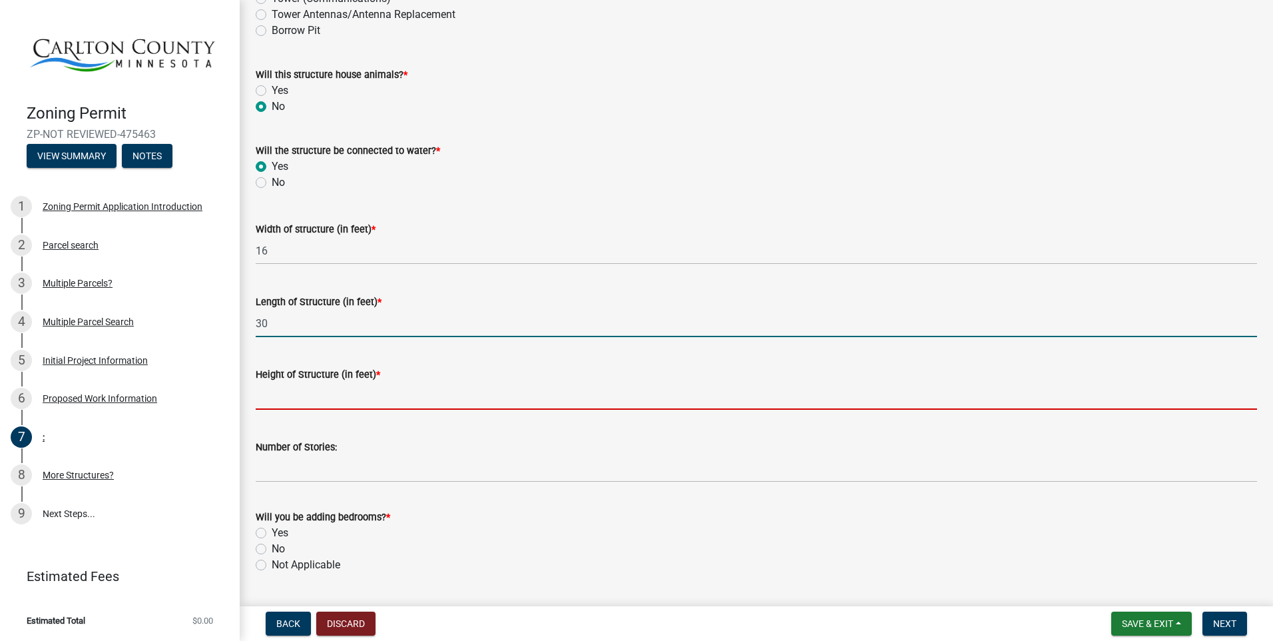
click at [302, 393] on input "Height of Structure (in feet) *" at bounding box center [756, 395] width 1001 height 27
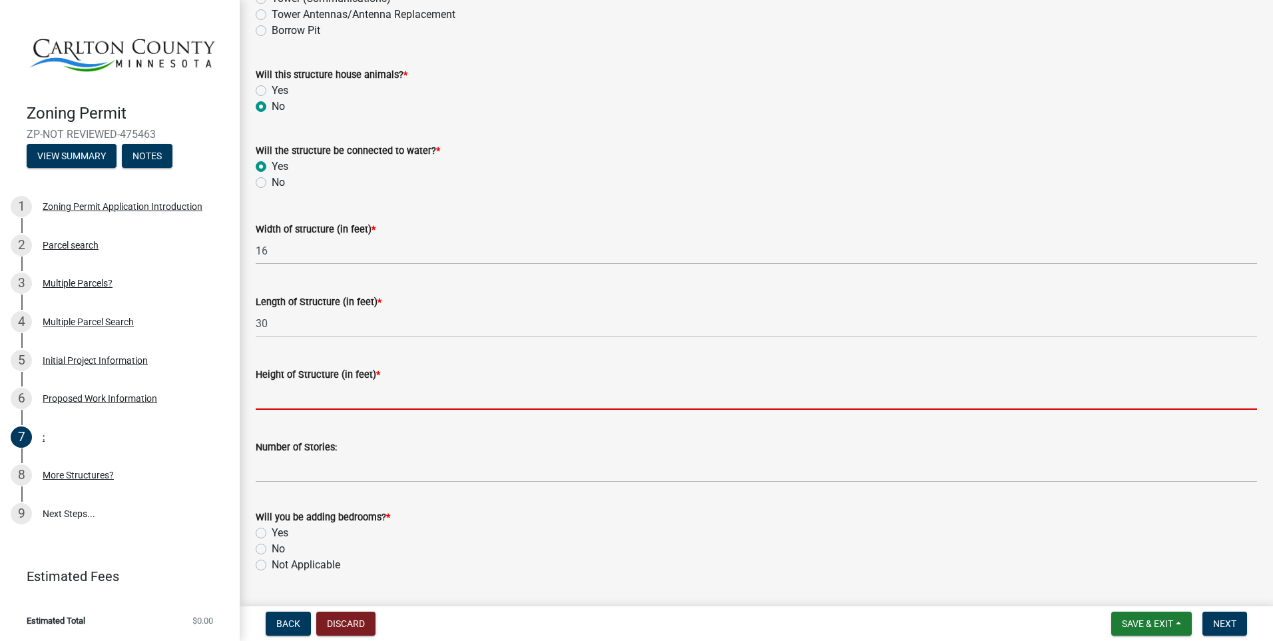
type input "8 (each story)"
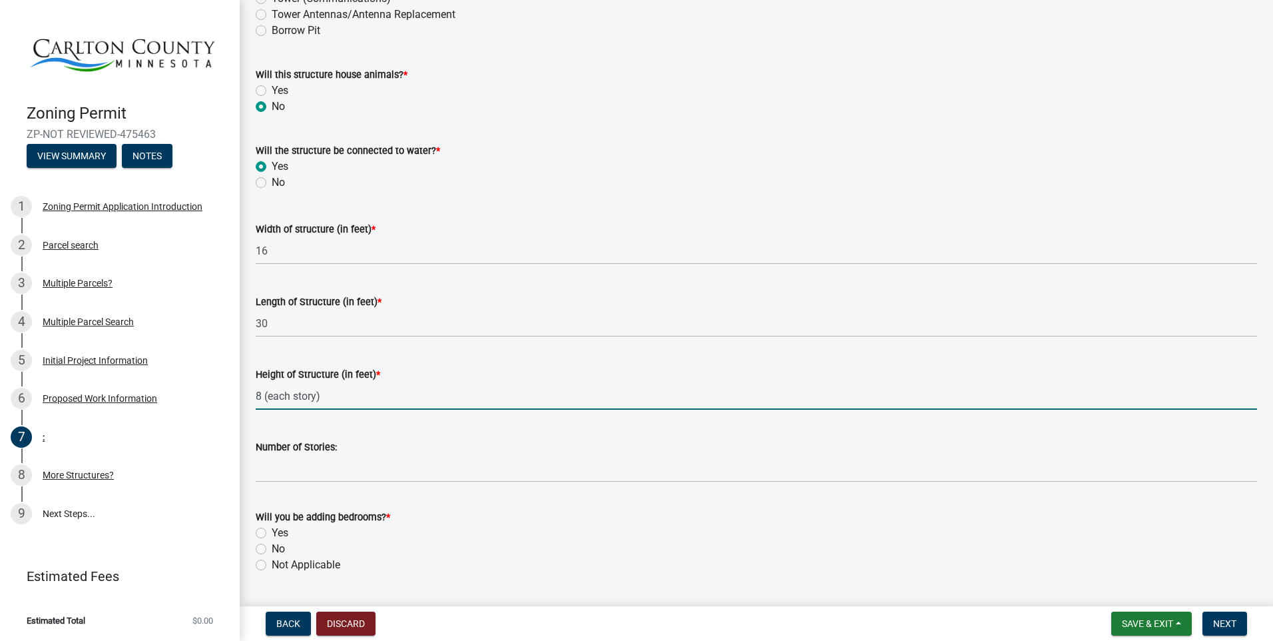
type input "Bedroom addition"
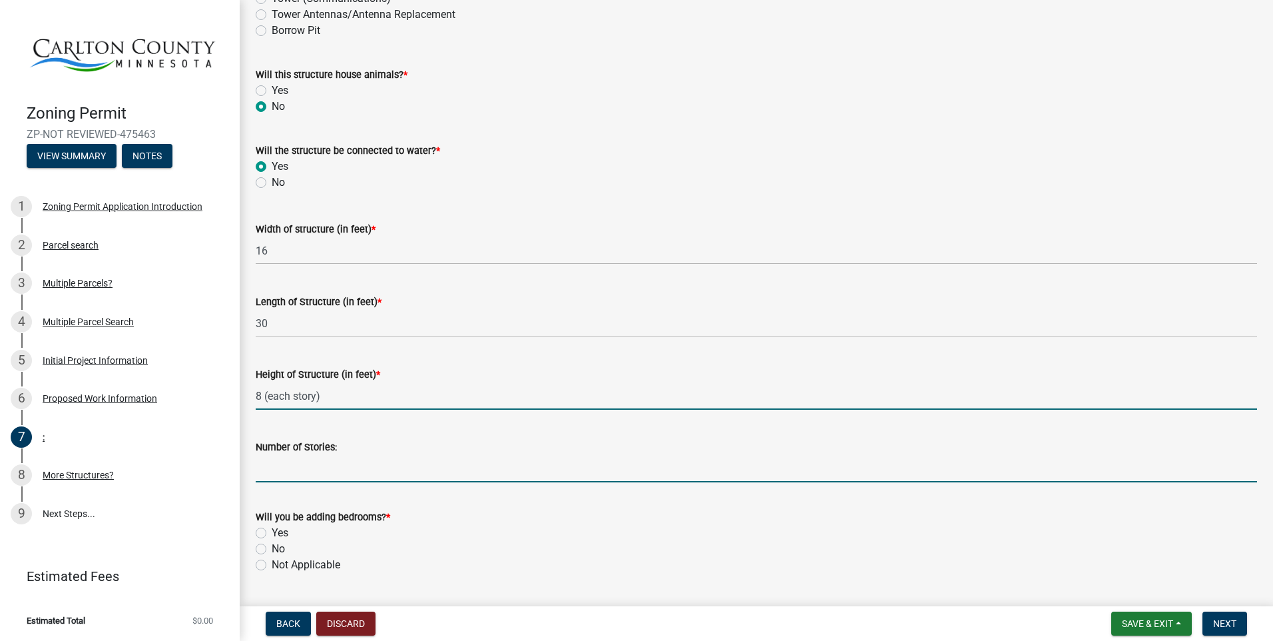
type input "2"
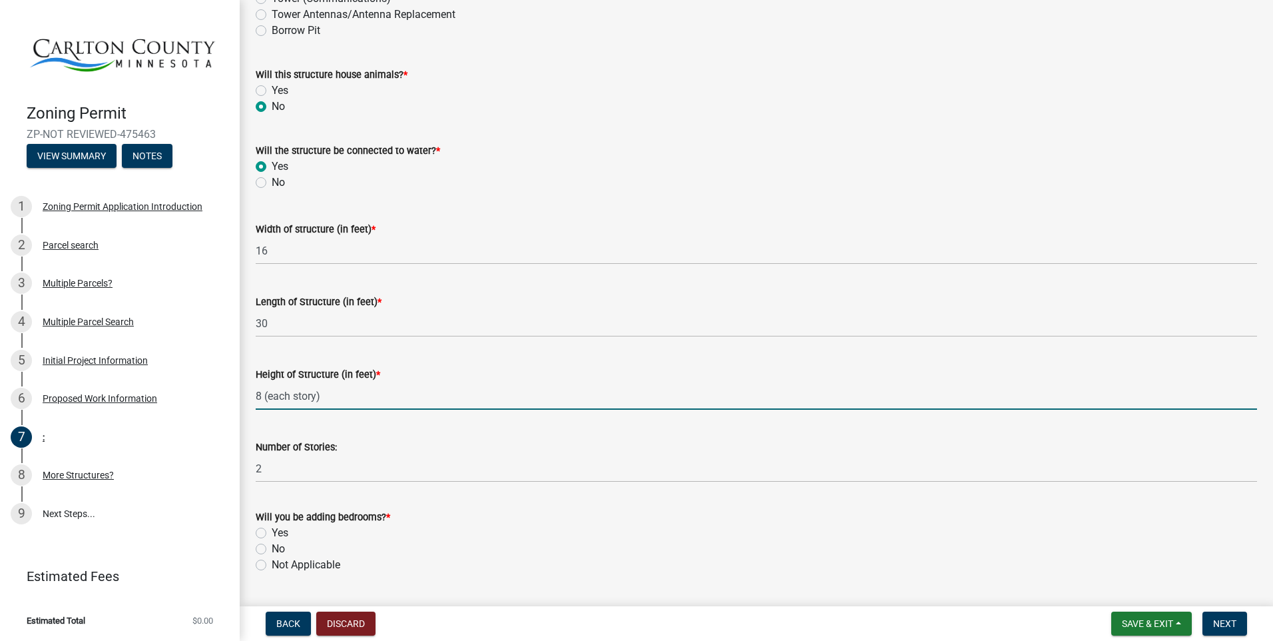
type input "140"
type input "106"
type input "12"
type input "180"
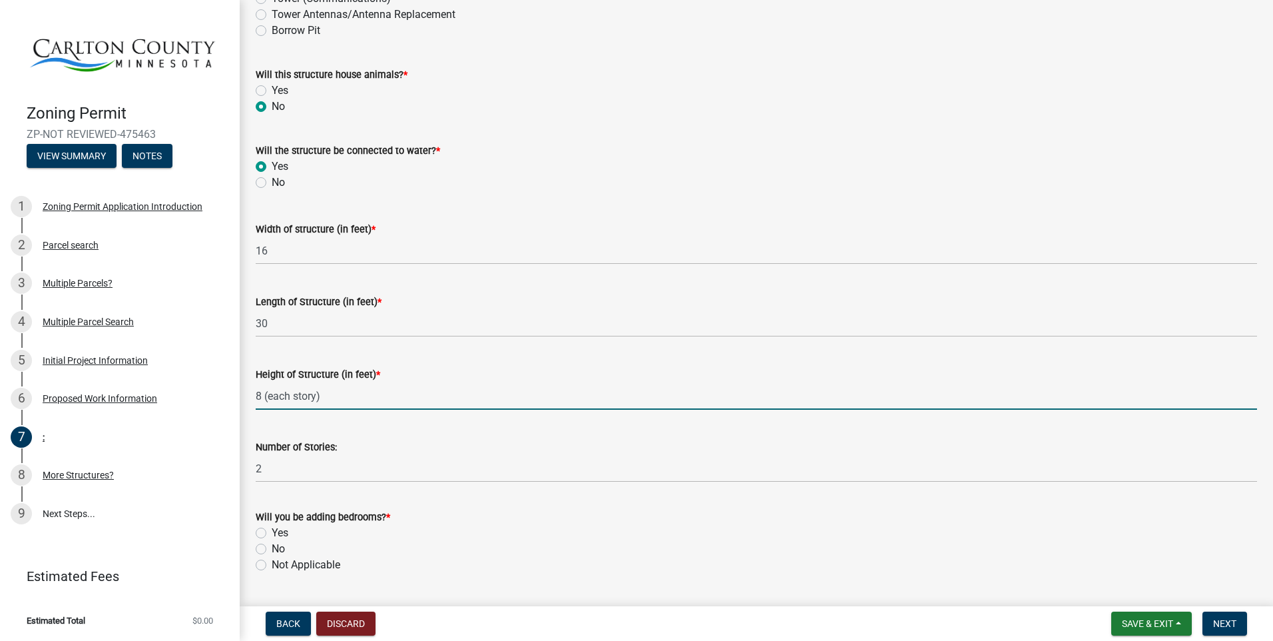
type input "125"
click at [272, 547] on label "No" at bounding box center [278, 549] width 13 height 16
click at [272, 547] on input "No" at bounding box center [276, 545] width 9 height 9
radio input "true"
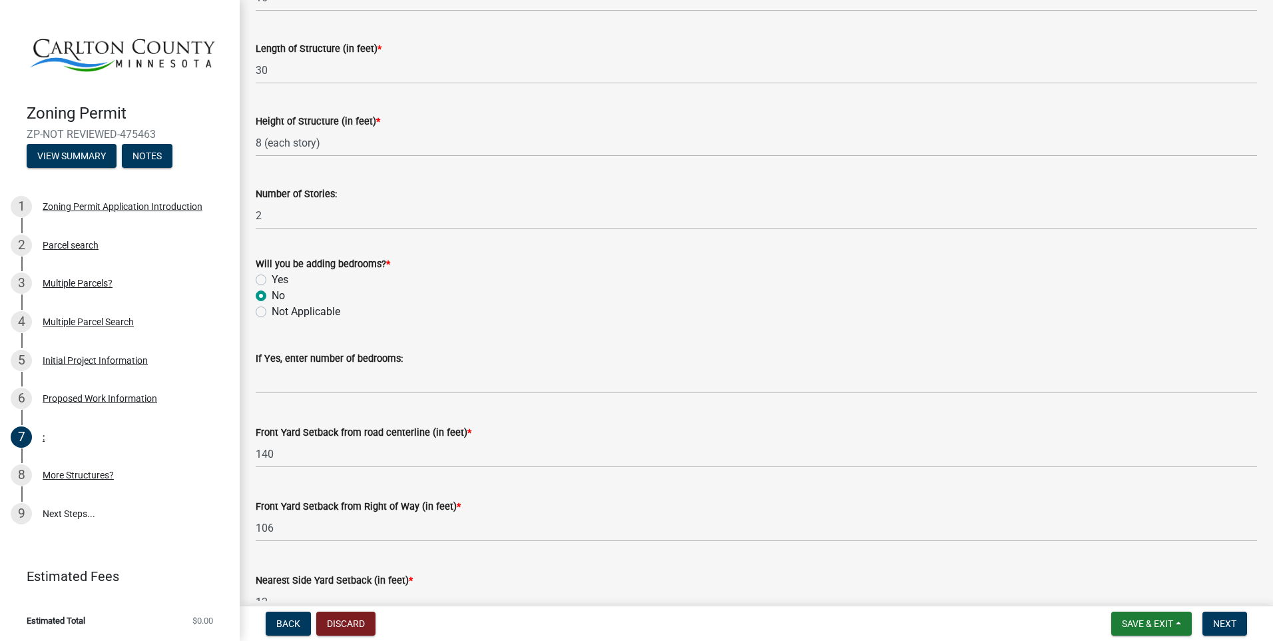
scroll to position [666, 0]
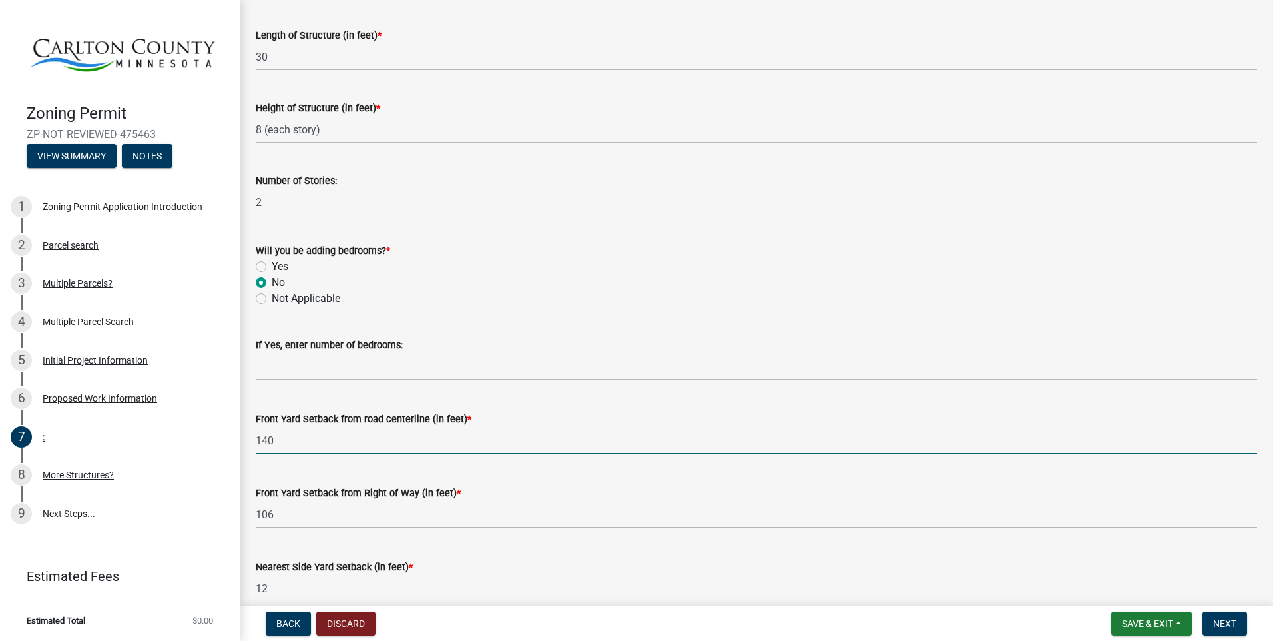
click at [290, 439] on input "140" at bounding box center [756, 440] width 1001 height 27
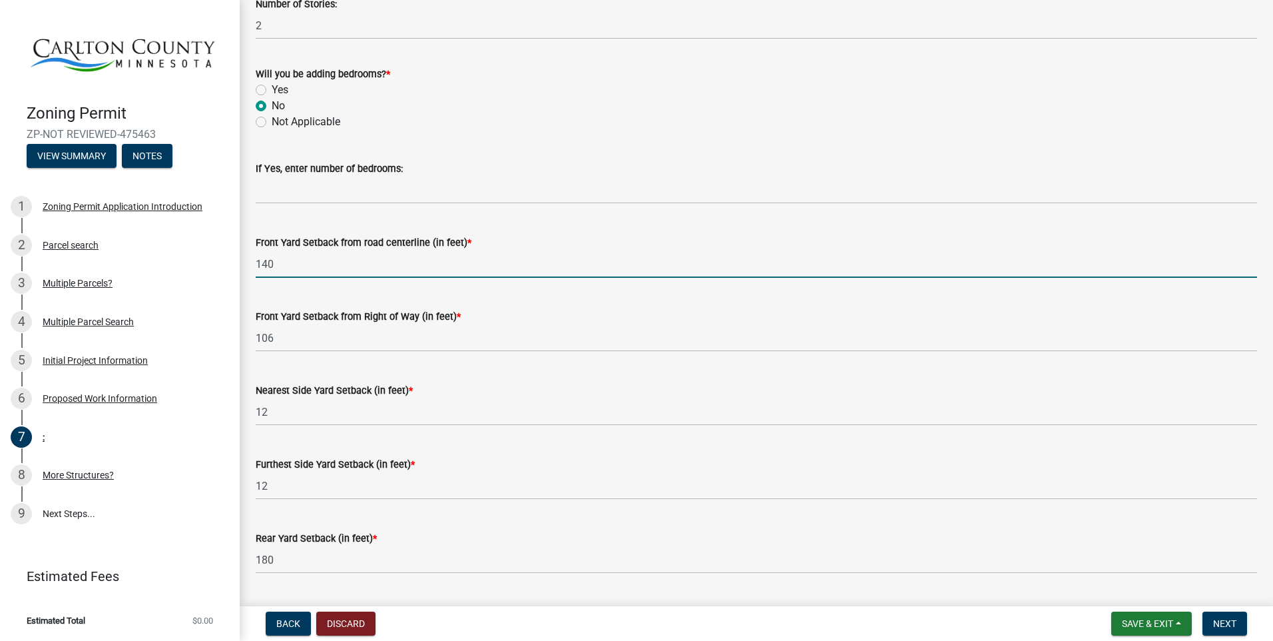
scroll to position [866, 0]
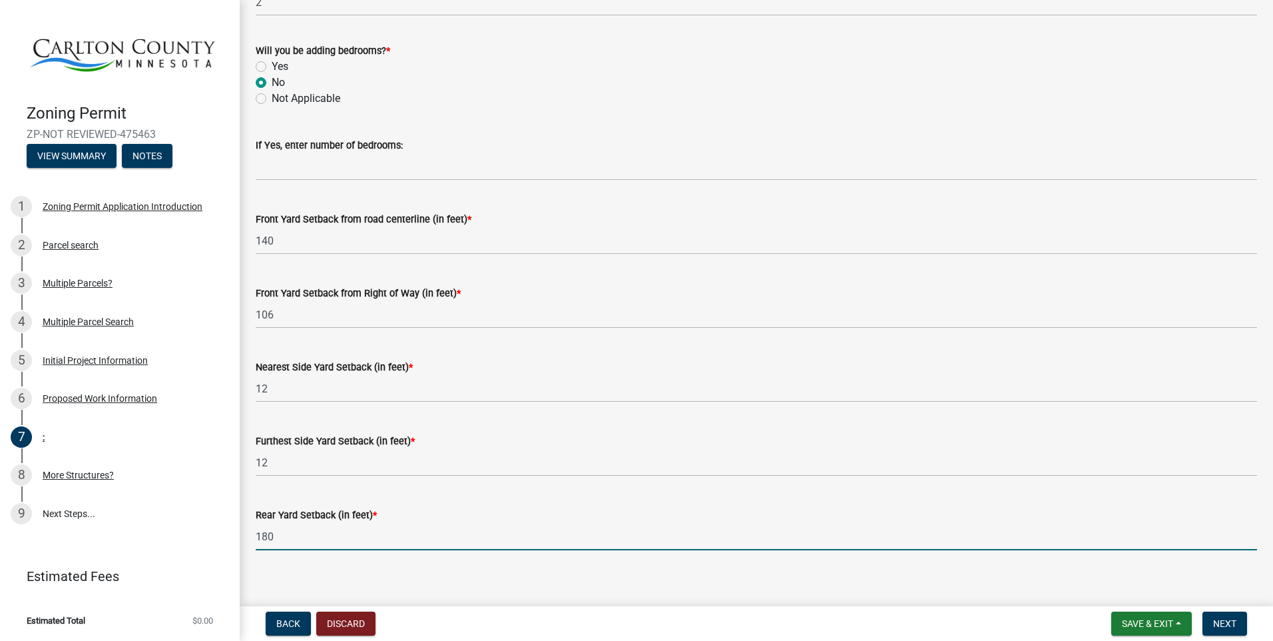
drag, startPoint x: 278, startPoint y: 534, endPoint x: 266, endPoint y: 535, distance: 12.1
click at [267, 535] on input "180" at bounding box center [756, 536] width 1001 height 27
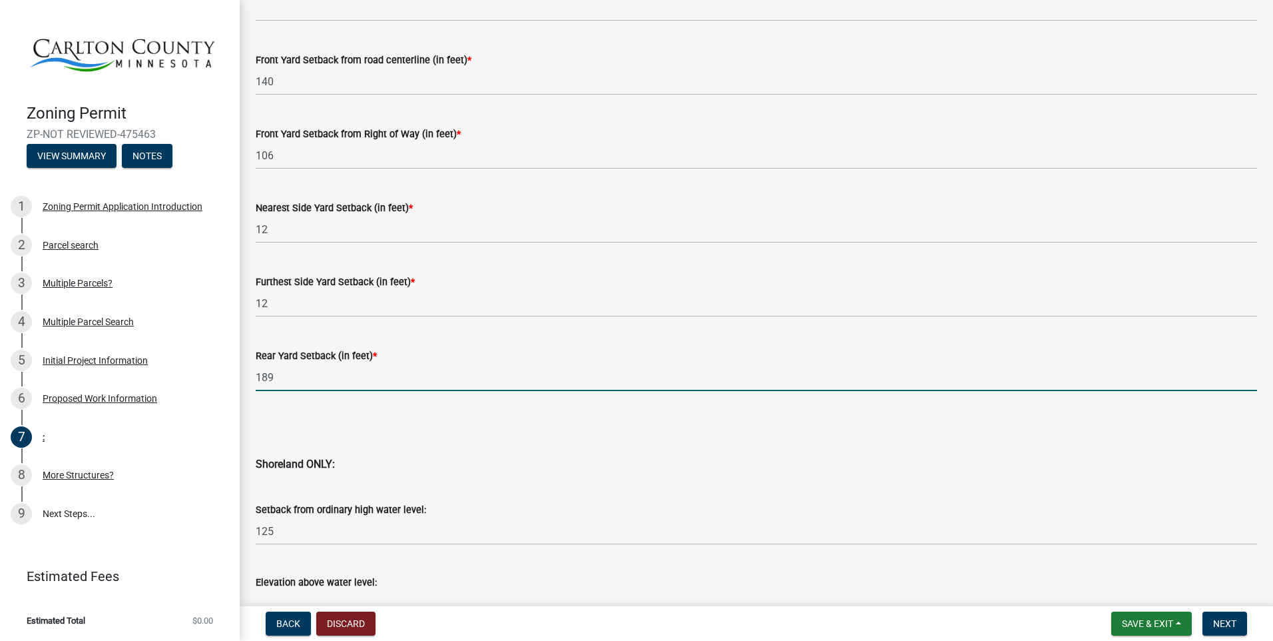
scroll to position [1065, 0]
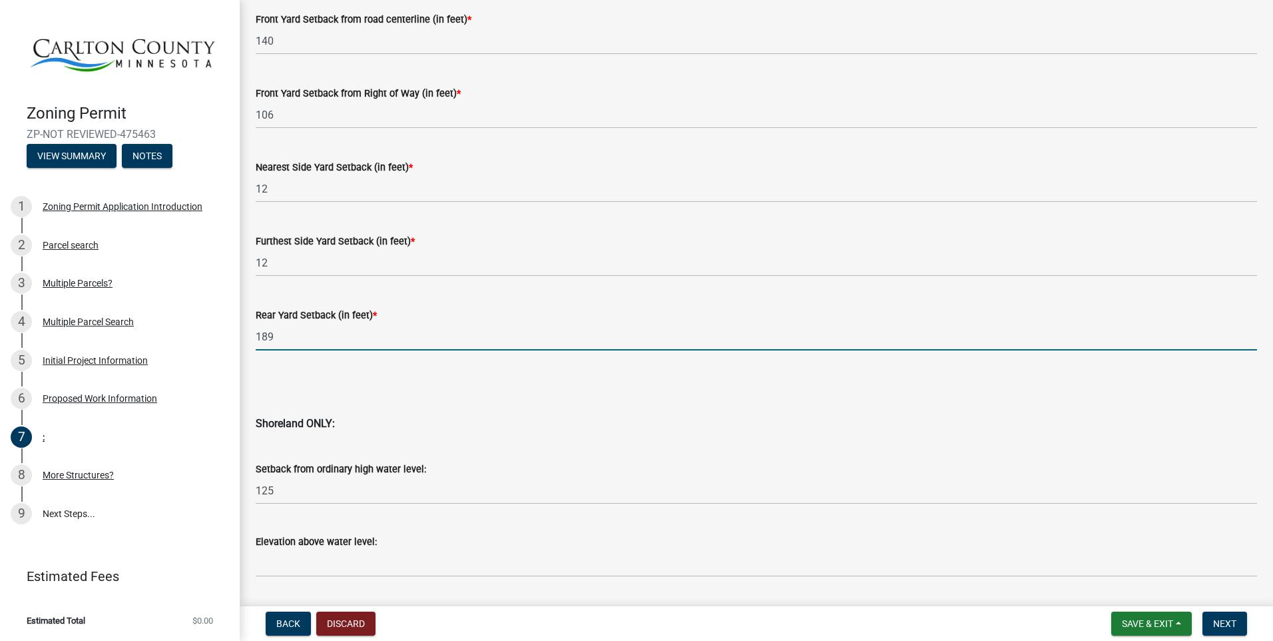
type input "189"
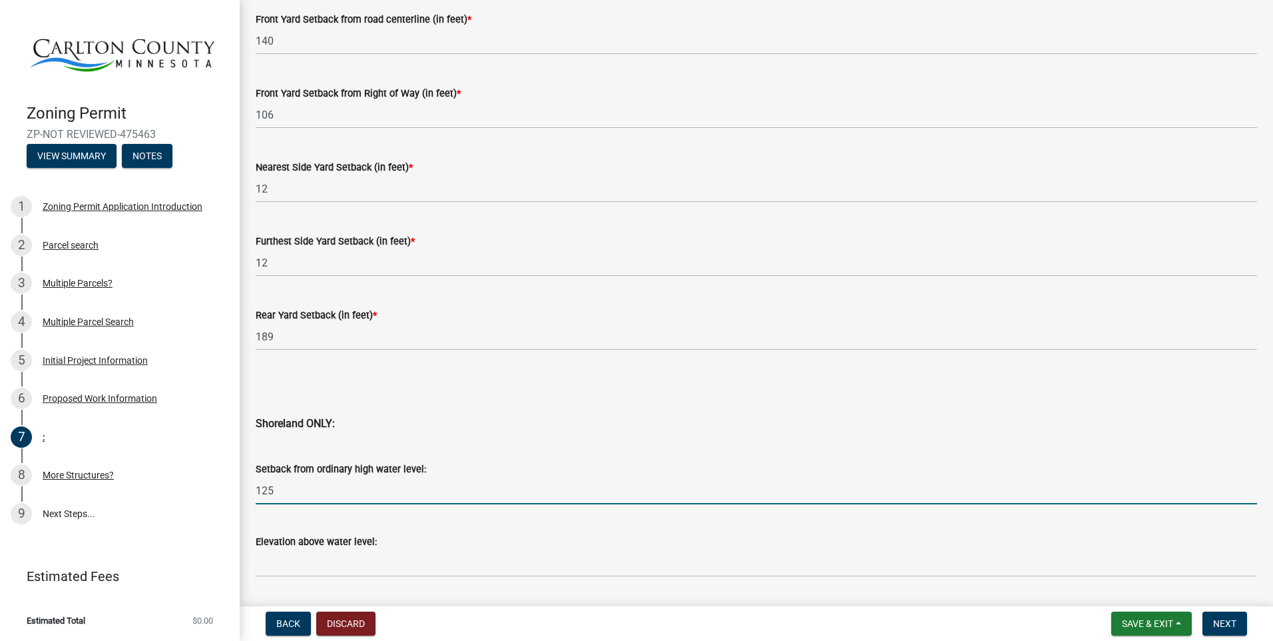
drag, startPoint x: 260, startPoint y: 489, endPoint x: 276, endPoint y: 485, distance: 17.3
click at [276, 485] on input "125" at bounding box center [756, 490] width 1001 height 27
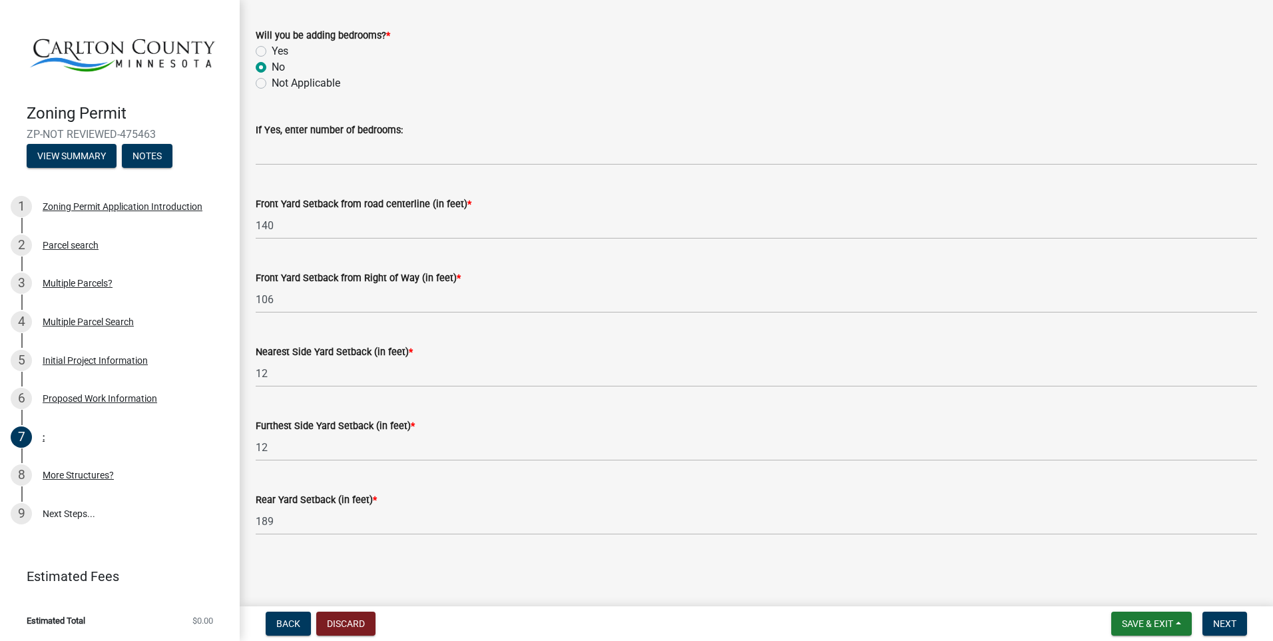
scroll to position [866, 0]
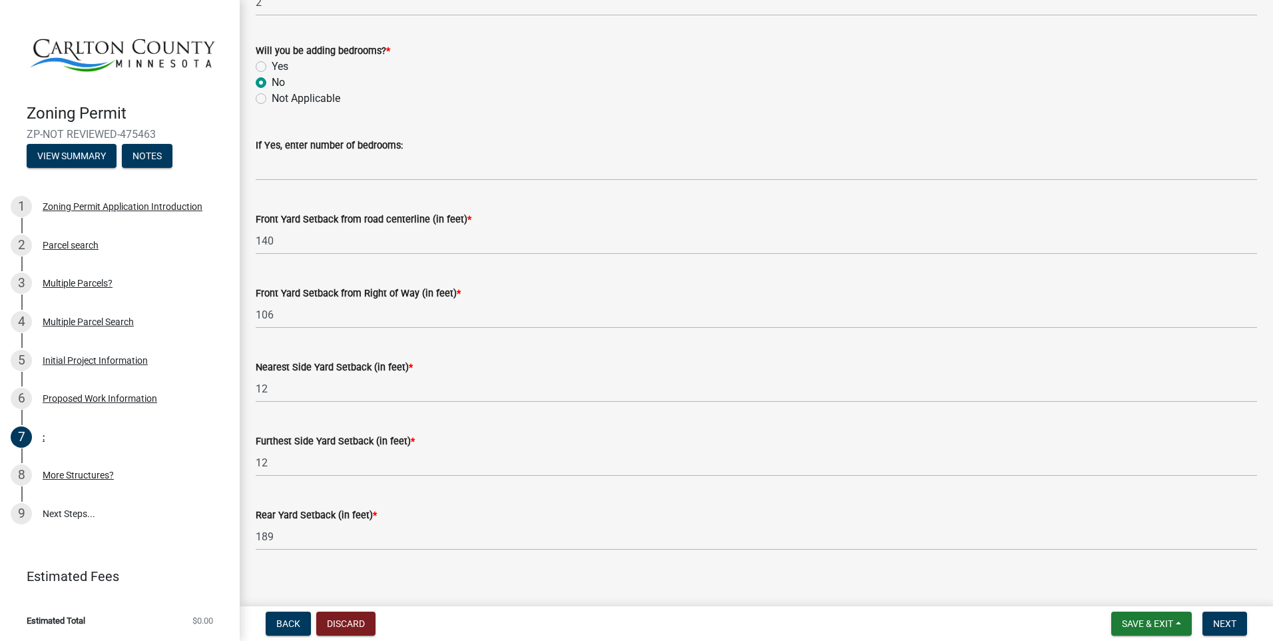
type input "189"
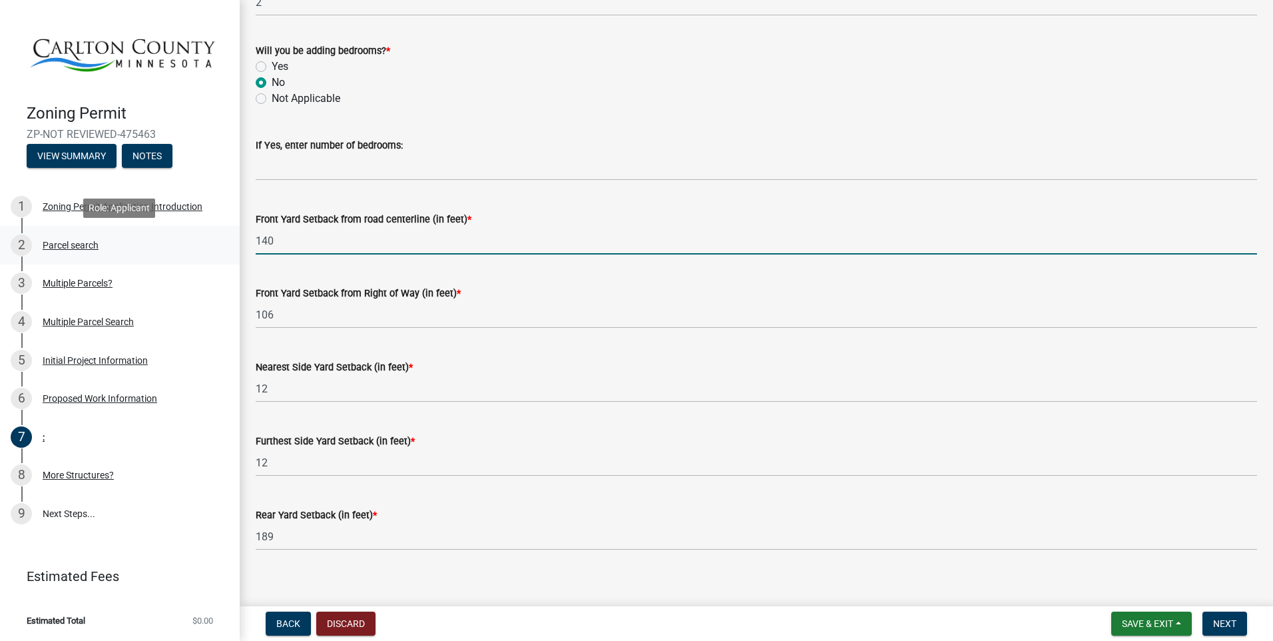
drag, startPoint x: 275, startPoint y: 239, endPoint x: 236, endPoint y: 240, distance: 38.6
click at [235, 240] on div "Zoning Permit ZP-NOT REVIEWED-475463 View Summary Notes 1 Zoning Permit Applica…" at bounding box center [636, 320] width 1273 height 641
type input "98"
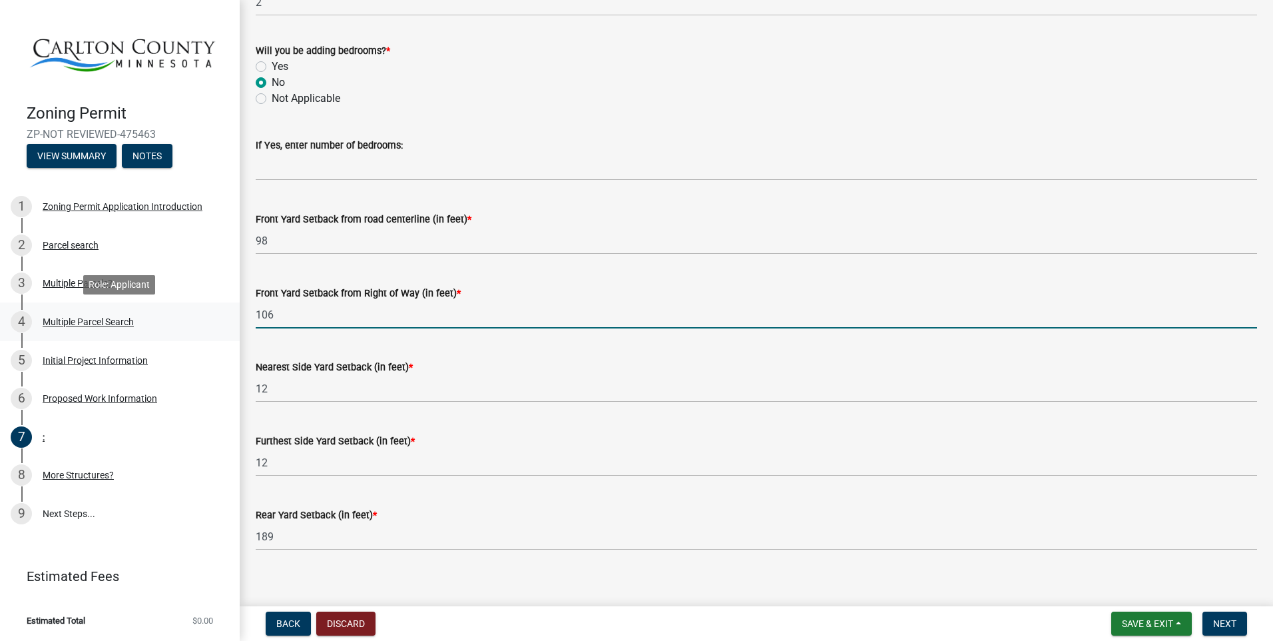
drag, startPoint x: 276, startPoint y: 313, endPoint x: 236, endPoint y: 308, distance: 39.6
click at [238, 309] on div "Zoning Permit ZP-NOT REVIEWED-475463 View Summary Notes 1 Zoning Permit Applica…" at bounding box center [636, 320] width 1273 height 641
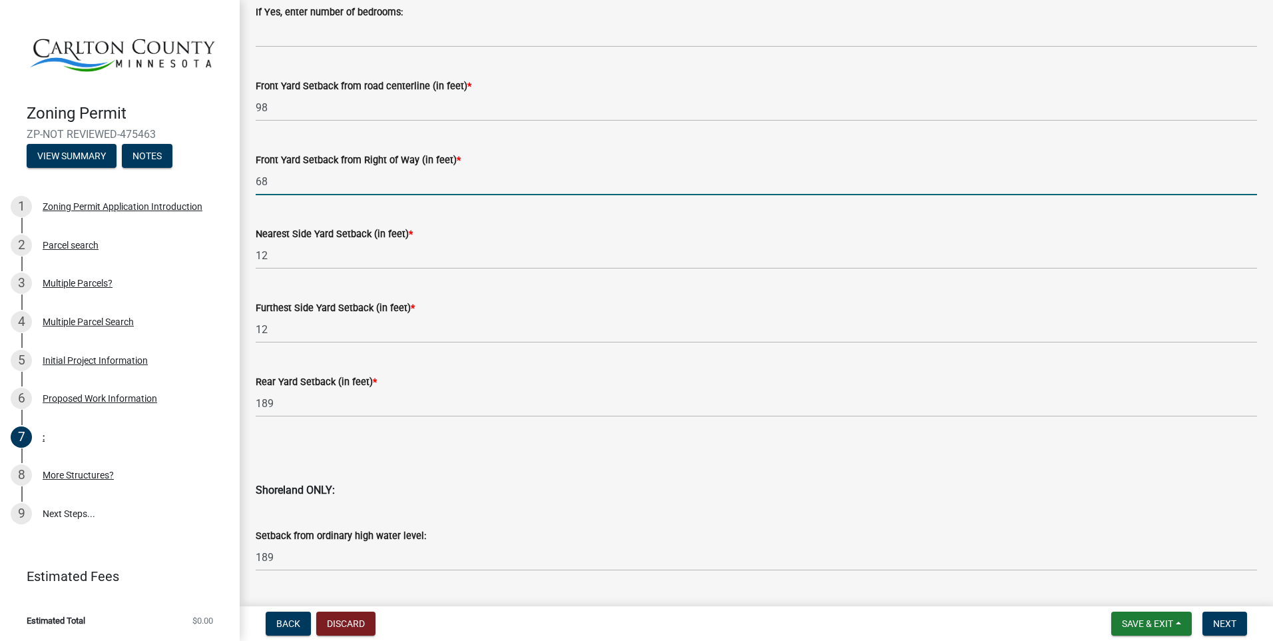
scroll to position [1065, 0]
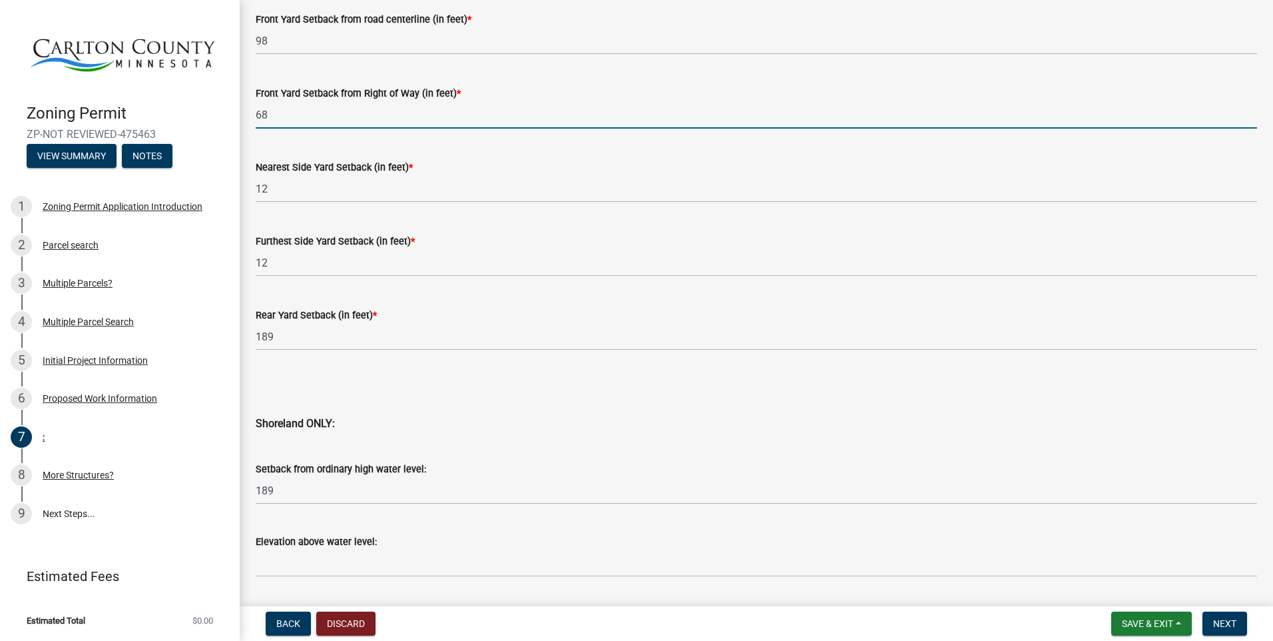
type input "68"
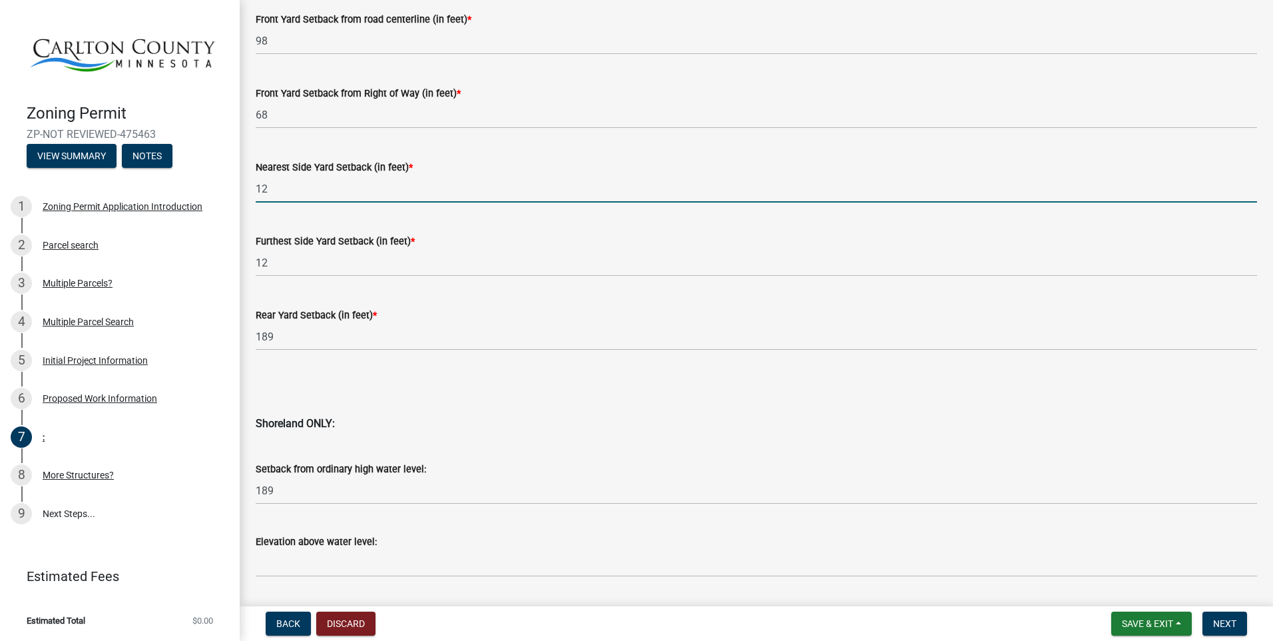
drag, startPoint x: 272, startPoint y: 189, endPoint x: 242, endPoint y: 188, distance: 30.6
type input "75"
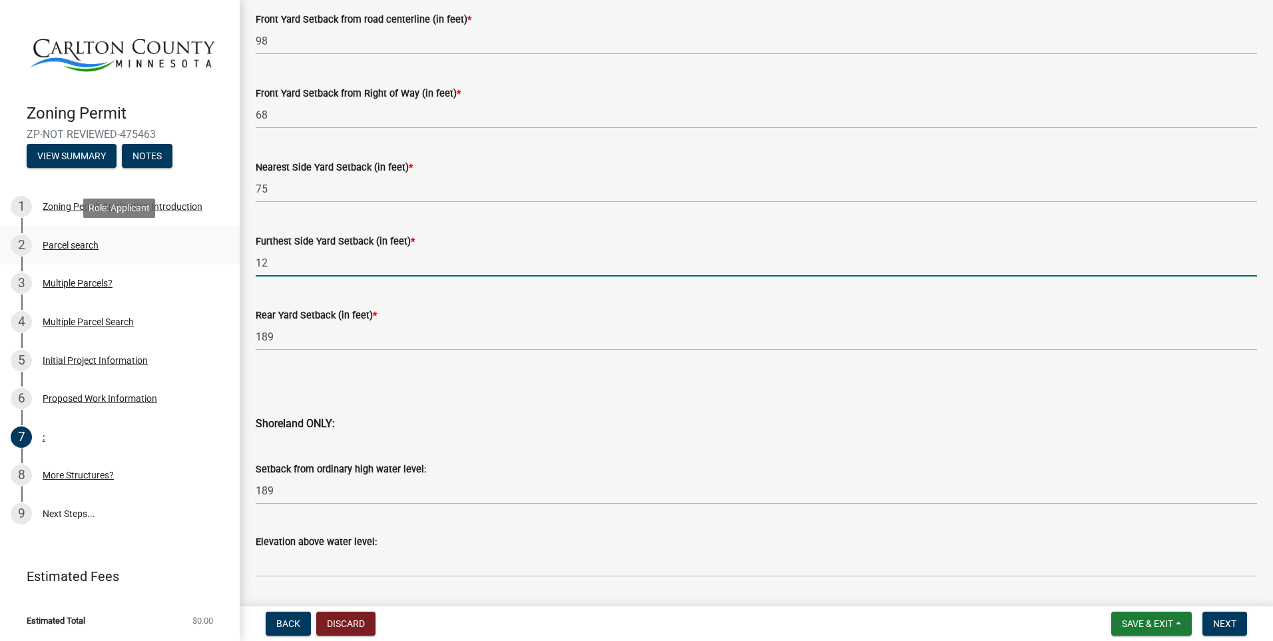
drag, startPoint x: 279, startPoint y: 258, endPoint x: 230, endPoint y: 258, distance: 49.3
click at [230, 258] on div "Zoning Permit ZP-NOT REVIEWED-475463 View Summary Notes 1 Zoning Permit Applica…" at bounding box center [636, 320] width 1273 height 641
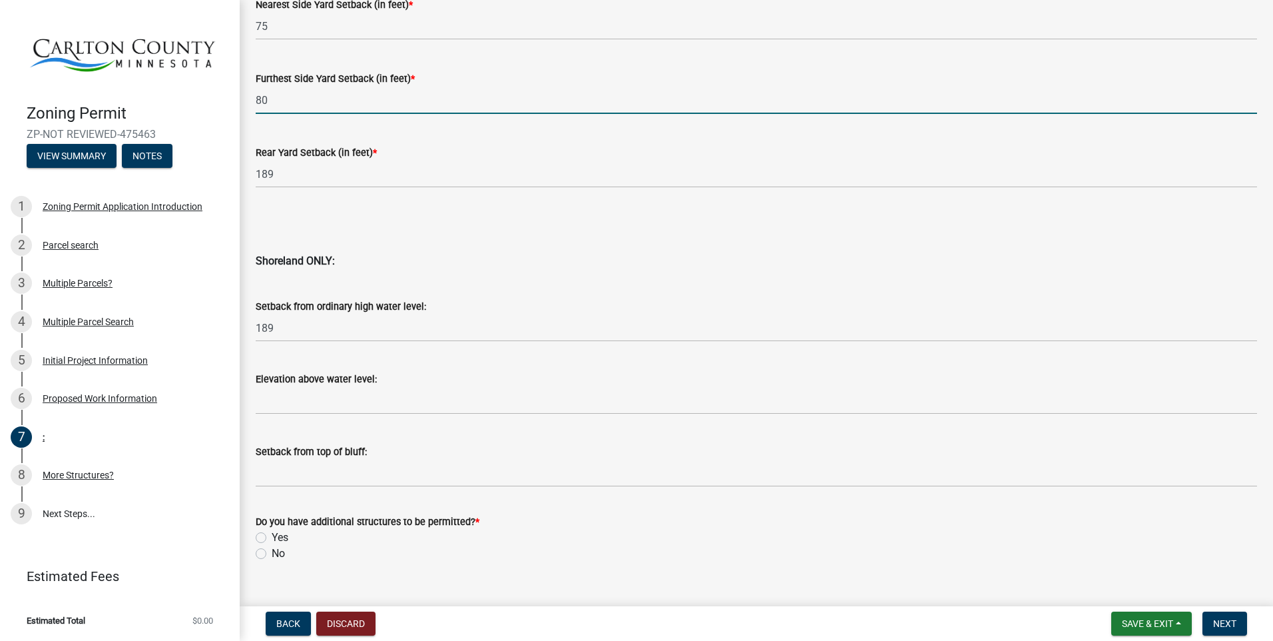
scroll to position [1253, 0]
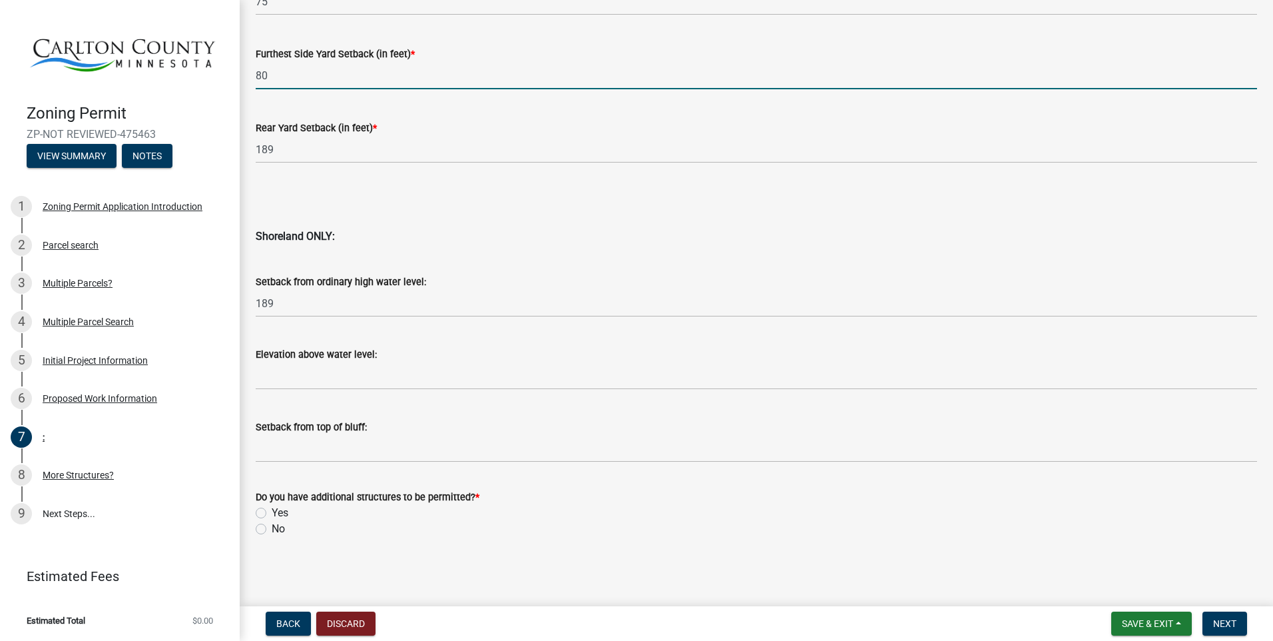
type input "80"
click at [272, 529] on label "No" at bounding box center [278, 529] width 13 height 16
click at [272, 529] on input "No" at bounding box center [276, 525] width 9 height 9
radio input "true"
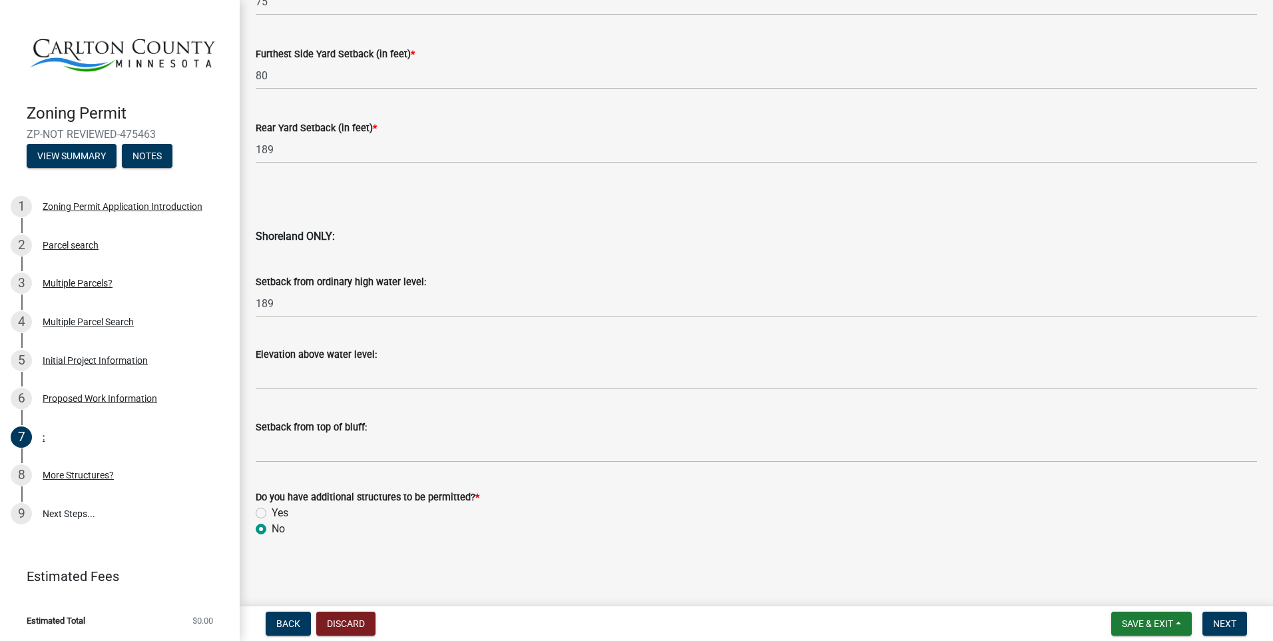
click at [272, 510] on label "Yes" at bounding box center [280, 513] width 17 height 16
click at [272, 510] on input "Yes" at bounding box center [276, 509] width 9 height 9
radio input "true"
click at [1227, 621] on span "Next" at bounding box center [1224, 623] width 23 height 11
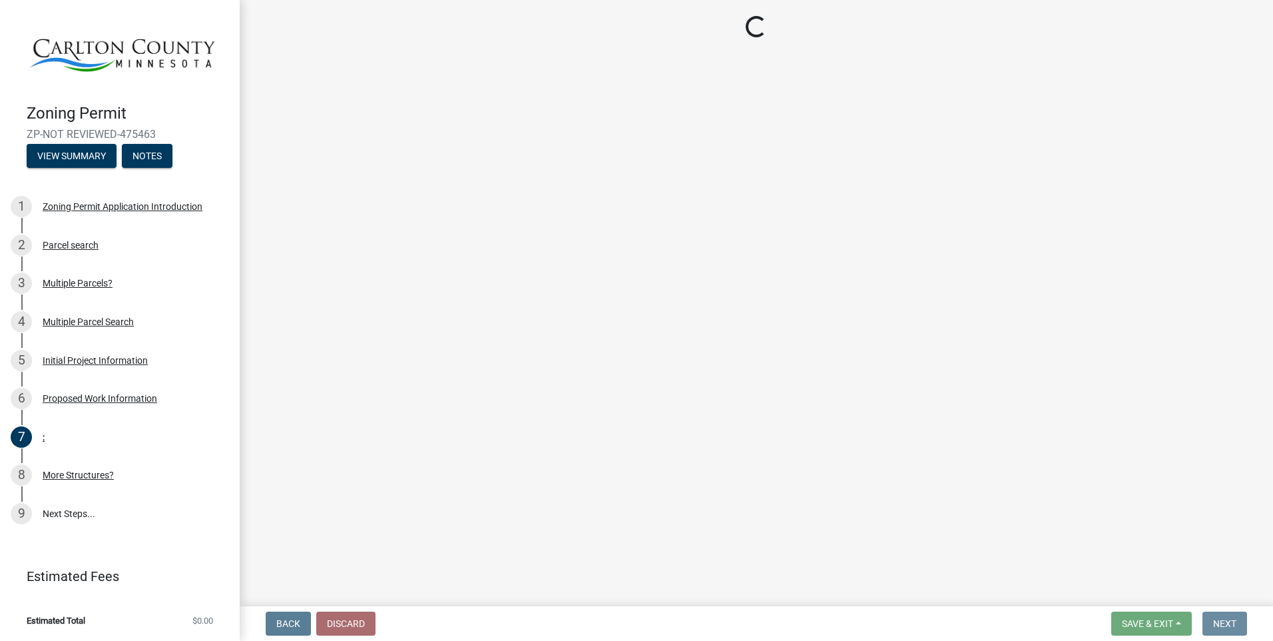
scroll to position [0, 0]
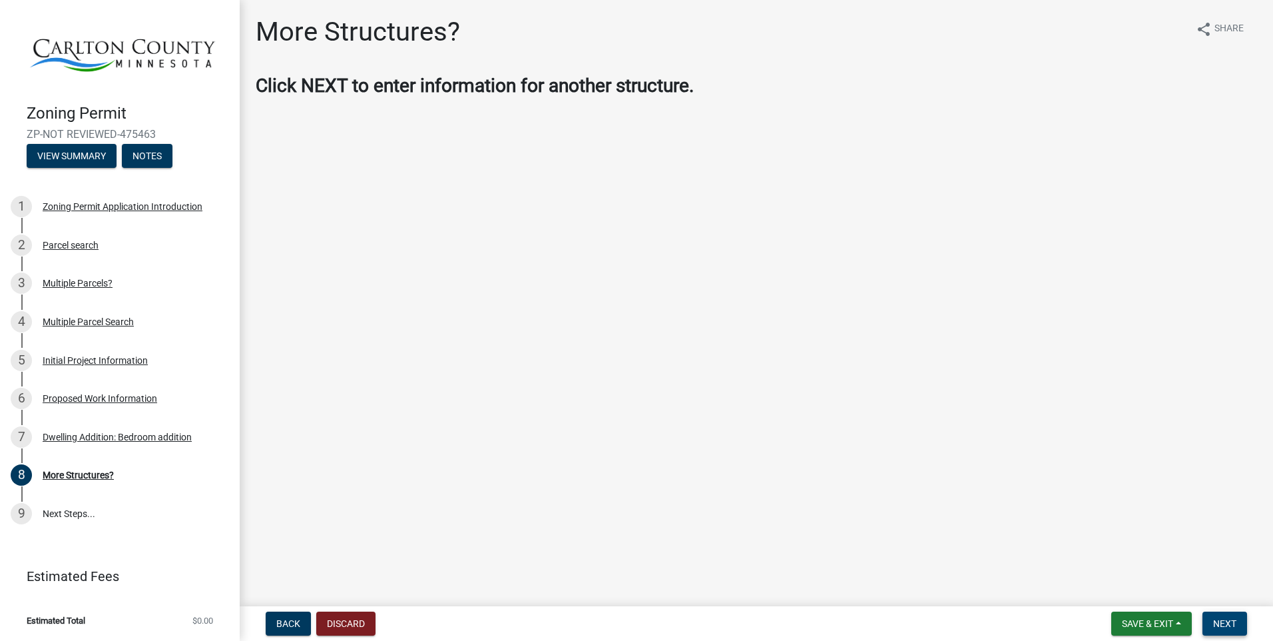
click at [1227, 618] on span "Next" at bounding box center [1224, 623] width 23 height 11
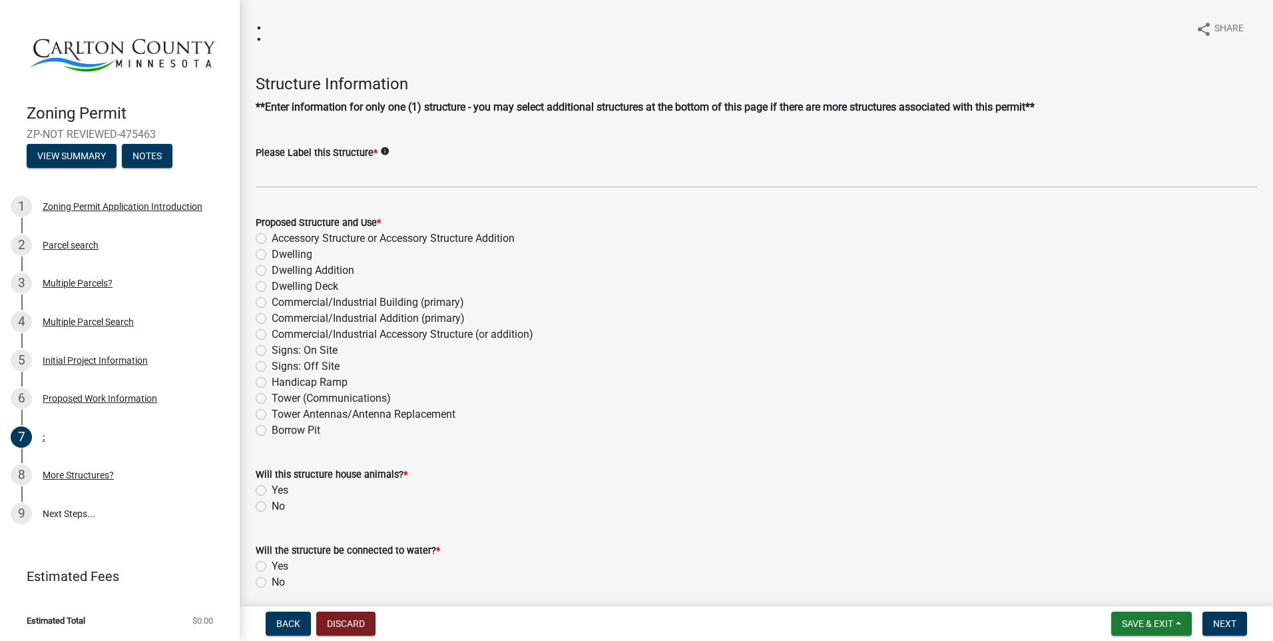
click at [272, 286] on label "Dwelling Deck" at bounding box center [305, 286] width 67 height 16
click at [272, 286] on input "Dwelling Deck" at bounding box center [276, 282] width 9 height 9
radio input "true"
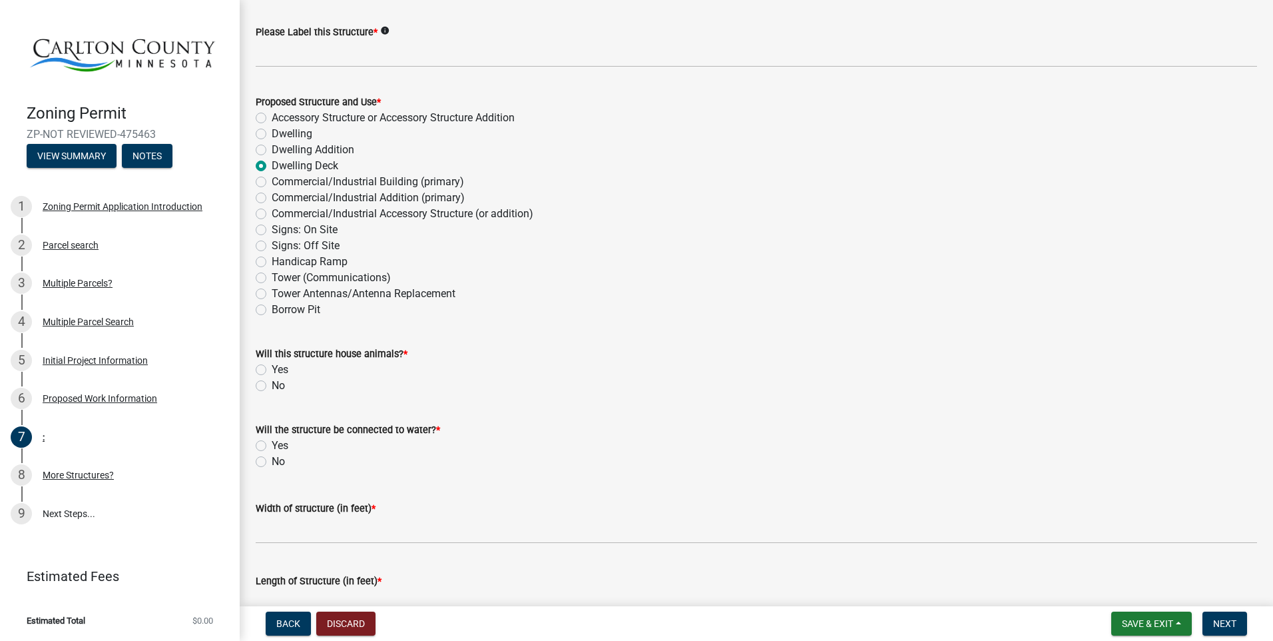
scroll to position [200, 0]
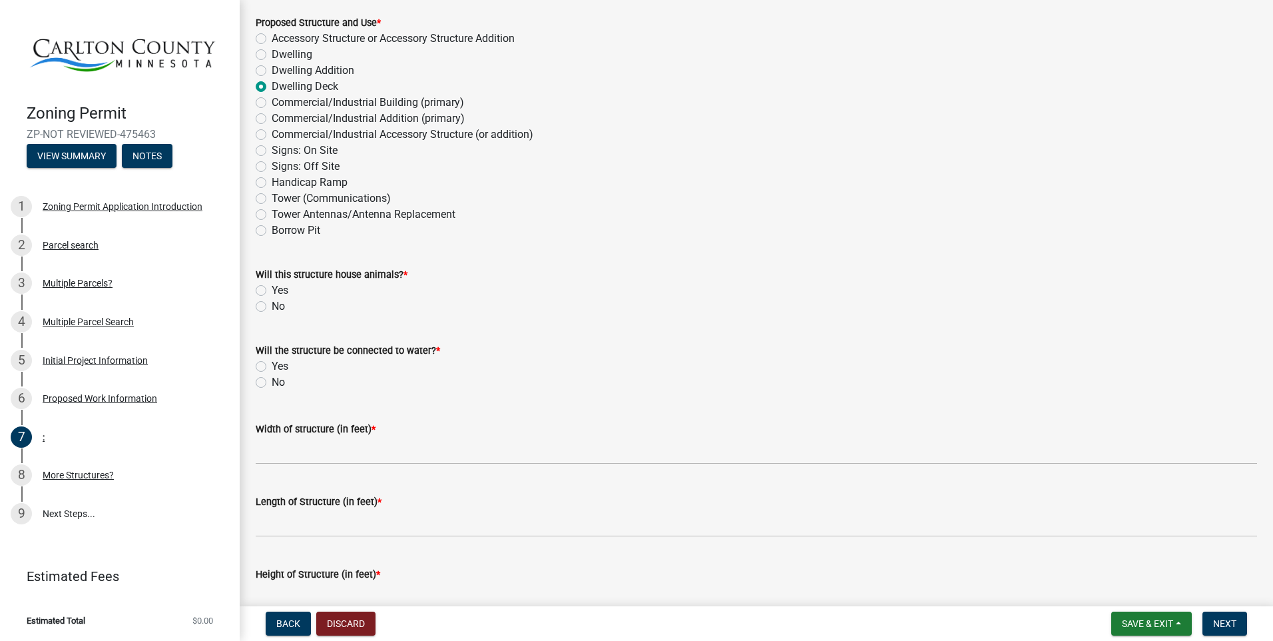
click at [272, 304] on label "No" at bounding box center [278, 306] width 13 height 16
click at [272, 304] on input "No" at bounding box center [276, 302] width 9 height 9
radio input "true"
click at [272, 381] on label "No" at bounding box center [278, 382] width 13 height 16
click at [272, 381] on input "No" at bounding box center [276, 378] width 9 height 9
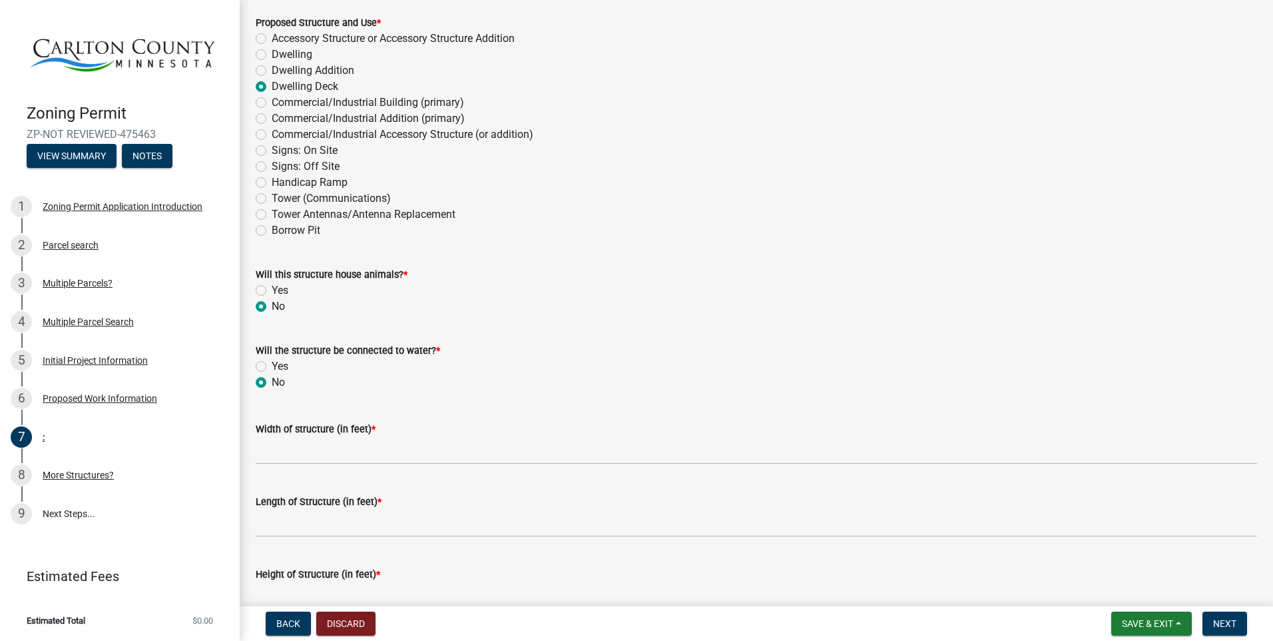
radio input "true"
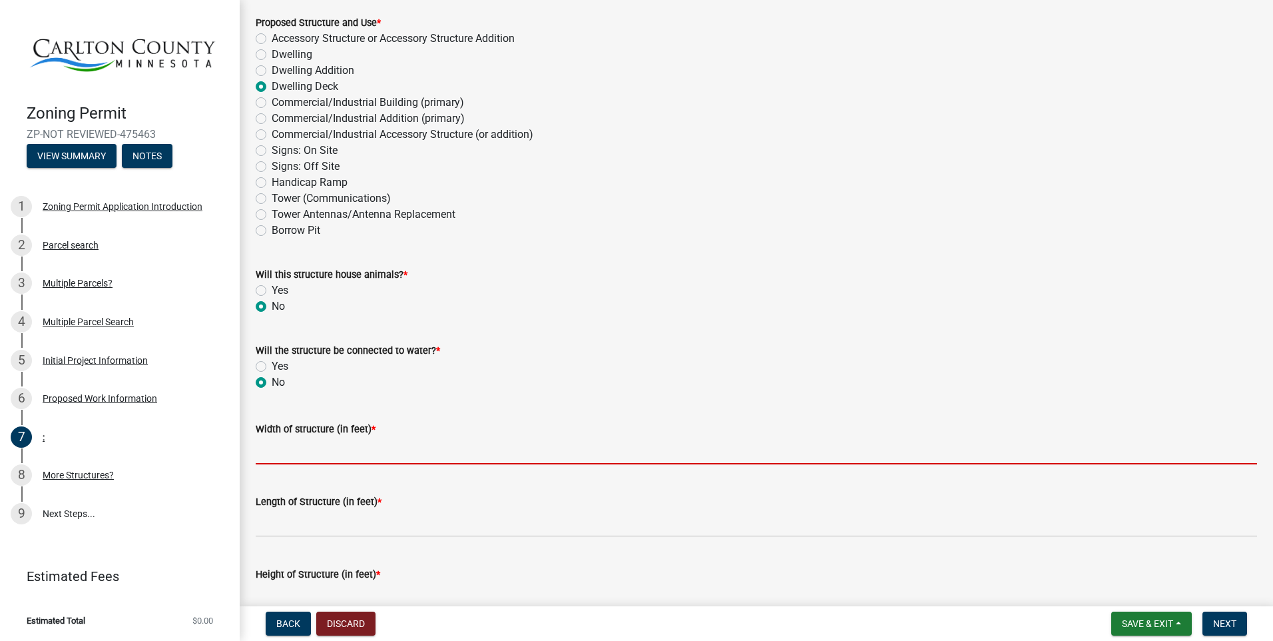
click at [273, 452] on input "Width of structure (in feet) *" at bounding box center [756, 450] width 1001 height 27
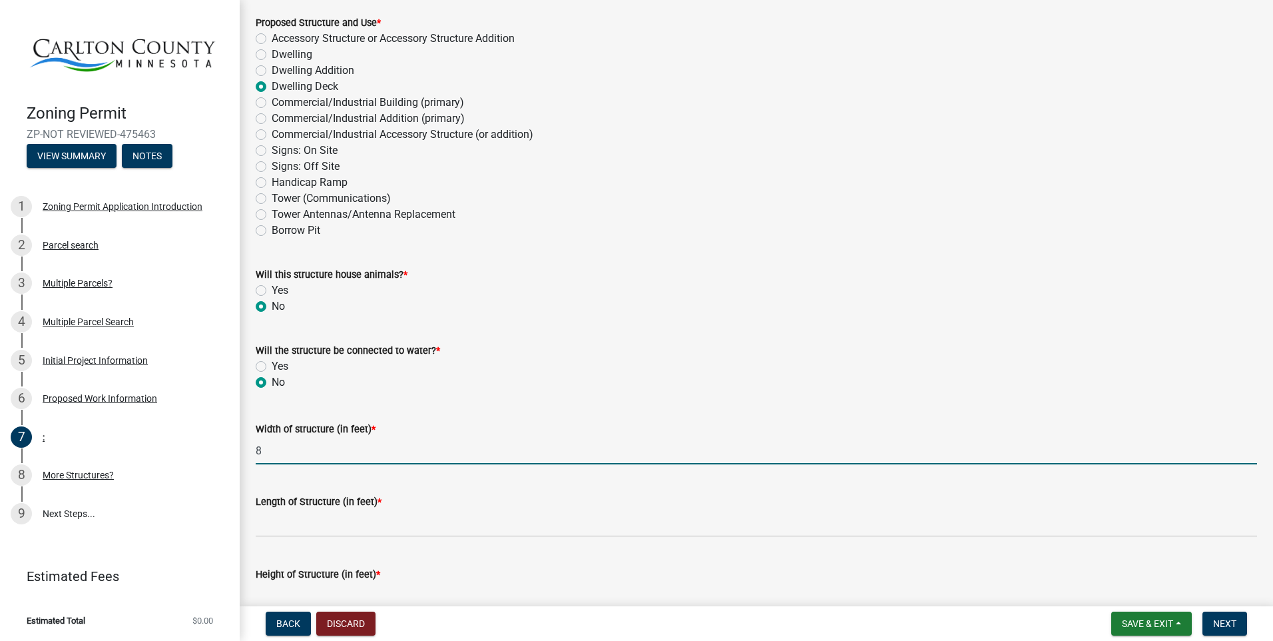
type input "8"
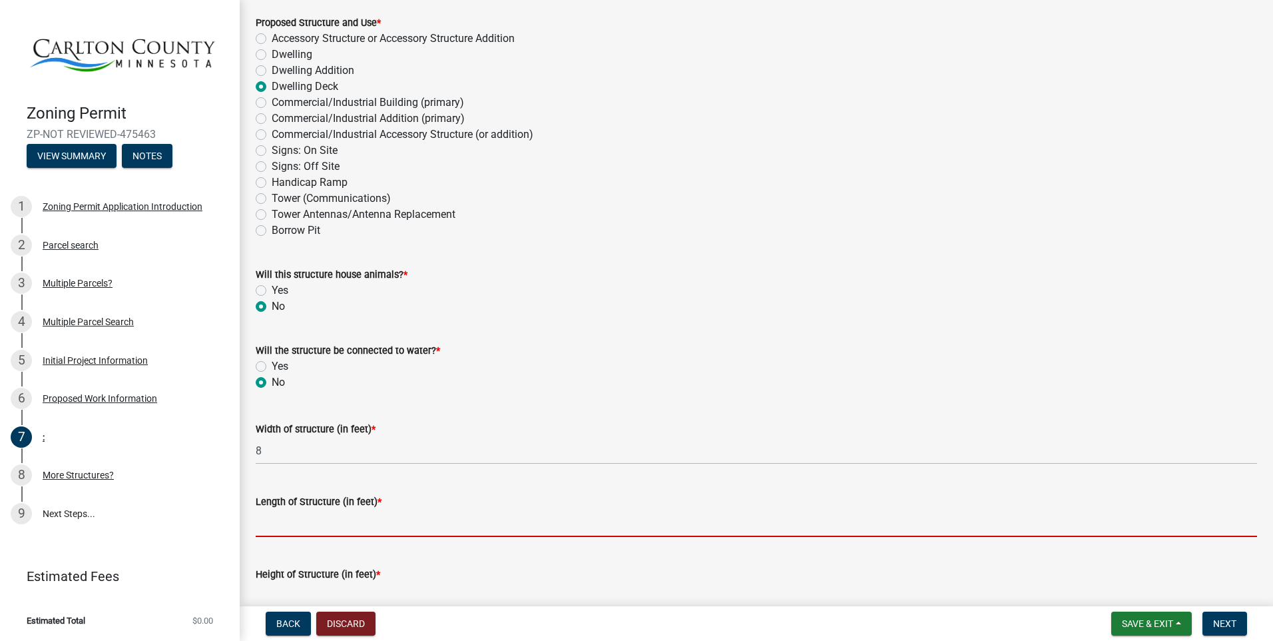
click at [286, 520] on input "Length of Structure (in feet) *" at bounding box center [756, 522] width 1001 height 27
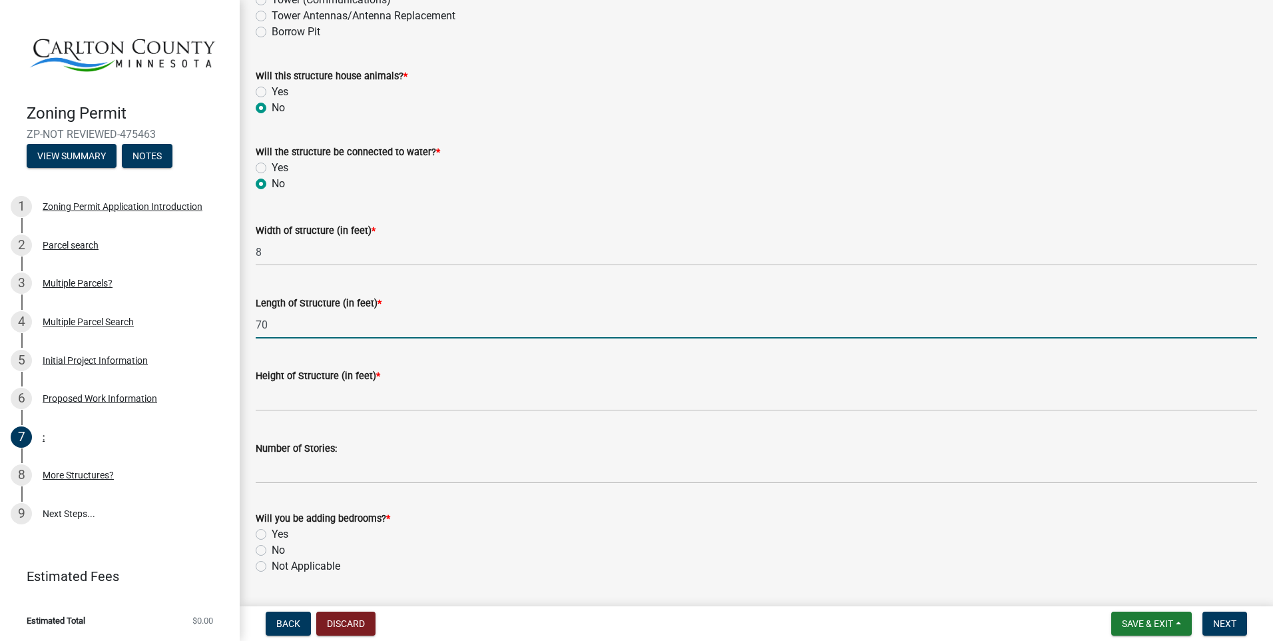
scroll to position [400, 0]
type input "70"
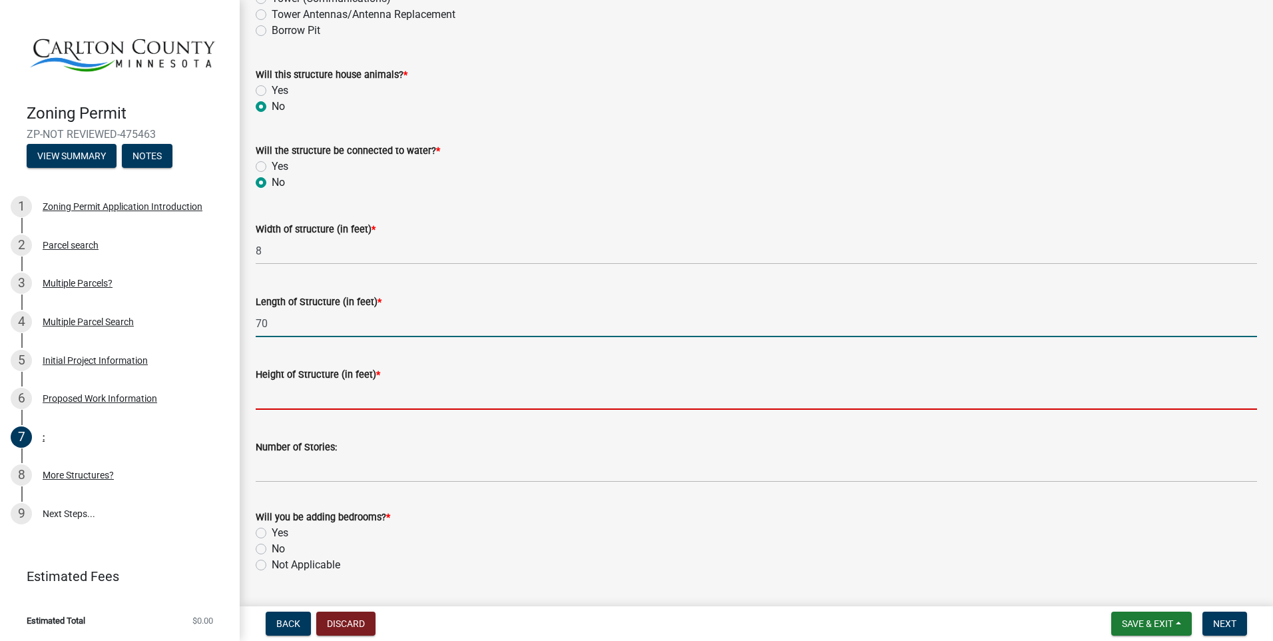
click at [281, 398] on input "Height of Structure (in feet) *" at bounding box center [756, 395] width 1001 height 27
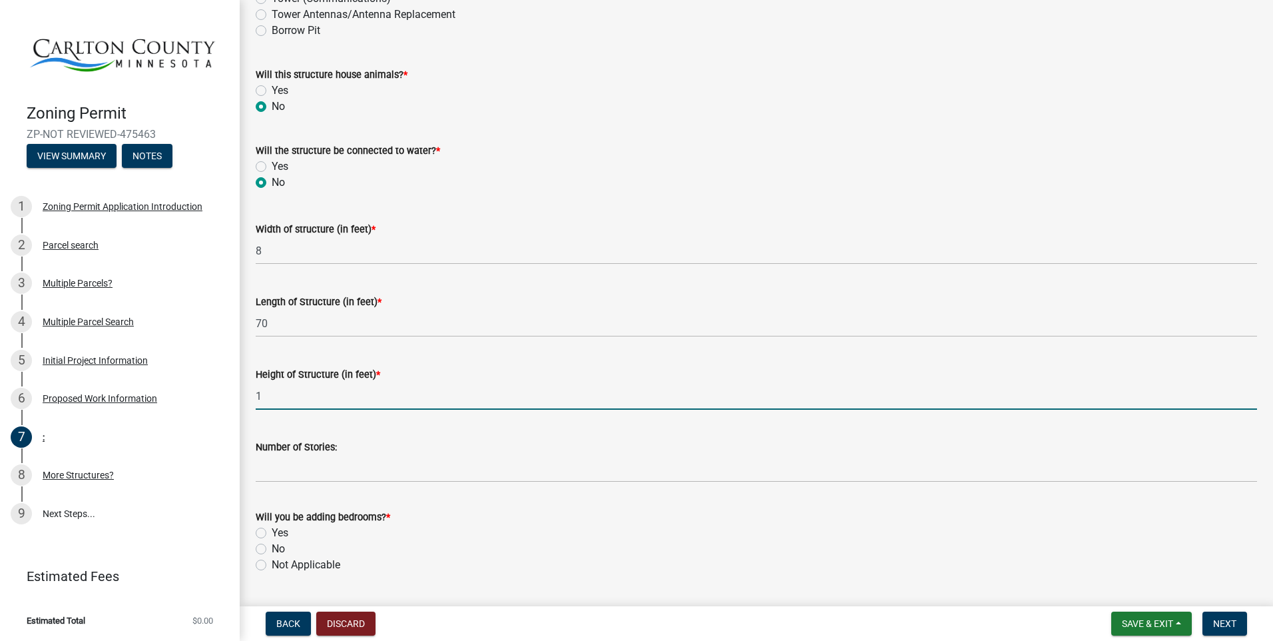
type input "1"
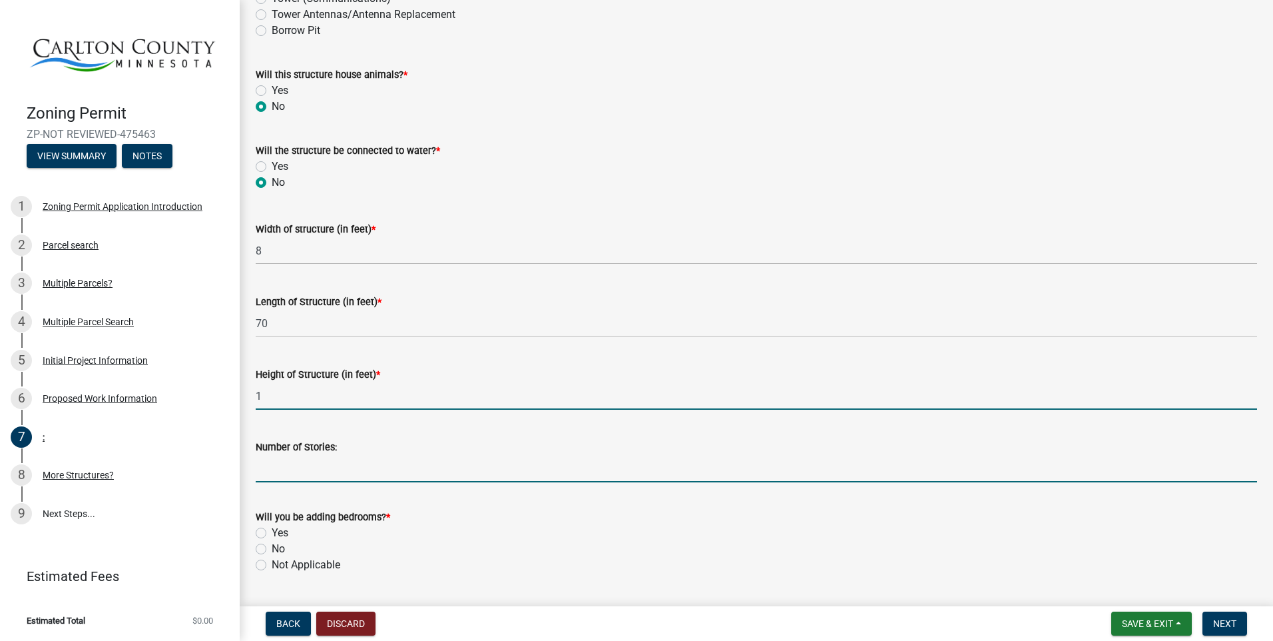
click at [278, 474] on input "Number of Stories:" at bounding box center [756, 468] width 1001 height 27
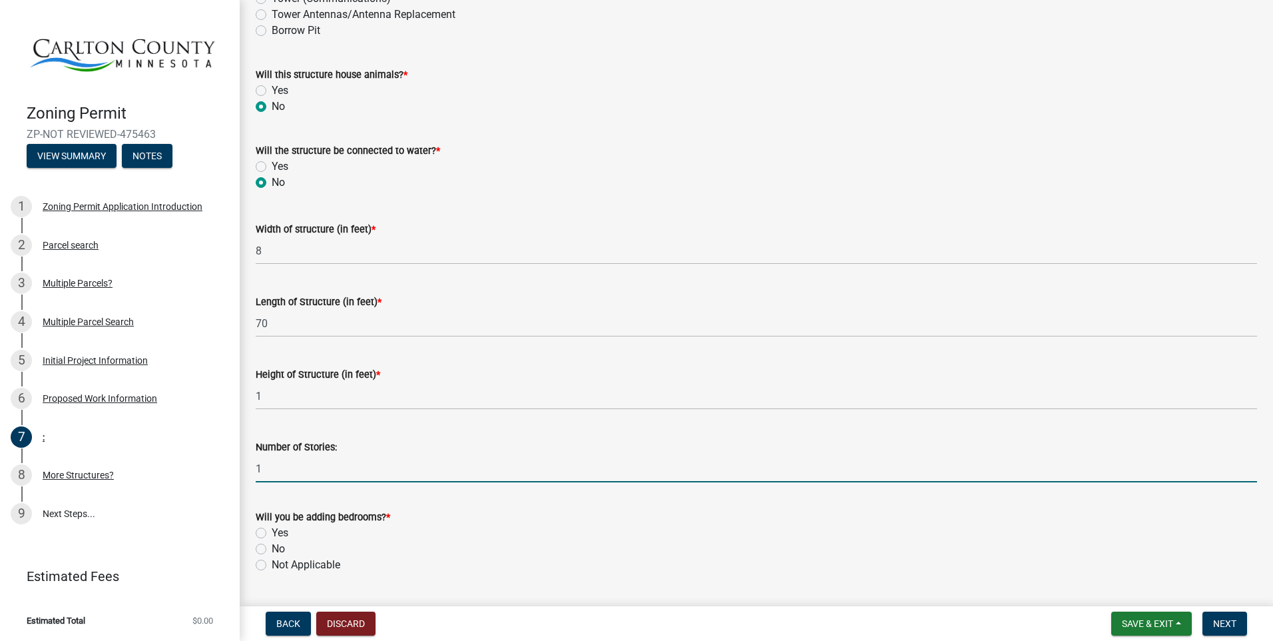
type input "1"
click at [272, 563] on label "Not Applicable" at bounding box center [306, 565] width 69 height 16
click at [272, 563] on input "Not Applicable" at bounding box center [276, 561] width 9 height 9
radio input "true"
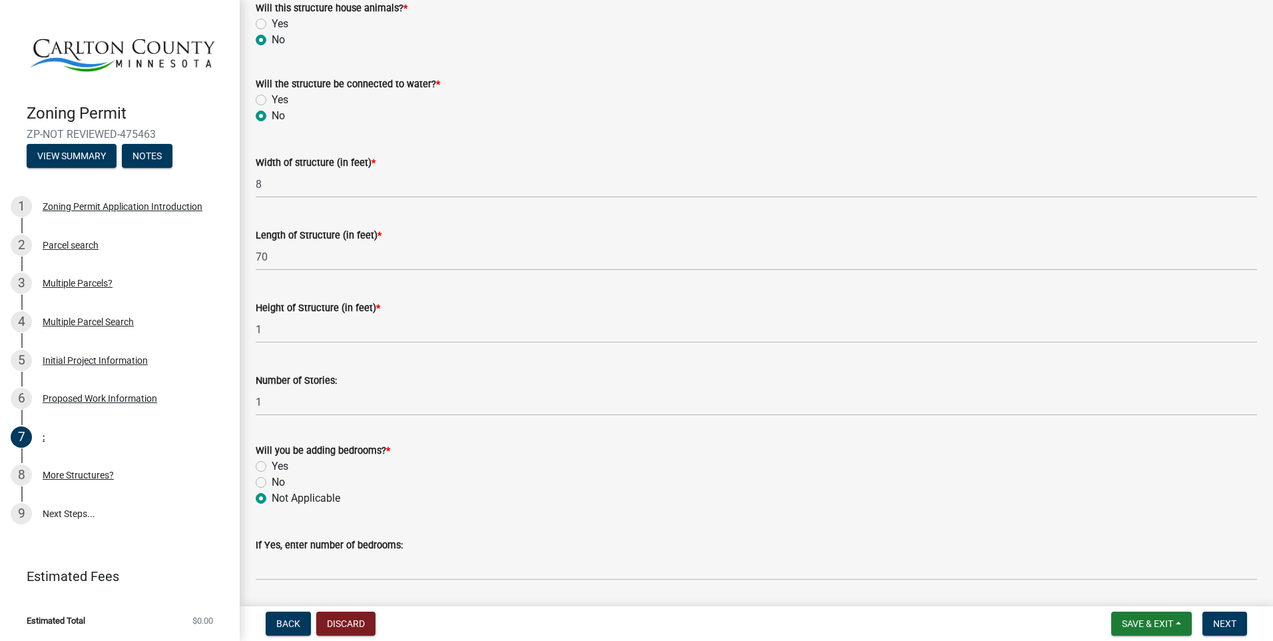
scroll to position [666, 0]
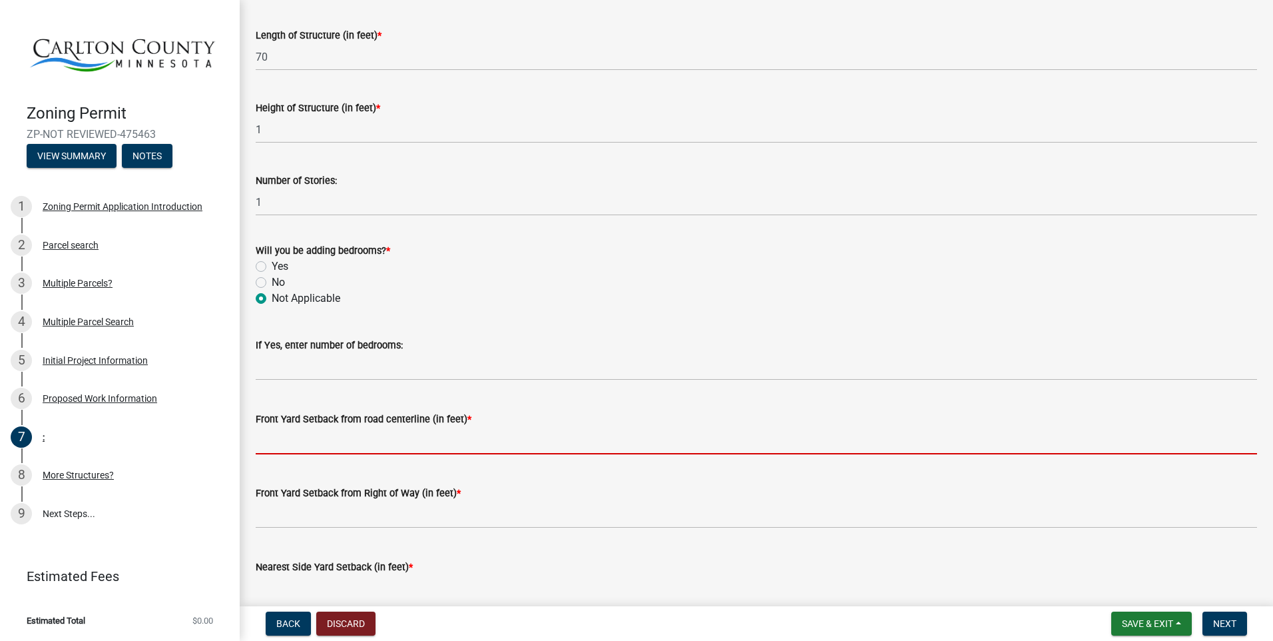
click at [348, 437] on input "text" at bounding box center [756, 440] width 1001 height 27
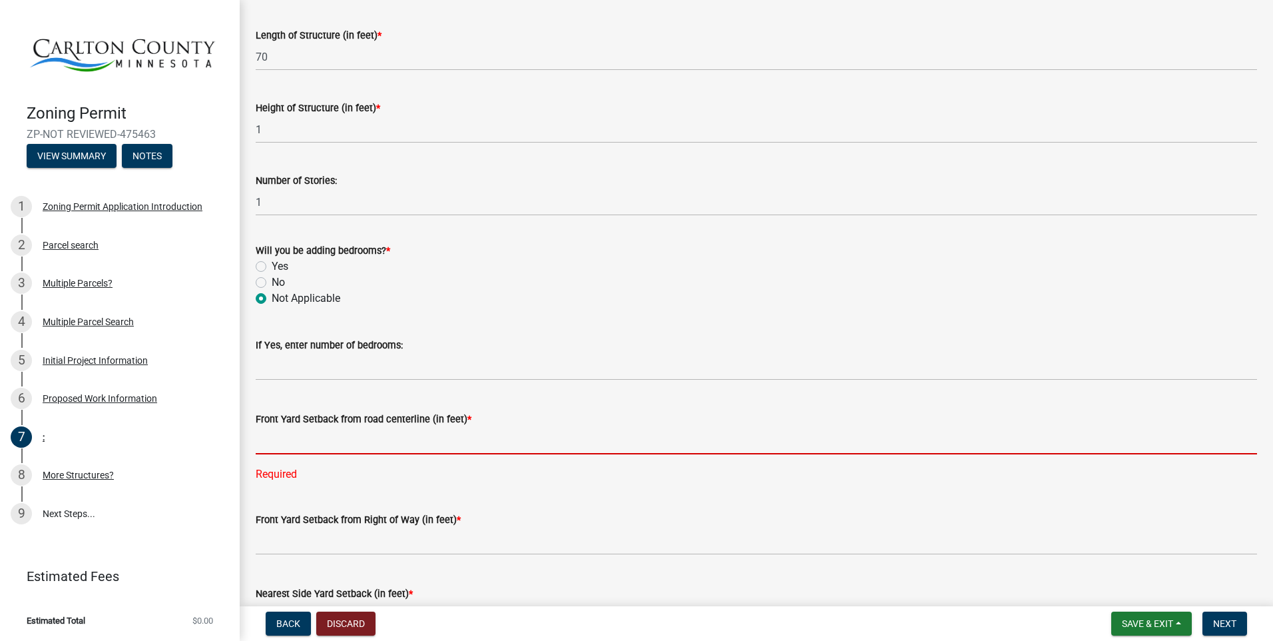
click at [287, 435] on input "text" at bounding box center [756, 440] width 1001 height 27
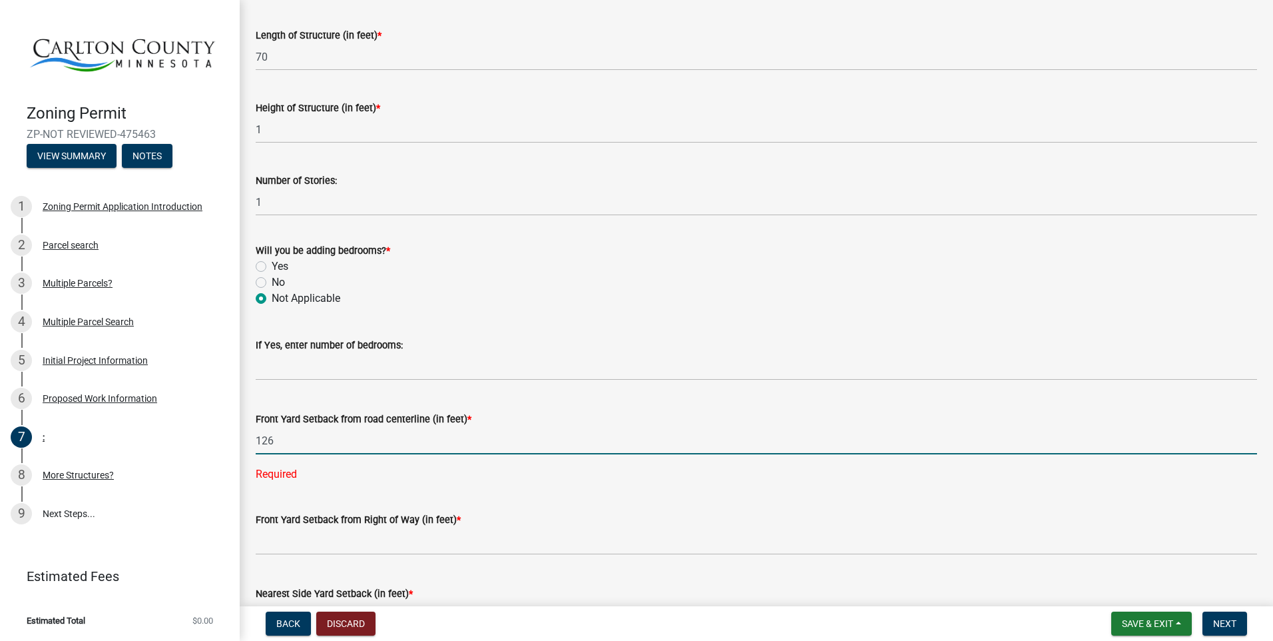
type input "126"
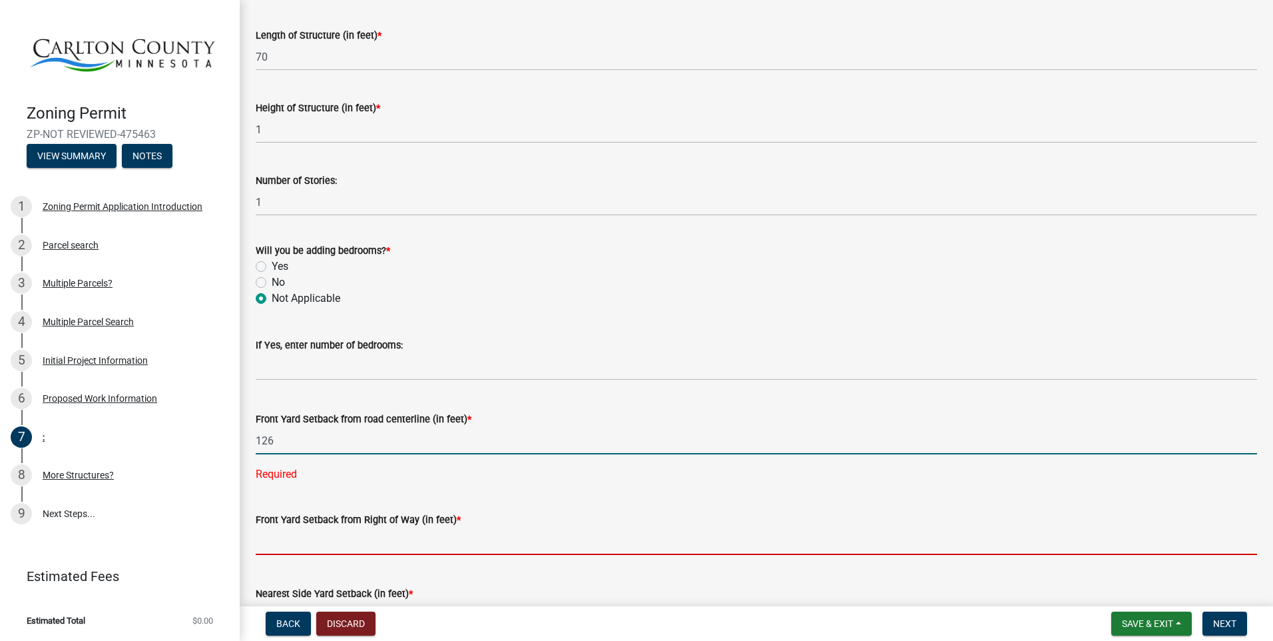
click at [278, 535] on wm-data-entity-input "Front Yard Setback from Right of Way (in feet) *" at bounding box center [756, 530] width 1001 height 74
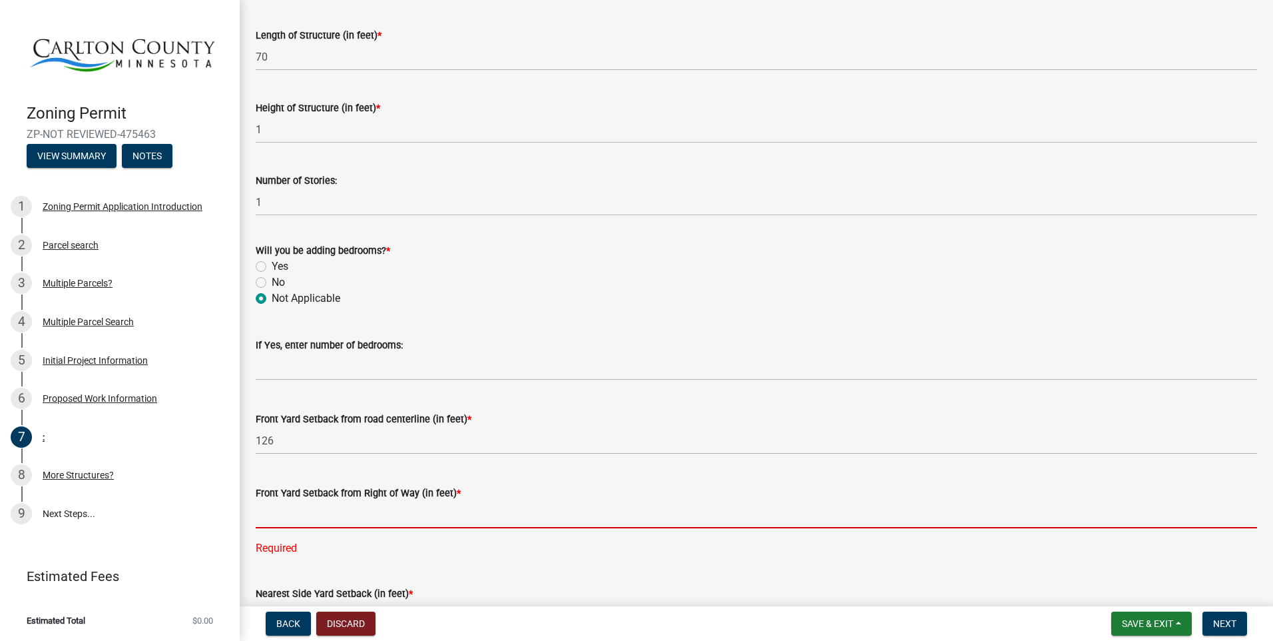
click at [355, 513] on input "text" at bounding box center [756, 514] width 1001 height 27
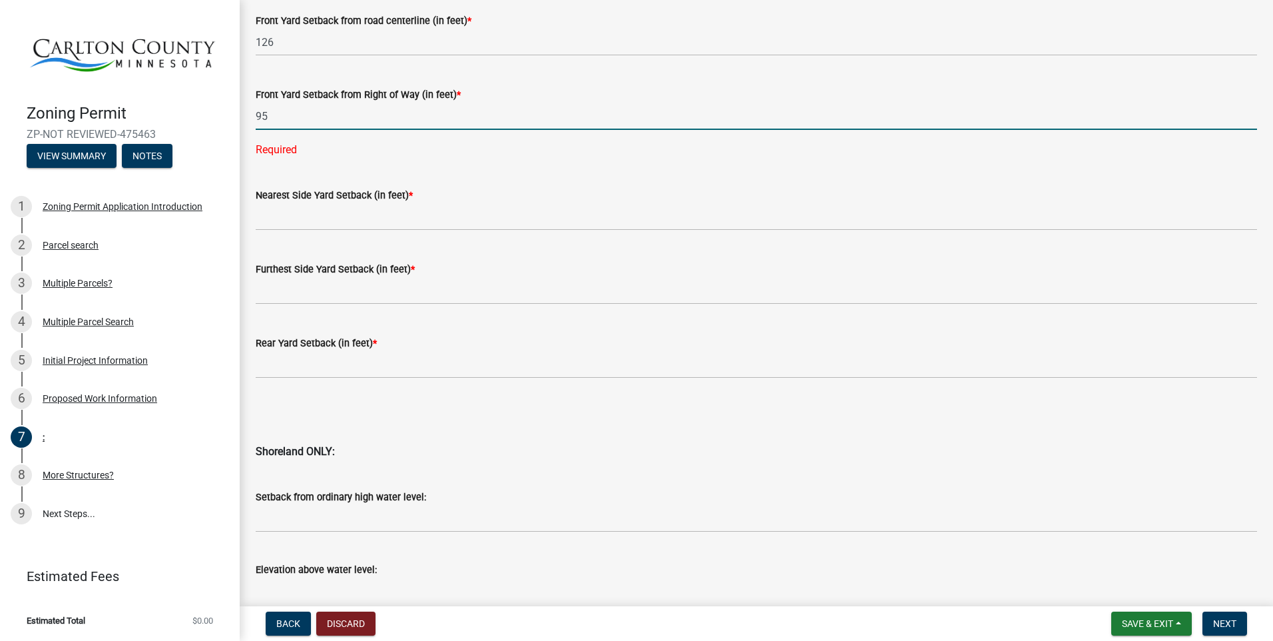
scroll to position [1065, 0]
type input "95"
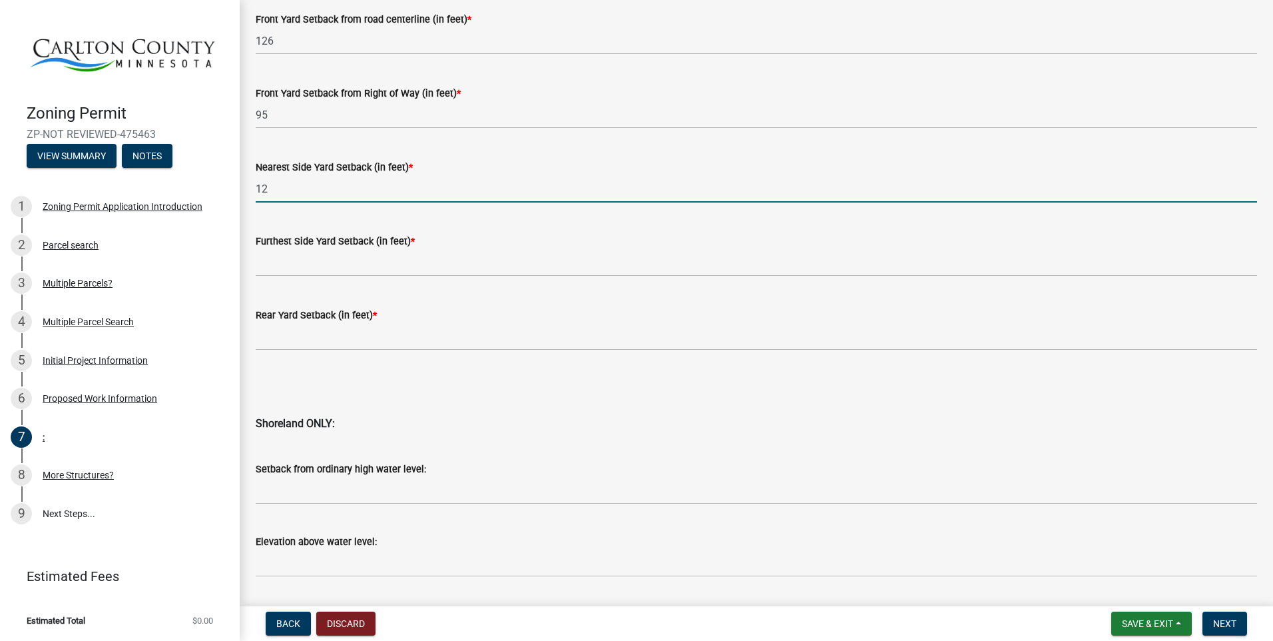
type input "12"
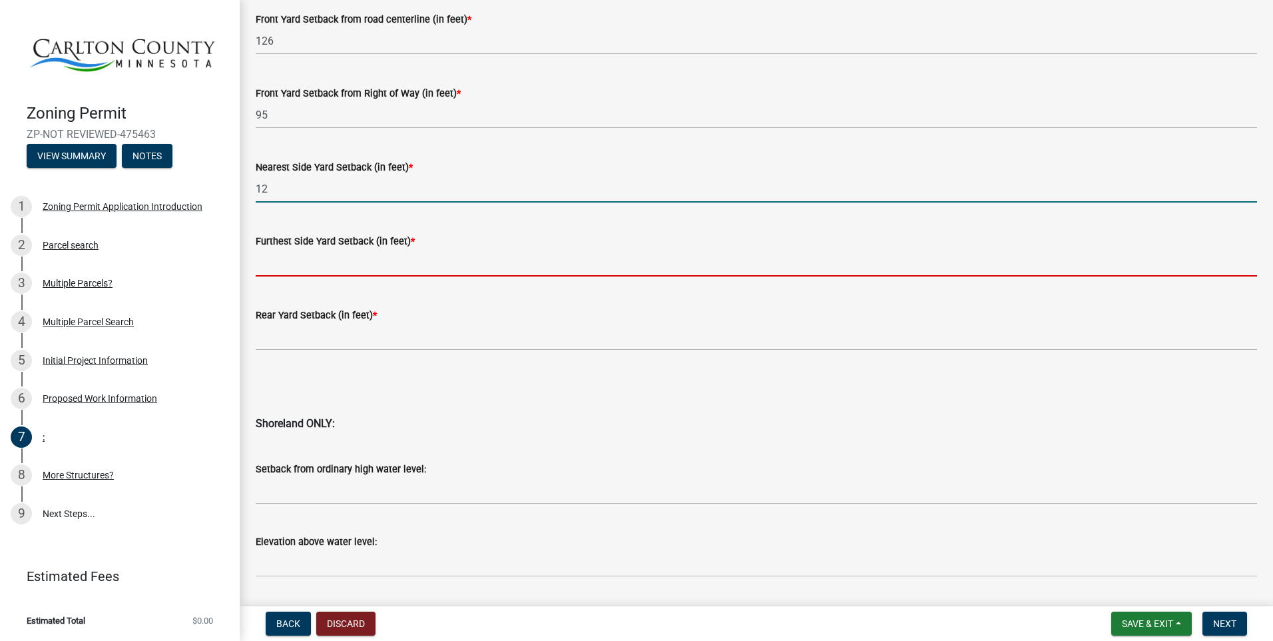
click at [282, 269] on input "text" at bounding box center [756, 262] width 1001 height 27
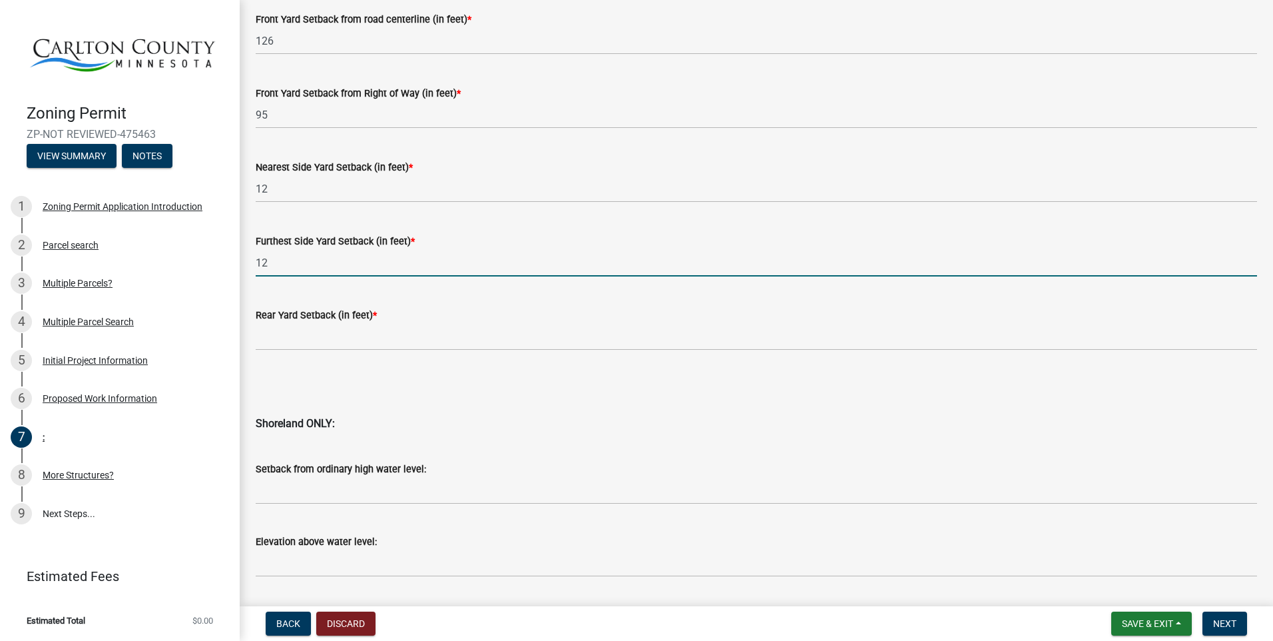
type input "12"
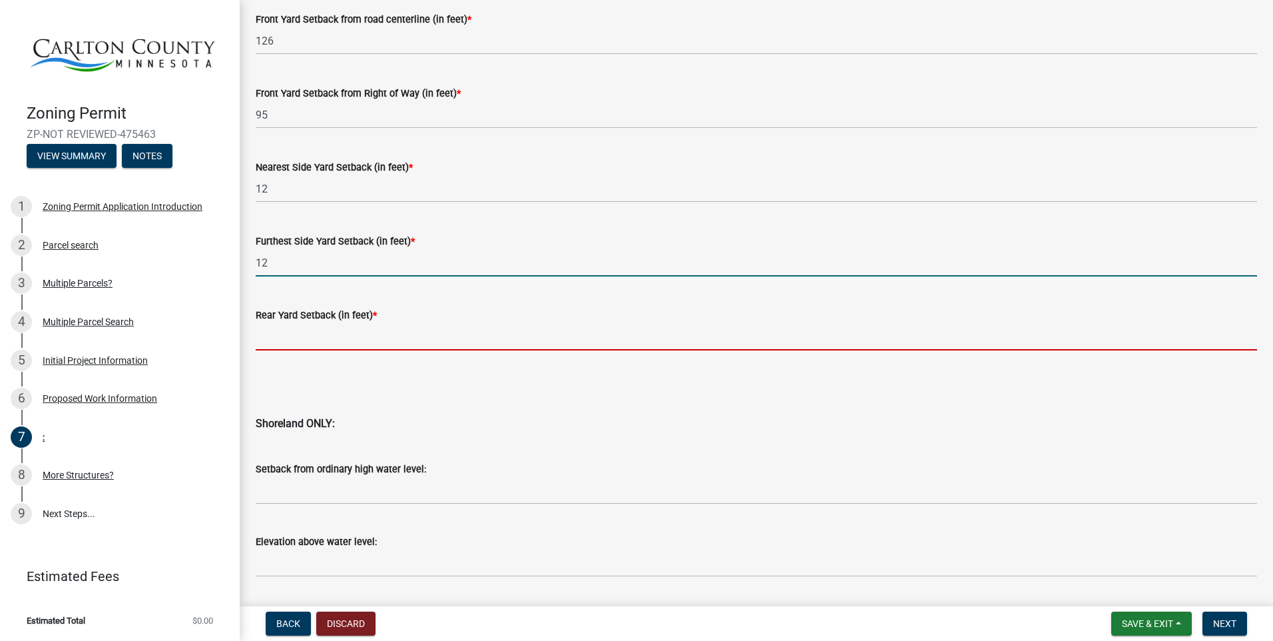
click at [300, 332] on input "text" at bounding box center [756, 336] width 1001 height 27
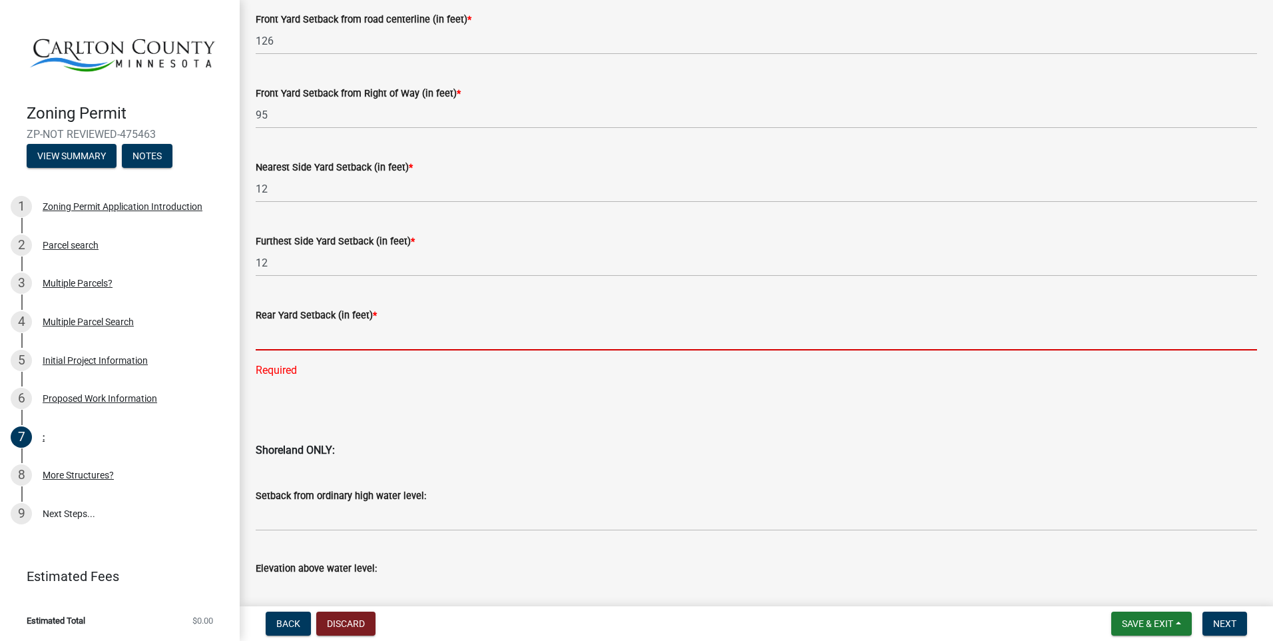
click at [289, 336] on input "text" at bounding box center [756, 336] width 1001 height 27
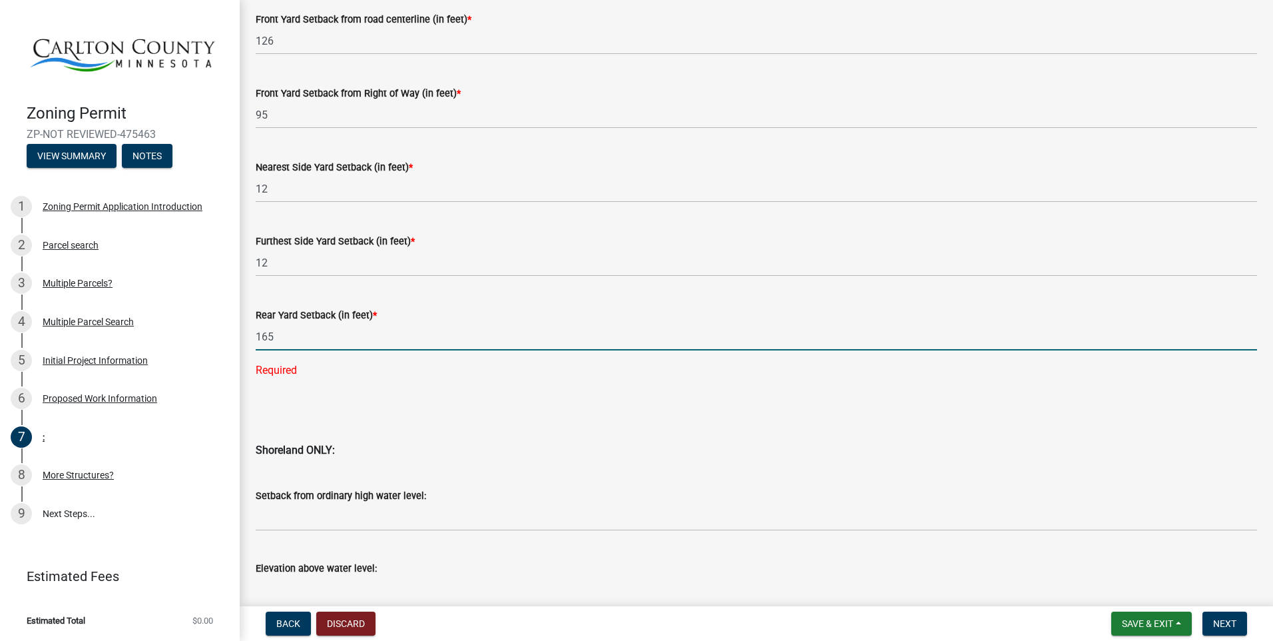
type input "165"
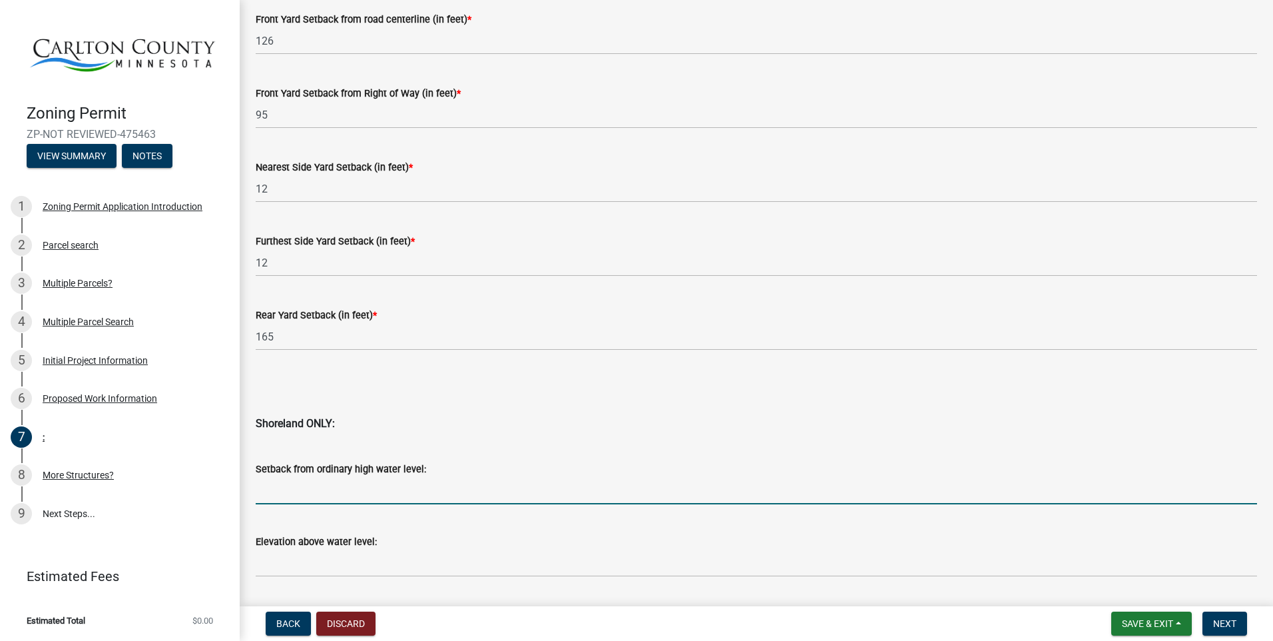
click at [292, 486] on input "Setback from ordinary high water level:" at bounding box center [756, 490] width 1001 height 27
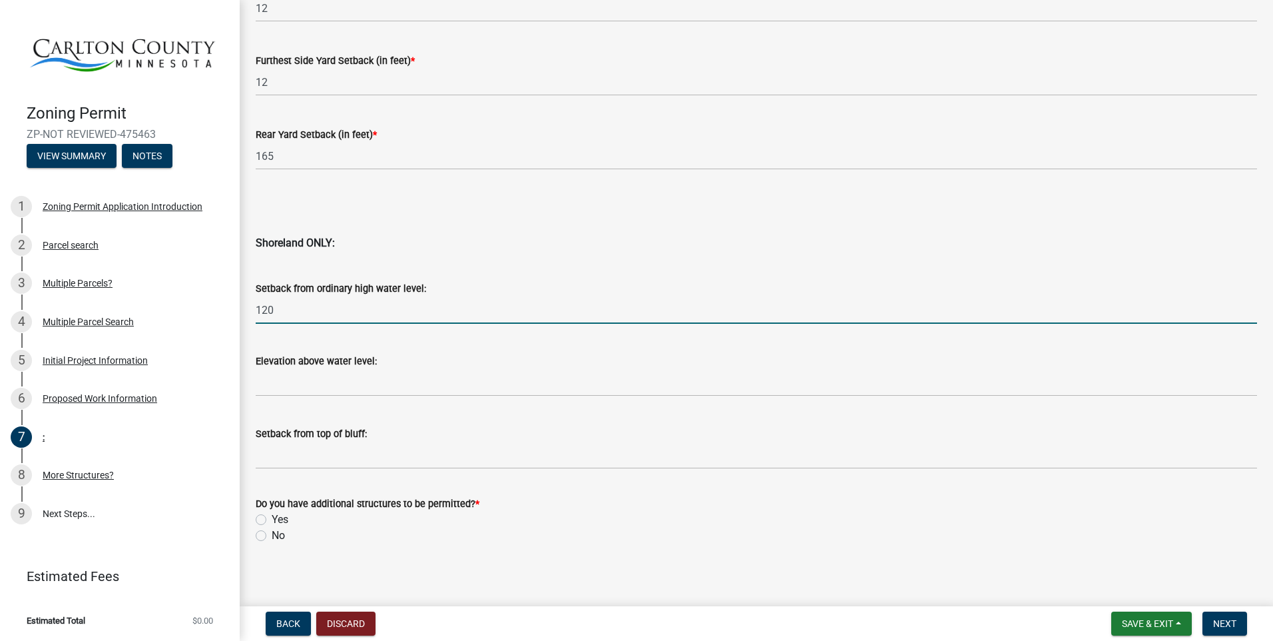
scroll to position [1253, 0]
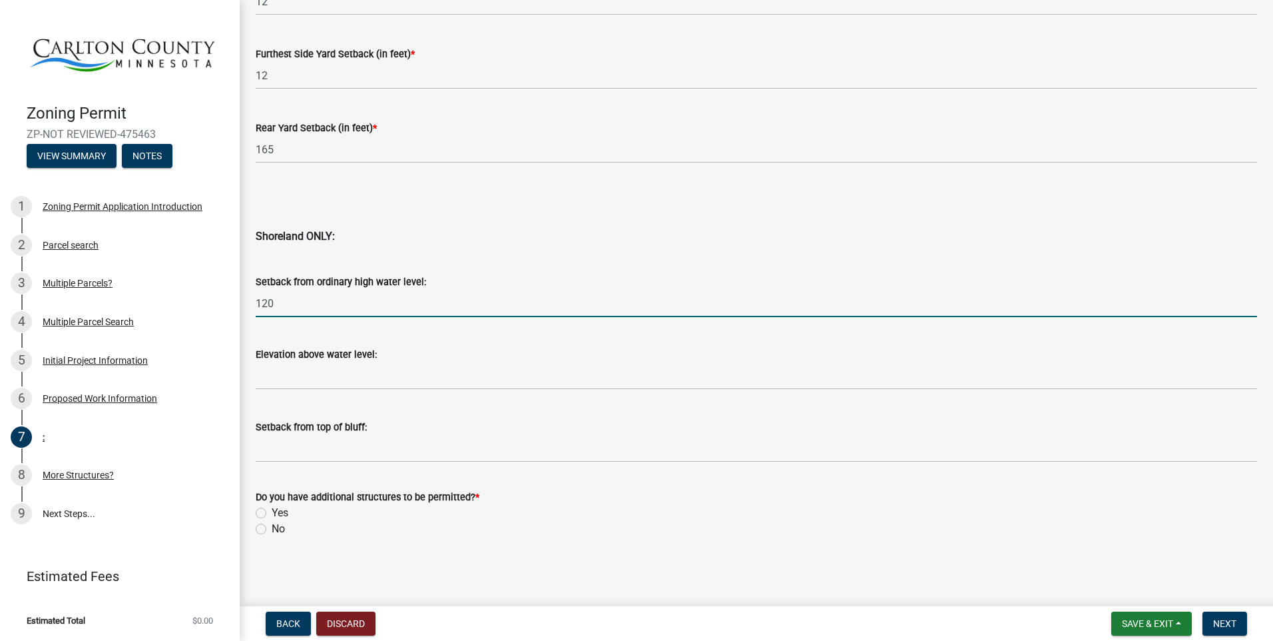
type input "120"
click at [272, 529] on label "No" at bounding box center [278, 529] width 13 height 16
click at [272, 529] on input "No" at bounding box center [276, 525] width 9 height 9
radio input "true"
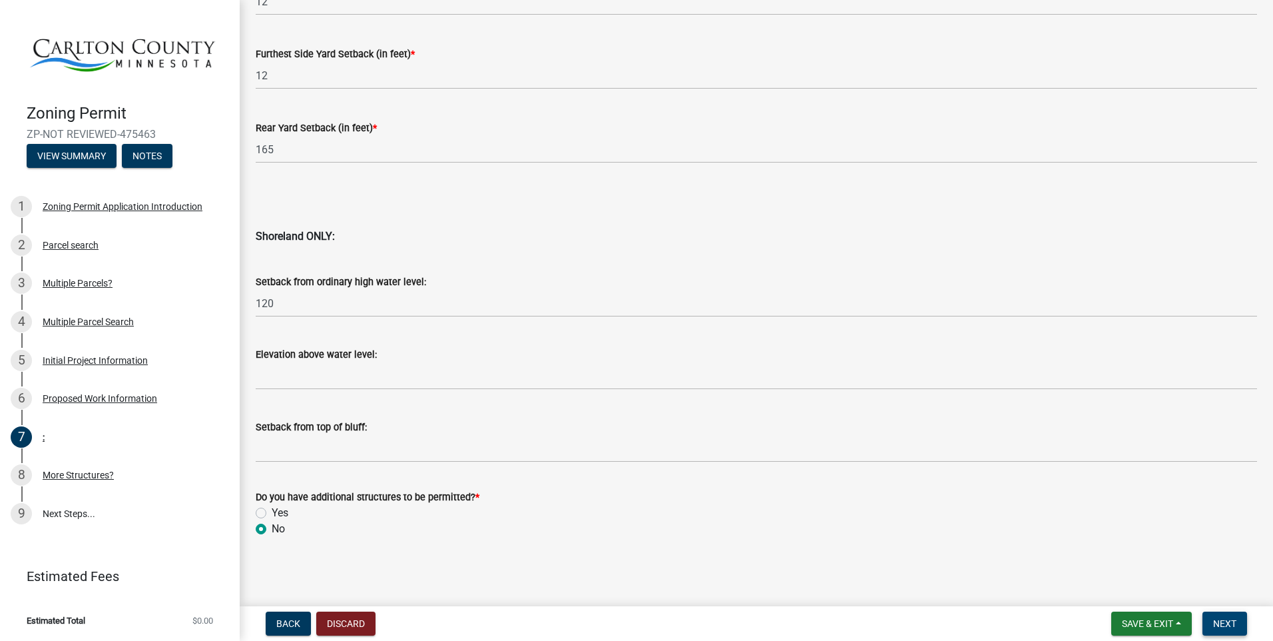
click at [1229, 623] on span "Next" at bounding box center [1224, 623] width 23 height 11
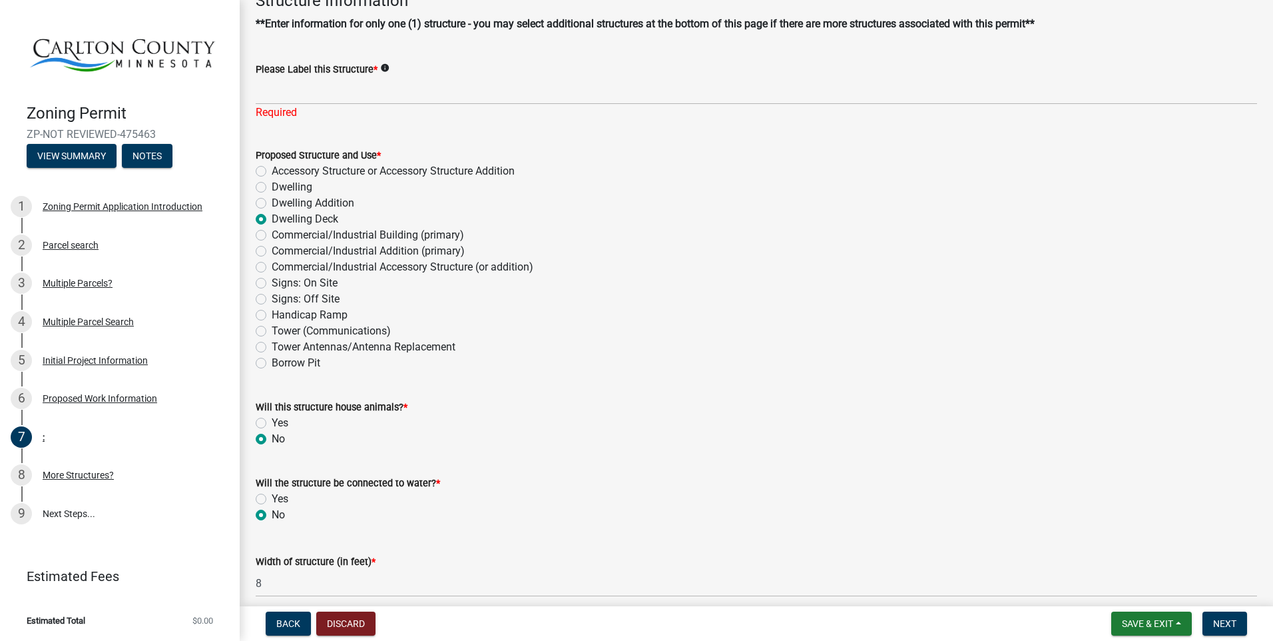
scroll to position [70, 0]
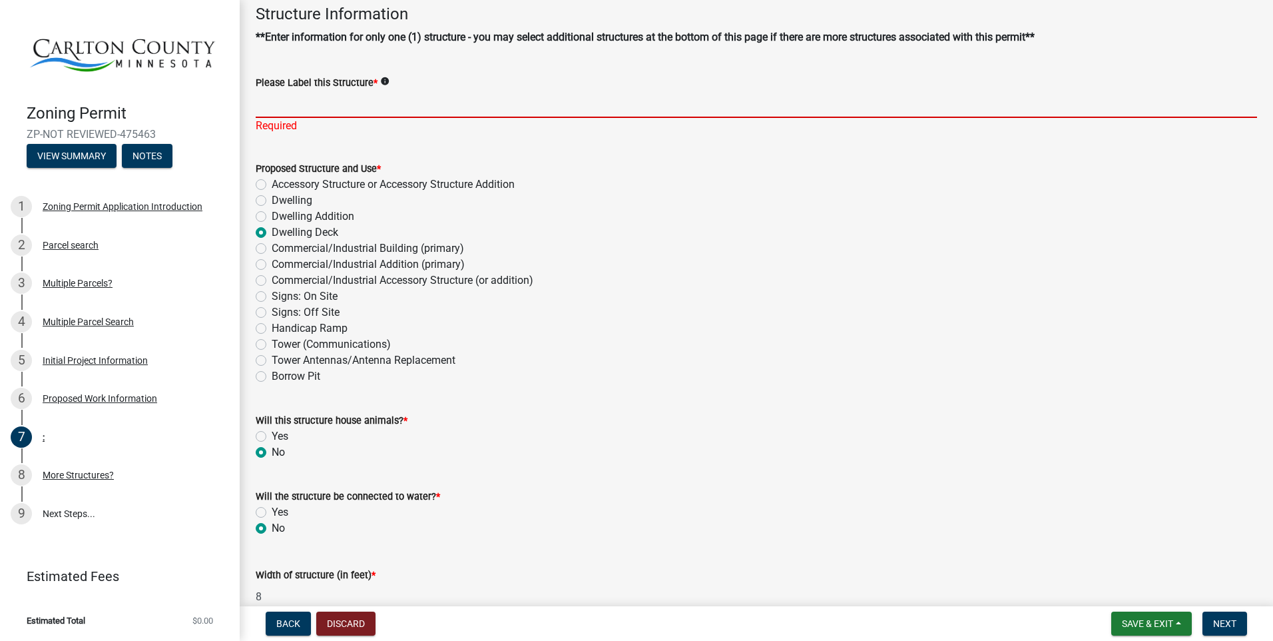
drag, startPoint x: 276, startPoint y: 108, endPoint x: 284, endPoint y: 105, distance: 7.8
click at [278, 108] on input "Please Label this Structure *" at bounding box center [756, 104] width 1001 height 27
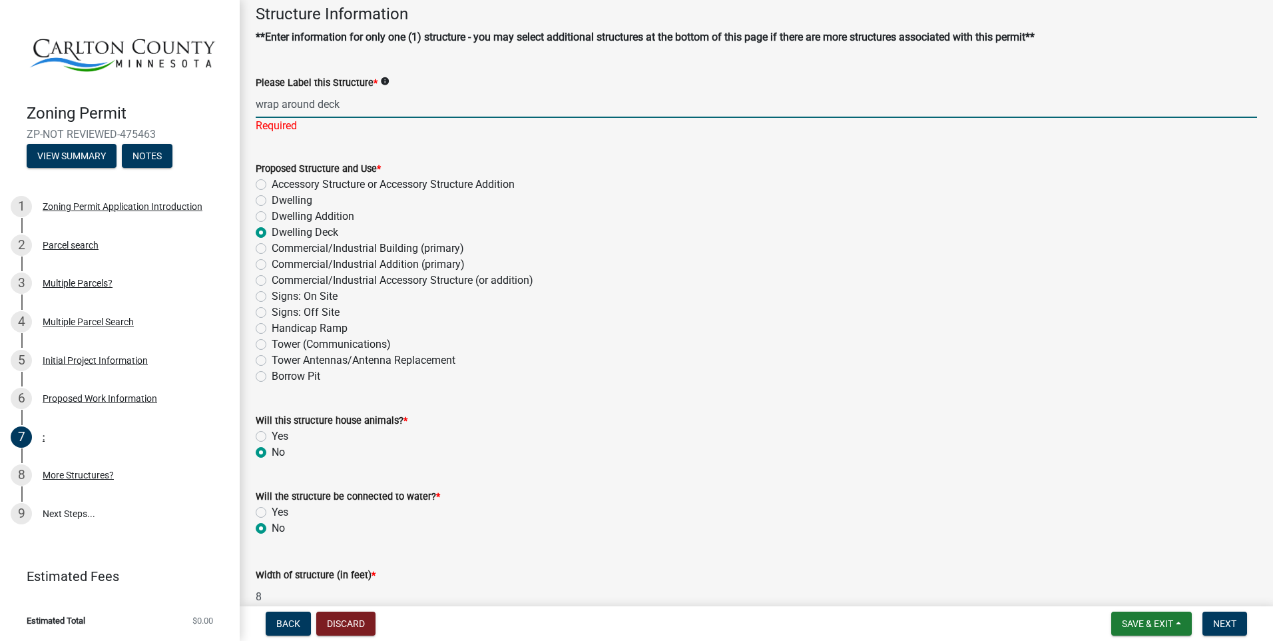
click at [283, 107] on input "wrap around deck" at bounding box center [756, 104] width 1001 height 27
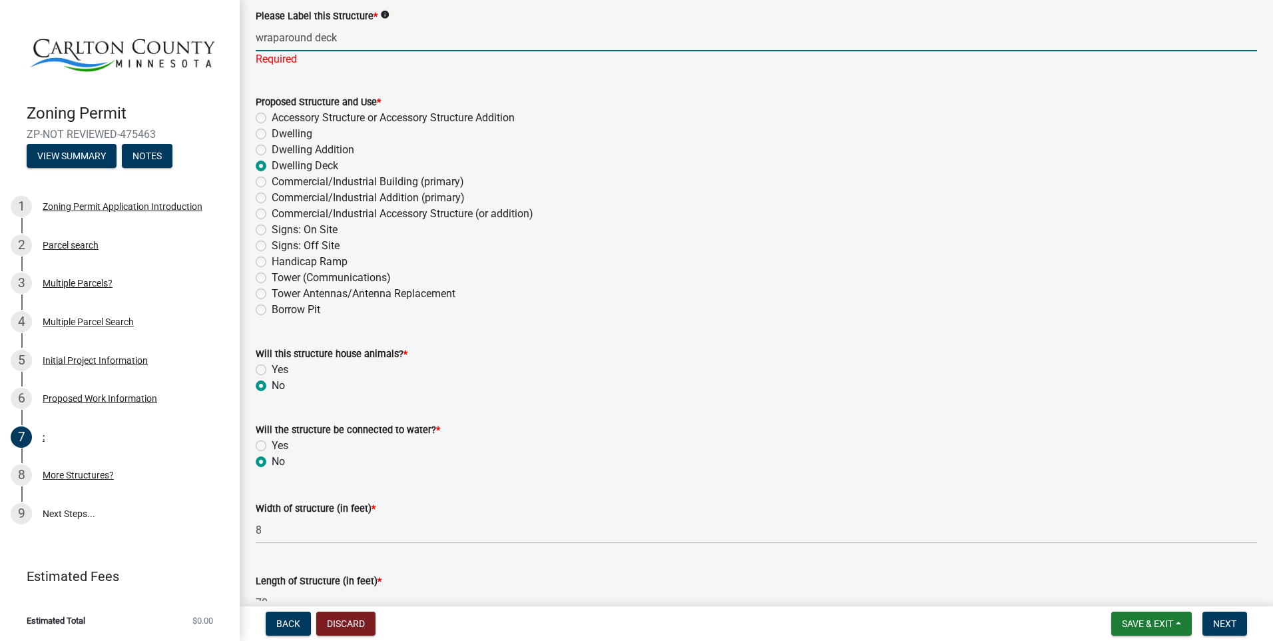
scroll to position [0, 0]
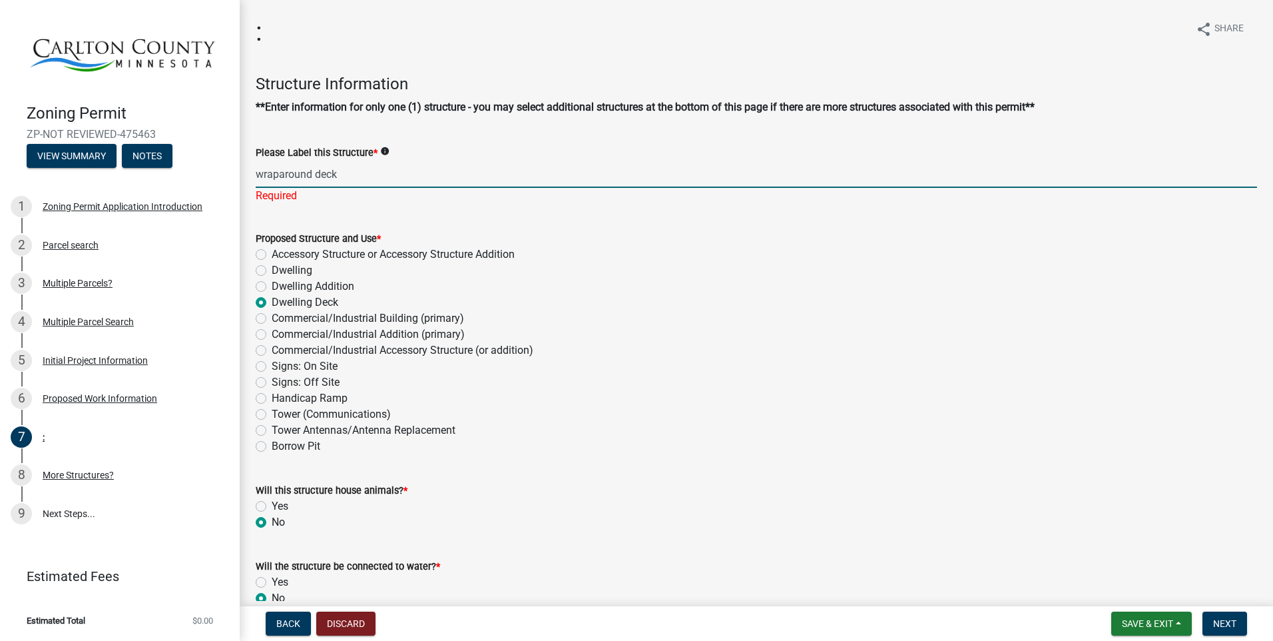
click at [346, 172] on input "wraparound deck" at bounding box center [756, 173] width 1001 height 27
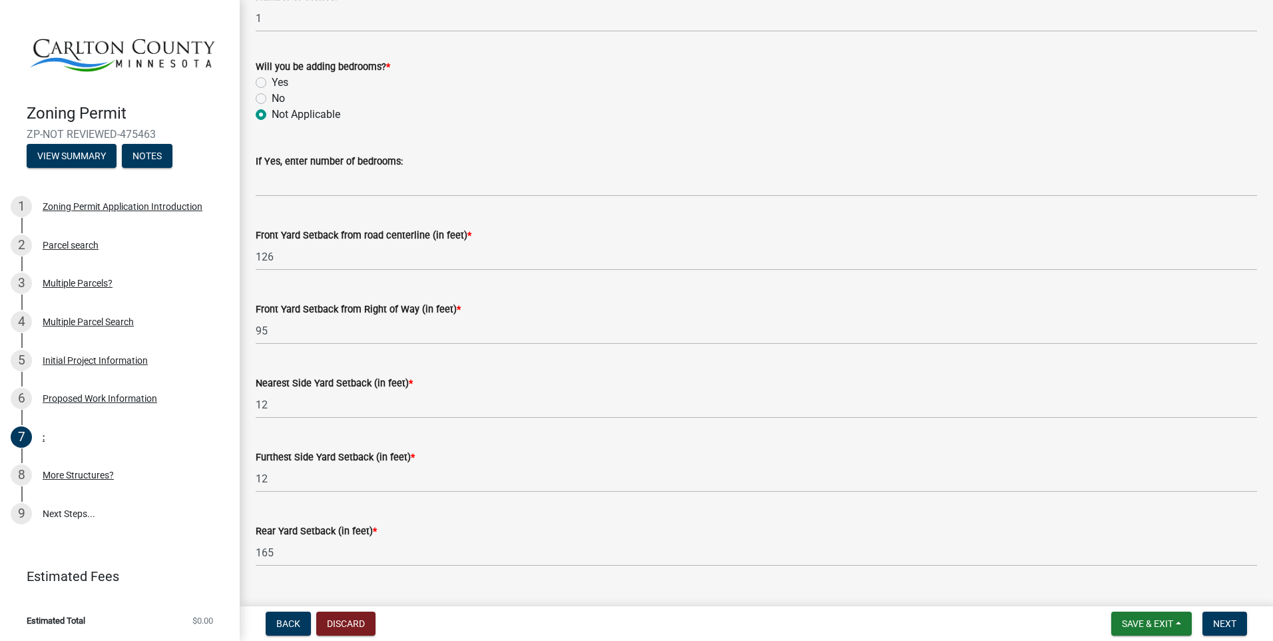
scroll to position [1132, 0]
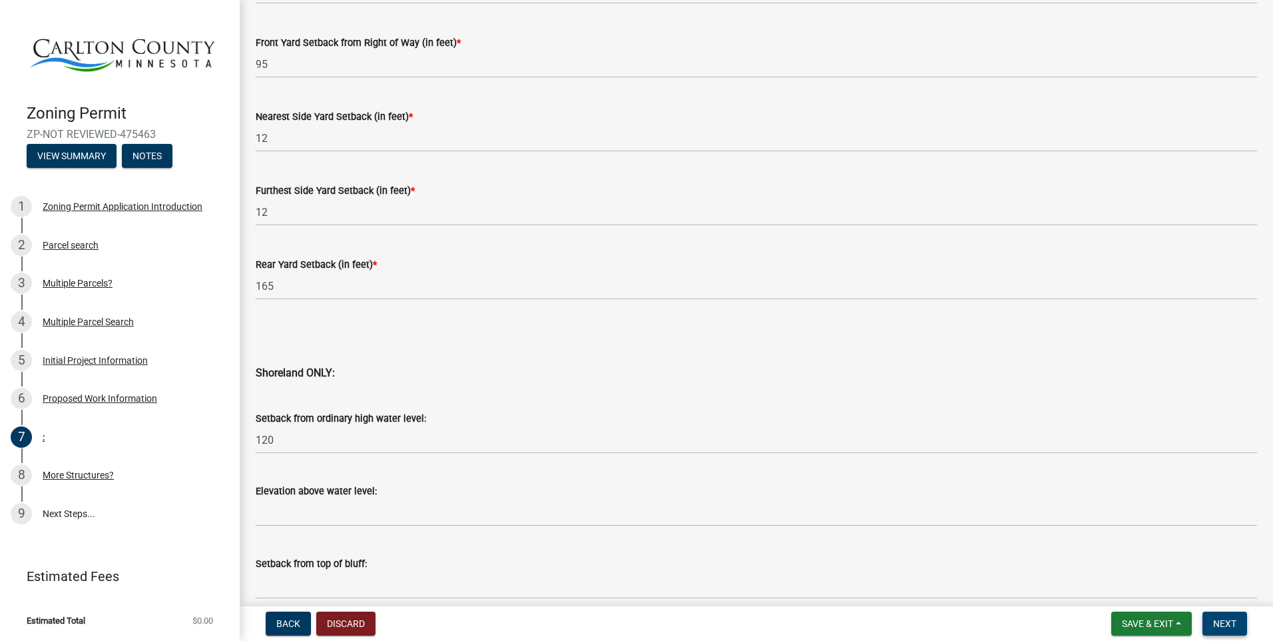
type input "wraparound deck to the rear of the house"
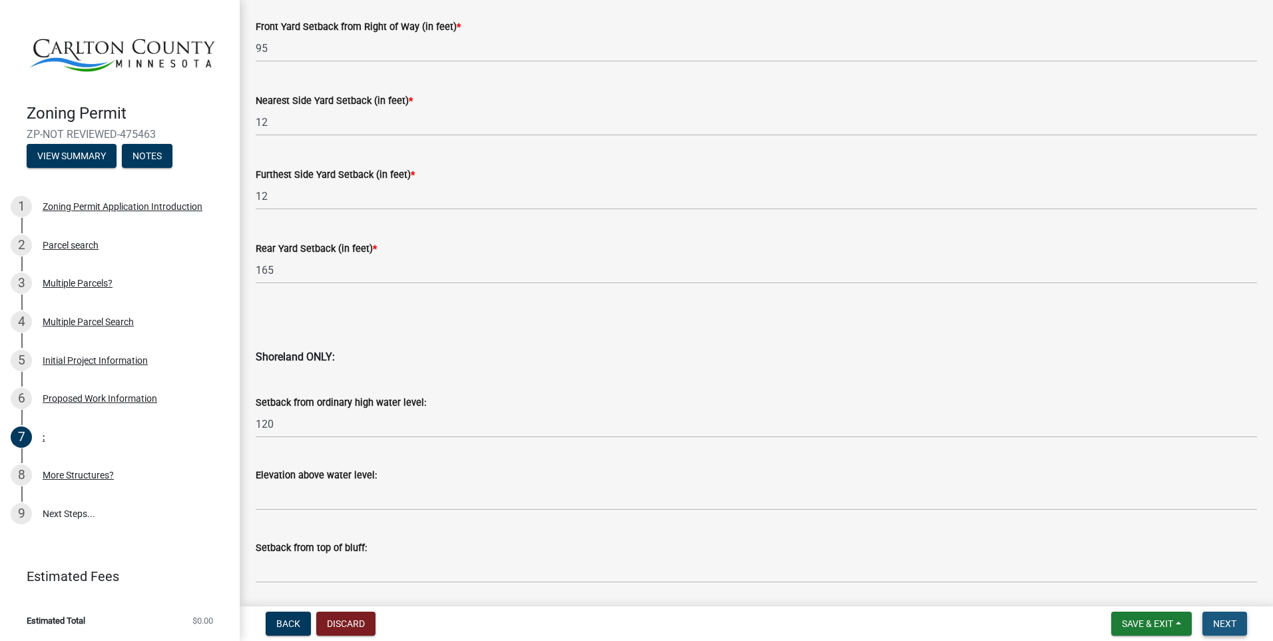
click at [1219, 618] on span "Next" at bounding box center [1224, 623] width 23 height 11
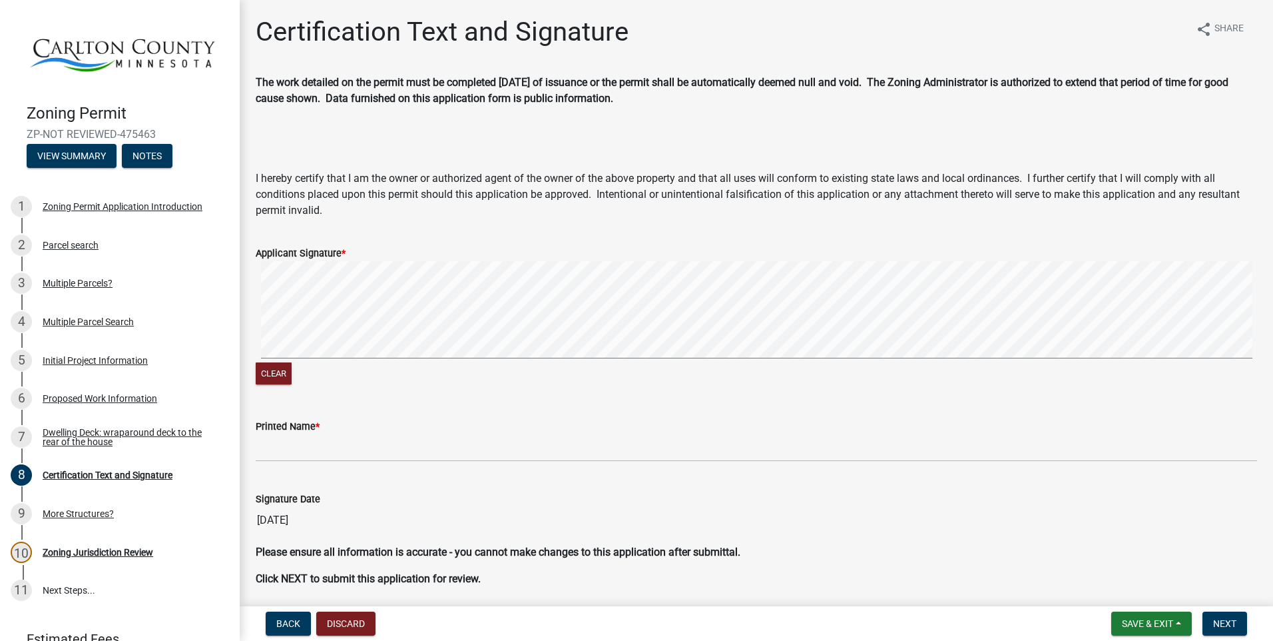
click at [365, 430] on div "Printed Name *" at bounding box center [756, 426] width 1001 height 16
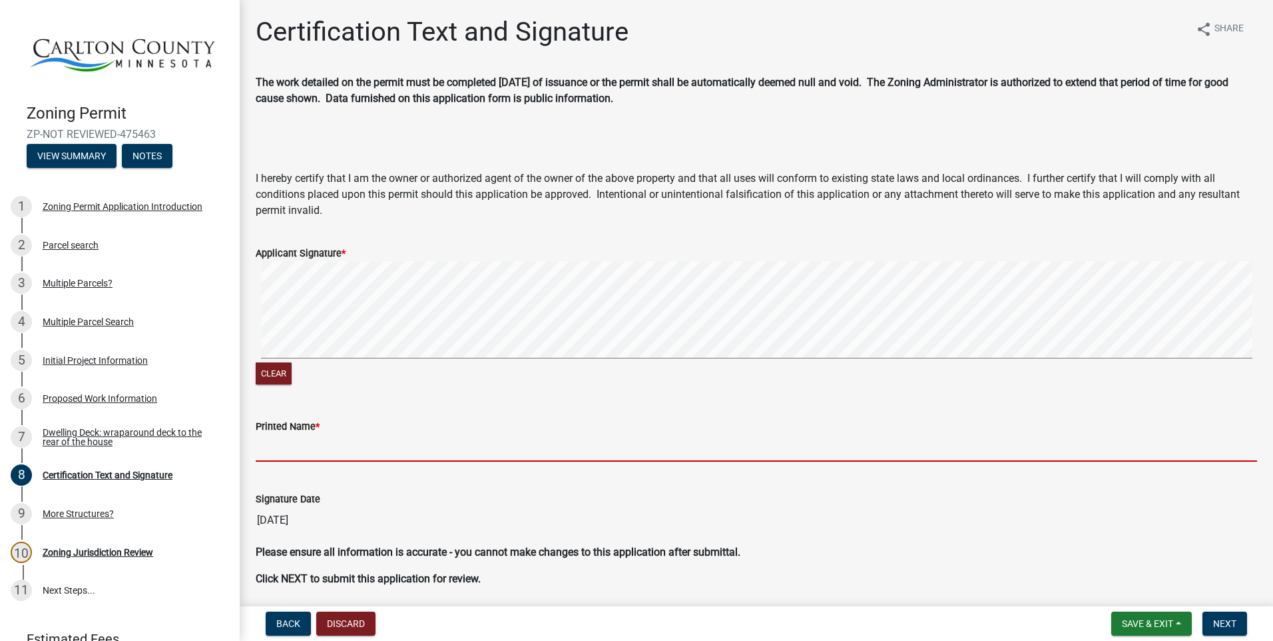
click at [273, 450] on input "Printed Name *" at bounding box center [756, 447] width 1001 height 27
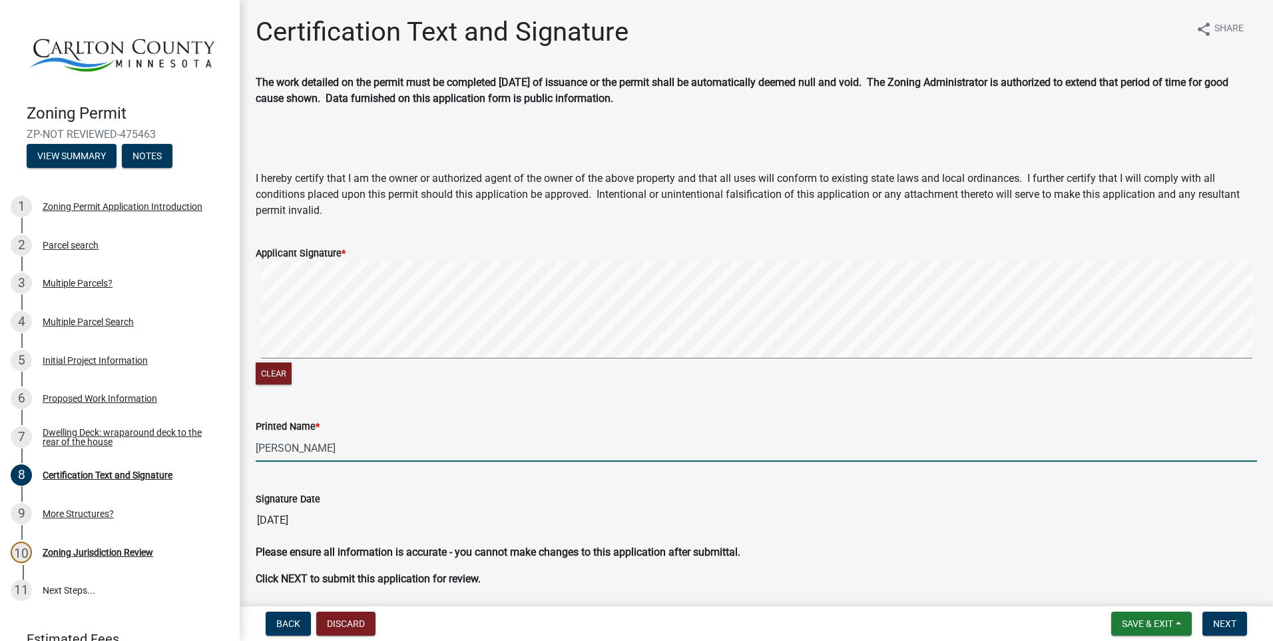
click at [302, 450] on input "[PERSON_NAME]" at bounding box center [756, 447] width 1001 height 27
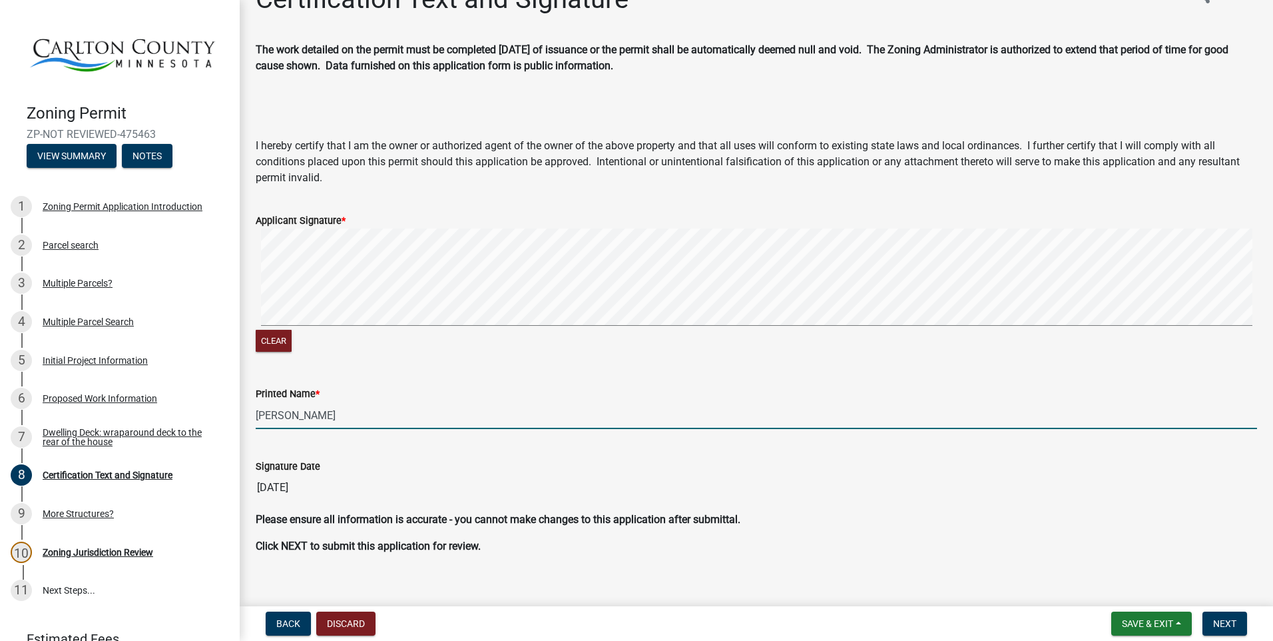
scroll to position [49, 0]
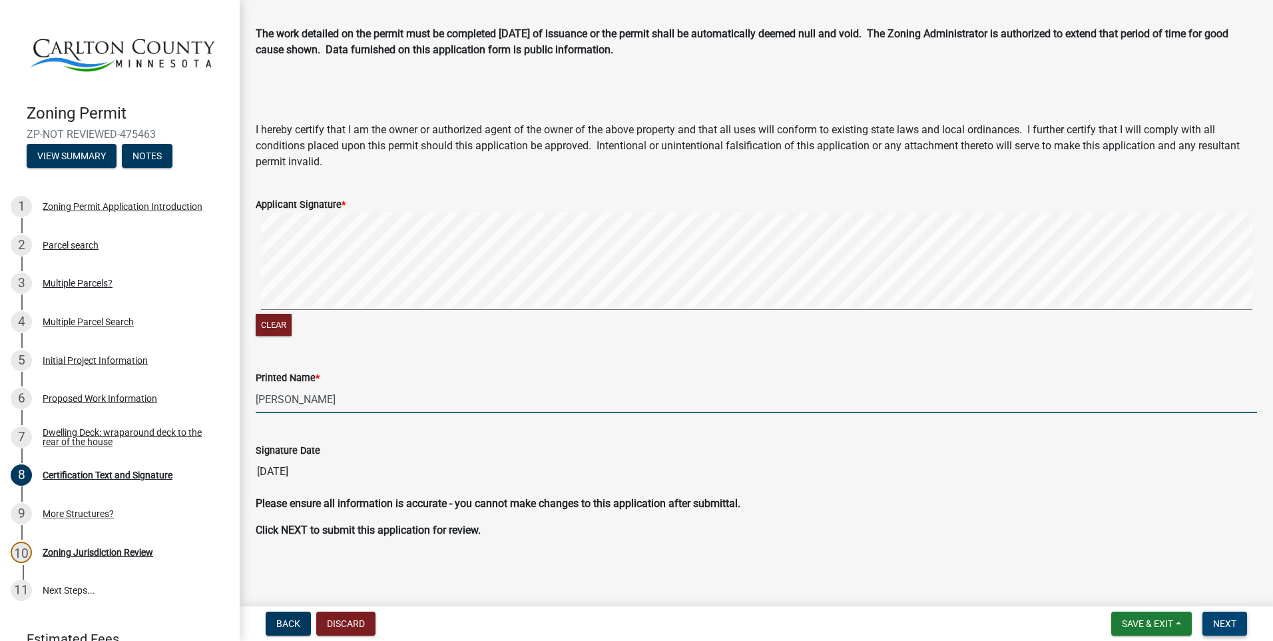
type input "[PERSON_NAME]"
click at [1228, 621] on span "Next" at bounding box center [1224, 623] width 23 height 11
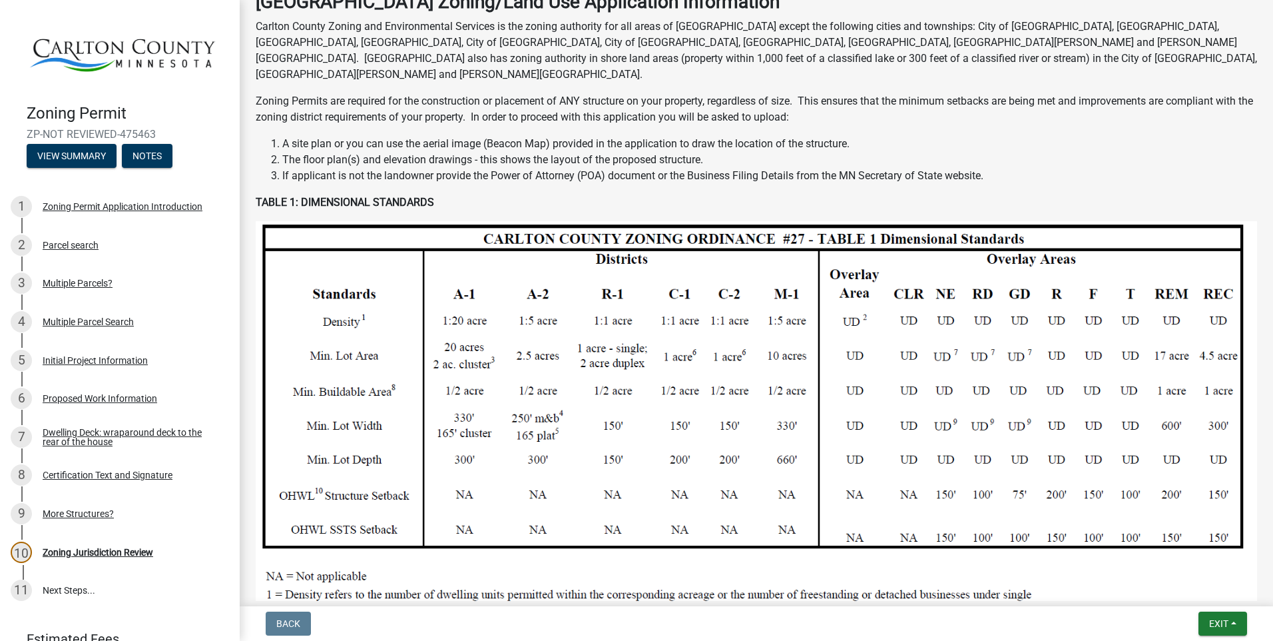
scroll to position [0, 0]
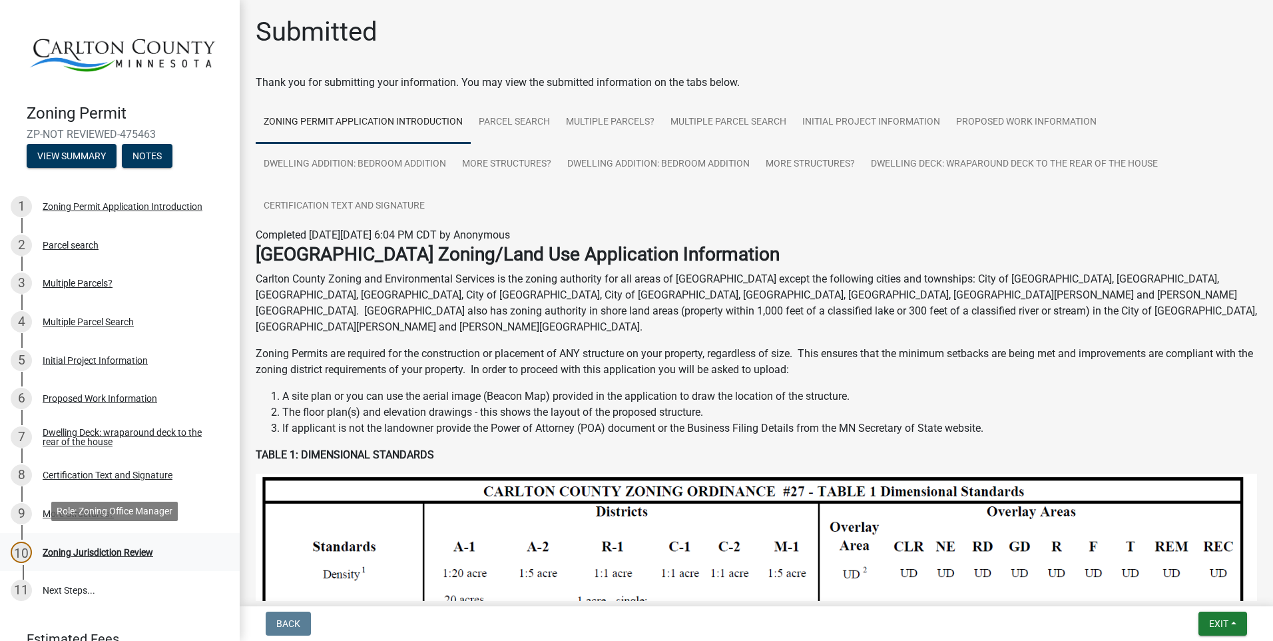
click at [107, 547] on div "Zoning Jurisdiction Review" at bounding box center [98, 551] width 111 height 9
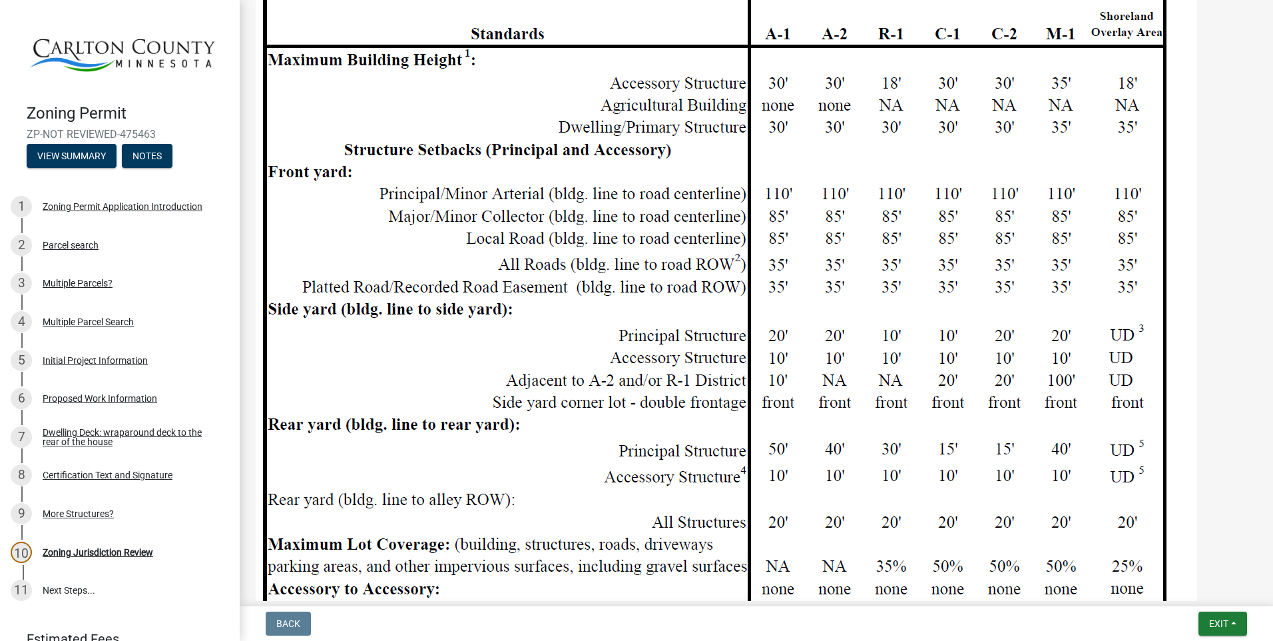
scroll to position [1288, 0]
click at [49, 583] on link "11 Next Steps..." at bounding box center [120, 590] width 240 height 39
click at [55, 583] on link "11 Next Steps..." at bounding box center [120, 590] width 240 height 39
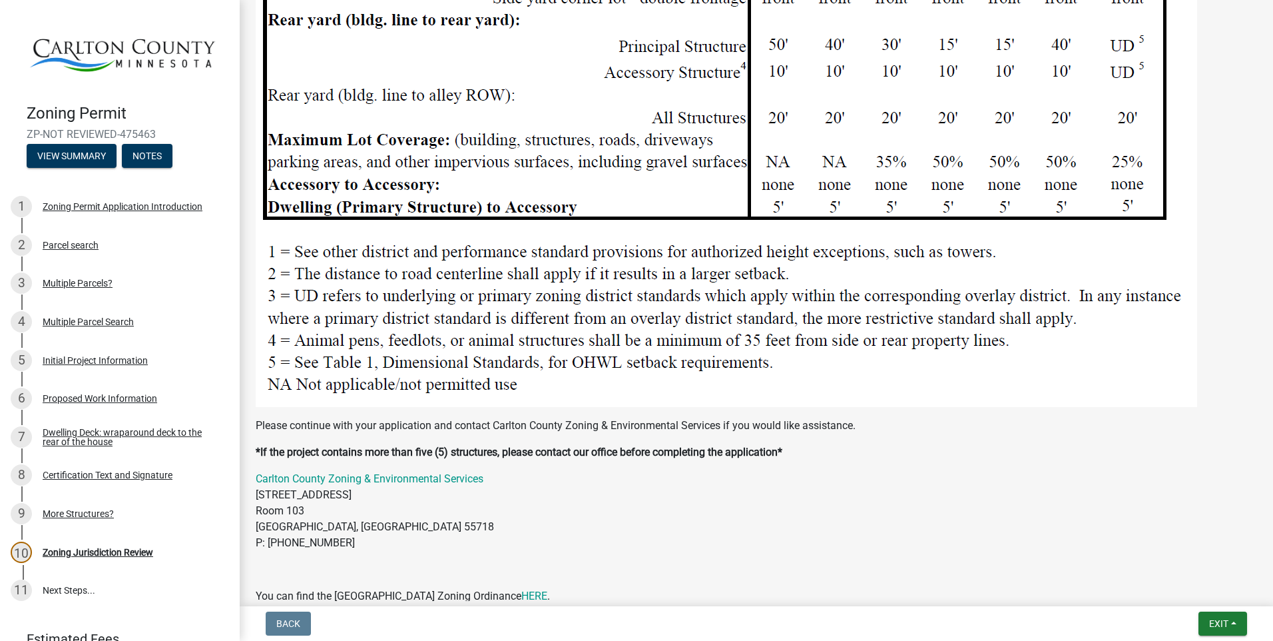
scroll to position [1687, 0]
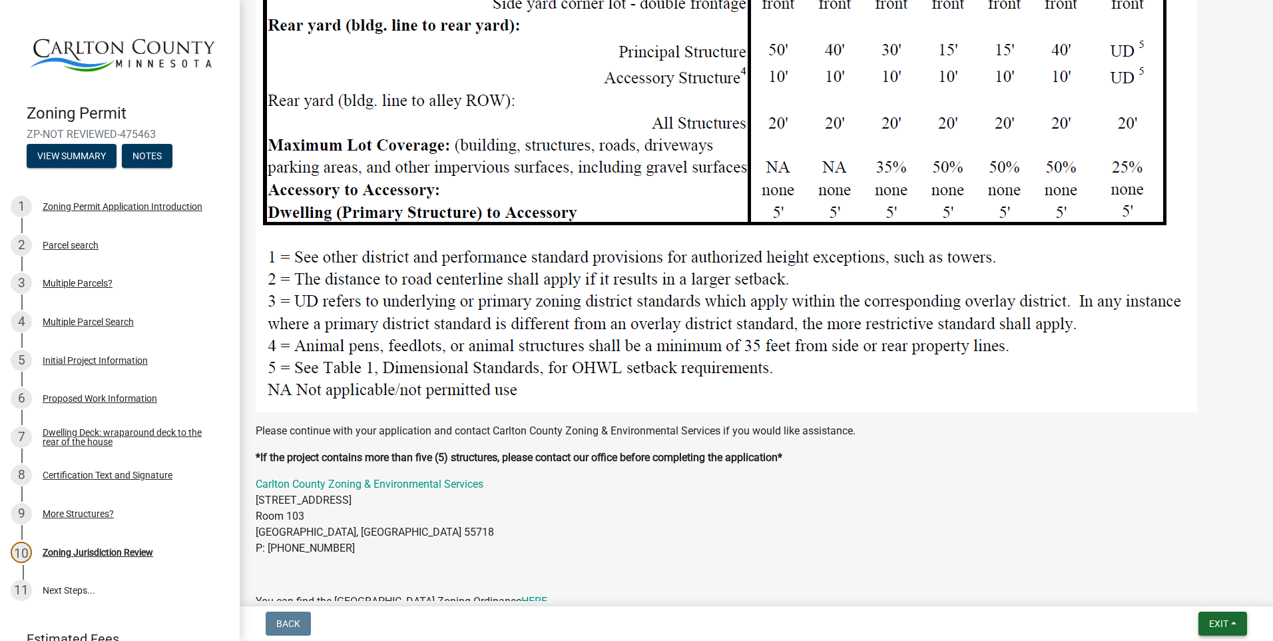
click at [1217, 629] on button "Exit" at bounding box center [1223, 623] width 49 height 24
click at [1189, 585] on button "Save & Exit" at bounding box center [1194, 589] width 107 height 32
